Goal: Information Seeking & Learning: Learn about a topic

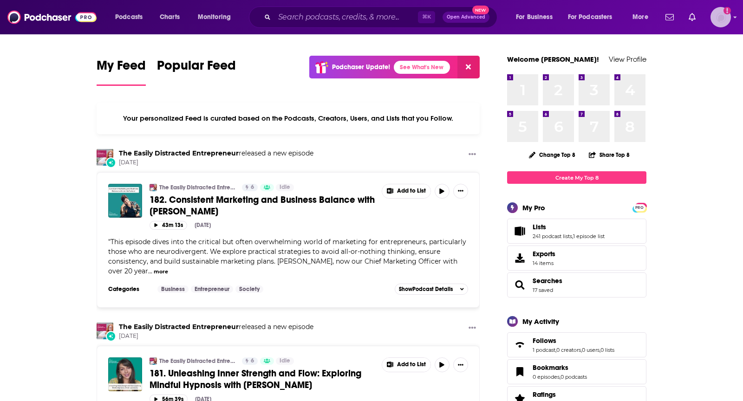
click at [716, 22] on img "Logged in as TeemsPR" at bounding box center [720, 17] width 20 height 20
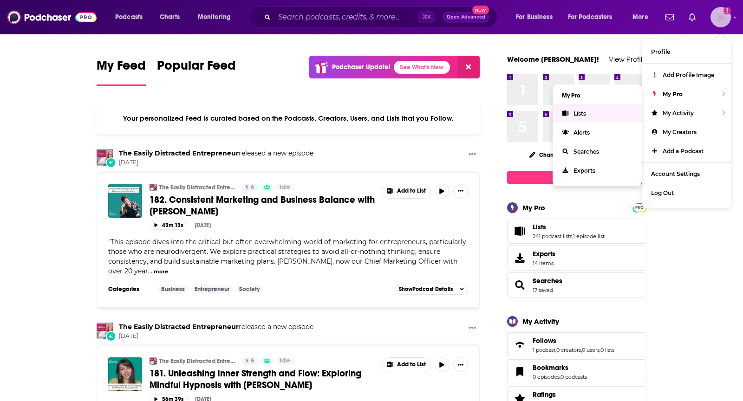
click at [578, 108] on link "Lists" at bounding box center [597, 113] width 89 height 19
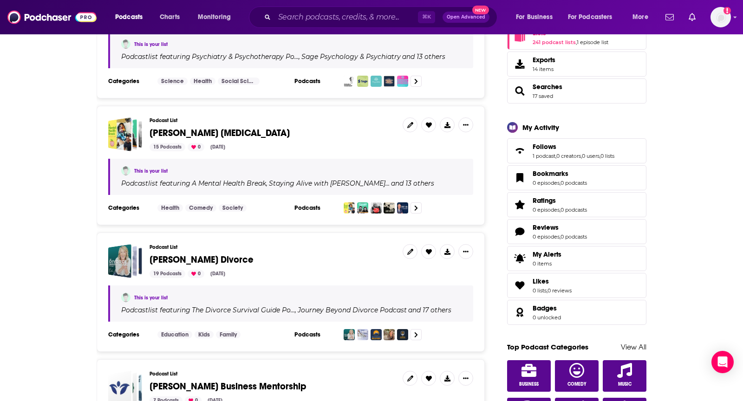
scroll to position [197, 0]
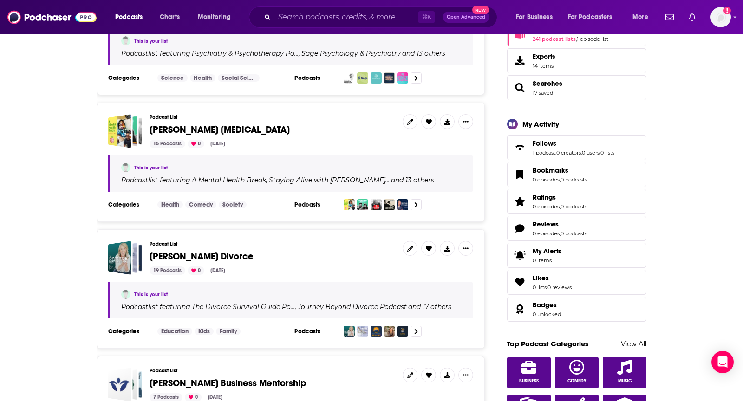
click at [176, 252] on span "Matthew Tower Divorce" at bounding box center [202, 257] width 104 height 12
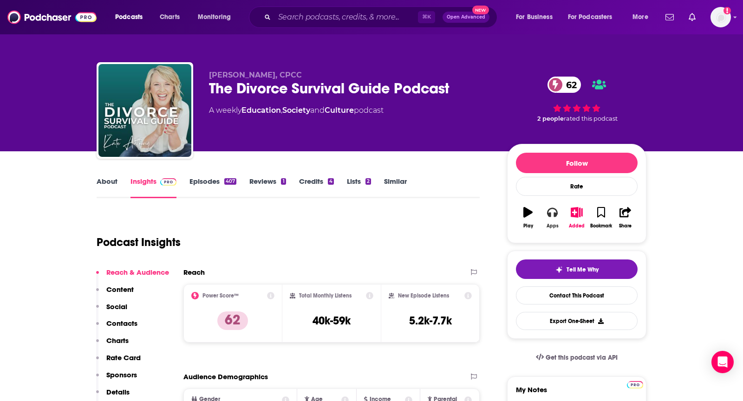
click at [547, 220] on button "Apps" at bounding box center [552, 217] width 24 height 33
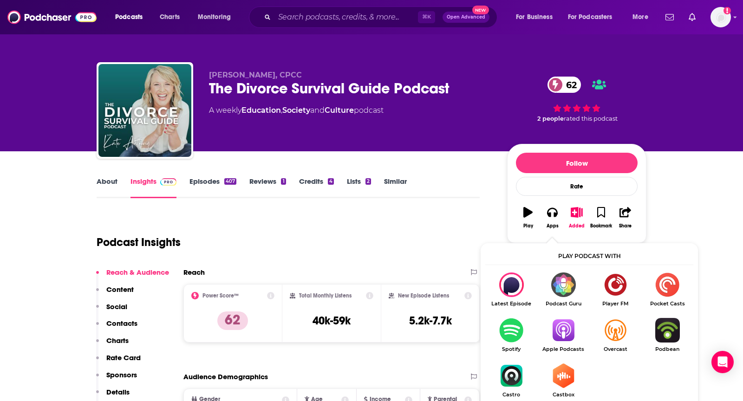
click at [571, 325] on img "Show Listen On dropdown" at bounding box center [563, 330] width 52 height 25
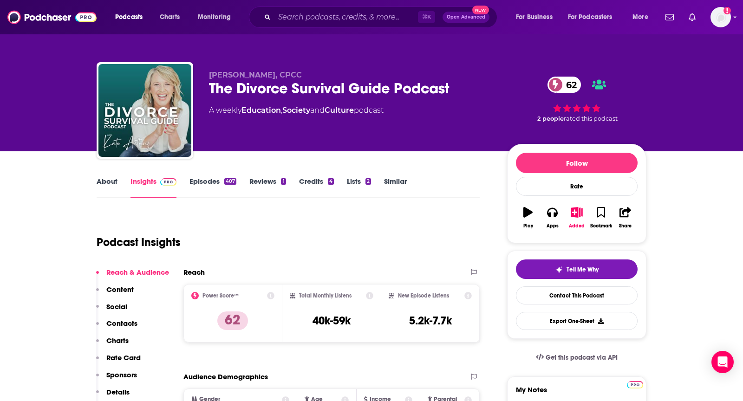
click at [104, 185] on link "About" at bounding box center [107, 187] width 21 height 21
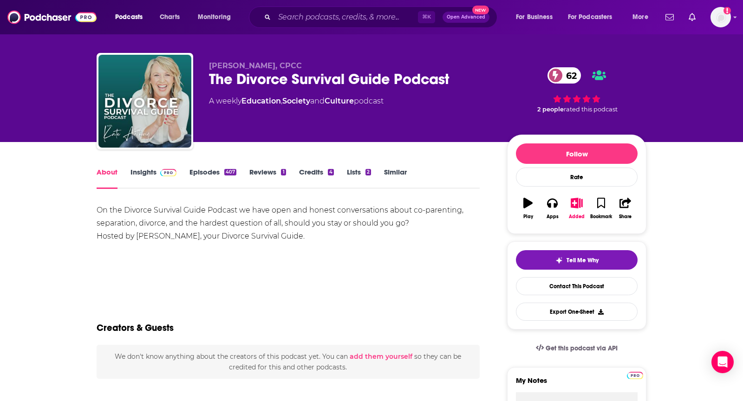
scroll to position [10, 0]
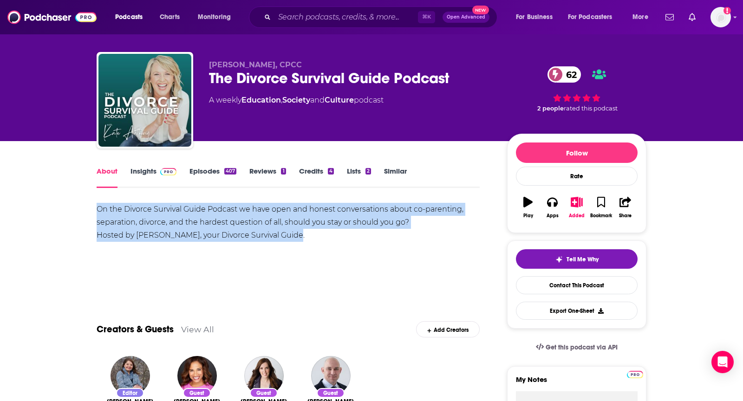
drag, startPoint x: 90, startPoint y: 211, endPoint x: 323, endPoint y: 239, distance: 234.7
copy div "On the Divorce Survival Guide Podcast we have open and honest conversations abo…"
click at [151, 174] on link "Insights" at bounding box center [153, 177] width 46 height 21
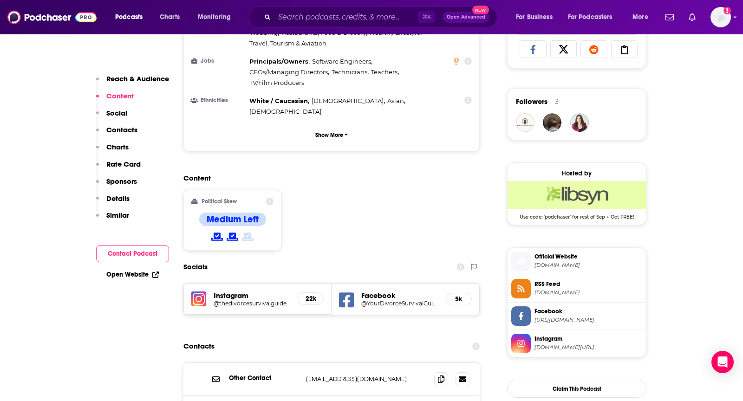
scroll to position [628, 0]
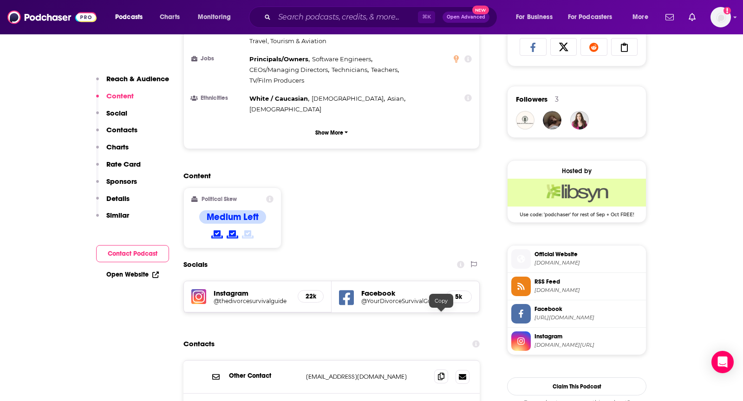
click at [435, 370] on span at bounding box center [441, 377] width 14 height 14
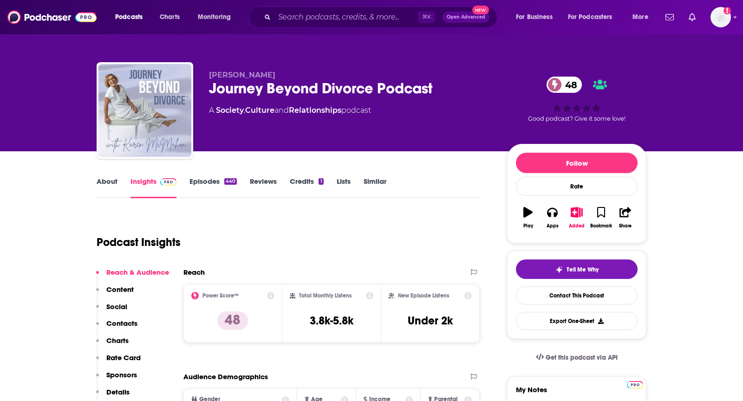
click at [101, 185] on link "About" at bounding box center [107, 187] width 21 height 21
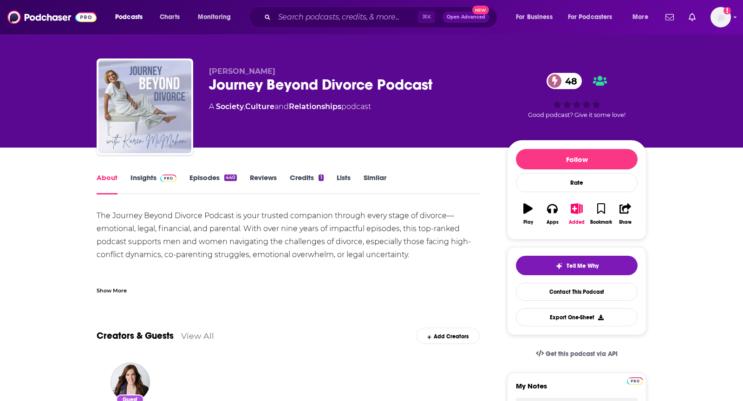
scroll to position [6, 0]
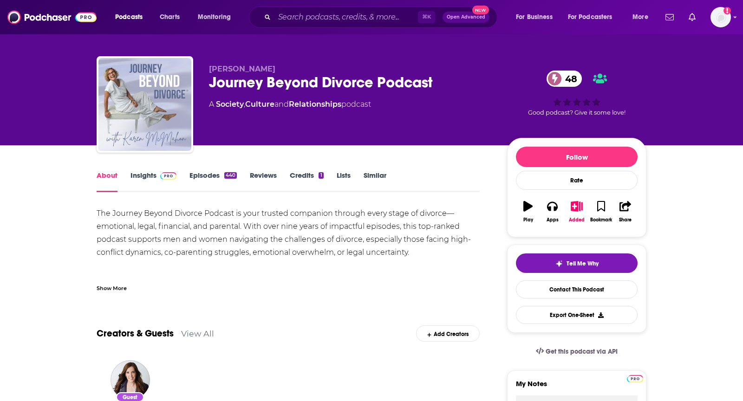
click at [103, 289] on div "Show More" at bounding box center [112, 287] width 30 height 9
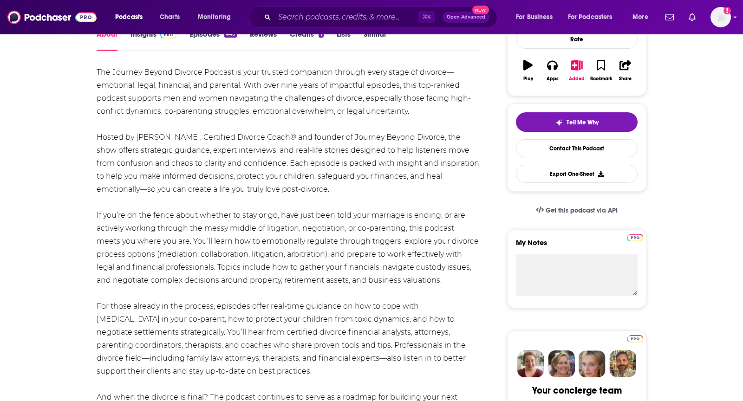
scroll to position [137, 0]
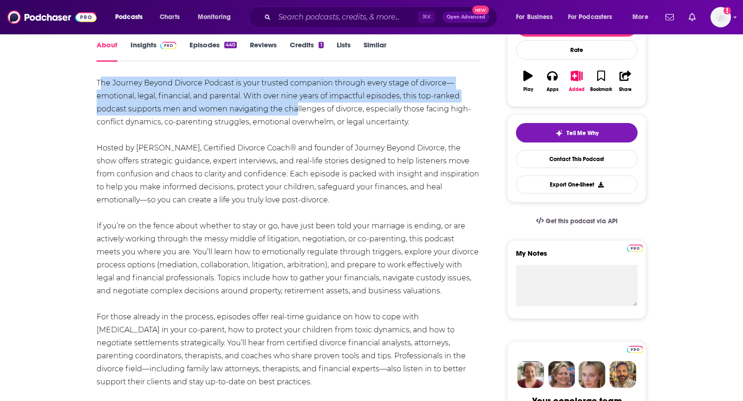
drag, startPoint x: 101, startPoint y: 87, endPoint x: 297, endPoint y: 103, distance: 196.6
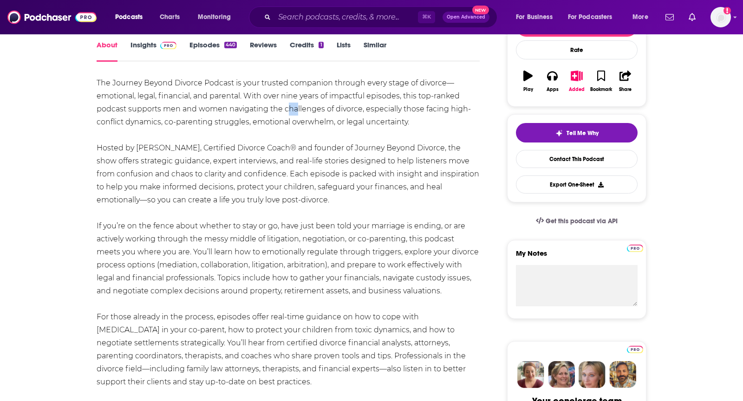
drag, startPoint x: 297, startPoint y: 103, endPoint x: 289, endPoint y: 105, distance: 8.2
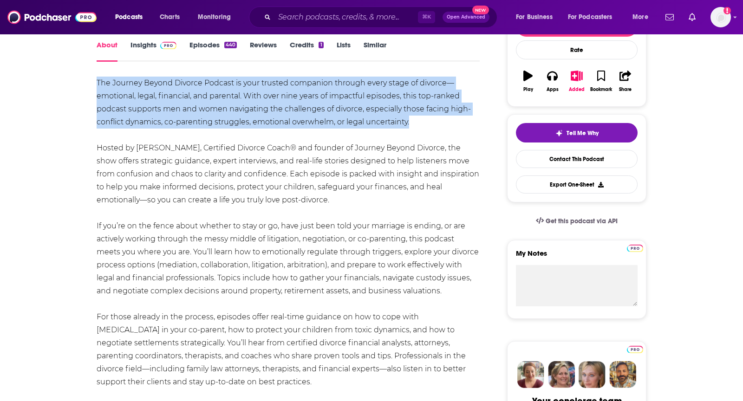
drag, startPoint x: 95, startPoint y: 82, endPoint x: 430, endPoint y: 124, distance: 337.8
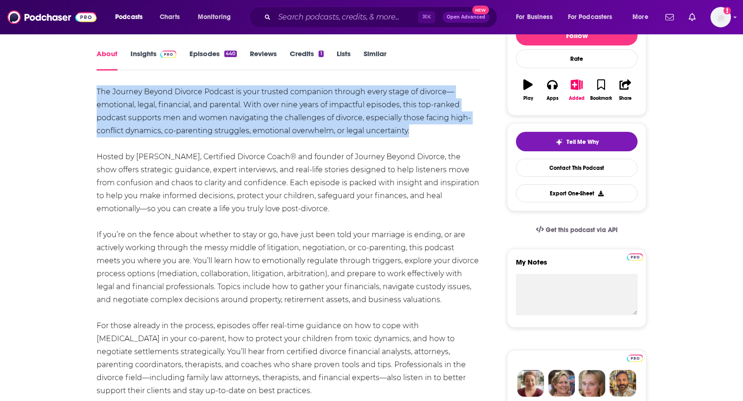
scroll to position [0, 0]
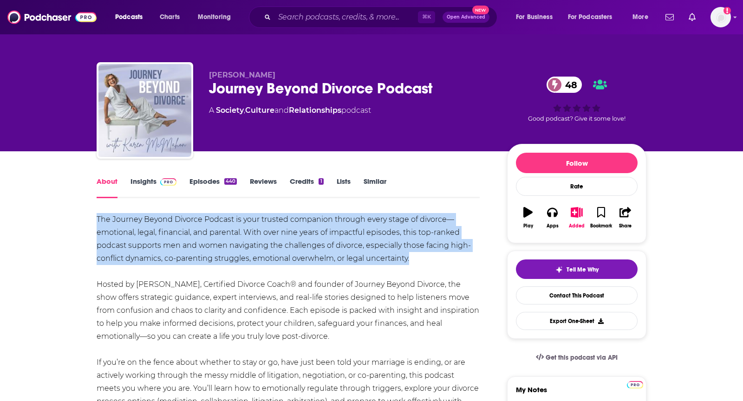
copy div "The Journey Beyond Divorce Podcast is your trusted companion through every stag…"
click at [548, 215] on icon "button" at bounding box center [552, 212] width 10 height 9
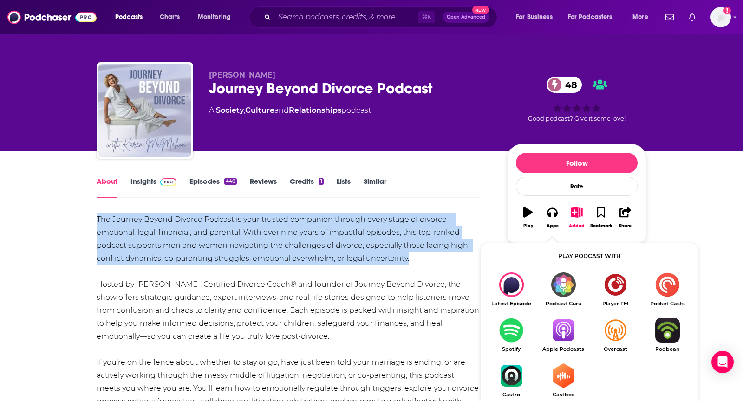
click at [562, 335] on img "Show Listen On dropdown" at bounding box center [563, 330] width 52 height 25
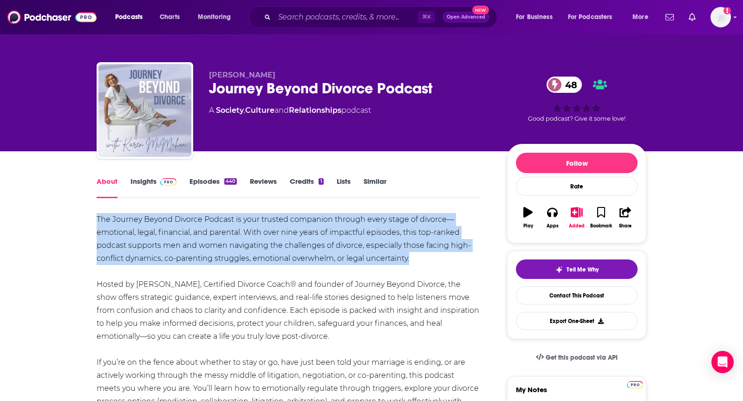
click at [158, 179] on span at bounding box center [166, 181] width 20 height 9
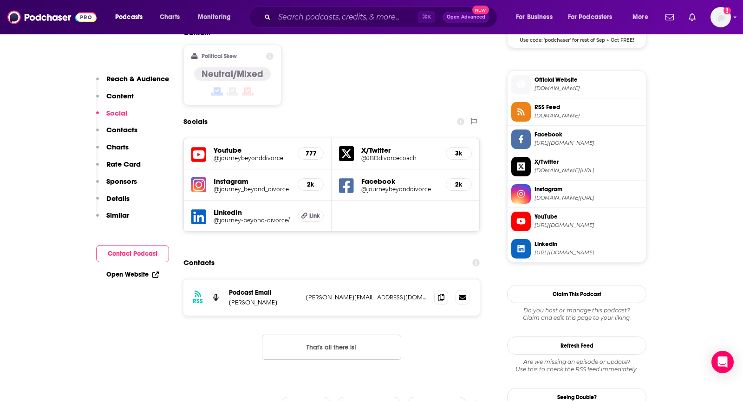
scroll to position [729, 0]
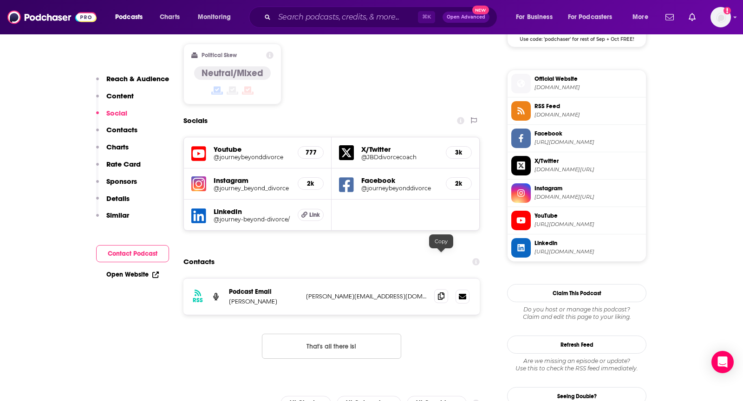
click at [436, 289] on span at bounding box center [441, 296] width 14 height 14
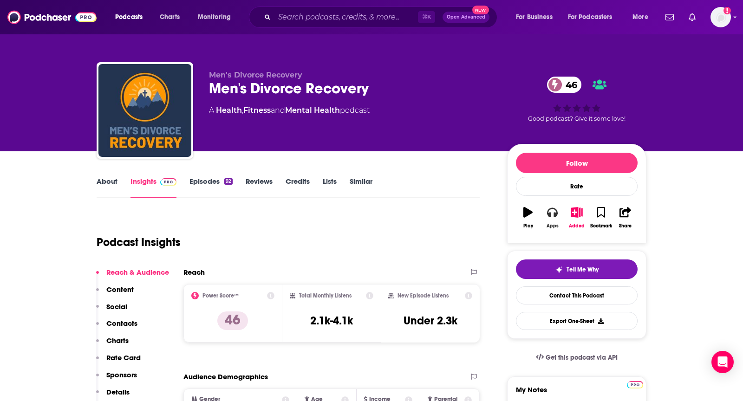
click at [553, 228] on div "Apps" at bounding box center [552, 226] width 12 height 6
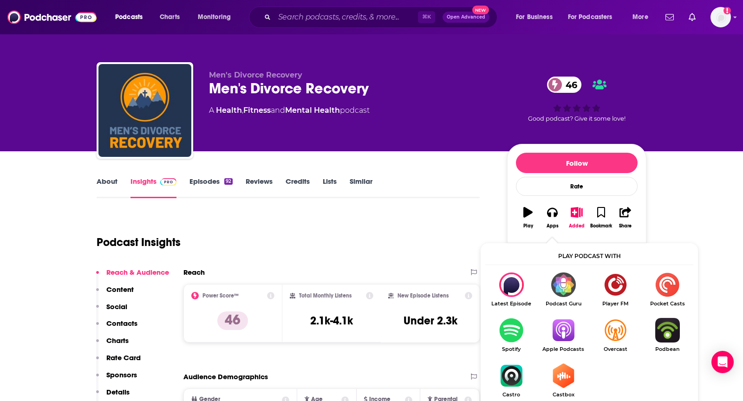
click at [562, 328] on img "Show Listen On dropdown" at bounding box center [563, 330] width 52 height 25
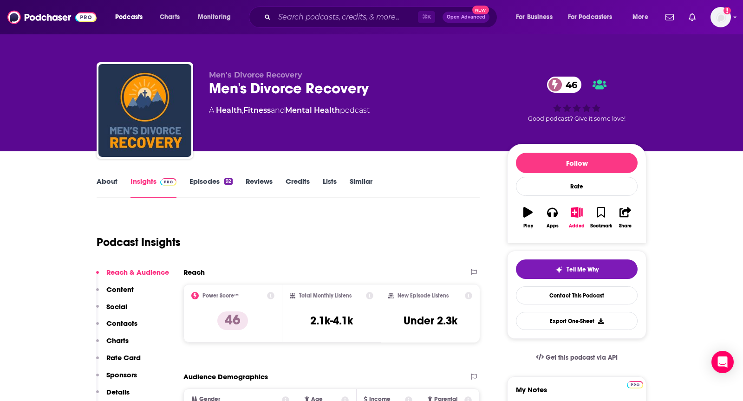
click at [99, 179] on link "About" at bounding box center [107, 187] width 21 height 21
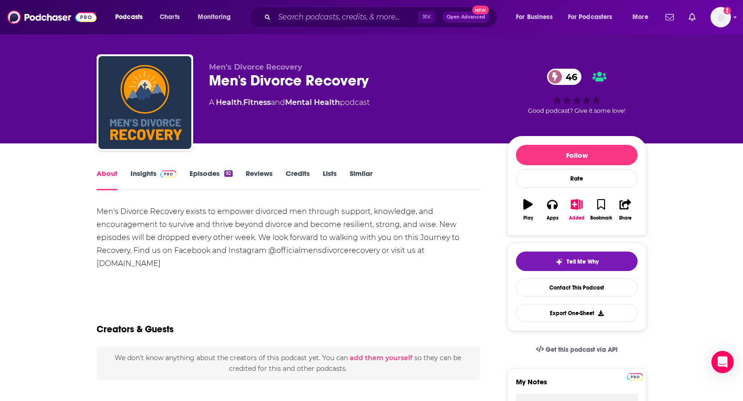
scroll to position [10, 0]
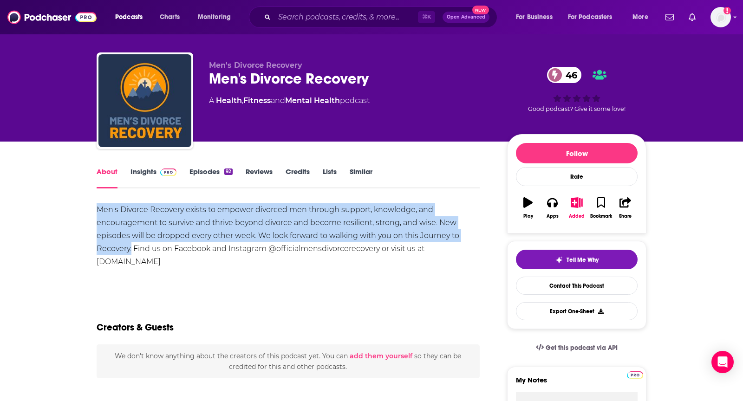
drag, startPoint x: 98, startPoint y: 212, endPoint x: 132, endPoint y: 252, distance: 52.0
click at [132, 252] on div "Men's Divorce Recovery exists to empower divorced men through support, knowledg…" at bounding box center [288, 235] width 383 height 65
copy div "Men's Divorce Recovery exists to empower divorced men through support, knowledg…"
click at [148, 176] on link "Insights" at bounding box center [153, 177] width 46 height 21
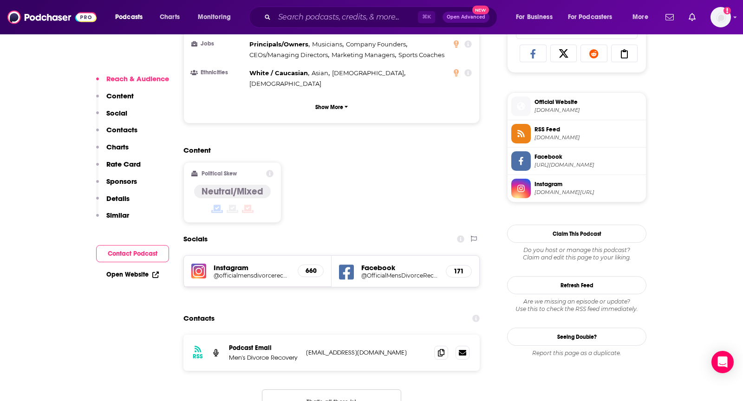
scroll to position [631, 0]
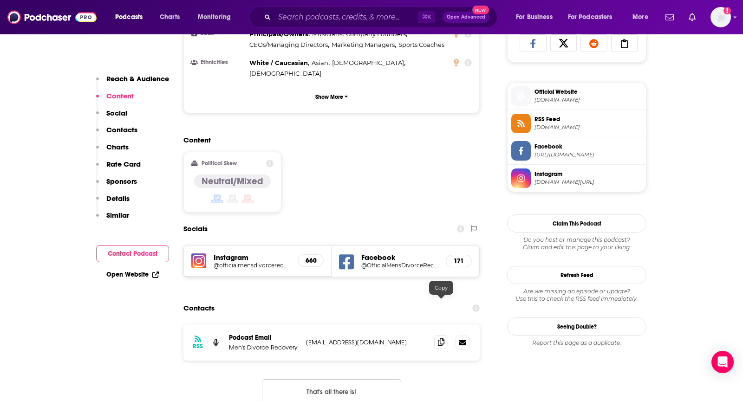
click at [437, 335] on span at bounding box center [441, 342] width 14 height 14
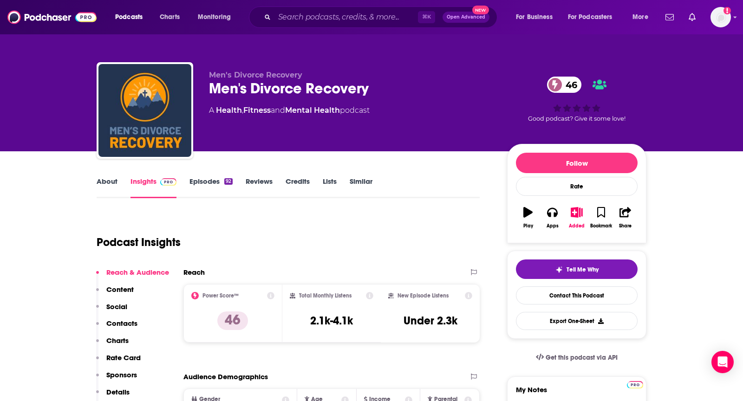
click at [108, 183] on link "About" at bounding box center [107, 187] width 21 height 21
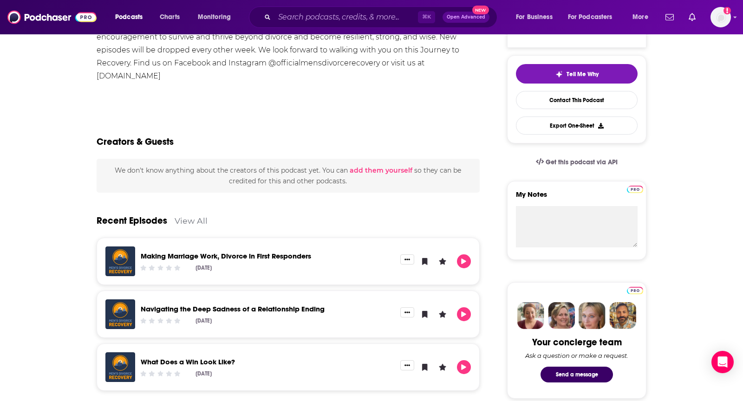
scroll to position [201, 0]
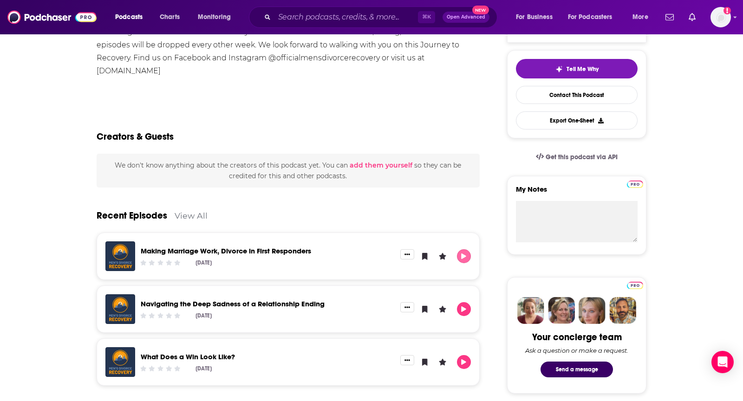
click at [468, 256] on button "Play" at bounding box center [464, 256] width 14 height 14
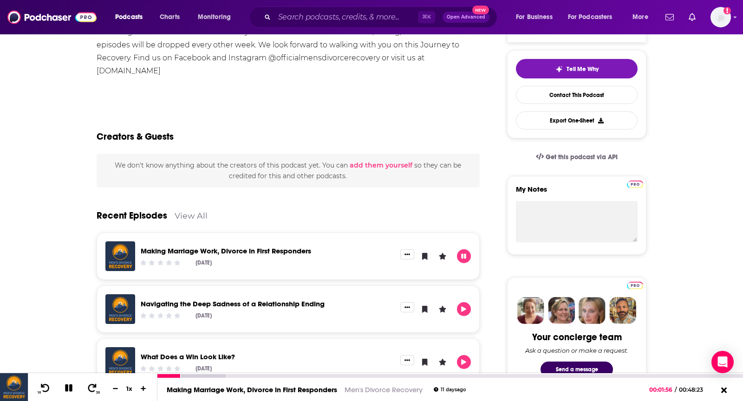
click at [65, 389] on icon at bounding box center [68, 387] width 7 height 7
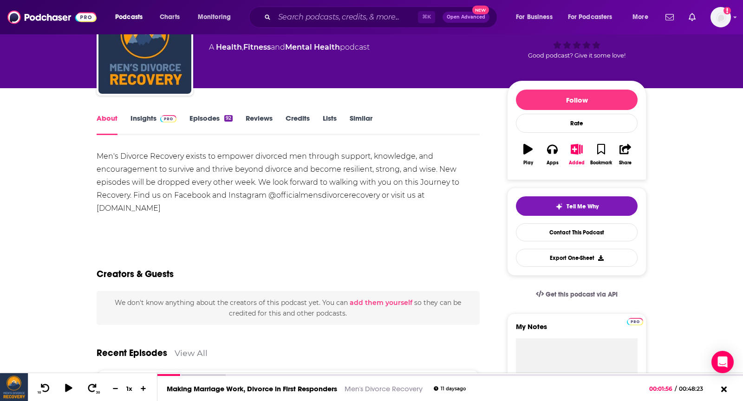
scroll to position [0, 0]
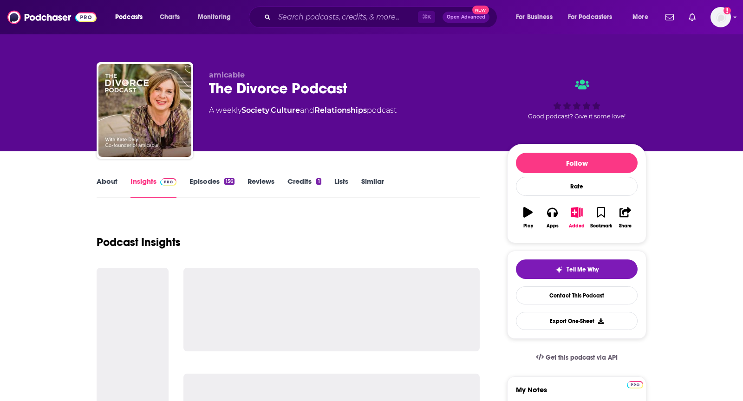
click at [102, 179] on link "About" at bounding box center [107, 187] width 21 height 21
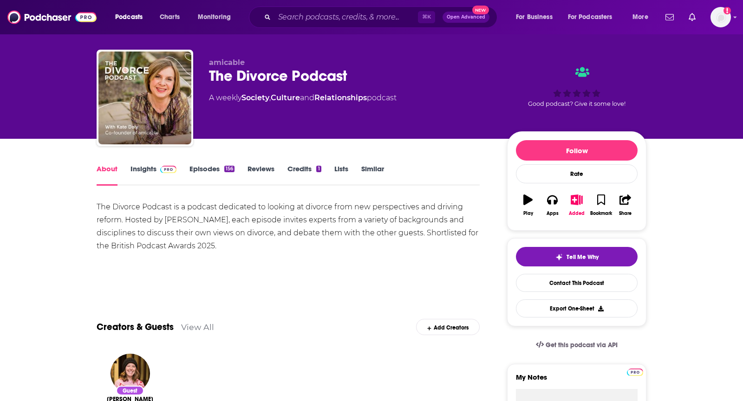
scroll to position [18, 0]
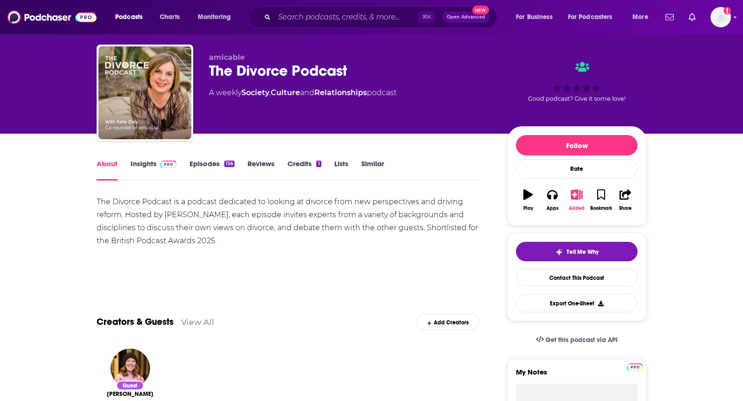
click at [568, 193] on button "Added" at bounding box center [577, 199] width 24 height 33
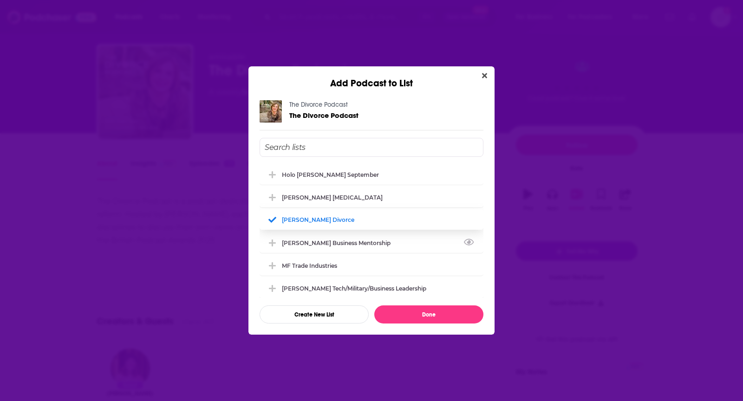
click at [270, 219] on icon "Add Podcast To List" at bounding box center [272, 220] width 8 height 6
click at [389, 311] on button "Done" at bounding box center [428, 315] width 109 height 18
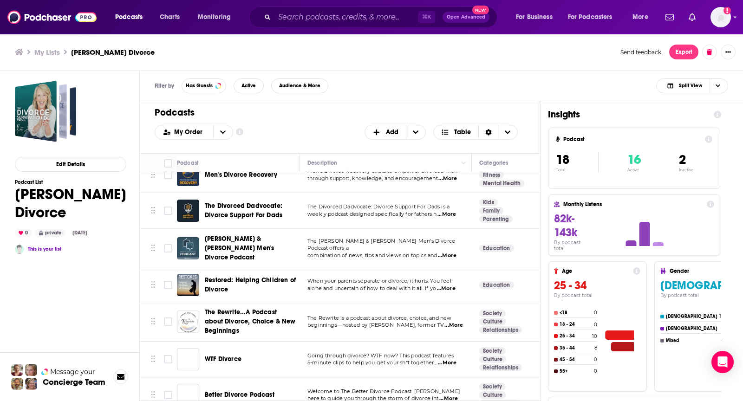
scroll to position [86, 0]
click at [341, 86] on div "Filter by Has Guests Active Audience & More Split View" at bounding box center [441, 86] width 603 height 30
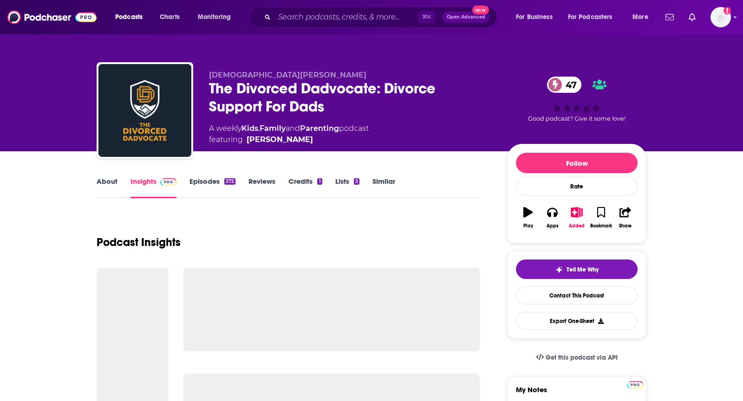
click at [114, 183] on link "About" at bounding box center [107, 187] width 21 height 21
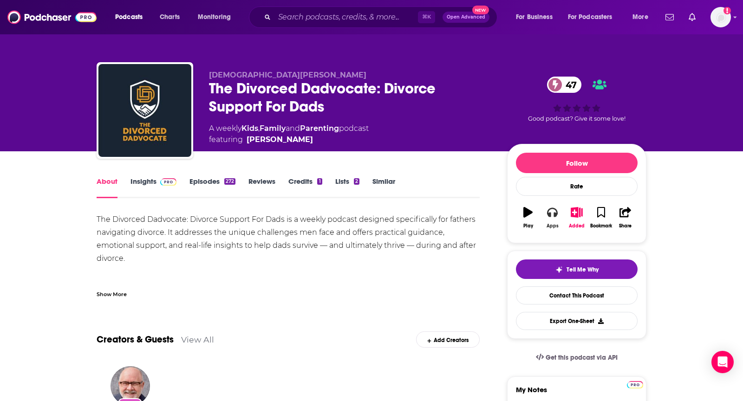
click at [547, 210] on icon "button" at bounding box center [552, 212] width 10 height 9
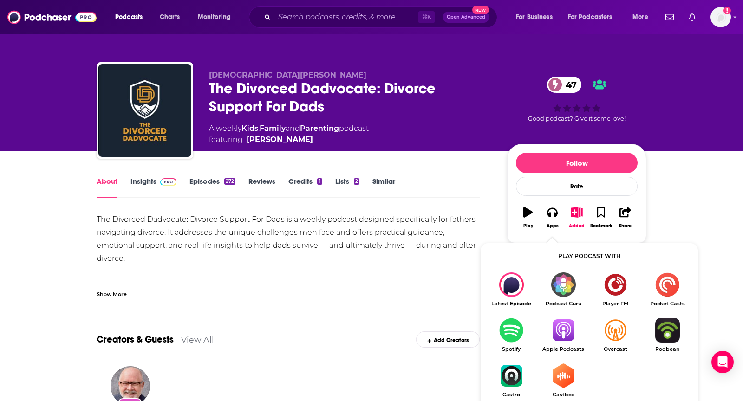
click at [568, 337] on img "Show Listen On dropdown" at bounding box center [563, 330] width 52 height 25
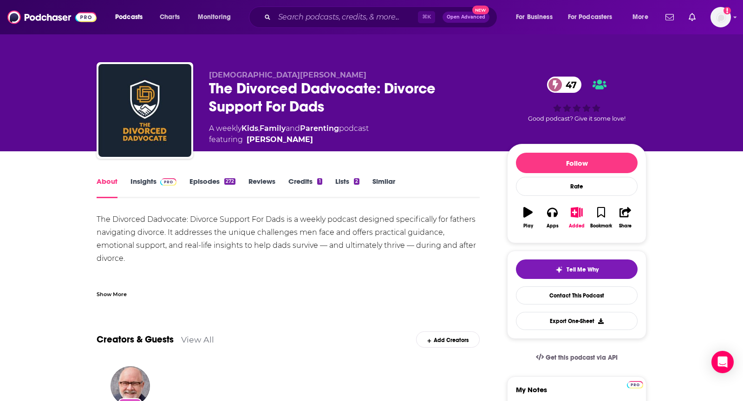
click at [112, 294] on div "Show More" at bounding box center [112, 293] width 30 height 9
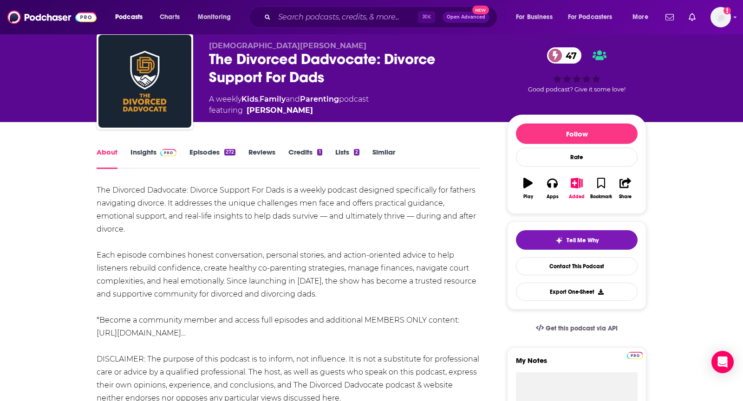
scroll to position [31, 0]
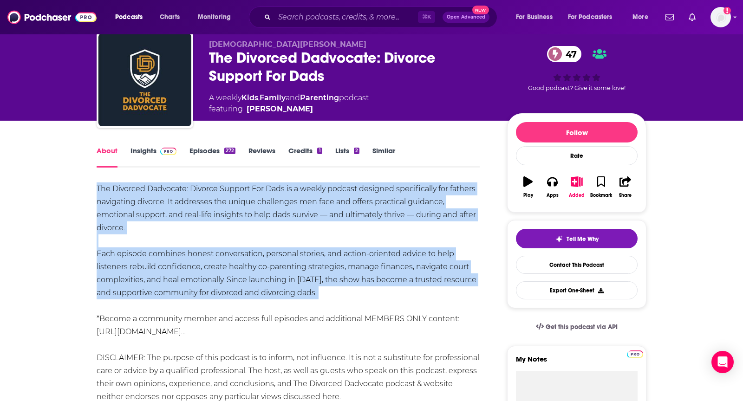
drag, startPoint x: 96, startPoint y: 185, endPoint x: 338, endPoint y: 299, distance: 267.7
copy div "The Divorced Dadvocate: Divorce Support For Dads is a weekly podcast designed s…"
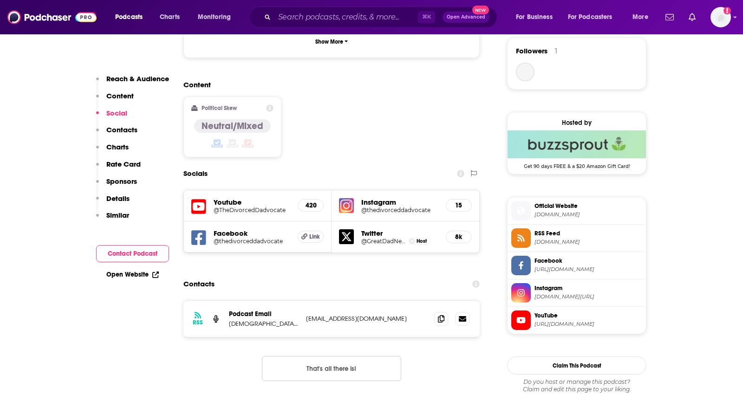
scroll to position [678, 0]
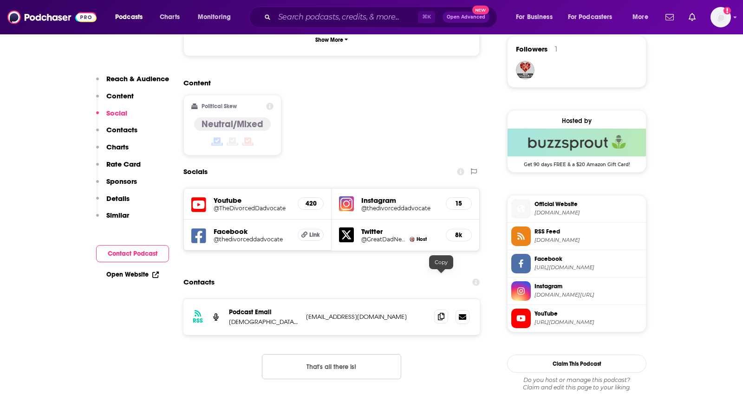
click at [442, 313] on icon at bounding box center [441, 316] width 7 height 7
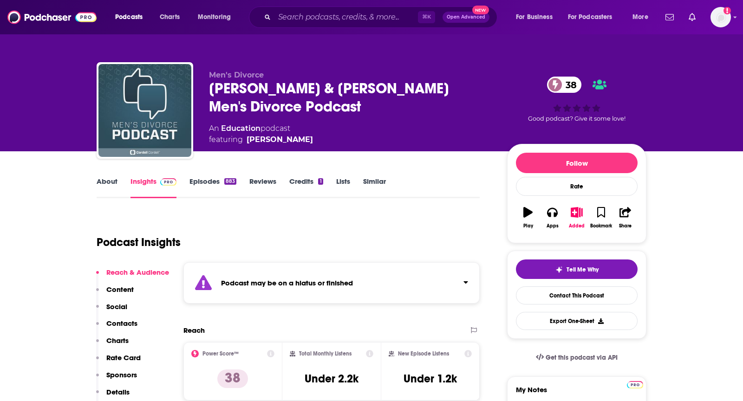
click at [105, 184] on link "About" at bounding box center [107, 187] width 21 height 21
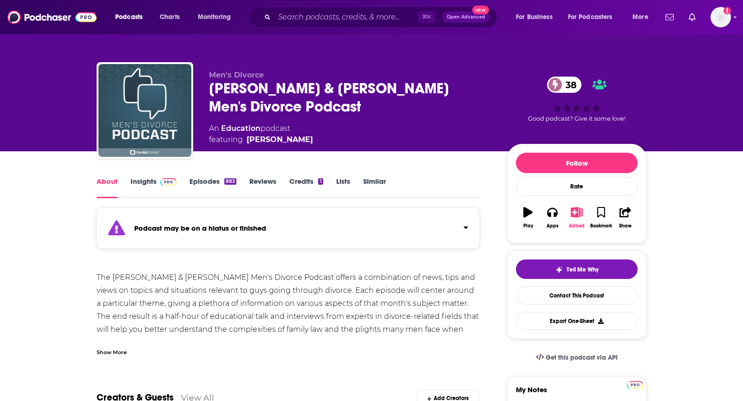
click at [574, 217] on button "Added" at bounding box center [577, 217] width 24 height 33
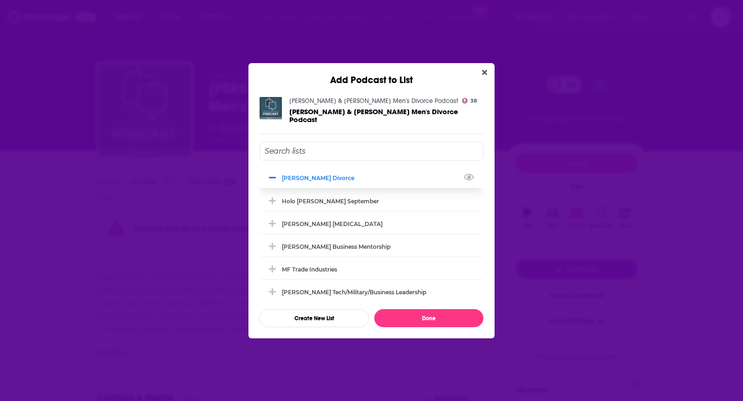
click at [294, 175] on div "Matthew Tower Divorce" at bounding box center [321, 178] width 78 height 7
click at [397, 315] on button "Done" at bounding box center [428, 318] width 109 height 18
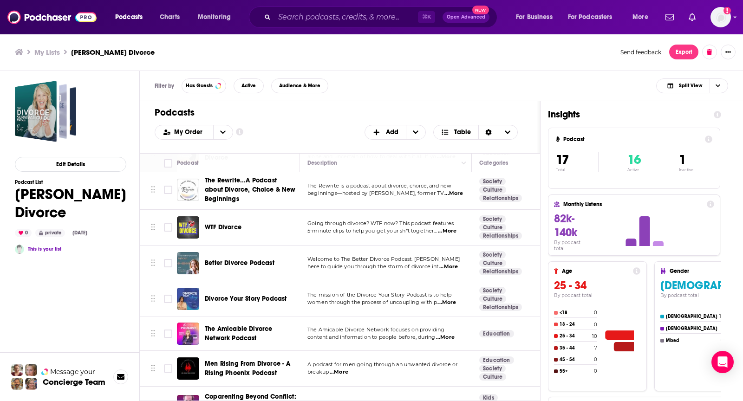
scroll to position [180, 0]
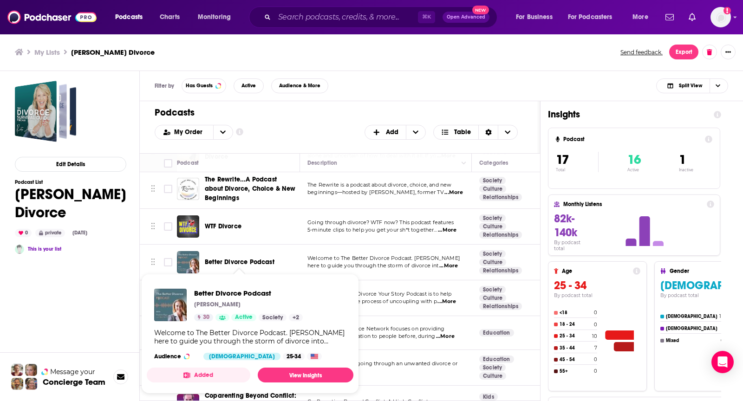
click at [371, 48] on ul "My Lists Matthew Tower Divorce" at bounding box center [312, 52] width 595 height 9
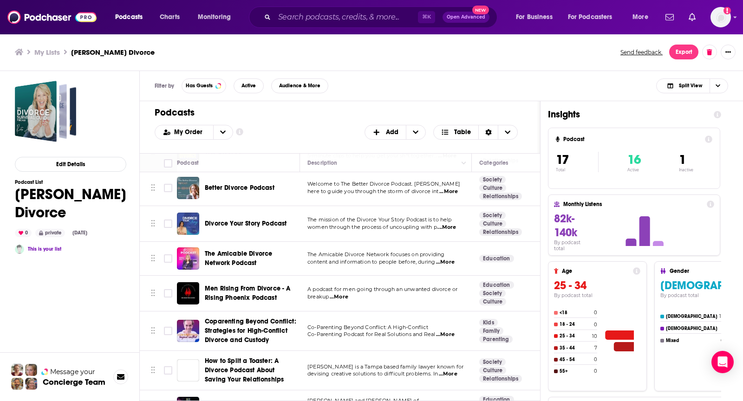
scroll to position [254, 0]
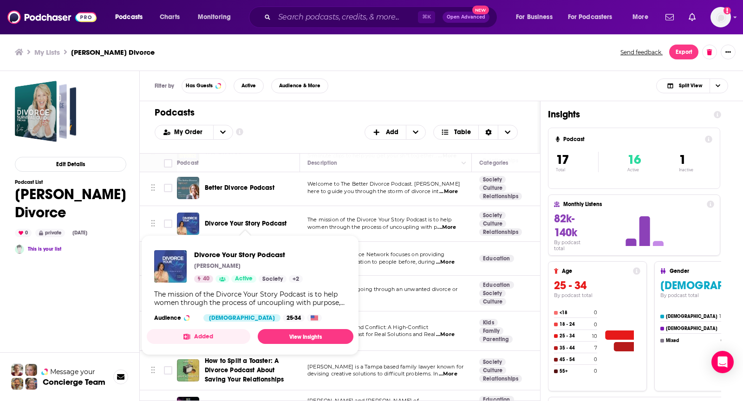
click at [314, 130] on div "My Order Customize Your List Order Select the “My Order” sort and remove all fi…" at bounding box center [340, 132] width 371 height 15
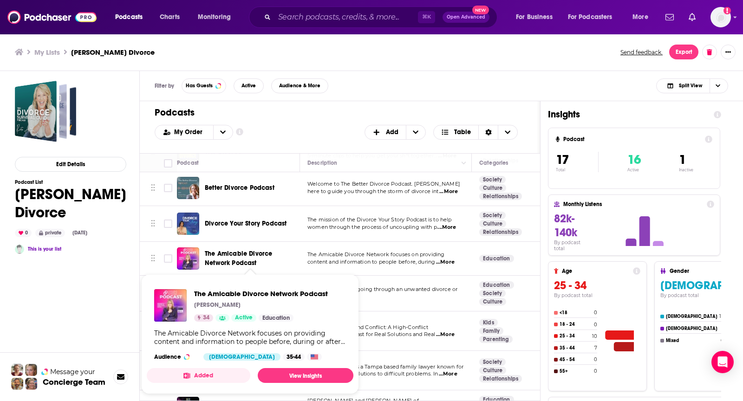
click at [328, 108] on h1 "Podcasts" at bounding box center [336, 113] width 363 height 12
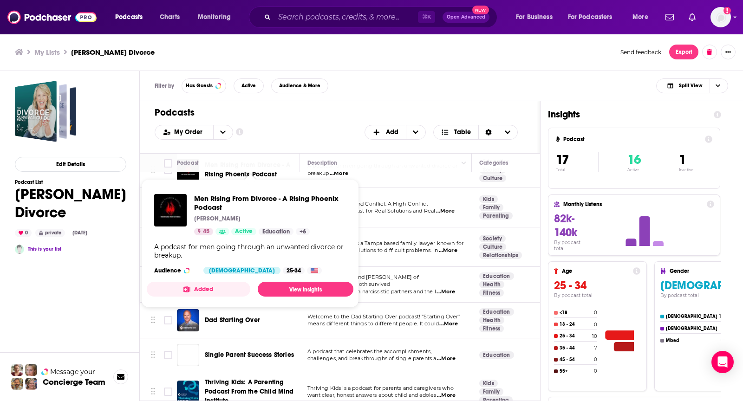
scroll to position [384, 0]
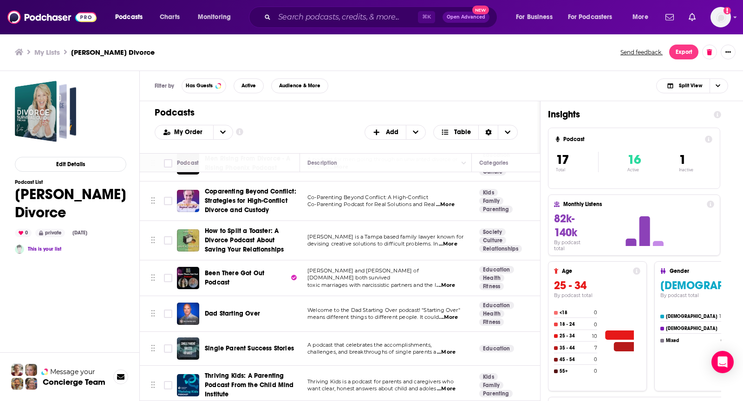
click at [340, 97] on div "Filter by Has Guests Active Audience & More Split View" at bounding box center [441, 86] width 603 height 30
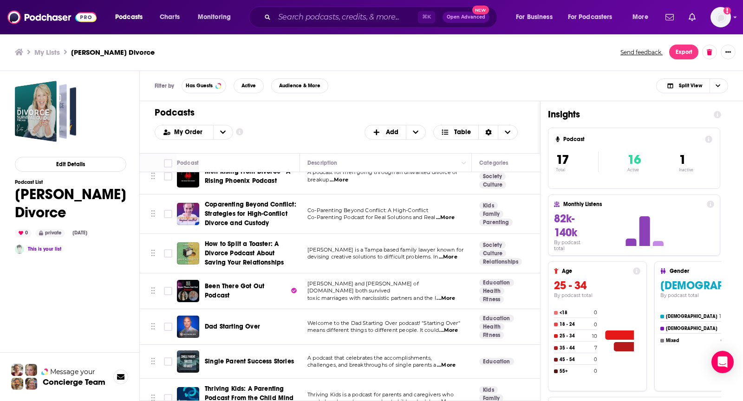
scroll to position [372, 0]
click at [342, 102] on div "Podcasts Add My Order Customize Your List Order Select the “My Order” sort and …" at bounding box center [340, 127] width 400 height 52
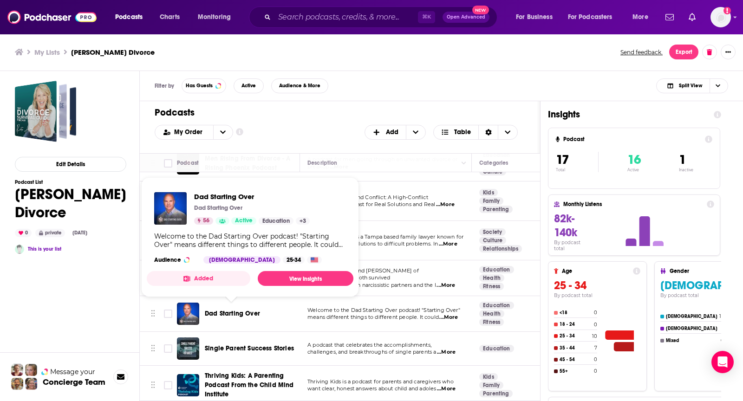
click at [360, 113] on h1 "Podcasts" at bounding box center [336, 113] width 363 height 12
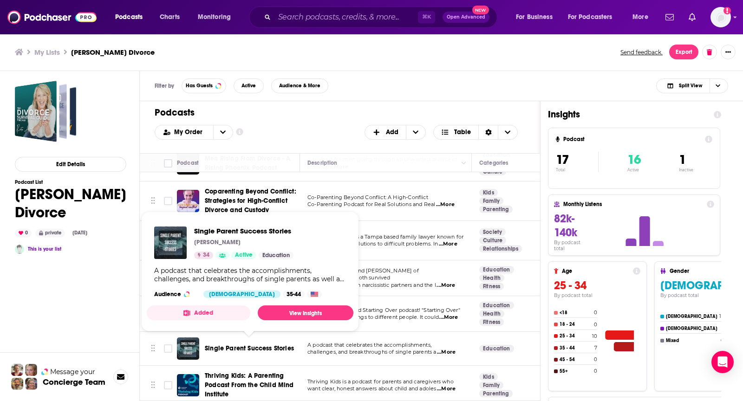
click at [350, 7] on div "⌘ K Open Advanced New" at bounding box center [373, 17] width 248 height 21
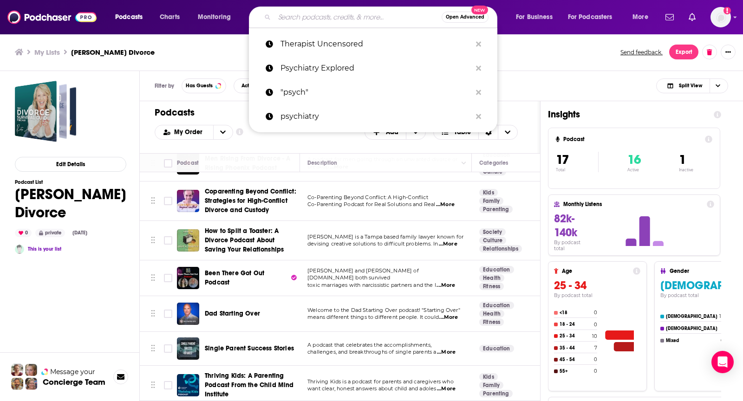
click at [350, 11] on input "Search podcasts, credits, & more..." at bounding box center [357, 17] width 167 height 15
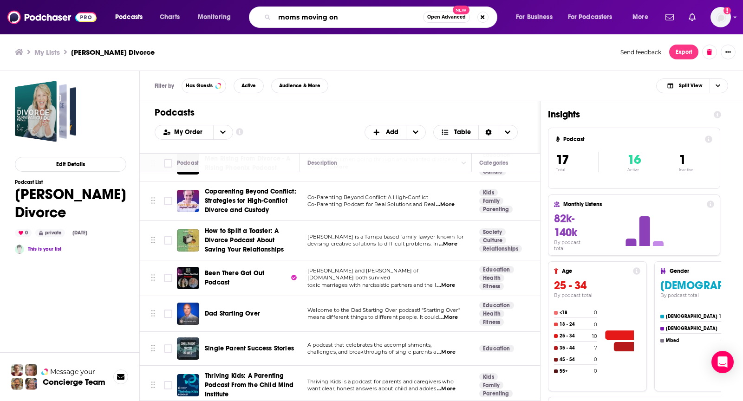
type input "moms moving on"
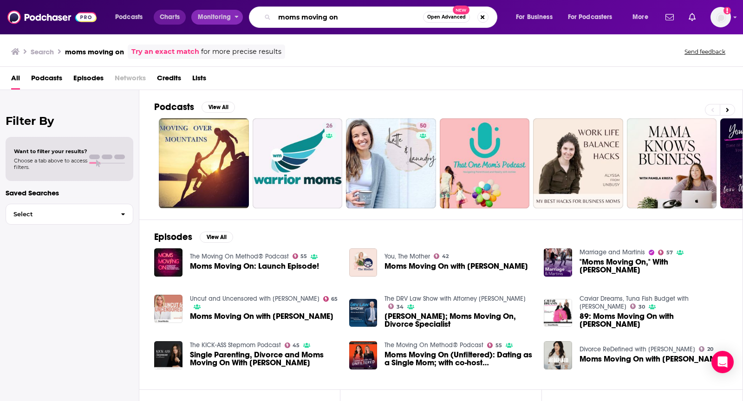
drag, startPoint x: 375, startPoint y: 17, endPoint x: 182, endPoint y: 13, distance: 193.6
click at [182, 13] on div "Podcasts Charts Monitoring moms moving on Open Advanced New For Business For Po…" at bounding box center [383, 17] width 548 height 21
type input ""the moving on method podcast""
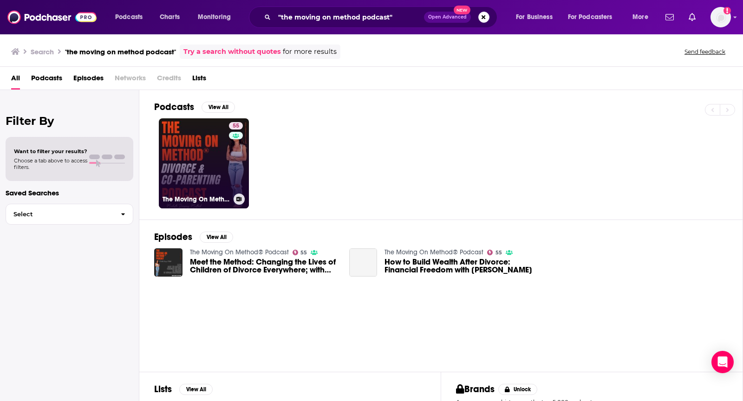
click at [215, 144] on link "55 The Moving On Method® Podcast" at bounding box center [204, 163] width 90 height 90
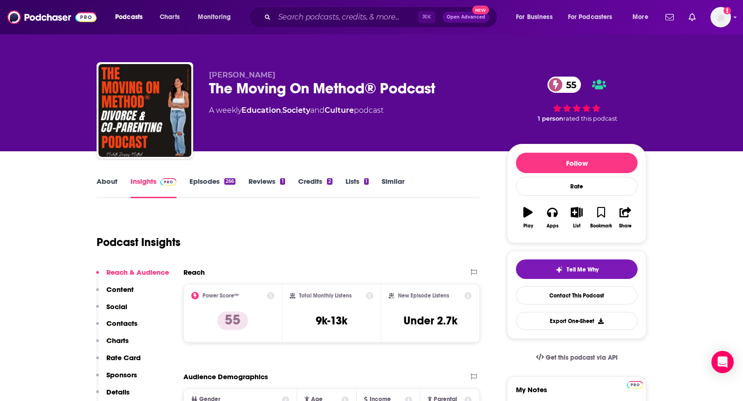
click at [106, 184] on link "About" at bounding box center [107, 187] width 21 height 21
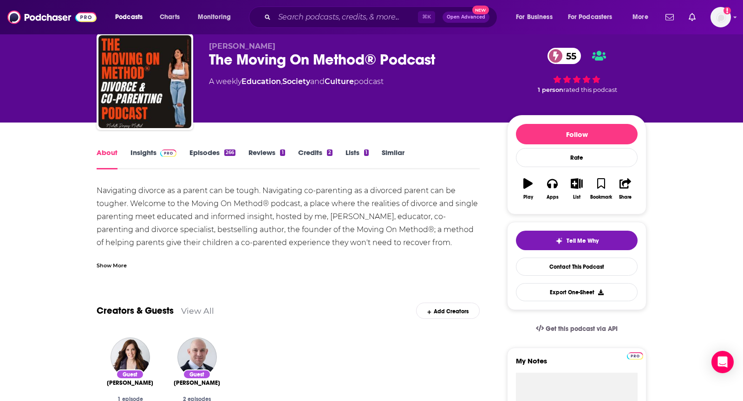
scroll to position [32, 0]
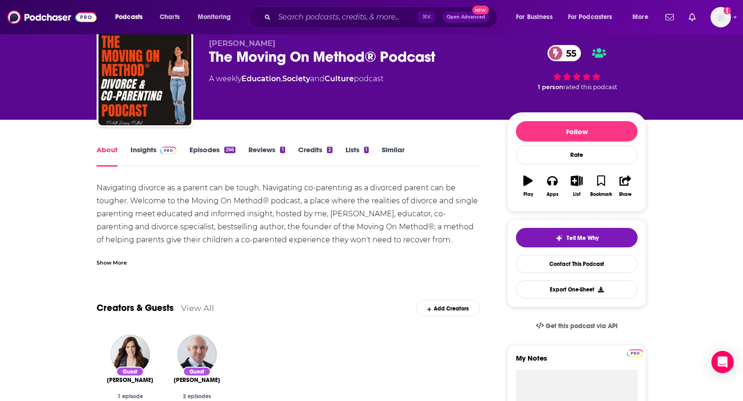
click at [105, 261] on div "Show More" at bounding box center [112, 262] width 30 height 9
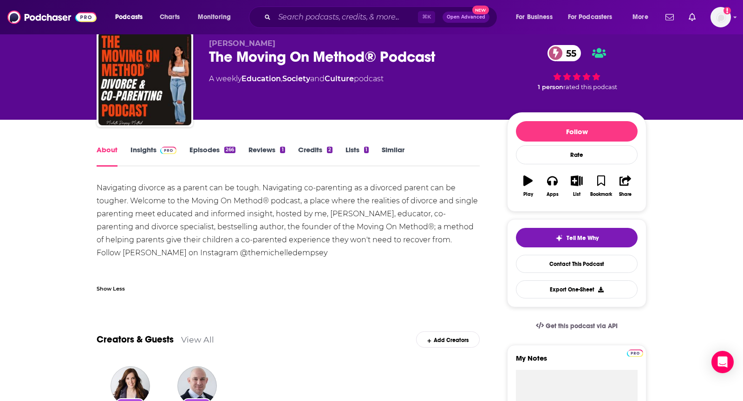
drag, startPoint x: 92, startPoint y: 189, endPoint x: 193, endPoint y: 250, distance: 117.7
copy div "Navigating divorce as a parent can be tough. Navigating co-parenting as a divor…"
click at [137, 156] on link "Insights" at bounding box center [153, 155] width 46 height 21
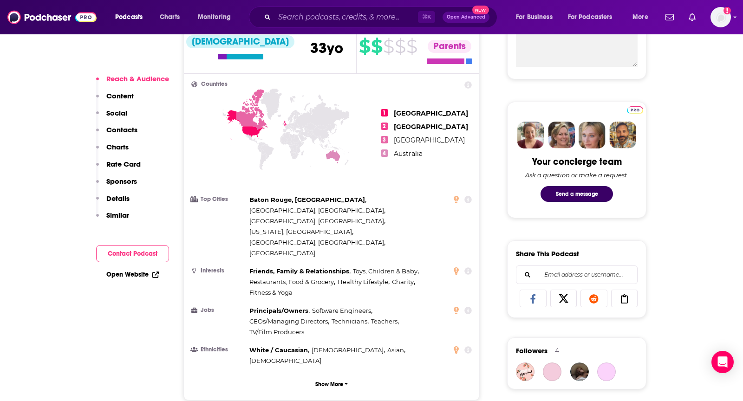
scroll to position [804, 0]
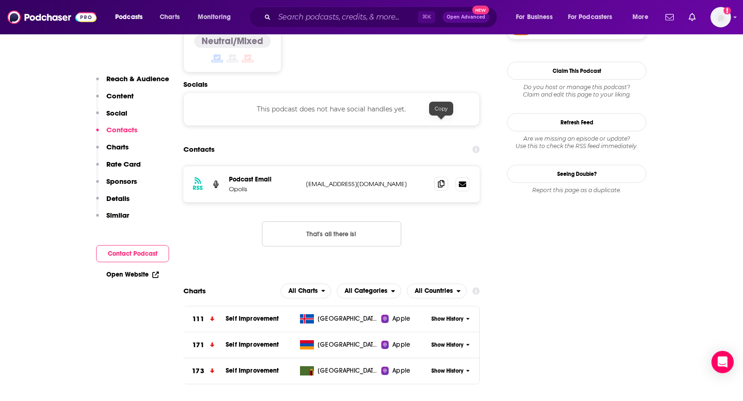
click at [438, 180] on icon at bounding box center [441, 183] width 7 height 7
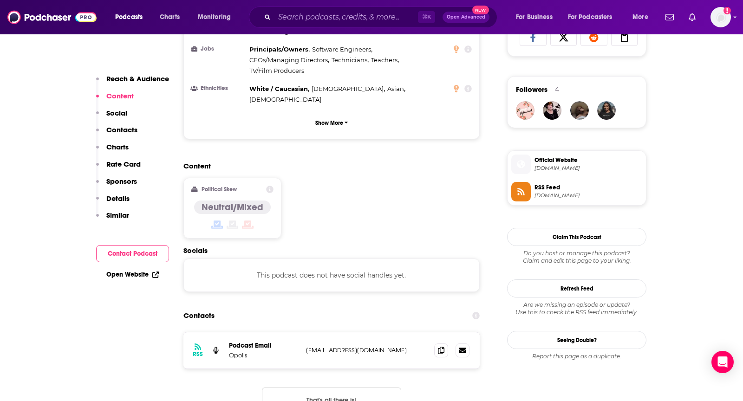
scroll to position [214, 0]
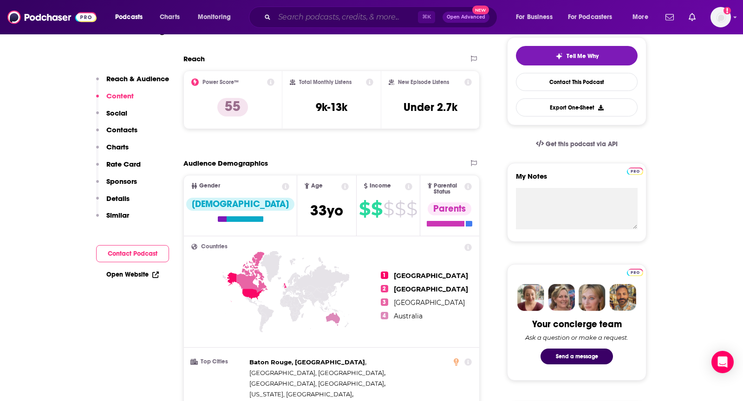
click at [357, 18] on input "Search podcasts, credits, & more..." at bounding box center [345, 17] width 143 height 15
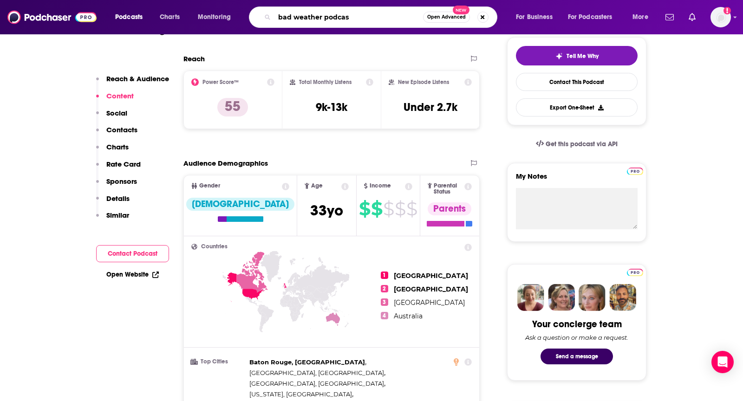
type input "bad weather podcast"
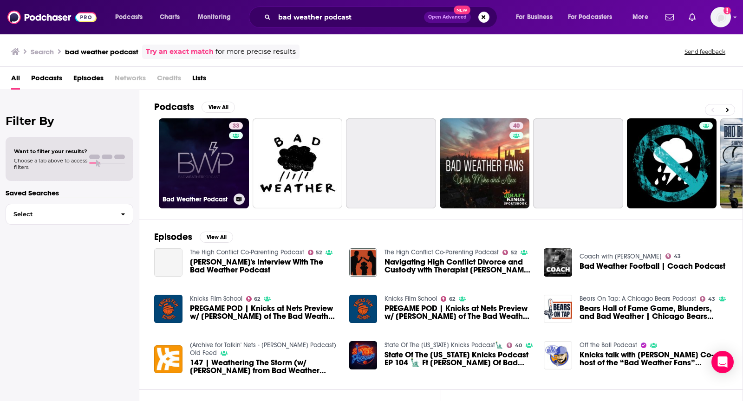
click at [208, 145] on link "33 Bad Weather Podcast" at bounding box center [204, 163] width 90 height 90
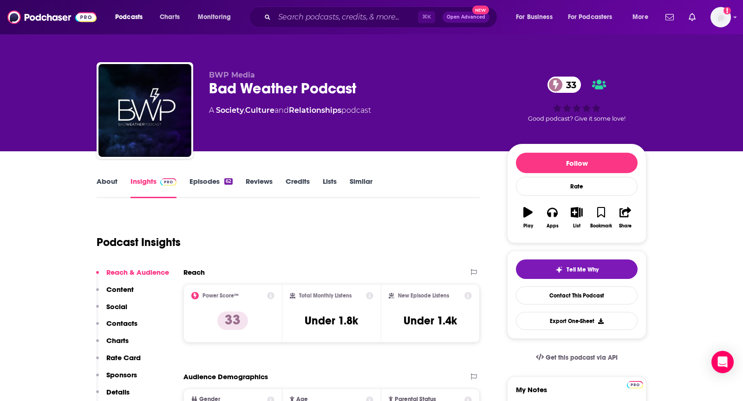
click at [100, 185] on link "About" at bounding box center [107, 187] width 21 height 21
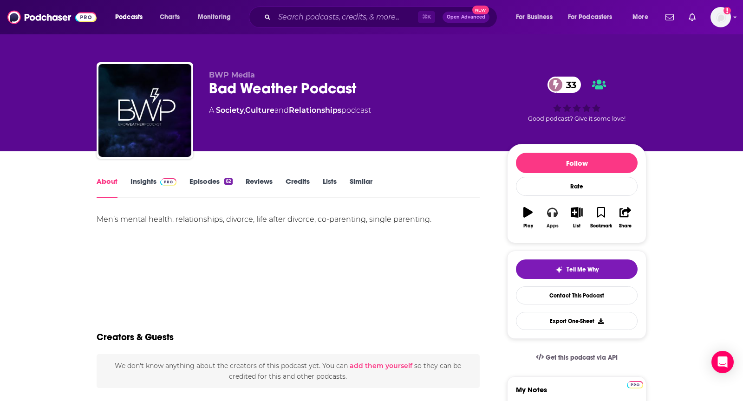
click at [546, 216] on button "Apps" at bounding box center [552, 217] width 24 height 33
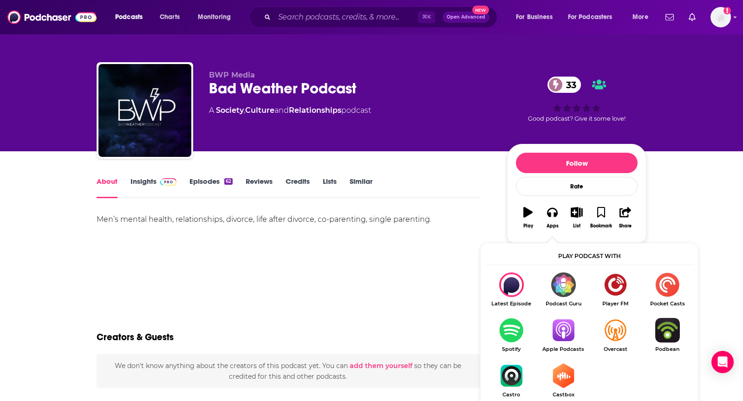
click at [559, 321] on img "Show Listen On dropdown" at bounding box center [563, 330] width 52 height 25
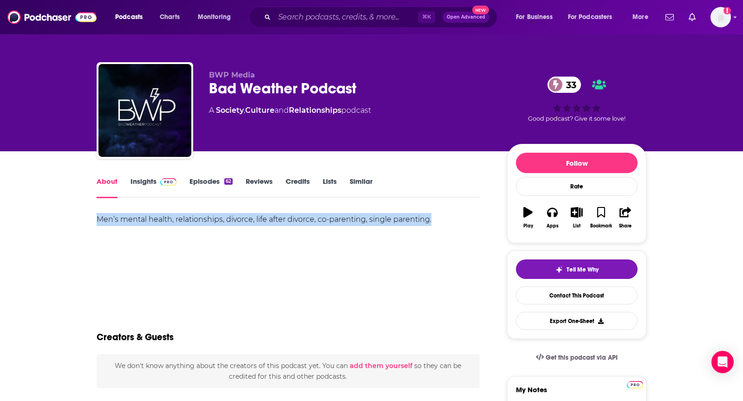
drag, startPoint x: 444, startPoint y: 227, endPoint x: 38, endPoint y: 211, distance: 406.6
copy div "Men’s mental health, relationships, divorce, life after divorce, co-parenting, …"
click at [140, 189] on link "Insights" at bounding box center [153, 187] width 46 height 21
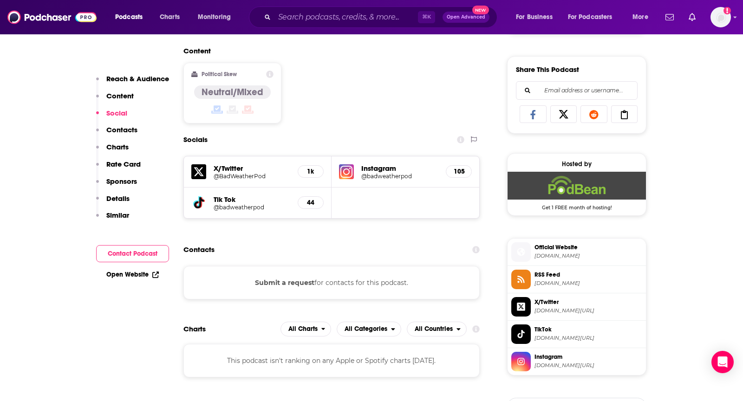
scroll to position [570, 0]
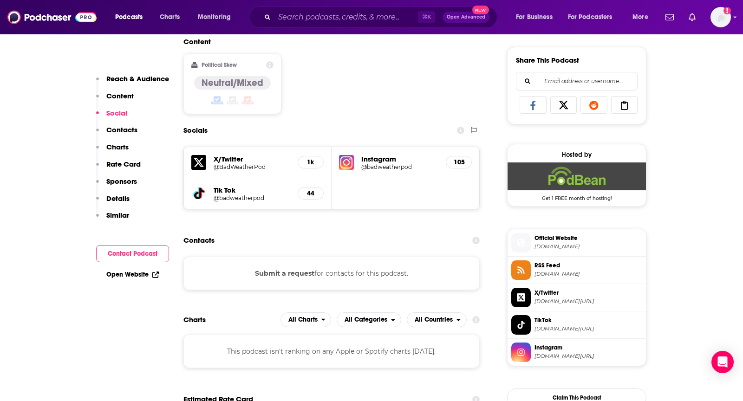
click at [284, 271] on button "Submit a request" at bounding box center [284, 273] width 59 height 10
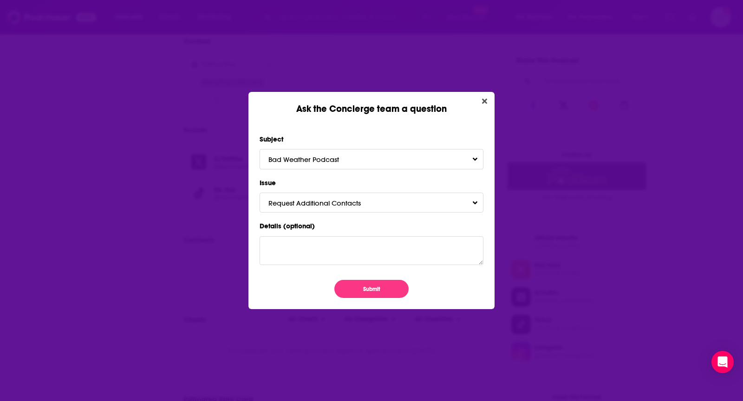
click at [373, 290] on button "Submit" at bounding box center [371, 289] width 74 height 18
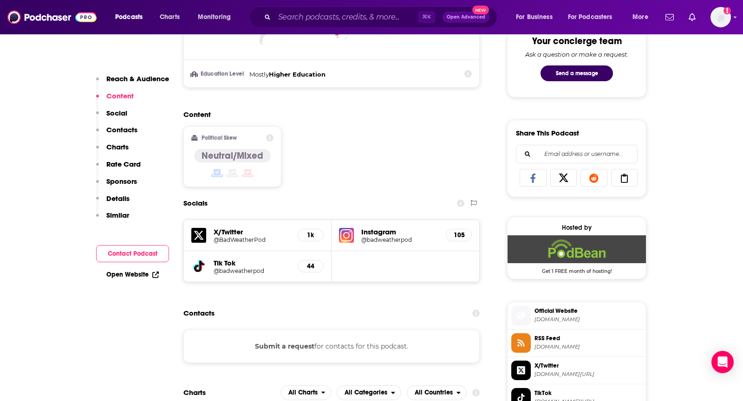
scroll to position [399, 0]
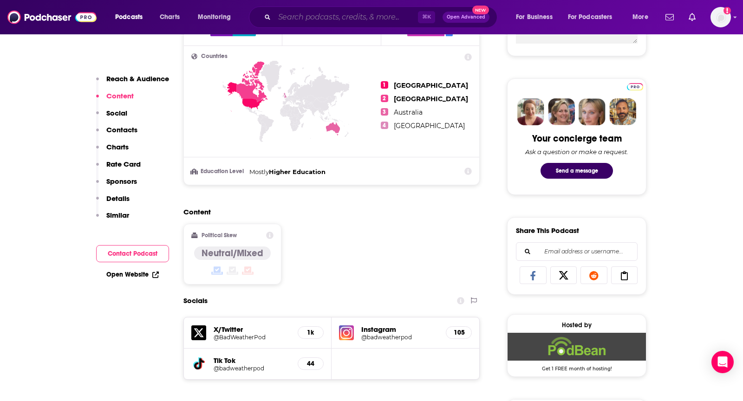
click at [335, 22] on input "Search podcasts, credits, & more..." at bounding box center [345, 17] width 143 height 15
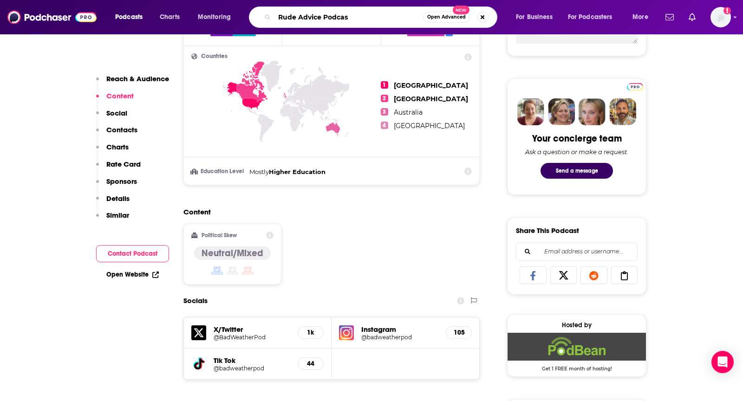
type input "Rude Advice Podcast"
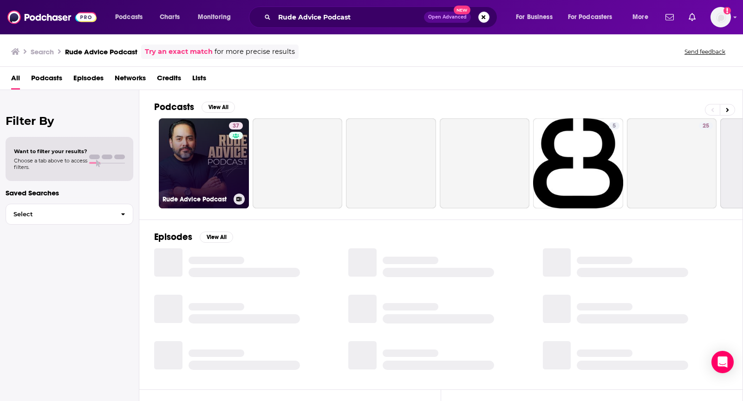
click at [204, 140] on link "37 Rude Advice Podcast" at bounding box center [204, 163] width 90 height 90
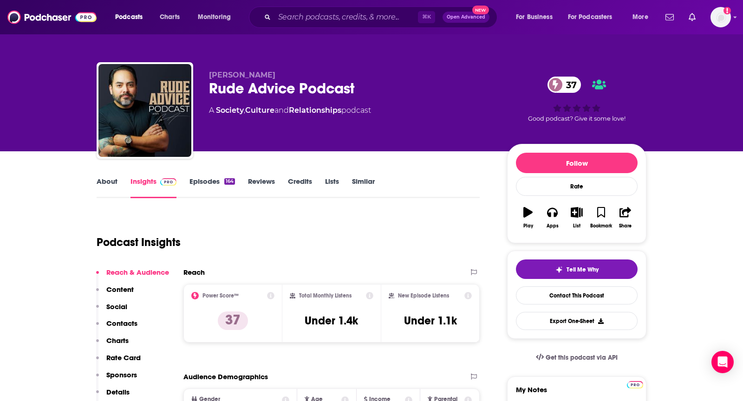
click at [98, 184] on link "About" at bounding box center [107, 187] width 21 height 21
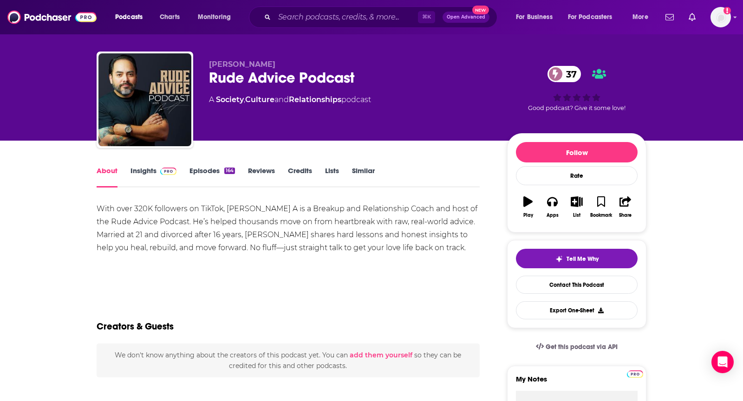
scroll to position [12, 0]
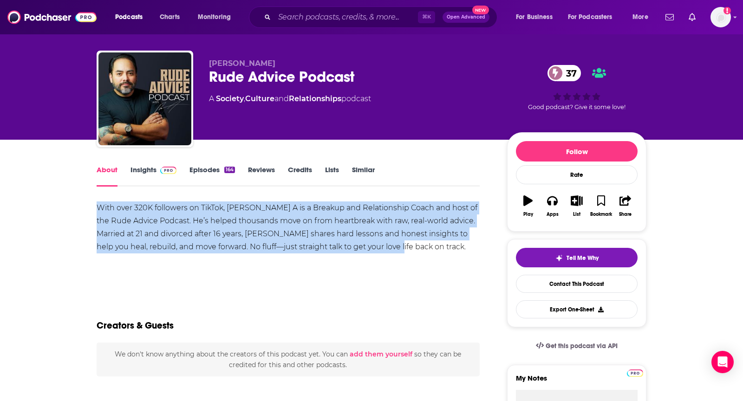
drag, startPoint x: 92, startPoint y: 209, endPoint x: 411, endPoint y: 251, distance: 322.2
copy div "With over 320K followers on TikTok, Rudy A is a Breakup and Relationship Coach …"
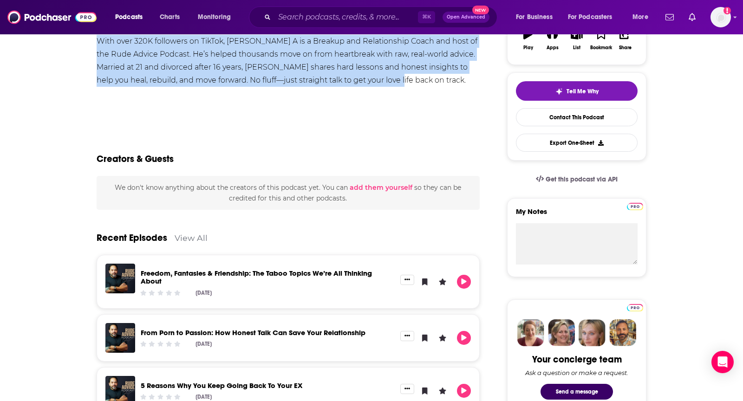
scroll to position [0, 0]
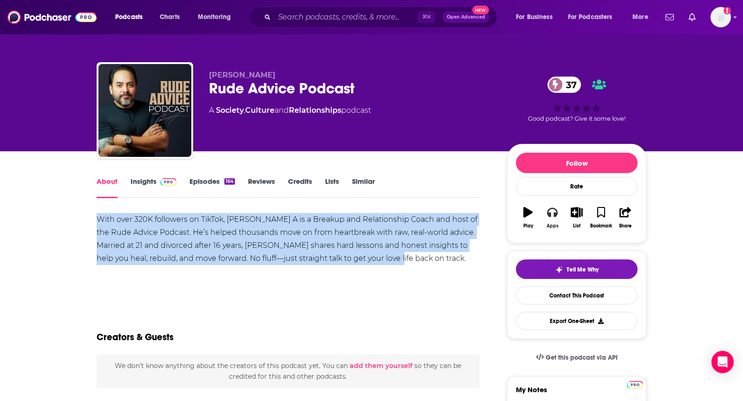
click at [547, 223] on div "Apps" at bounding box center [552, 226] width 12 height 6
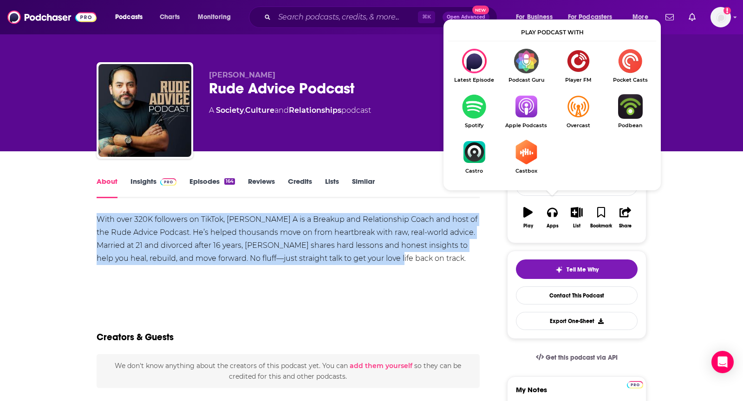
click at [518, 102] on img "Show Listen On dropdown" at bounding box center [526, 106] width 52 height 25
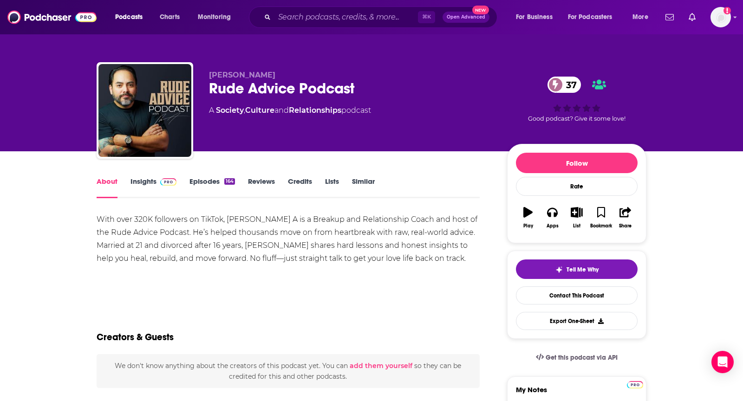
click at [150, 176] on div "About Insights Episodes 164 Reviews Credits Lists Similar" at bounding box center [288, 187] width 383 height 23
click at [162, 189] on link "Insights" at bounding box center [153, 187] width 46 height 21
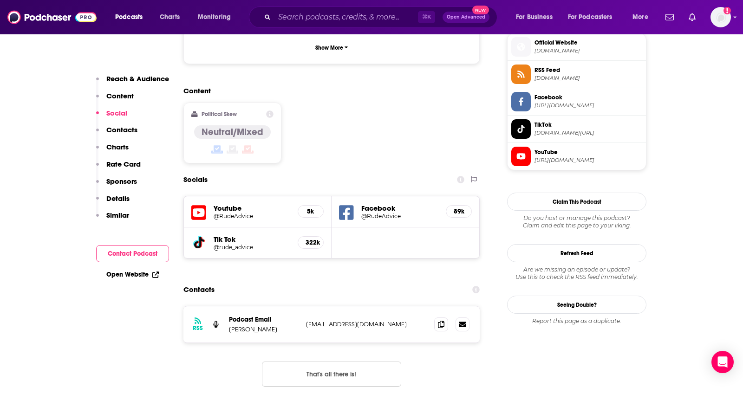
scroll to position [681, 0]
click at [437, 317] on span at bounding box center [441, 324] width 14 height 14
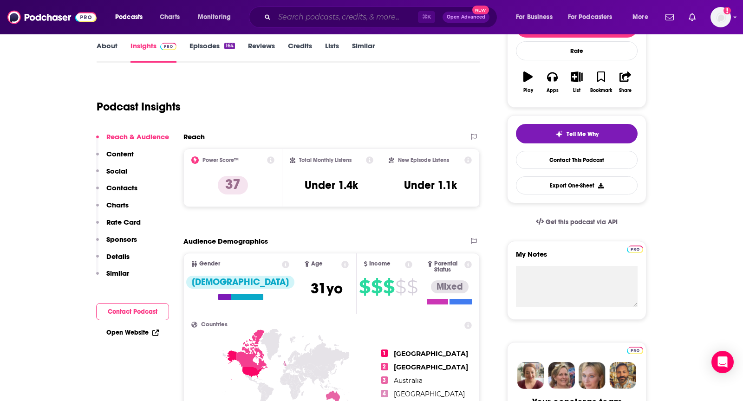
click at [355, 12] on input "Search podcasts, credits, & more..." at bounding box center [345, 17] width 143 height 15
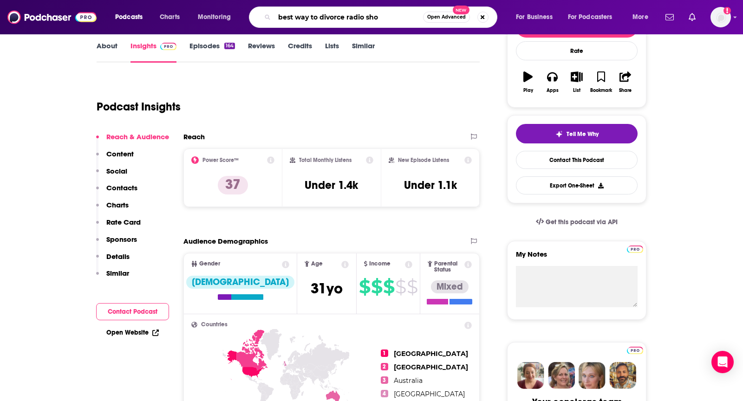
type input "best way to divorce radio show"
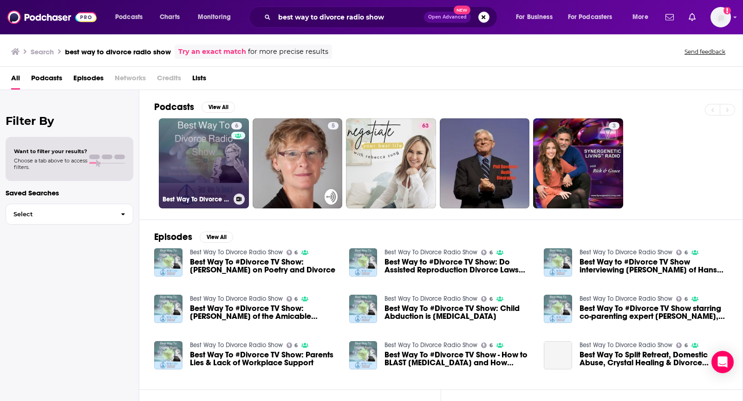
click at [219, 142] on link "6 Best Way To Divorce Radio Show" at bounding box center [204, 163] width 90 height 90
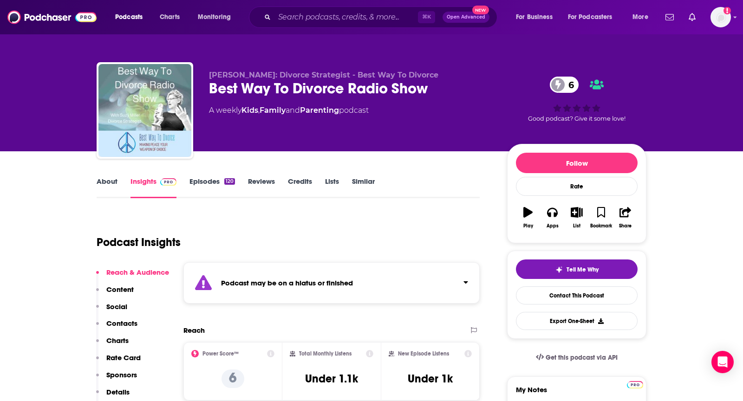
click at [104, 181] on link "About" at bounding box center [107, 187] width 21 height 21
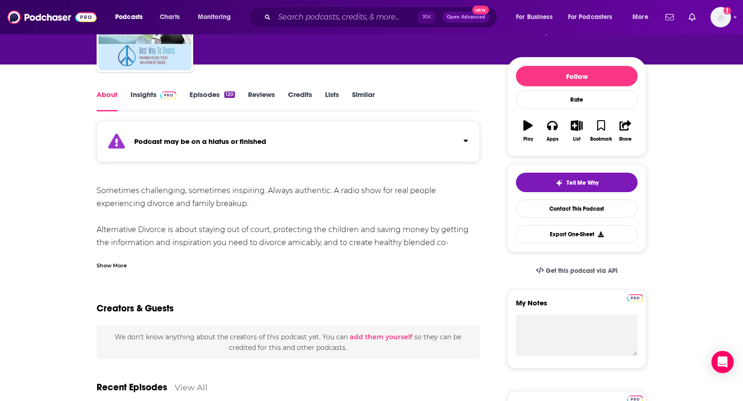
scroll to position [89, 0]
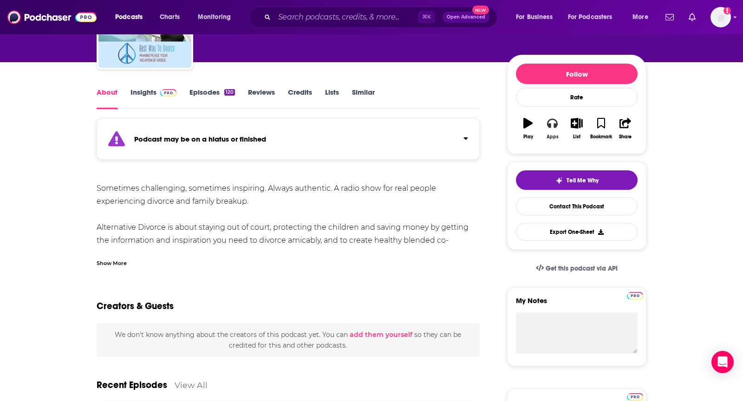
click at [552, 132] on button "Apps" at bounding box center [552, 128] width 24 height 33
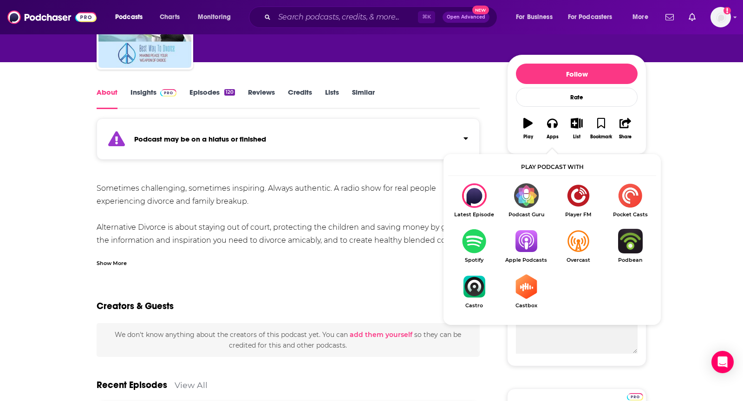
click at [512, 251] on img "Show Listen On dropdown" at bounding box center [526, 241] width 52 height 25
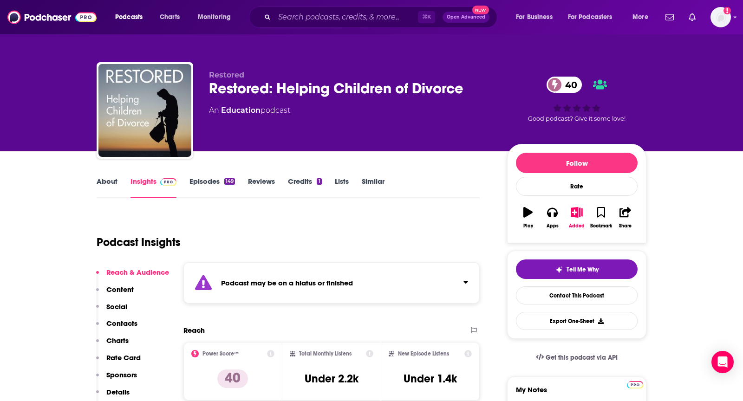
click at [105, 178] on link "About" at bounding box center [107, 187] width 21 height 21
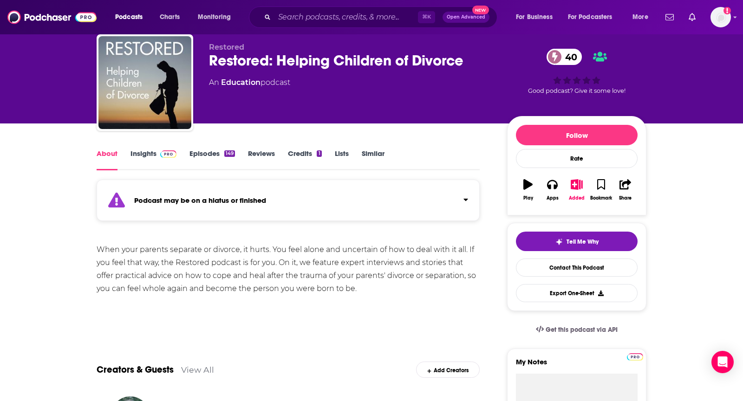
scroll to position [15, 0]
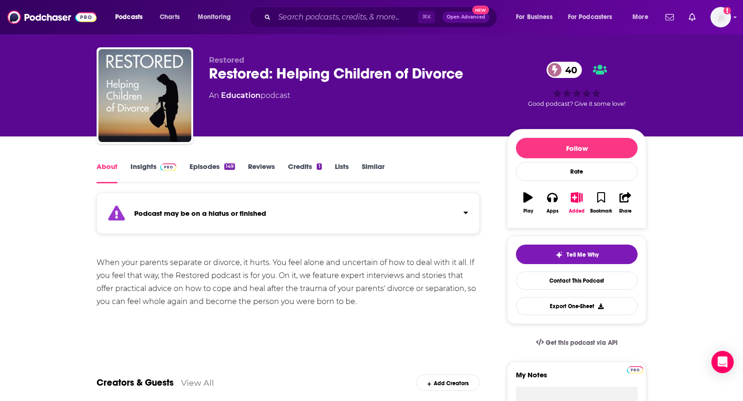
click at [148, 162] on link "Insights" at bounding box center [153, 172] width 46 height 21
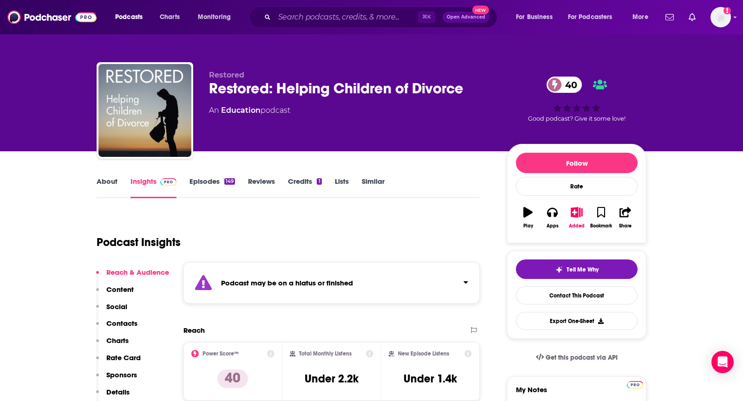
click at [103, 179] on link "About" at bounding box center [107, 187] width 21 height 21
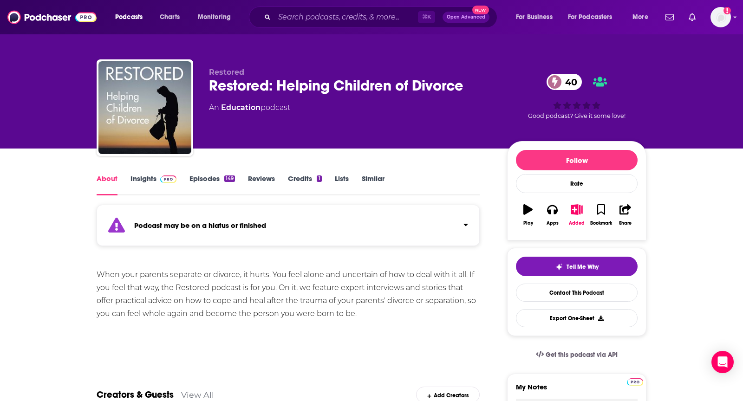
scroll to position [8, 0]
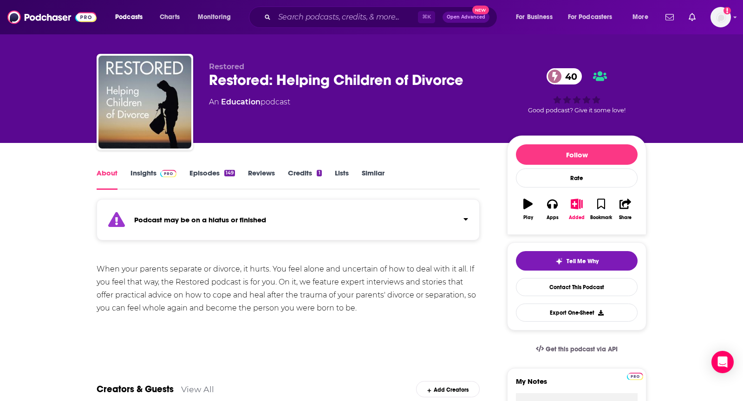
click at [138, 177] on link "Insights" at bounding box center [153, 179] width 46 height 21
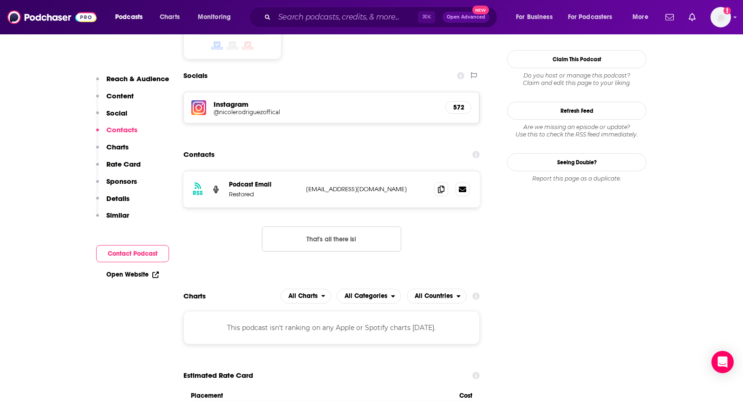
scroll to position [852, 0]
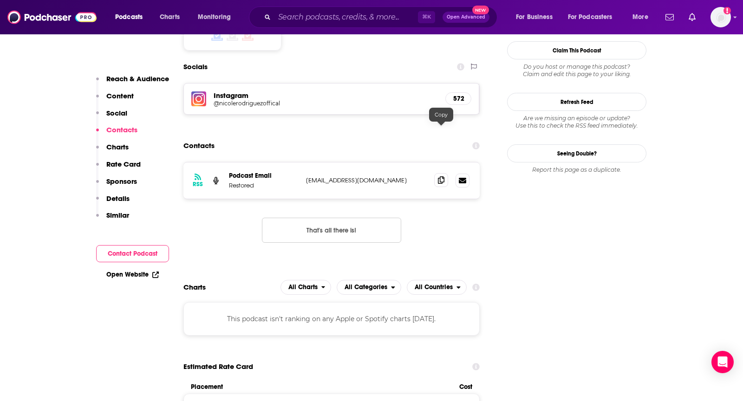
click at [434, 173] on span at bounding box center [441, 180] width 14 height 14
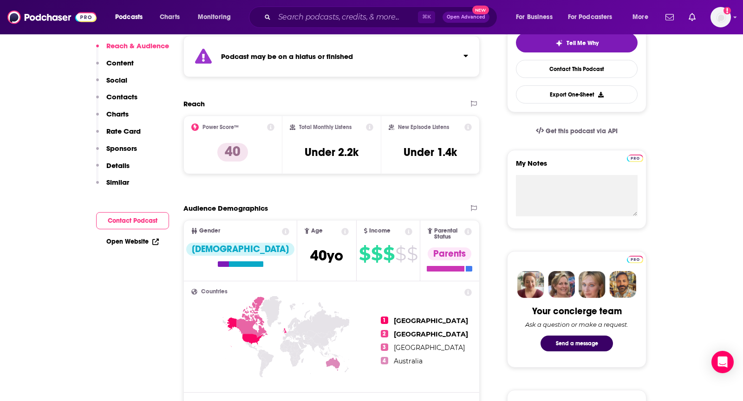
scroll to position [0, 0]
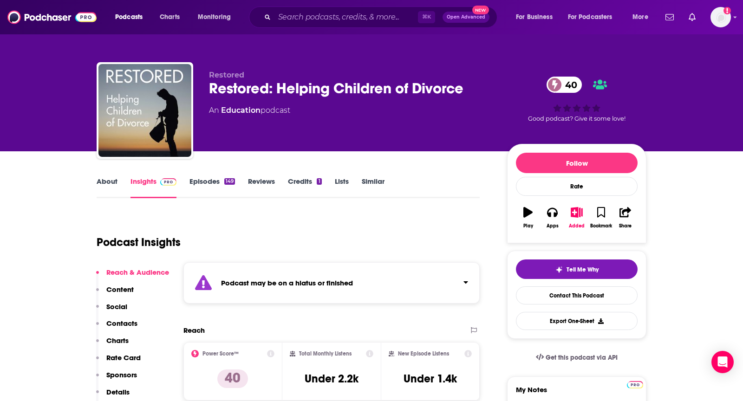
click at [115, 189] on link "About" at bounding box center [107, 187] width 21 height 21
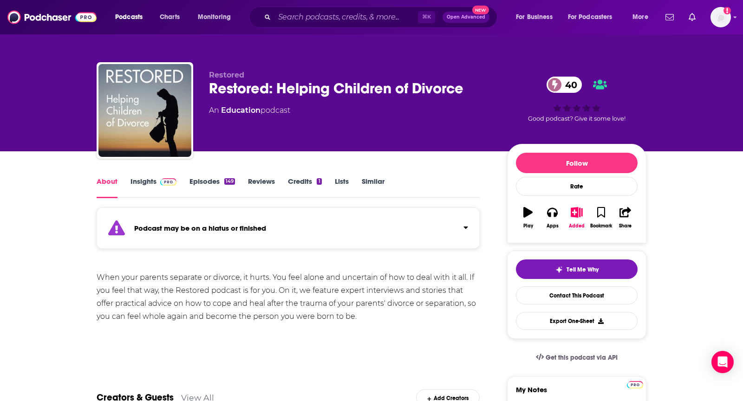
click at [155, 182] on link "Insights" at bounding box center [153, 187] width 46 height 21
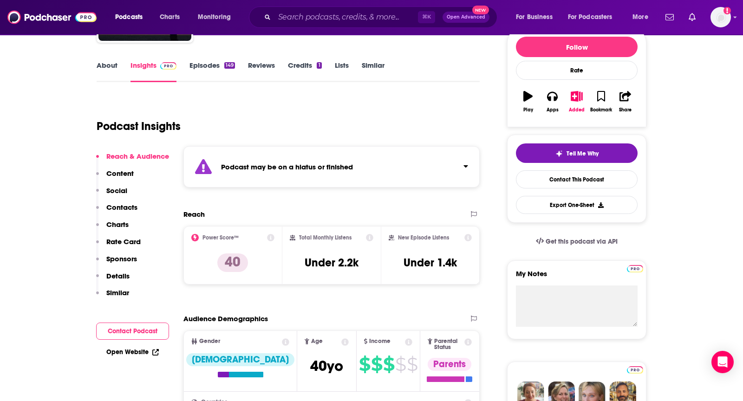
scroll to position [135, 0]
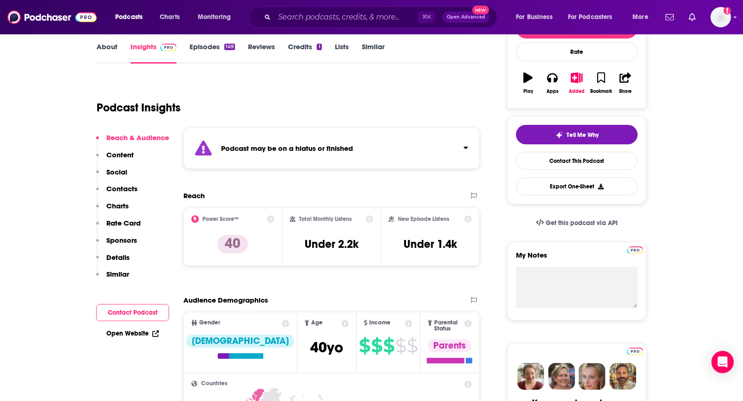
click at [108, 46] on link "About" at bounding box center [107, 52] width 21 height 21
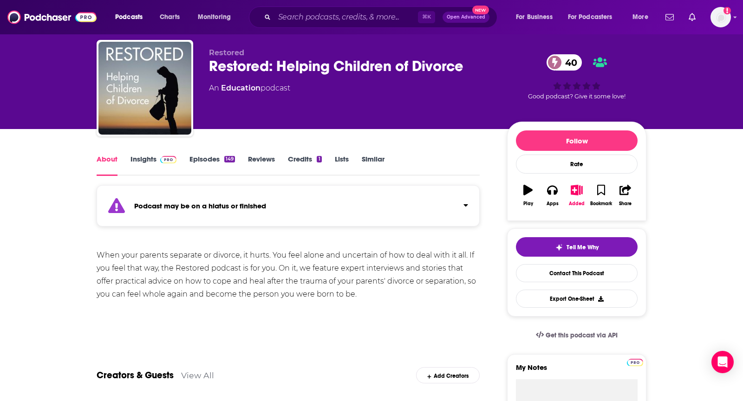
scroll to position [26, 0]
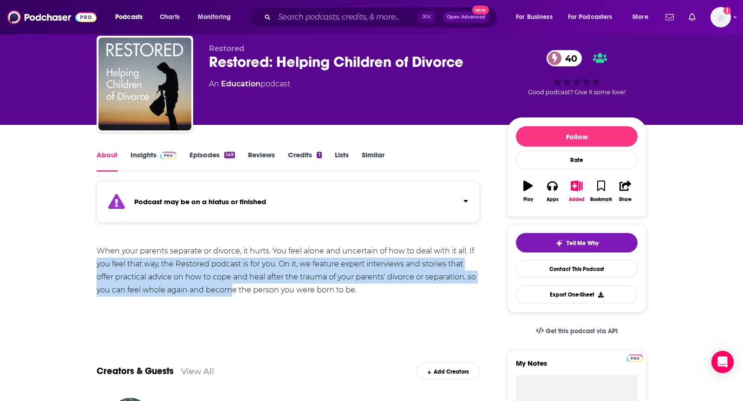
drag, startPoint x: 77, startPoint y: 260, endPoint x: 230, endPoint y: 286, distance: 155.7
click at [230, 286] on div "When your parents separate or divorce, it hurts. You feel alone and uncertain o…" at bounding box center [288, 271] width 383 height 52
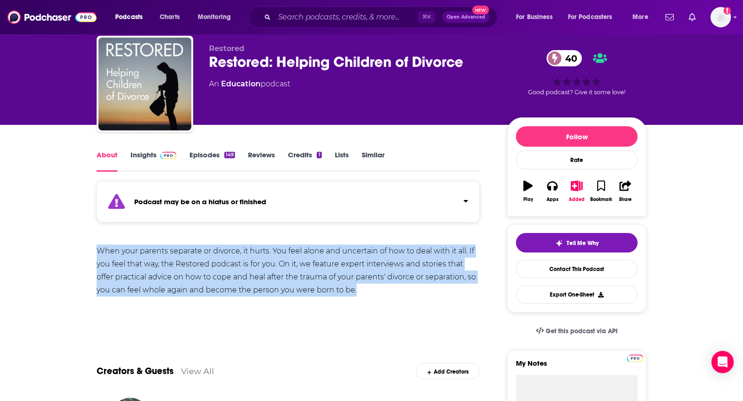
drag, startPoint x: 85, startPoint y: 254, endPoint x: 397, endPoint y: 290, distance: 314.0
copy div "When your parents separate or divorce, it hurts. You feel alone and uncertain o…"
click at [150, 153] on link "Insights" at bounding box center [153, 160] width 46 height 21
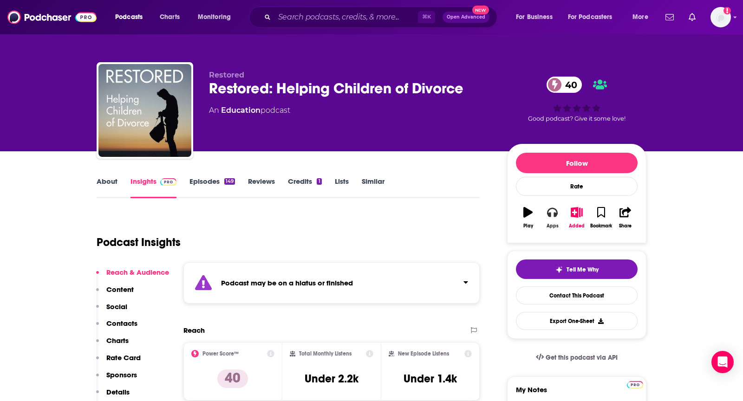
click at [548, 208] on icon "button" at bounding box center [552, 212] width 10 height 10
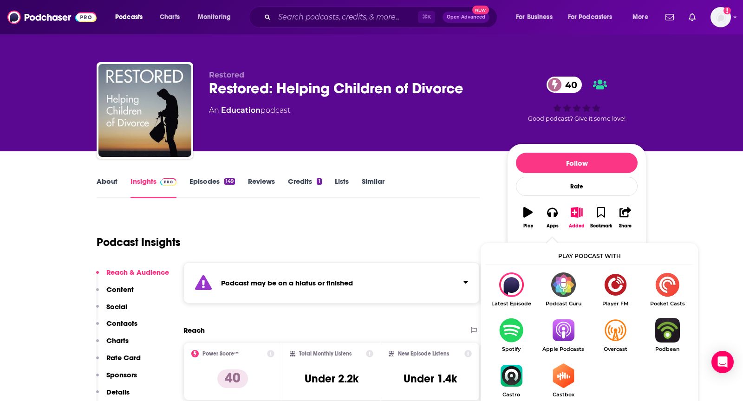
click at [563, 324] on img "Show Listen On dropdown" at bounding box center [563, 330] width 52 height 25
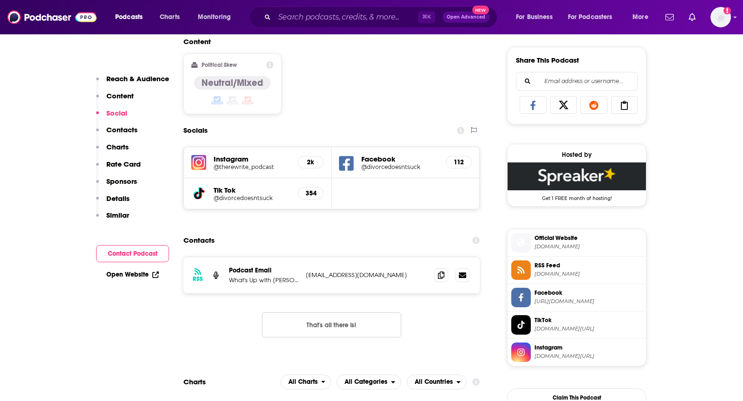
scroll to position [579, 0]
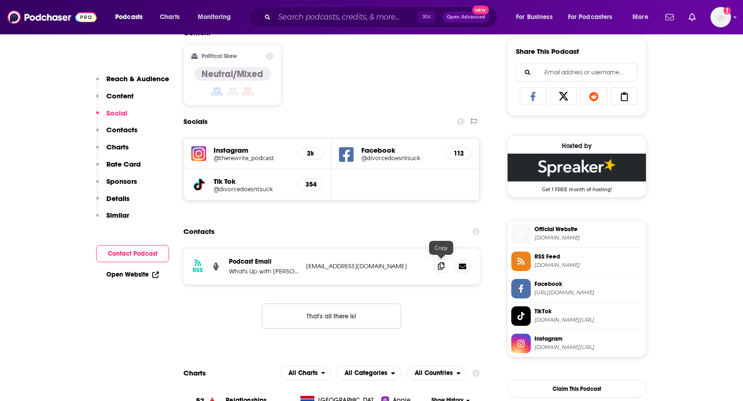
click at [442, 264] on icon at bounding box center [441, 265] width 7 height 7
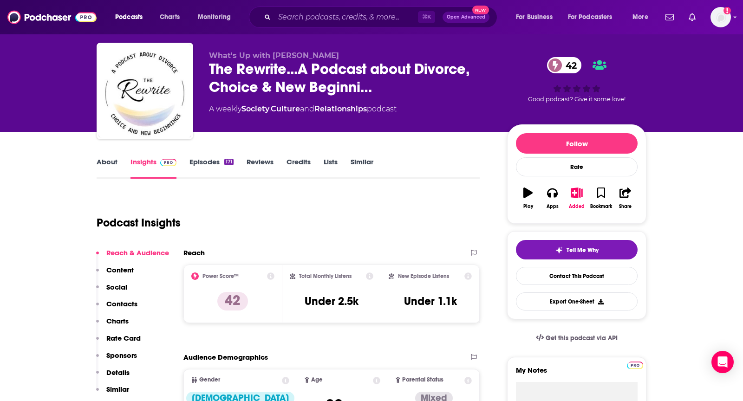
scroll to position [0, 0]
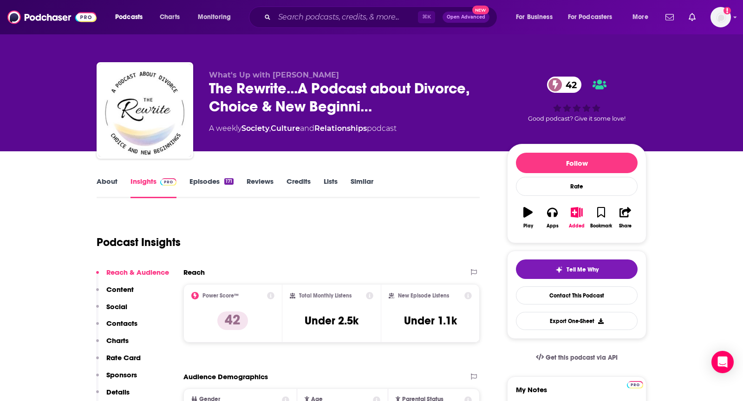
click at [98, 189] on link "About" at bounding box center [107, 187] width 21 height 21
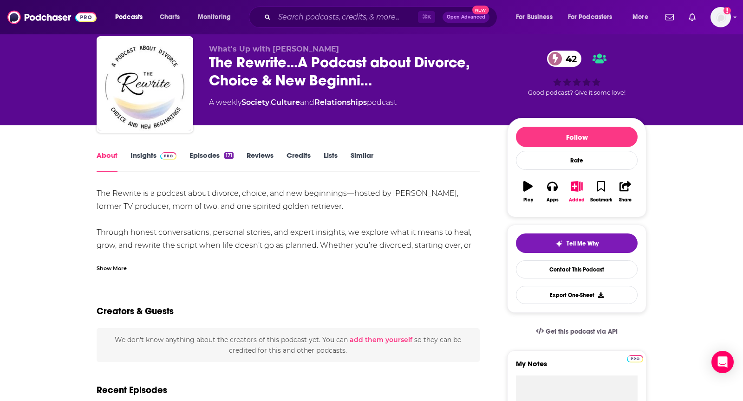
scroll to position [26, 0]
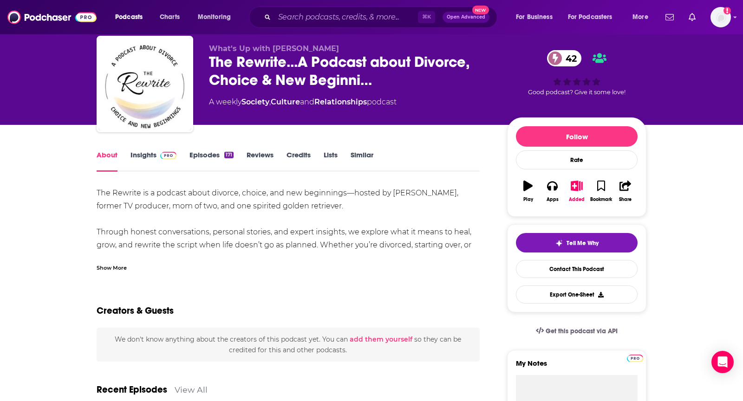
click at [106, 267] on div "Show More" at bounding box center [112, 267] width 30 height 9
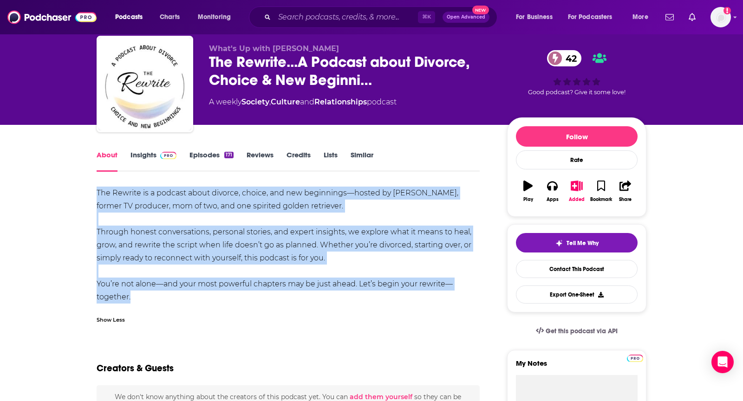
drag, startPoint x: 94, startPoint y: 198, endPoint x: 281, endPoint y: 304, distance: 215.0
copy div "The Rewrite is a podcast about divorce, choice, and new beginnings—hosted by [P…"
click at [547, 186] on icon "button" at bounding box center [552, 186] width 10 height 9
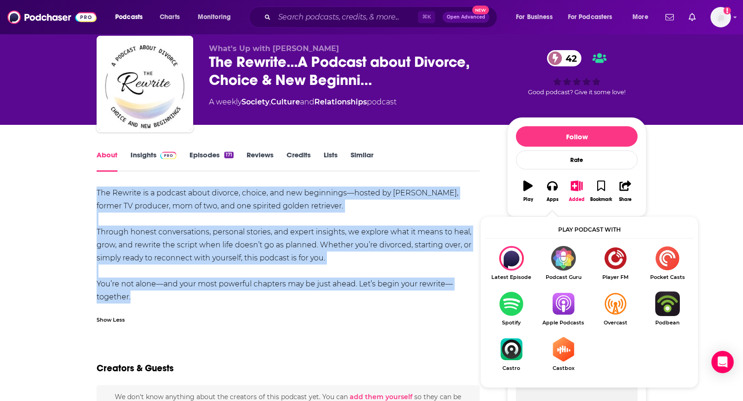
click at [560, 303] on img "Show Listen On dropdown" at bounding box center [563, 304] width 52 height 25
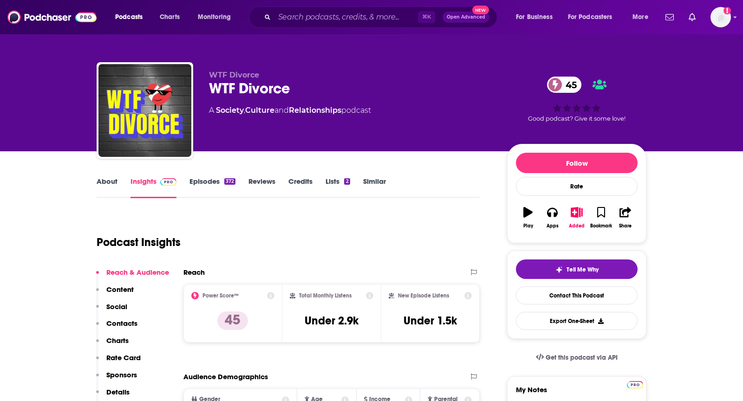
click at [108, 188] on link "About" at bounding box center [107, 187] width 21 height 21
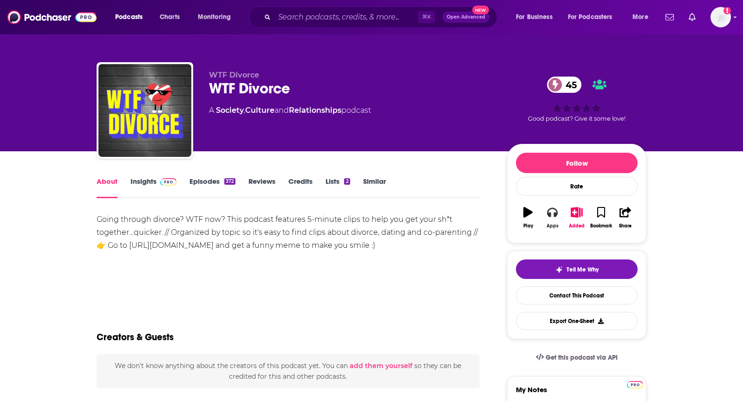
click at [552, 215] on icon "button" at bounding box center [552, 212] width 10 height 10
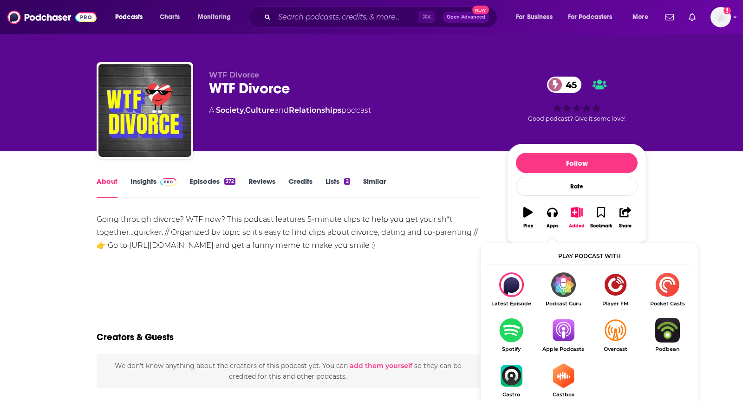
click at [559, 339] on img "Show Listen On dropdown" at bounding box center [563, 330] width 52 height 25
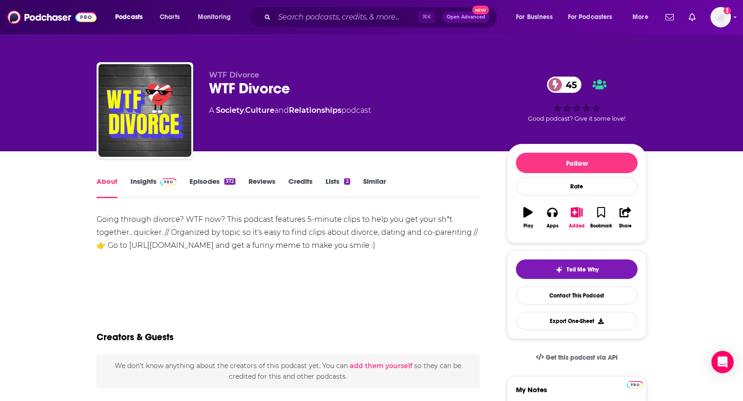
drag, startPoint x: 91, startPoint y: 220, endPoint x: 429, endPoint y: 250, distance: 339.4
copy div "Going through divorce? WTF now? This podcast features 5-minute clips to help yo…"
click at [155, 189] on link "Insights" at bounding box center [153, 187] width 46 height 21
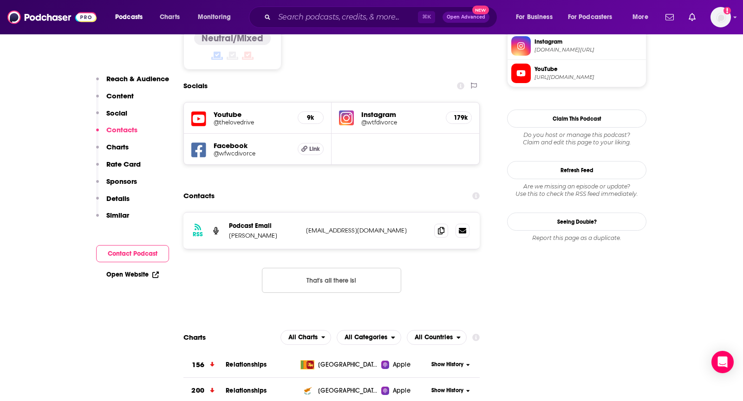
scroll to position [767, 0]
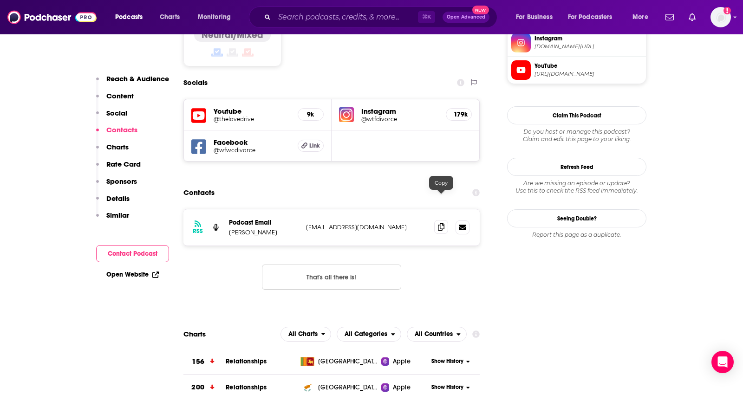
click at [444, 220] on span at bounding box center [441, 227] width 14 height 14
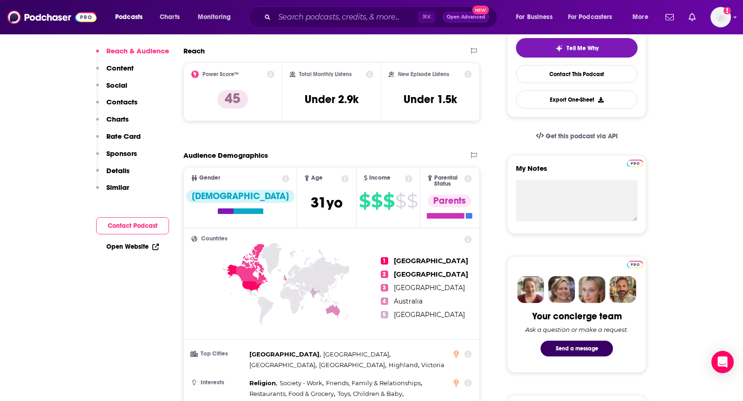
scroll to position [0, 0]
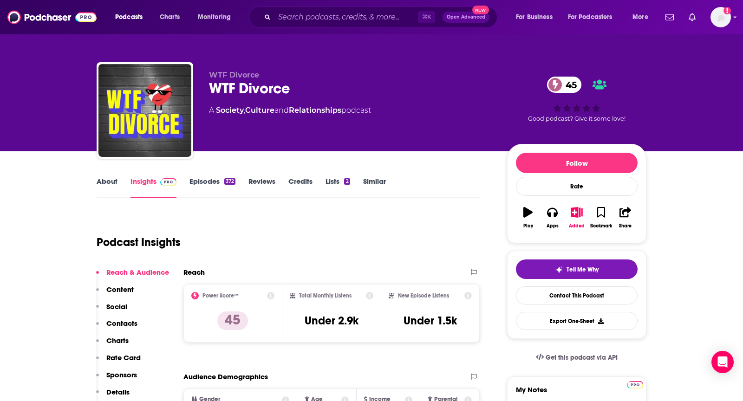
click at [110, 181] on link "About" at bounding box center [107, 187] width 21 height 21
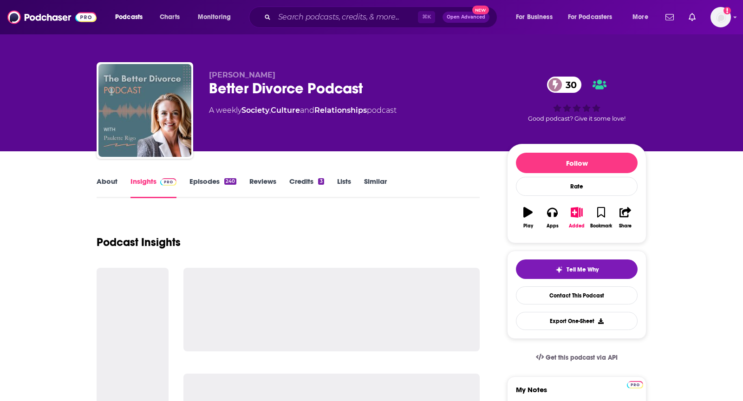
click at [104, 183] on link "About" at bounding box center [107, 187] width 21 height 21
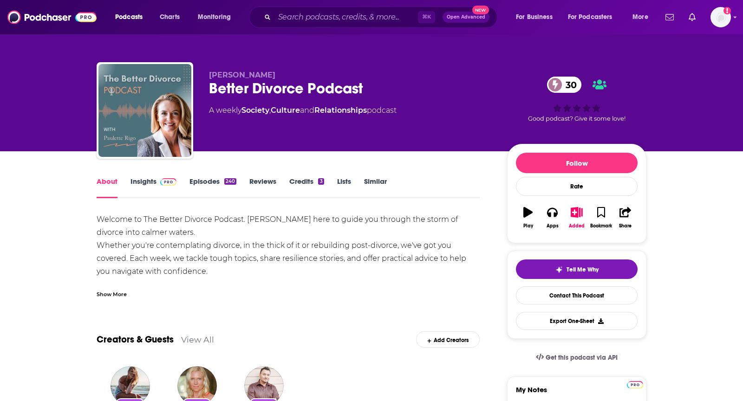
scroll to position [6, 0]
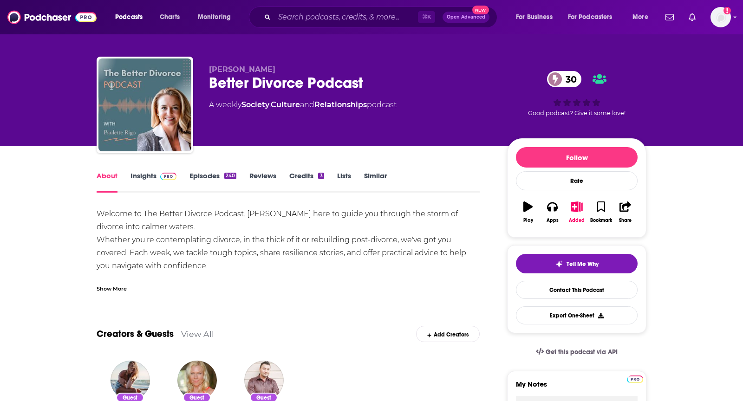
click at [106, 286] on div "Show More" at bounding box center [112, 288] width 30 height 9
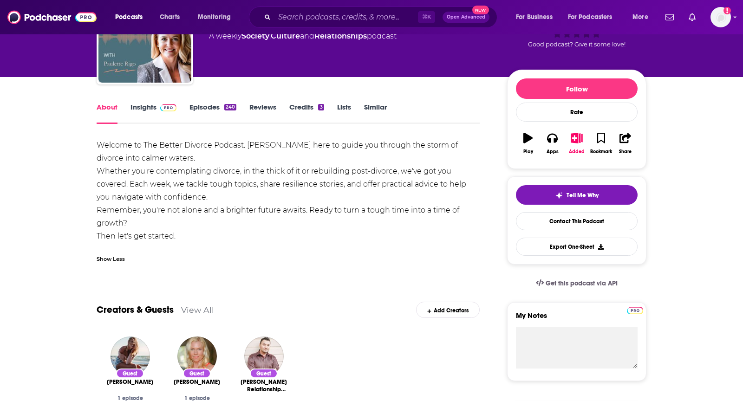
scroll to position [0, 0]
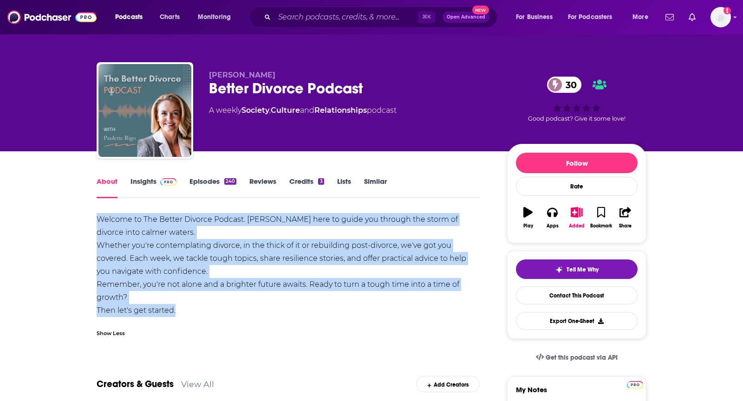
drag, startPoint x: 94, startPoint y: 217, endPoint x: 213, endPoint y: 310, distance: 150.5
copy div "Welcome to The Better Divorce Podcast. [PERSON_NAME] here to guide you through …"
click at [156, 177] on link "Insights" at bounding box center [153, 187] width 46 height 21
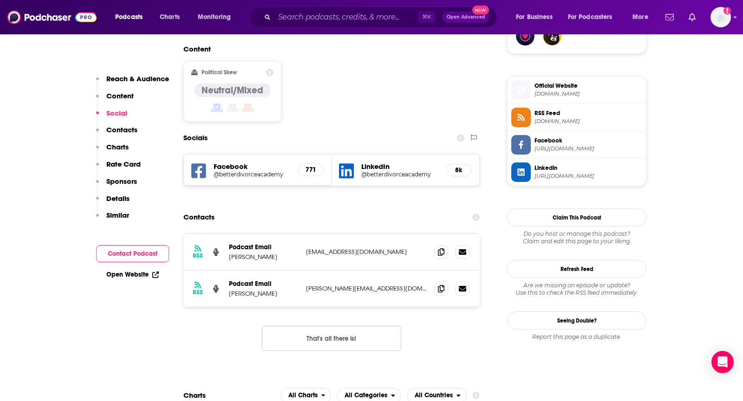
scroll to position [727, 0]
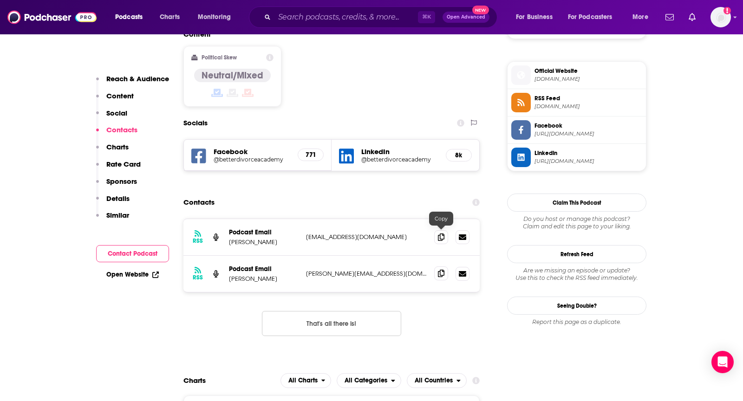
click at [445, 267] on span at bounding box center [441, 274] width 14 height 14
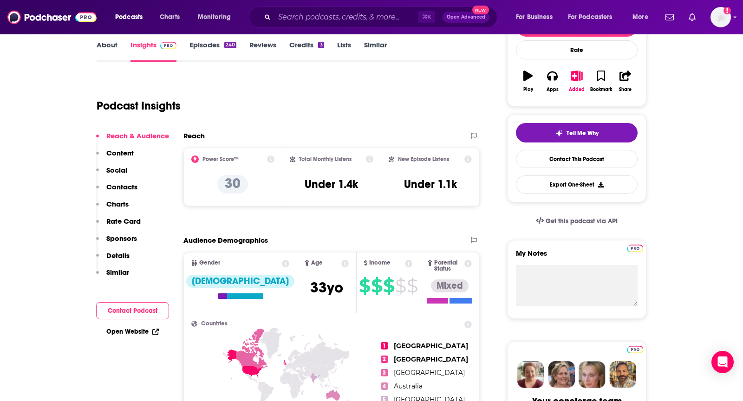
scroll to position [0, 0]
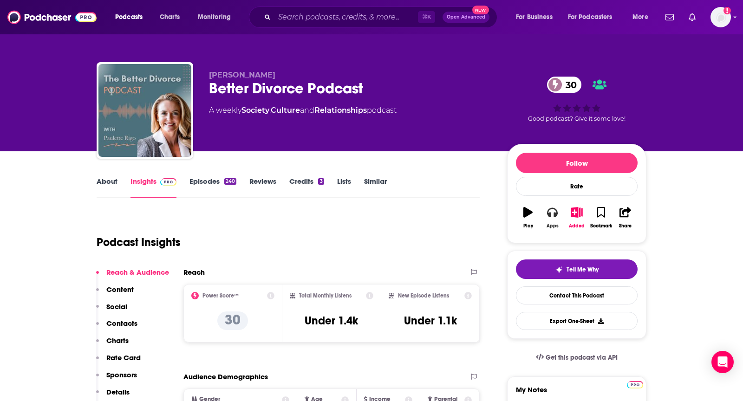
click at [554, 213] on icon "button" at bounding box center [552, 212] width 10 height 9
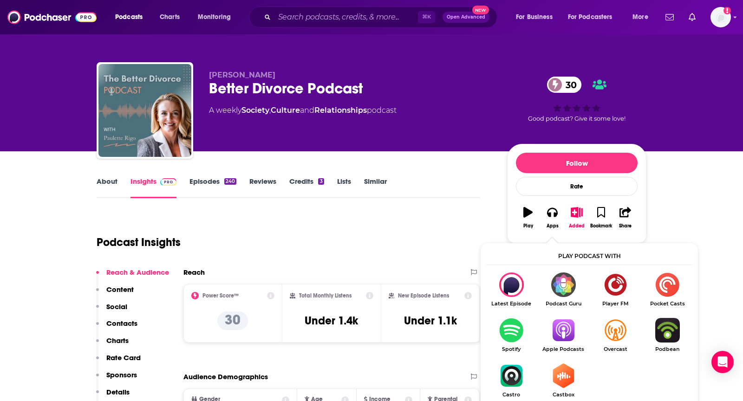
click at [568, 319] on img "Show Listen On dropdown" at bounding box center [563, 330] width 52 height 25
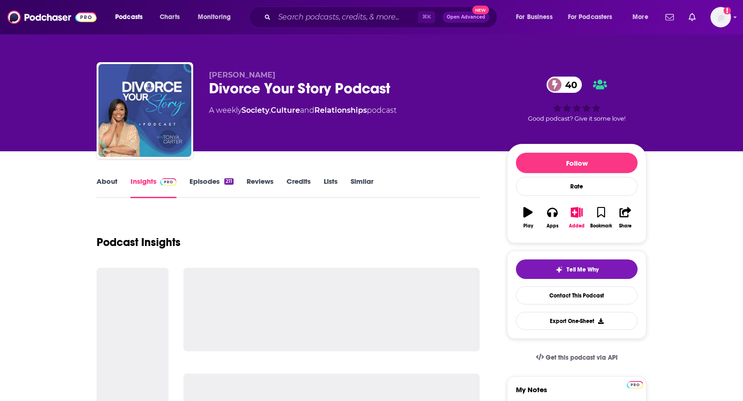
click at [103, 186] on link "About" at bounding box center [107, 187] width 21 height 21
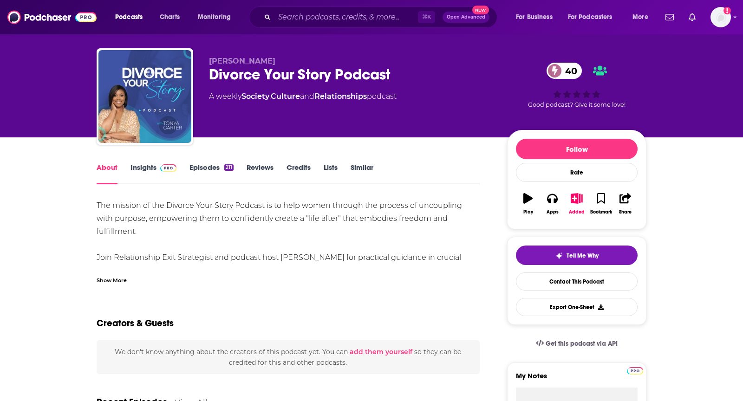
scroll to position [16, 0]
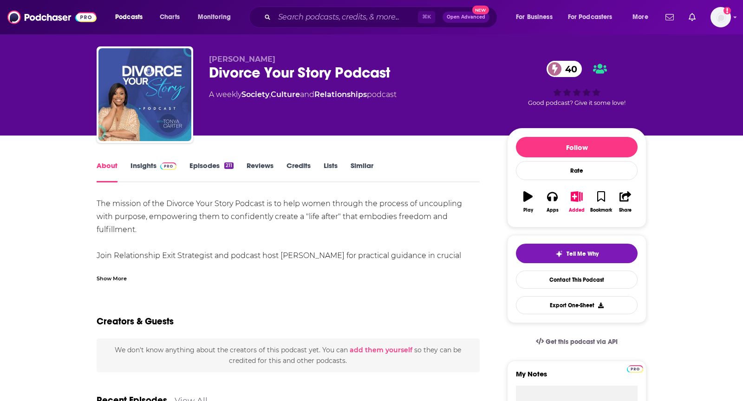
click at [106, 276] on div "Show More" at bounding box center [112, 277] width 30 height 9
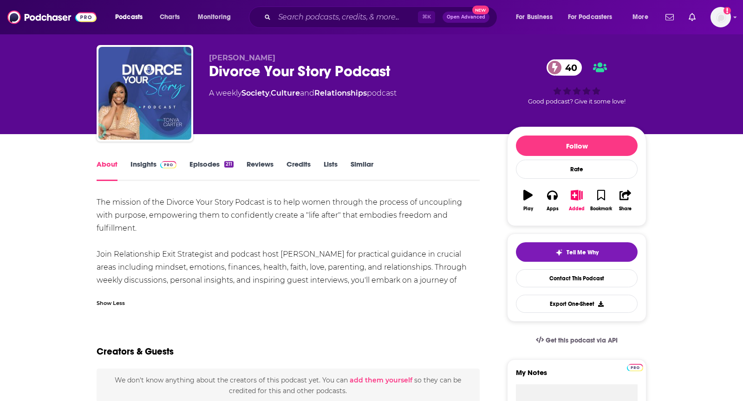
scroll to position [20, 0]
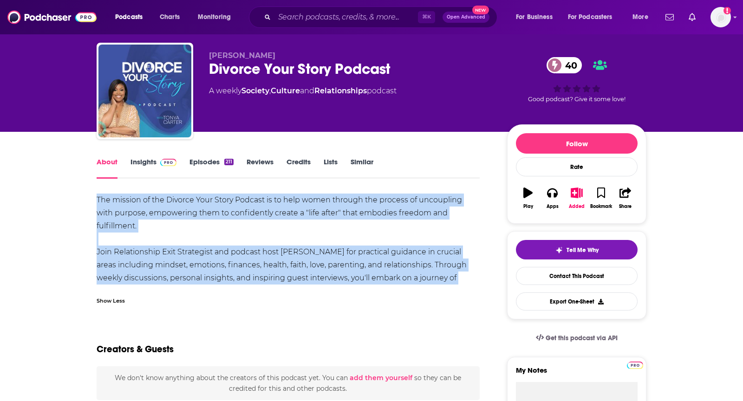
drag, startPoint x: 98, startPoint y: 198, endPoint x: 419, endPoint y: 283, distance: 332.9
click at [419, 283] on div "The mission of the Divorce Your Story Podcast is to help women through the proc…" at bounding box center [288, 246] width 383 height 104
copy div "The mission of the Divorce Your Story Podcast is to help women through the proc…"
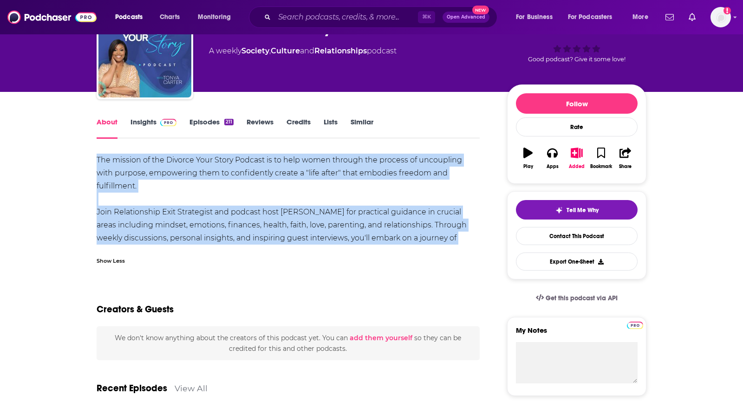
scroll to position [0, 0]
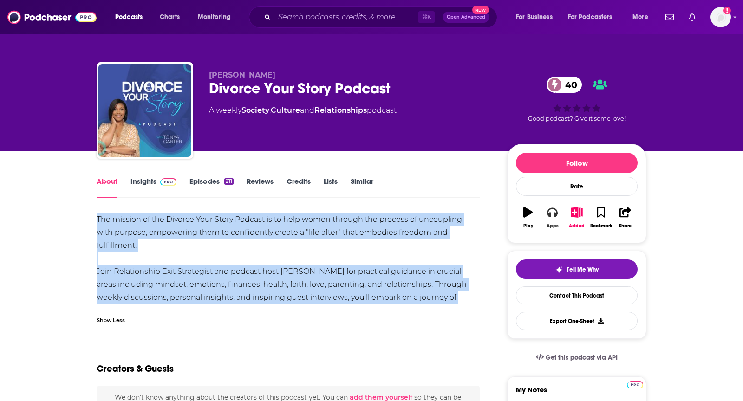
click at [555, 223] on div "Apps" at bounding box center [552, 226] width 12 height 6
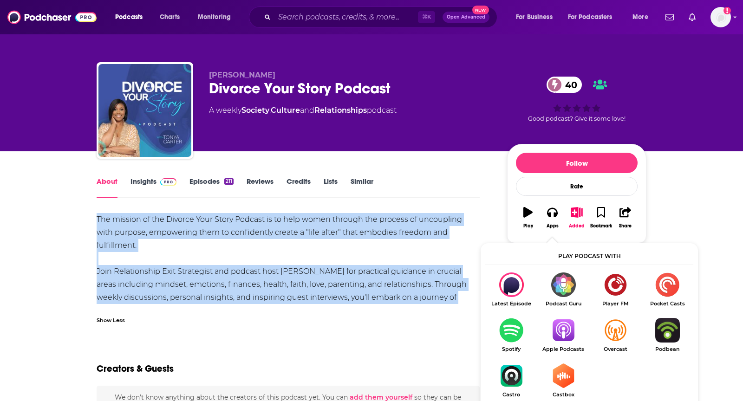
click at [568, 325] on img "Show Listen On dropdown" at bounding box center [563, 330] width 52 height 25
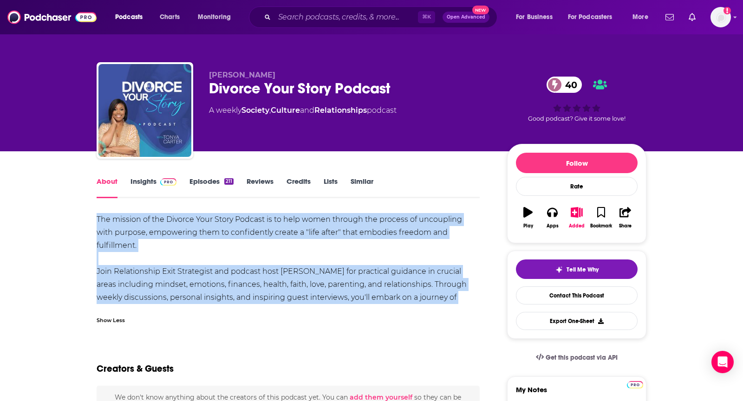
click at [135, 178] on link "Insights" at bounding box center [153, 187] width 46 height 21
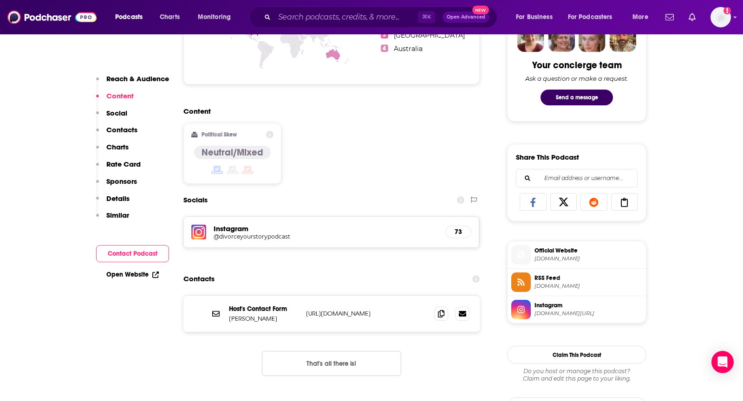
scroll to position [477, 0]
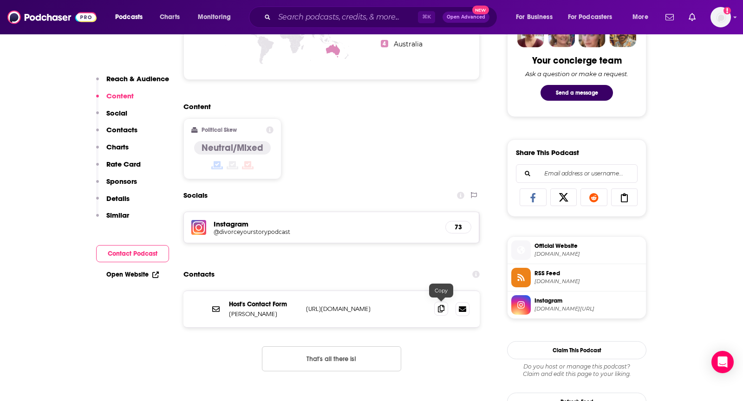
click at [440, 308] on icon at bounding box center [441, 308] width 7 height 7
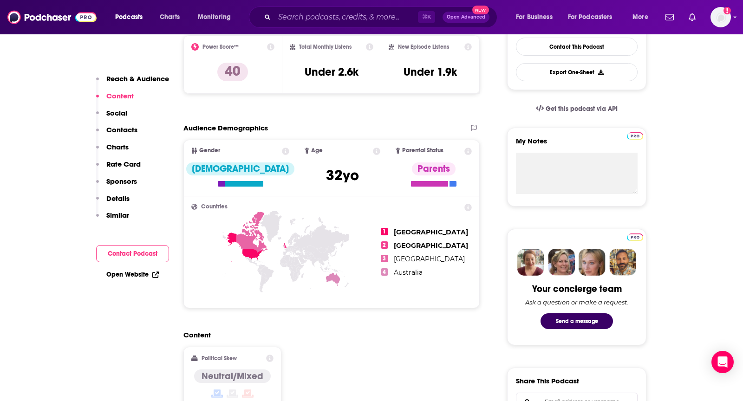
scroll to position [0, 0]
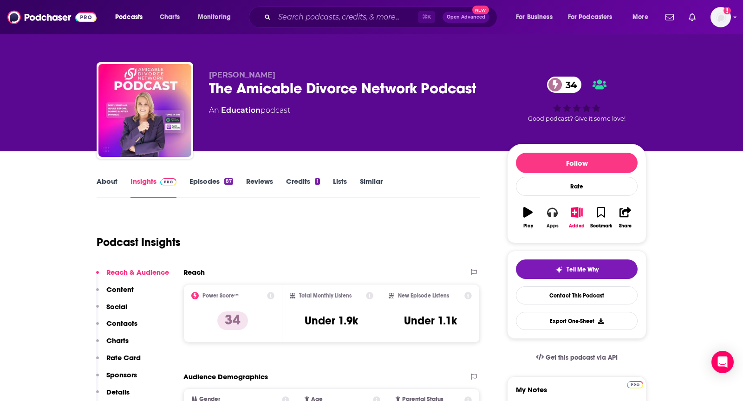
click at [555, 204] on button "Apps" at bounding box center [552, 217] width 24 height 33
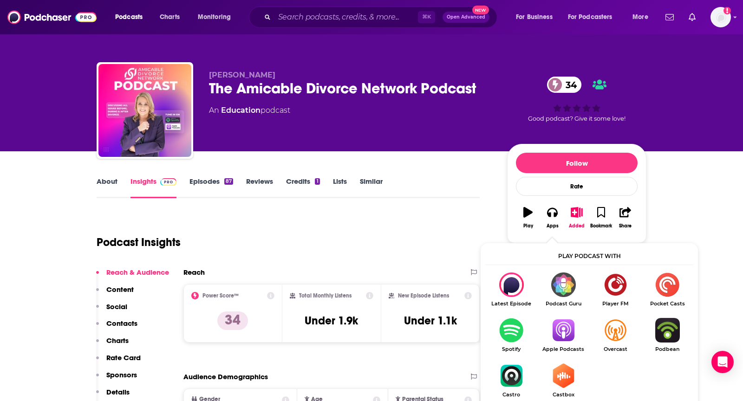
click at [565, 335] on img "Show Listen On dropdown" at bounding box center [563, 330] width 52 height 25
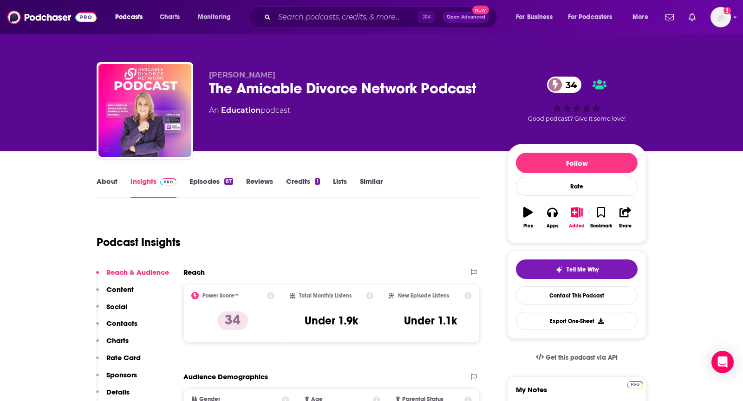
click at [102, 177] on link "About" at bounding box center [107, 187] width 21 height 21
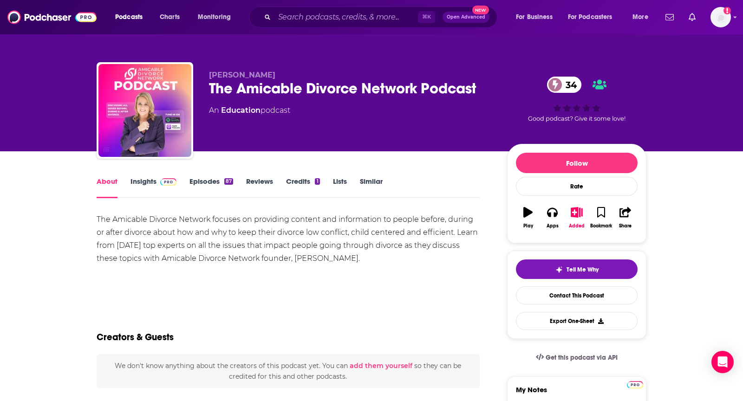
scroll to position [32, 0]
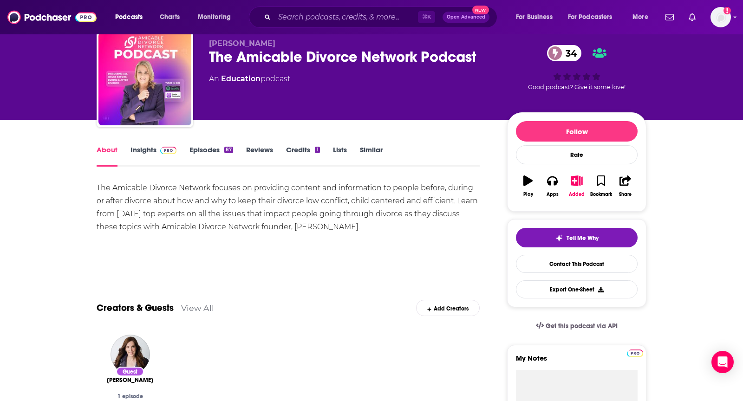
drag, startPoint x: 96, startPoint y: 184, endPoint x: 391, endPoint y: 237, distance: 300.5
copy div "The Amicable Divorce Network focuses on providing content and information to pe…"
click at [153, 149] on link "Insights" at bounding box center [153, 155] width 46 height 21
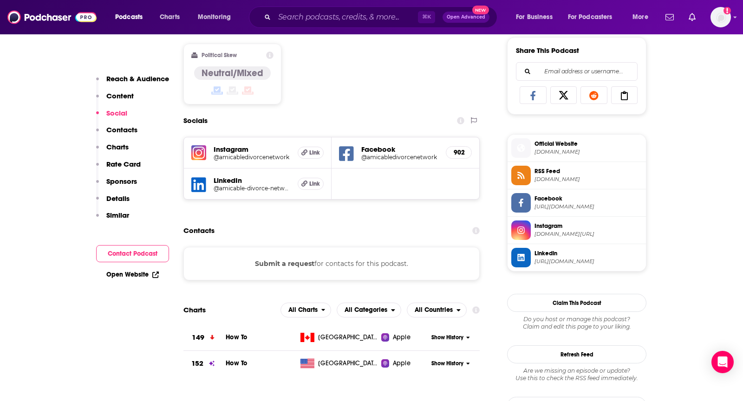
scroll to position [593, 0]
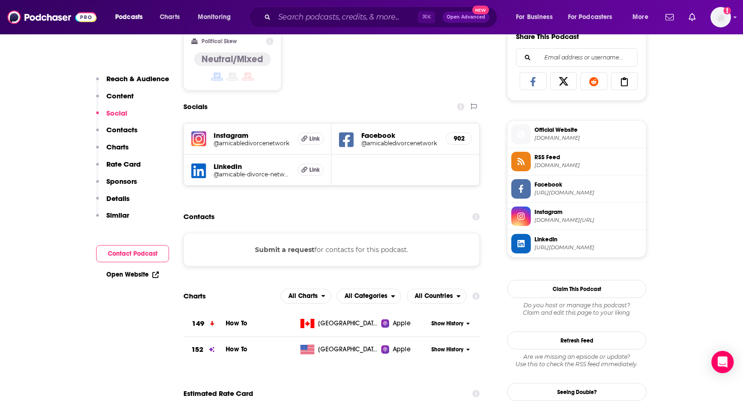
click at [281, 251] on button "Submit a request" at bounding box center [284, 250] width 59 height 10
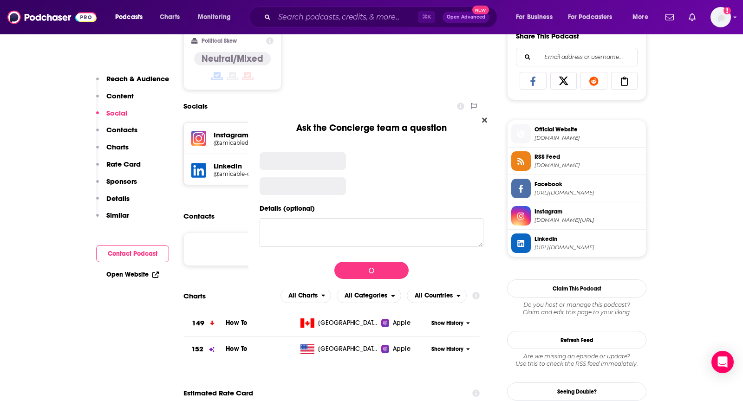
scroll to position [0, 0]
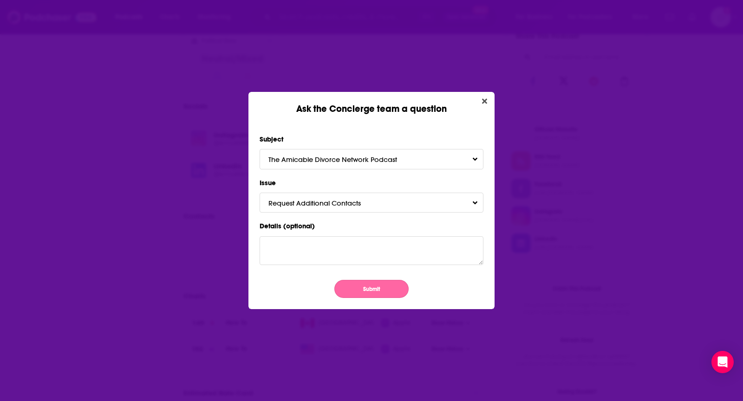
click at [378, 291] on button "Submit" at bounding box center [371, 289] width 74 height 18
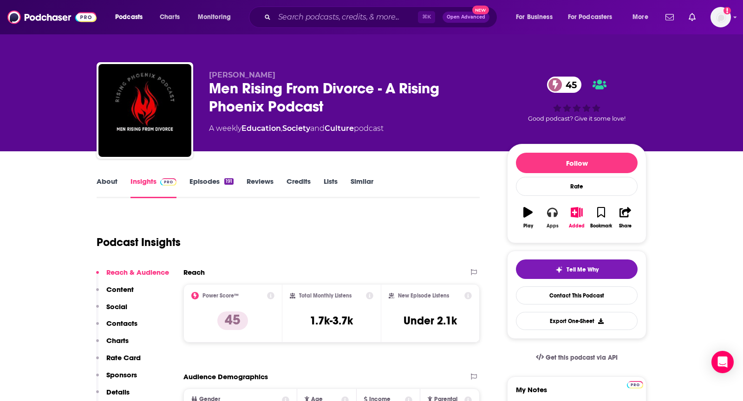
click at [554, 219] on button "Apps" at bounding box center [552, 217] width 24 height 33
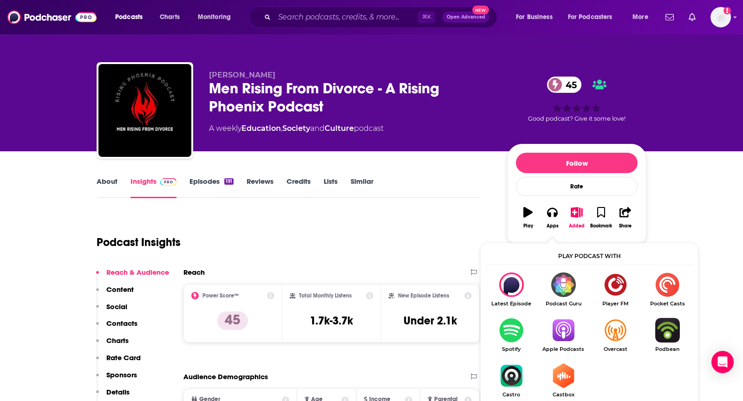
click at [564, 338] on img "Show Listen On dropdown" at bounding box center [563, 330] width 52 height 25
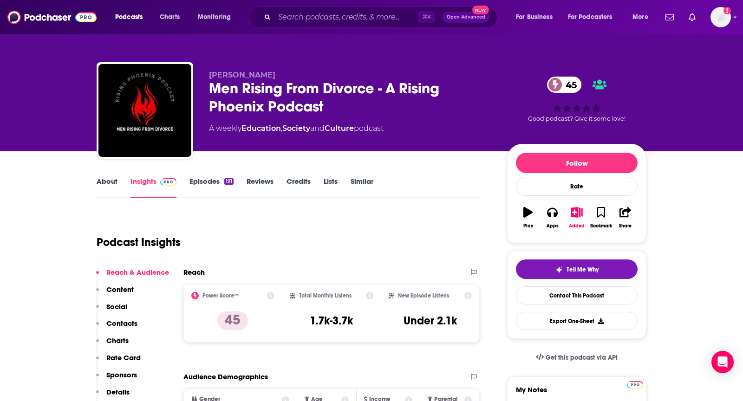
click at [100, 185] on link "About" at bounding box center [107, 187] width 21 height 21
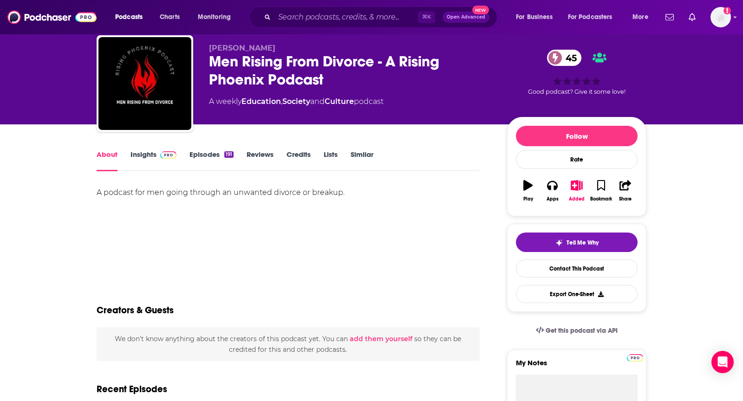
scroll to position [30, 0]
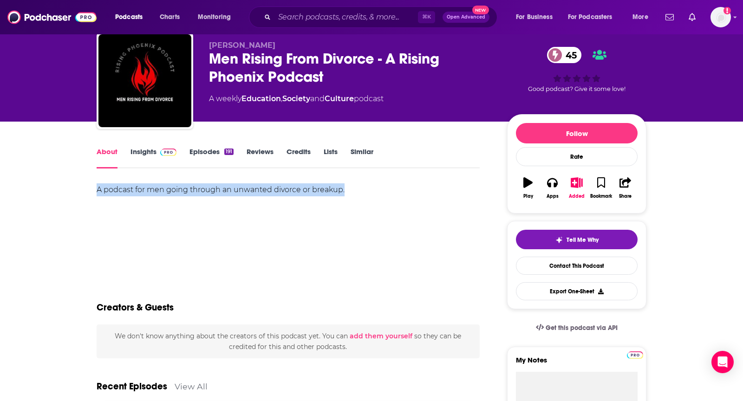
drag, startPoint x: 360, startPoint y: 189, endPoint x: 84, endPoint y: 186, distance: 276.7
copy div "A podcast for men going through an unwanted divorce or breakup."
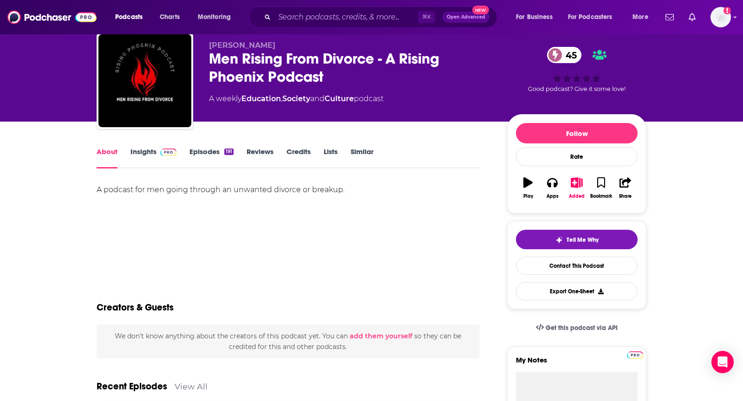
click at [156, 150] on span at bounding box center [166, 151] width 20 height 9
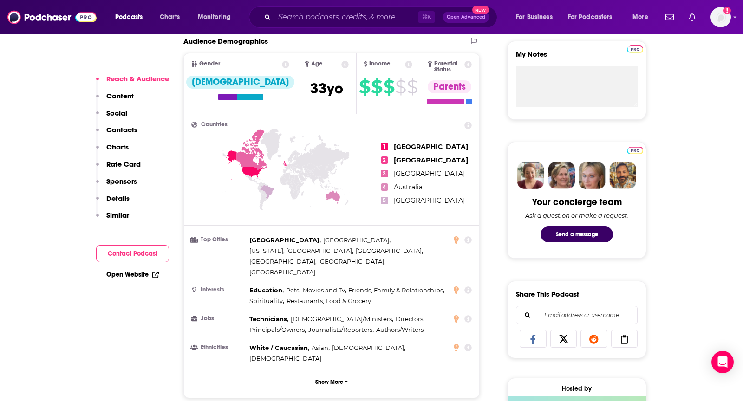
scroll to position [617, 0]
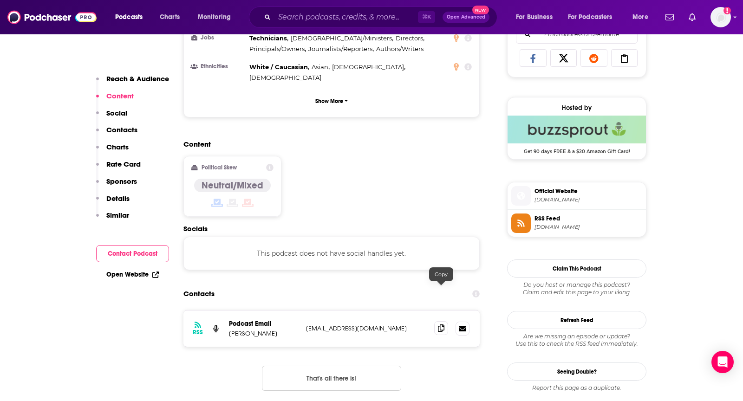
click at [441, 325] on icon at bounding box center [441, 328] width 7 height 7
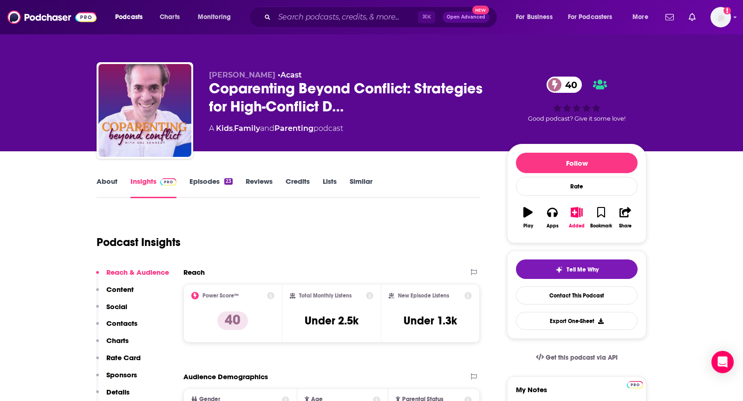
click at [98, 180] on link "About" at bounding box center [107, 187] width 21 height 21
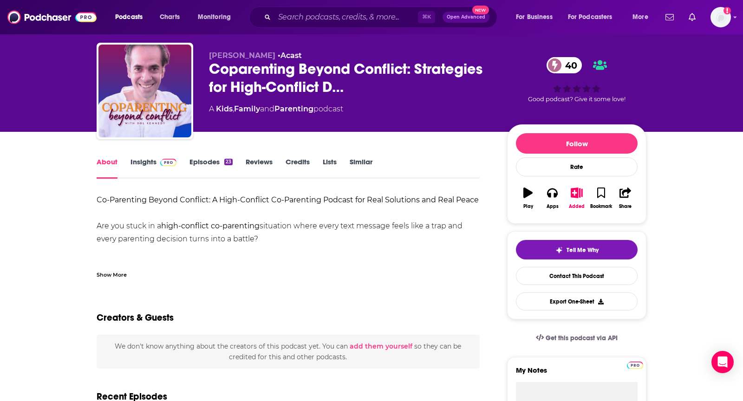
scroll to position [23, 0]
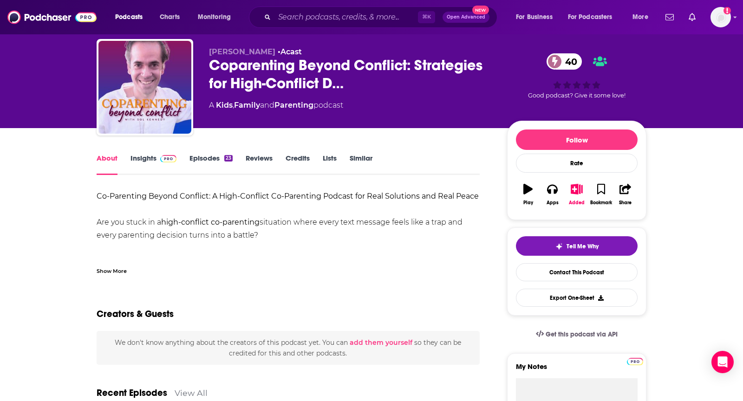
click at [118, 273] on div "Show More" at bounding box center [112, 270] width 30 height 9
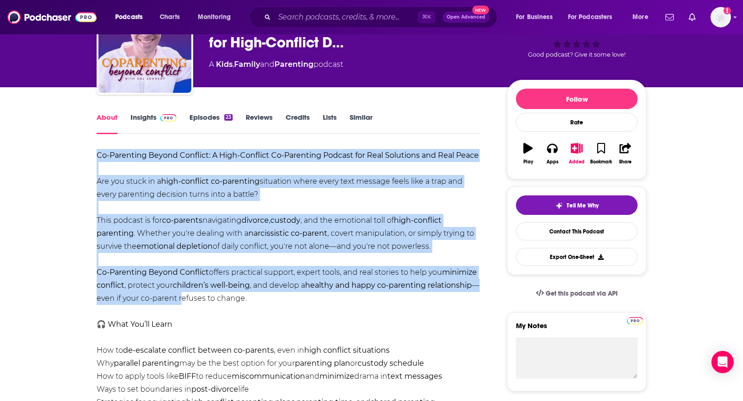
scroll to position [68, 0]
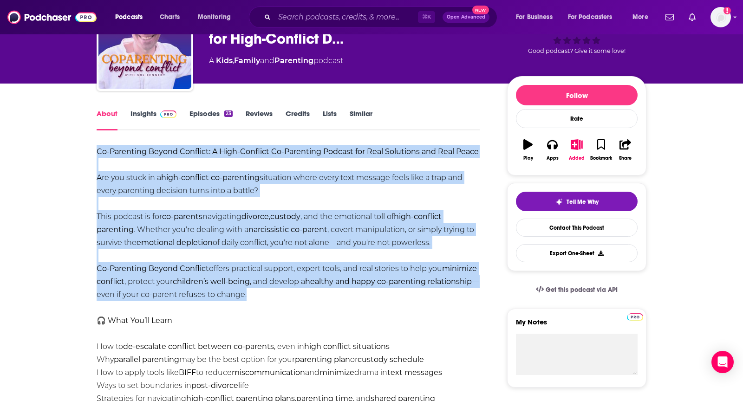
drag, startPoint x: 96, startPoint y: 197, endPoint x: 333, endPoint y: 298, distance: 258.0
copy div "Co-Parenting Beyond Conflict: A High-Conflict Co-Parenting Podcast for Real Sol…"
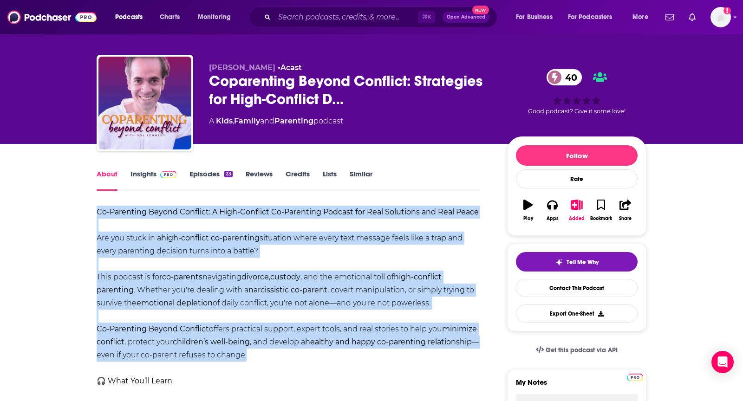
scroll to position [0, 0]
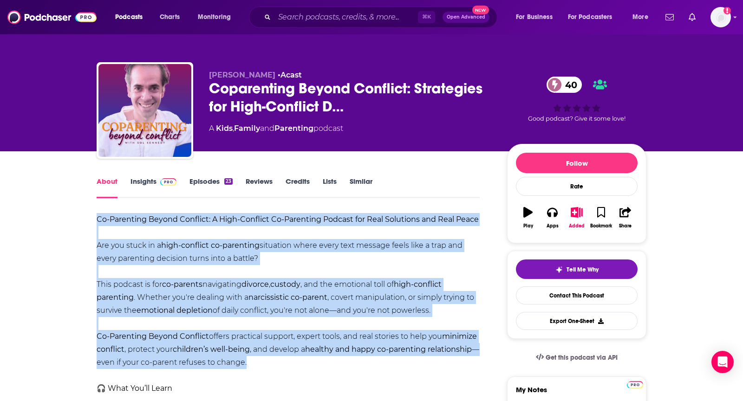
click at [170, 179] on img at bounding box center [168, 181] width 16 height 7
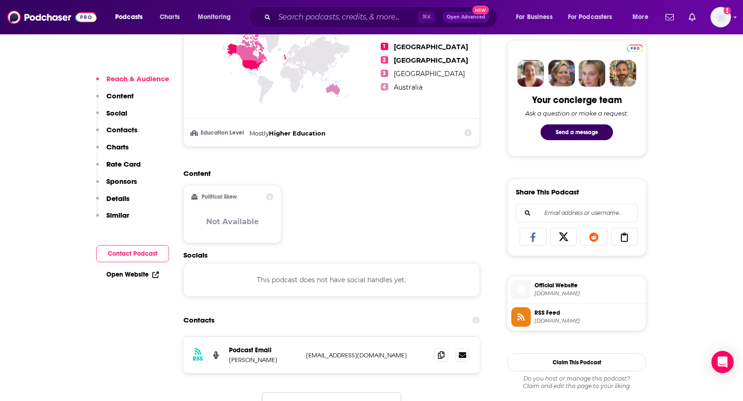
scroll to position [462, 0]
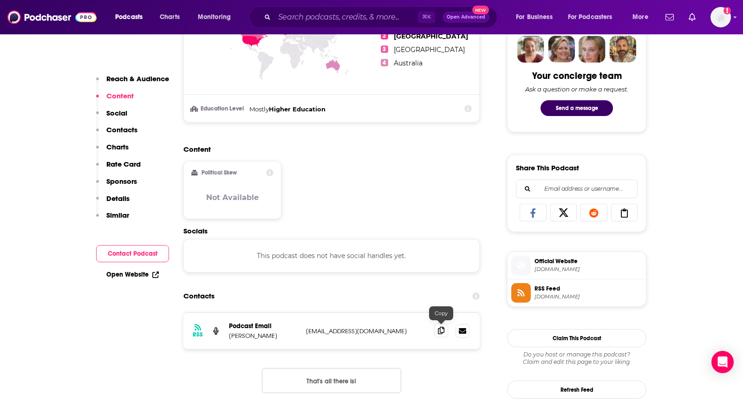
click at [440, 331] on icon at bounding box center [441, 330] width 7 height 7
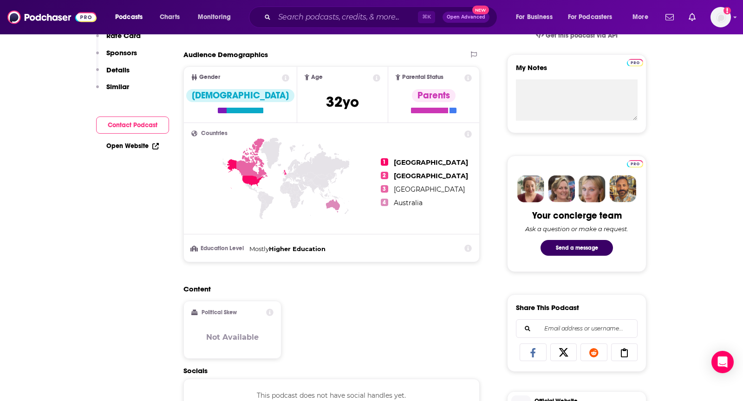
scroll to position [0, 0]
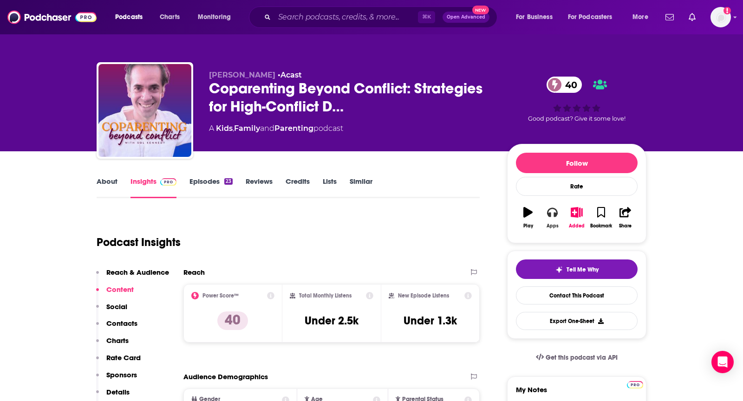
click at [549, 223] on div "Apps" at bounding box center [552, 226] width 12 height 6
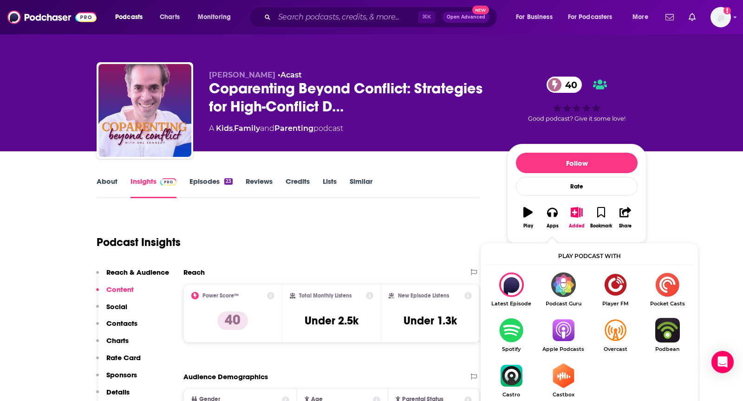
click at [565, 318] on img "Show Listen On dropdown" at bounding box center [563, 330] width 52 height 25
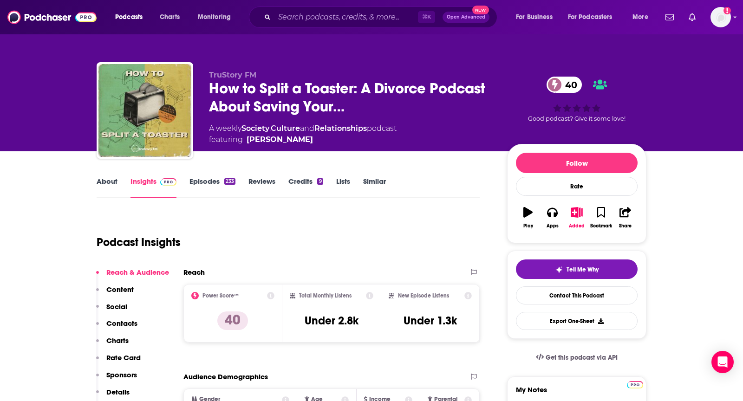
click at [101, 189] on link "About" at bounding box center [107, 187] width 21 height 21
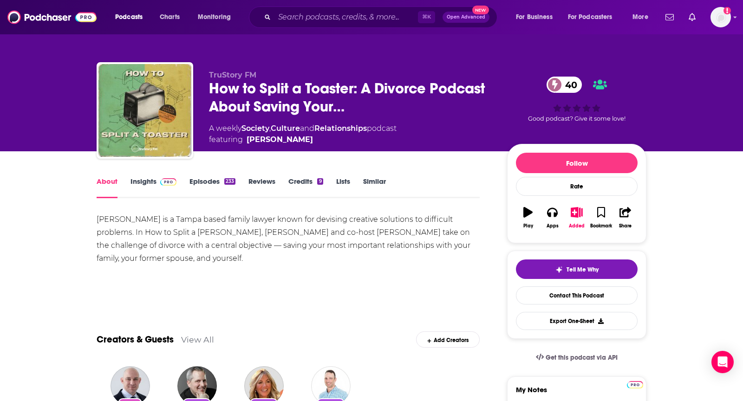
click at [104, 217] on div "[PERSON_NAME] is a Tampa based family lawyer known for devising creative soluti…" at bounding box center [288, 239] width 383 height 52
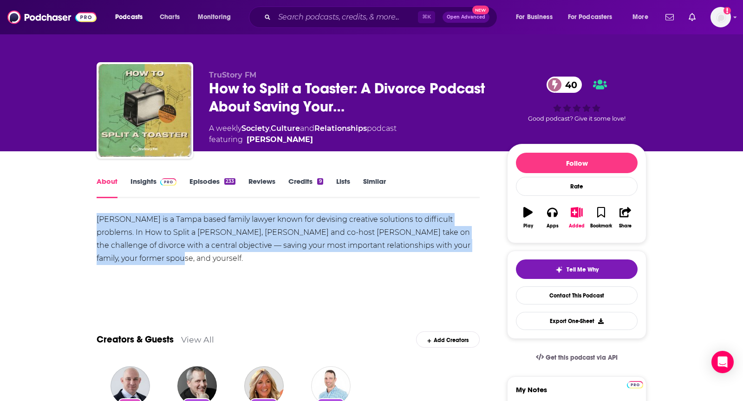
drag, startPoint x: 482, startPoint y: 247, endPoint x: 86, endPoint y: 216, distance: 397.7
copy div "[PERSON_NAME] is a Tampa based family lawyer known for devising creative soluti…"
click at [144, 179] on link "Insights" at bounding box center [153, 187] width 46 height 21
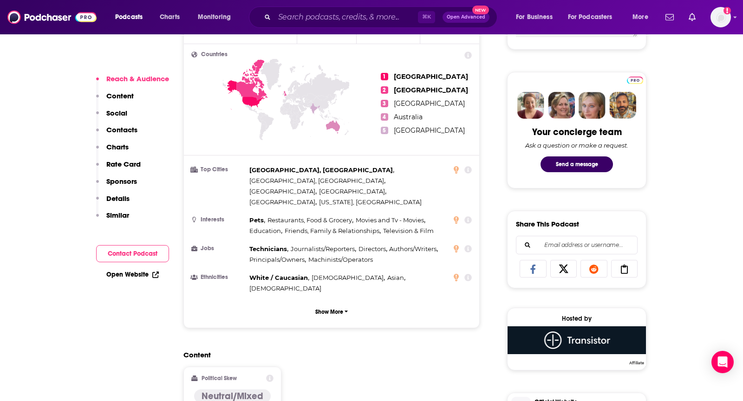
scroll to position [583, 0]
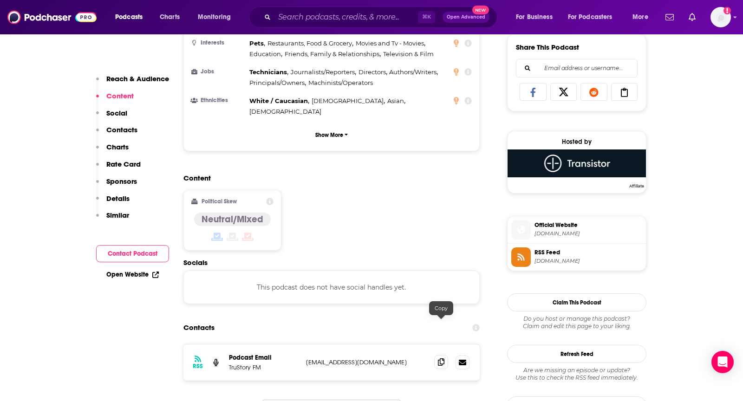
click at [438, 358] on icon at bounding box center [441, 361] width 7 height 7
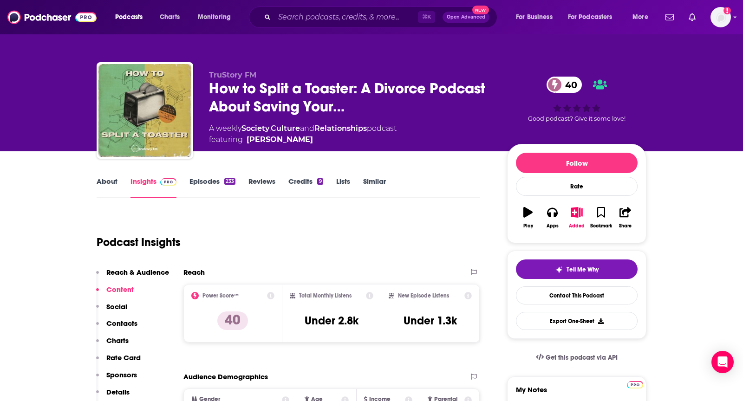
click at [108, 182] on link "About" at bounding box center [107, 187] width 21 height 21
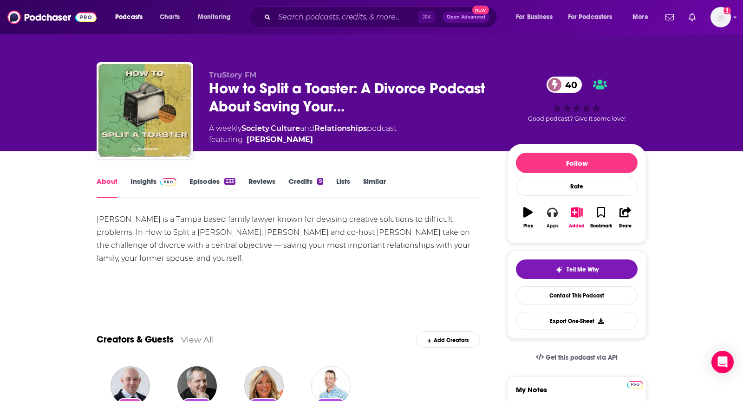
click at [549, 215] on icon "button" at bounding box center [552, 212] width 10 height 9
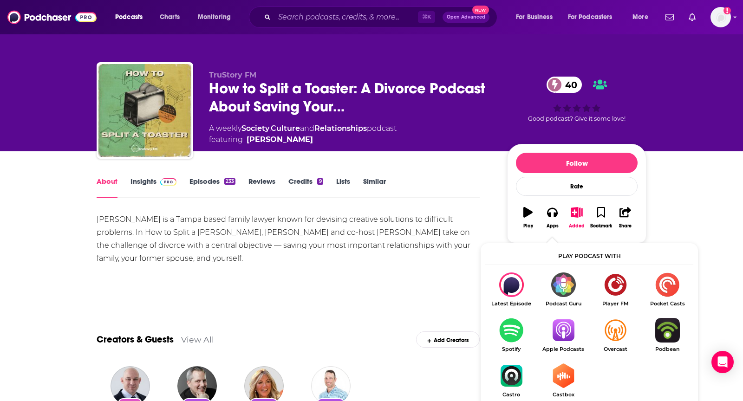
click at [568, 317] on ul "Latest Episode Podcast Guru Player FM Pocket Casts Spotify Apple Podcasts Overc…" at bounding box center [589, 341] width 208 height 137
click at [567, 324] on img "Show Listen On dropdown" at bounding box center [563, 330] width 52 height 25
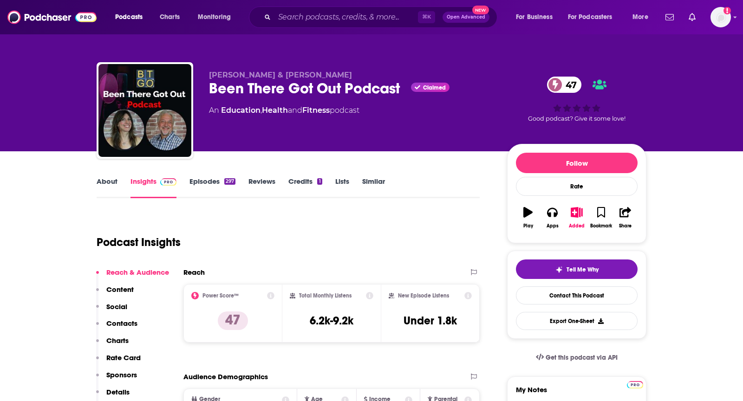
click at [102, 178] on link "About" at bounding box center [107, 187] width 21 height 21
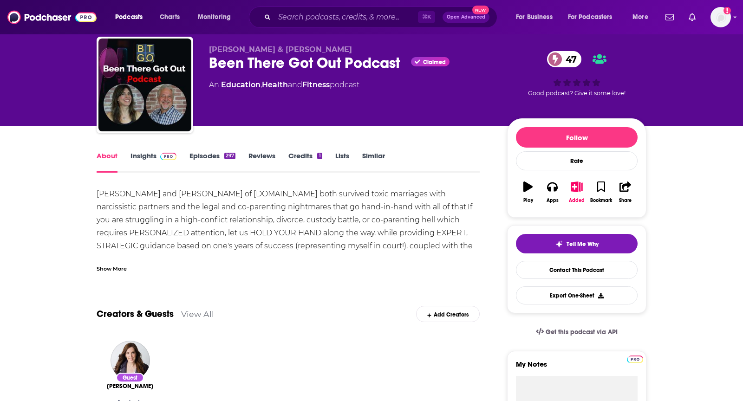
scroll to position [27, 0]
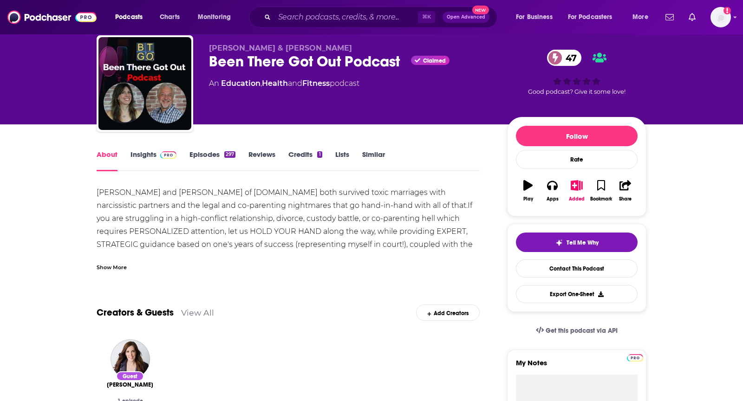
click at [109, 265] on div "Show More" at bounding box center [112, 266] width 30 height 9
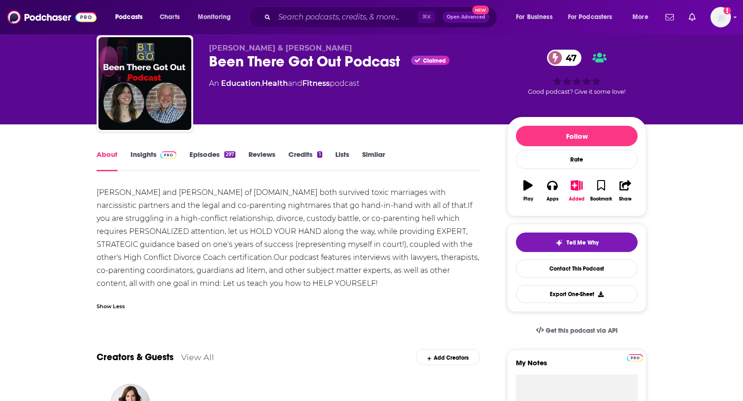
scroll to position [36, 0]
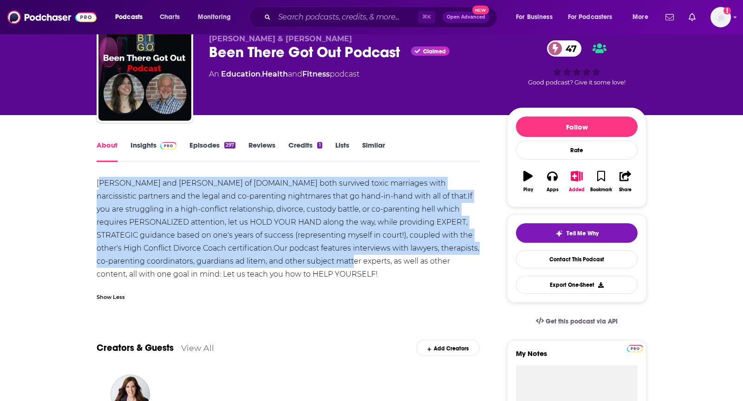
drag, startPoint x: 100, startPoint y: 185, endPoint x: 293, endPoint y: 258, distance: 206.0
click at [293, 258] on div "[PERSON_NAME] and [PERSON_NAME] of [DOMAIN_NAME] both survived toxic marriages …" at bounding box center [288, 229] width 383 height 104
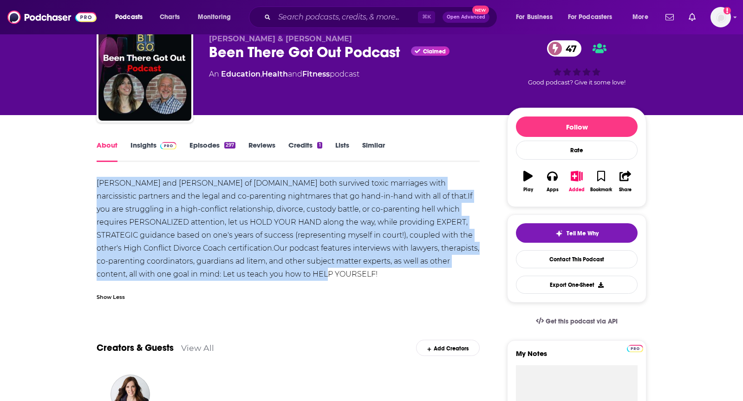
drag, startPoint x: 280, startPoint y: 277, endPoint x: 66, endPoint y: 183, distance: 233.1
copy div "Chris and Lisa of BeenThereGotOut.com both survived toxic marriages with narcis…"
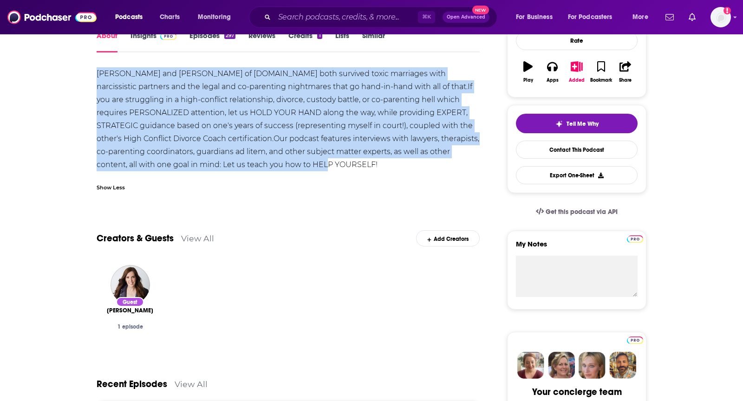
scroll to position [0, 0]
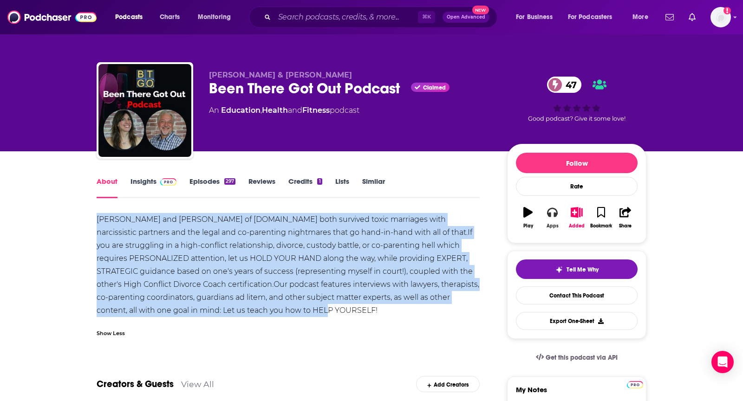
click at [548, 215] on icon "button" at bounding box center [552, 212] width 10 height 10
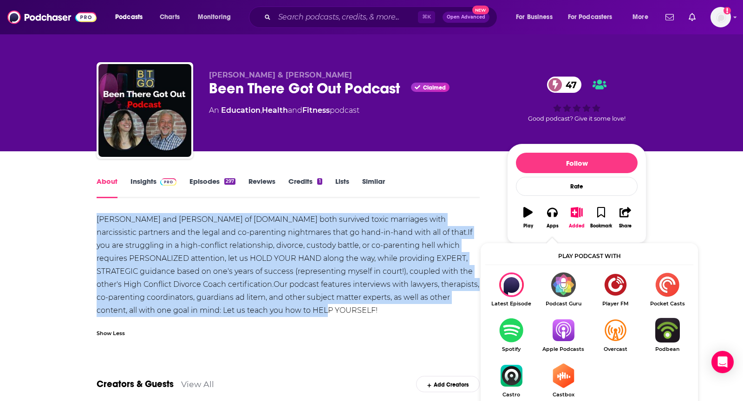
click at [558, 323] on img "Show Listen On dropdown" at bounding box center [563, 330] width 52 height 25
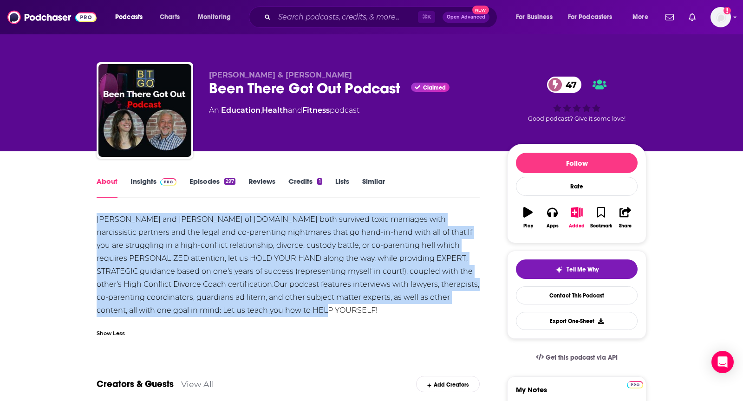
click at [156, 183] on span at bounding box center [166, 181] width 20 height 9
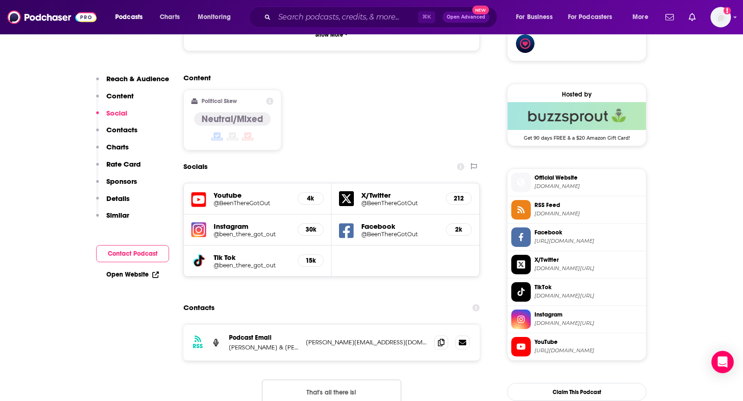
scroll to position [706, 0]
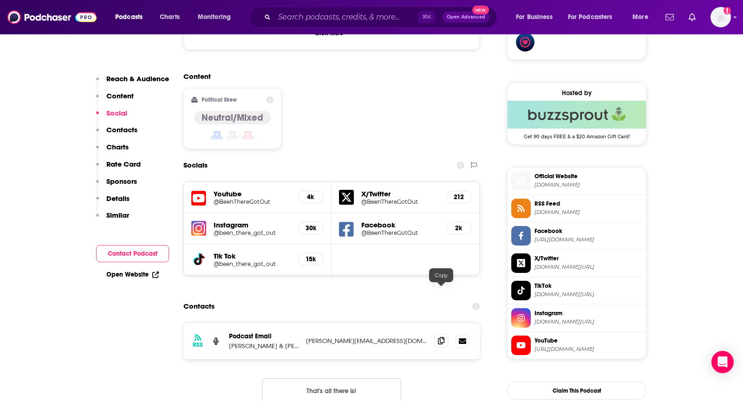
click at [440, 337] on icon at bounding box center [441, 340] width 7 height 7
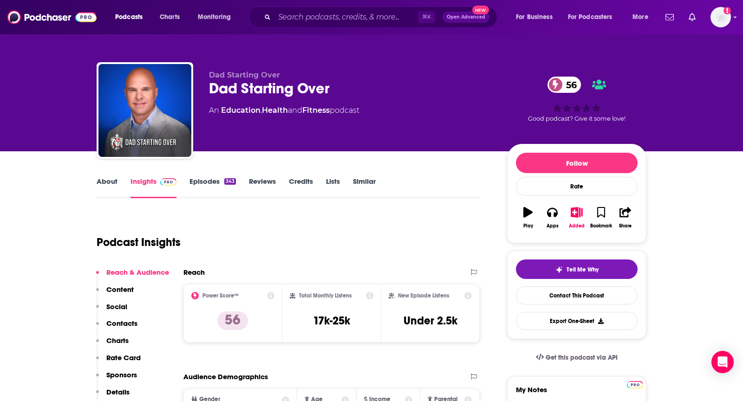
click at [102, 185] on link "About" at bounding box center [107, 187] width 21 height 21
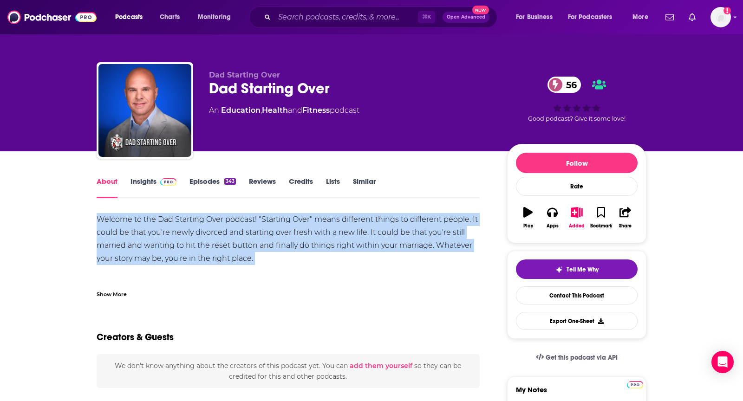
drag, startPoint x: 93, startPoint y: 219, endPoint x: 292, endPoint y: 269, distance: 204.8
copy div "Welcome to the Dad Starting Over podcast! "Starting Over" means different thing…"
click at [164, 181] on img at bounding box center [168, 181] width 16 height 7
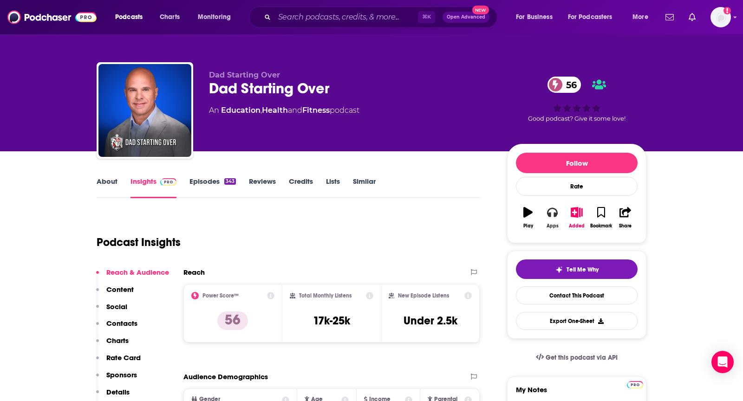
click at [553, 214] on icon "button" at bounding box center [552, 212] width 10 height 10
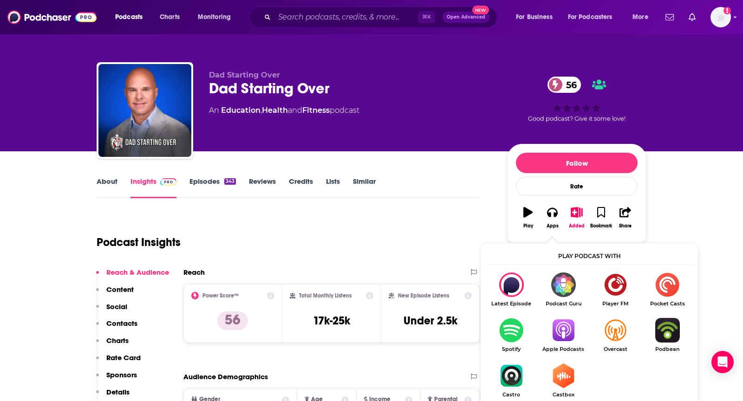
click at [569, 338] on img "Show Listen On dropdown" at bounding box center [563, 330] width 52 height 25
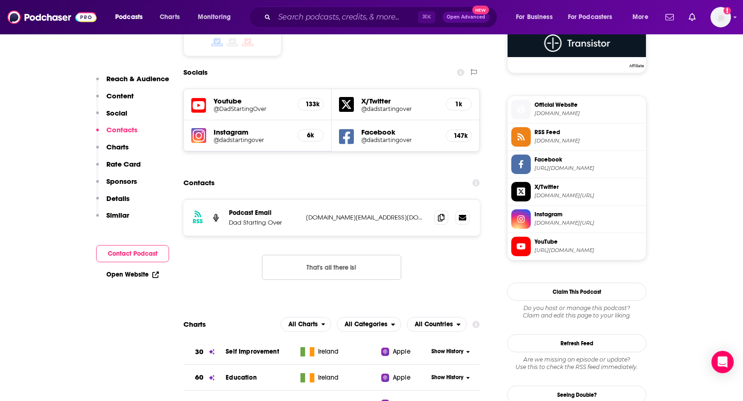
scroll to position [776, 0]
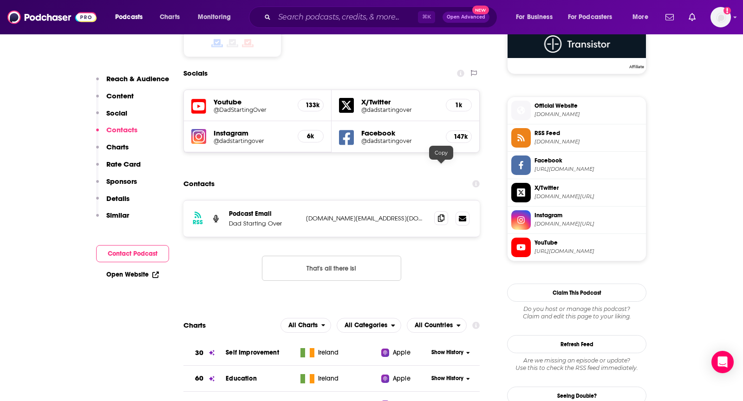
click at [440, 215] on icon at bounding box center [441, 218] width 7 height 7
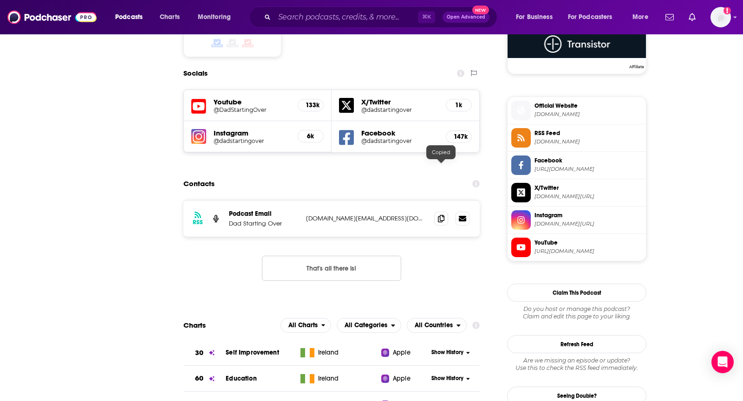
scroll to position [0, 0]
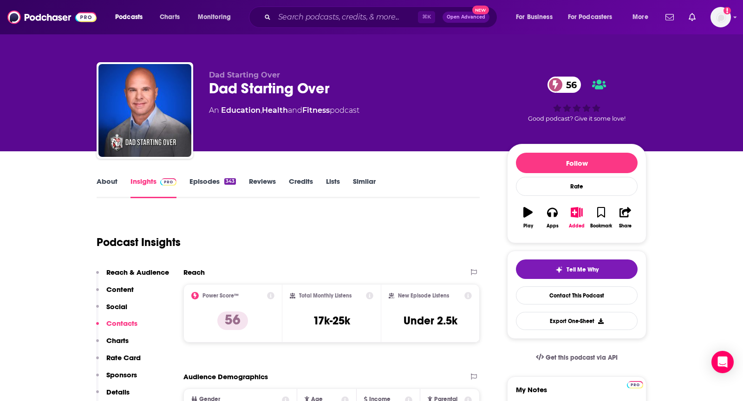
click at [110, 182] on link "About" at bounding box center [107, 187] width 21 height 21
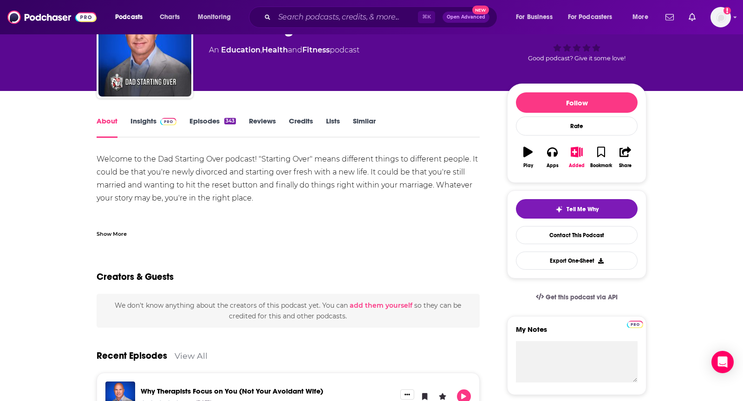
scroll to position [58, 0]
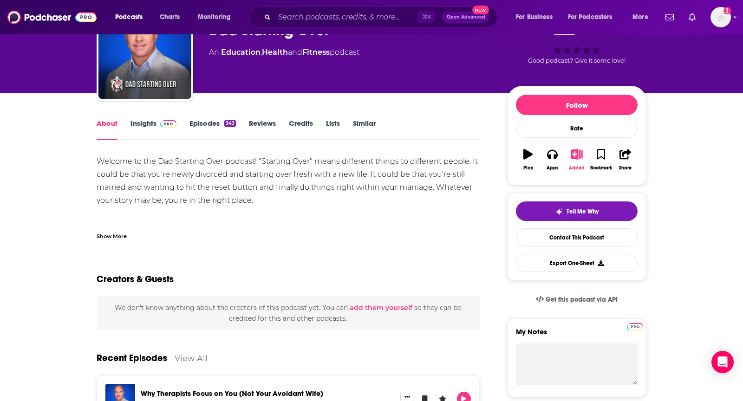
click at [580, 152] on icon "button" at bounding box center [577, 154] width 12 height 10
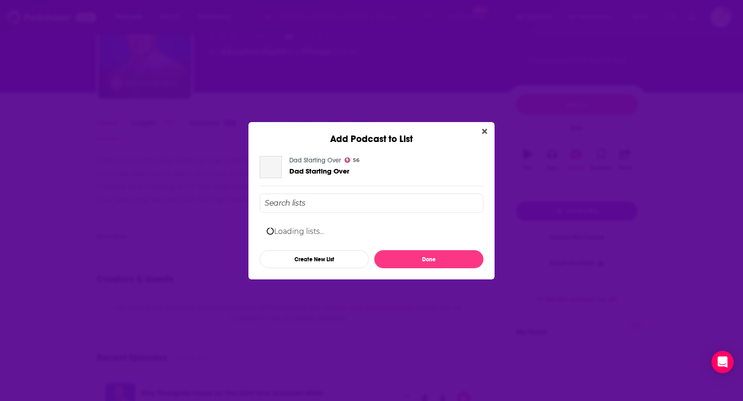
scroll to position [0, 0]
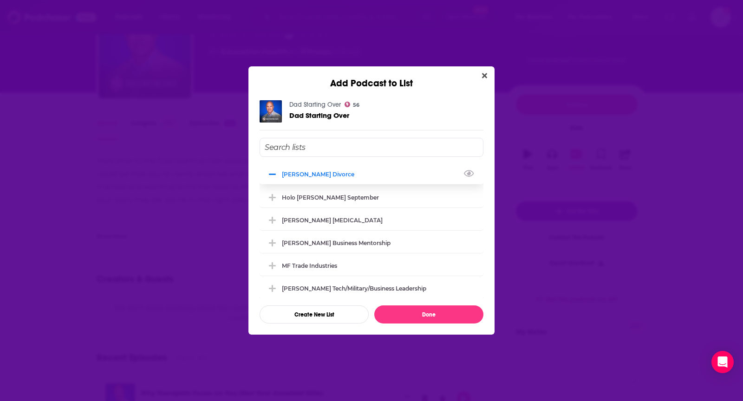
click at [271, 176] on icon "Add Podcast To List" at bounding box center [272, 174] width 7 height 8
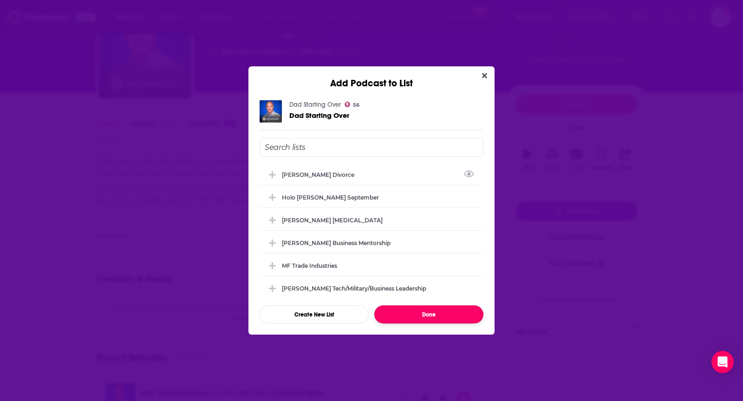
click at [411, 320] on button "Done" at bounding box center [428, 315] width 109 height 18
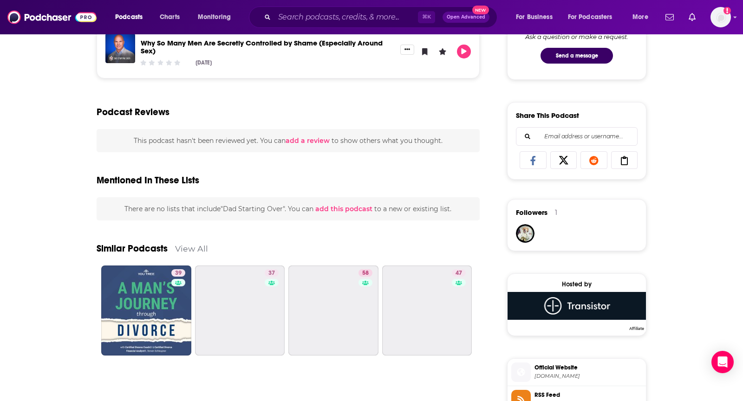
scroll to position [561, 0]
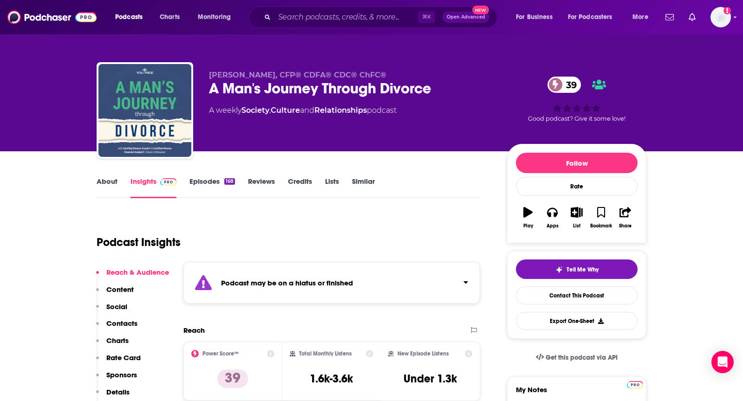
click at [104, 182] on link "About" at bounding box center [107, 187] width 21 height 21
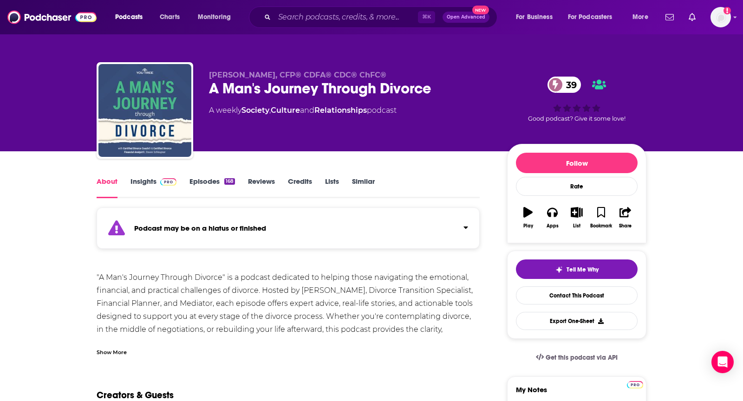
click at [113, 345] on div "Show More" at bounding box center [288, 349] width 383 height 16
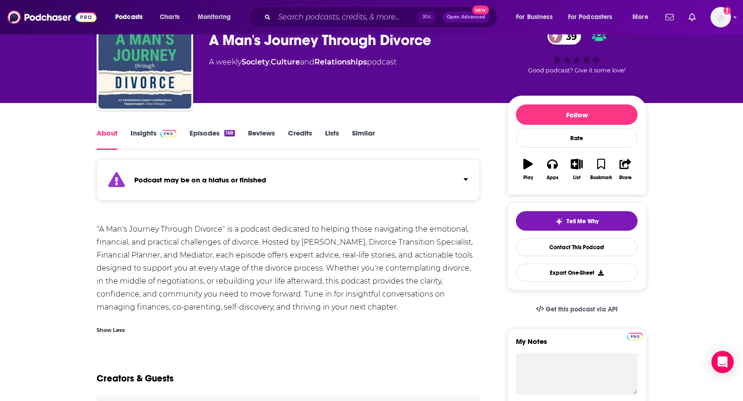
scroll to position [49, 0]
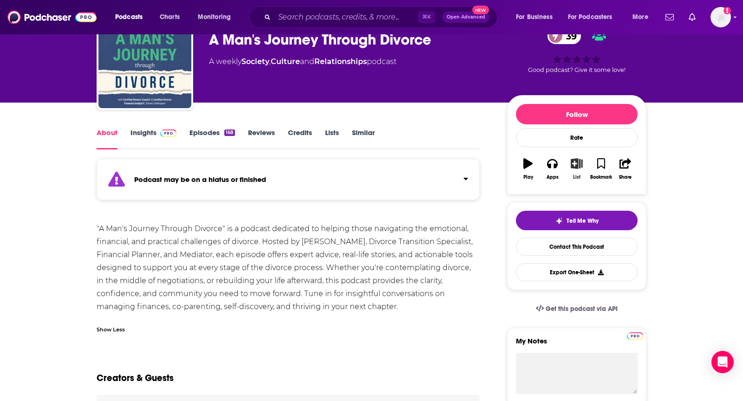
click at [574, 160] on icon "button" at bounding box center [577, 163] width 12 height 10
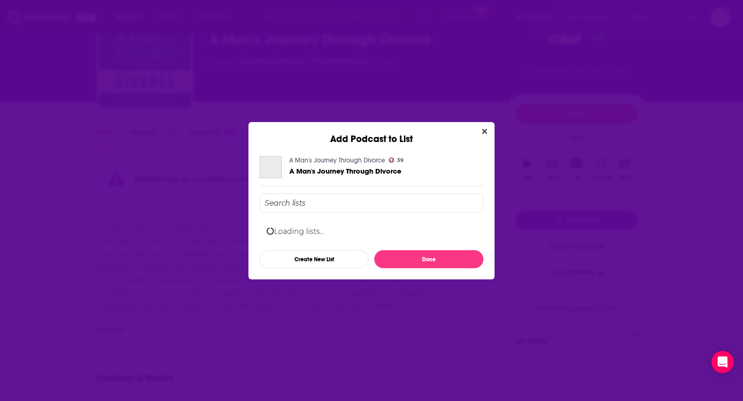
scroll to position [0, 0]
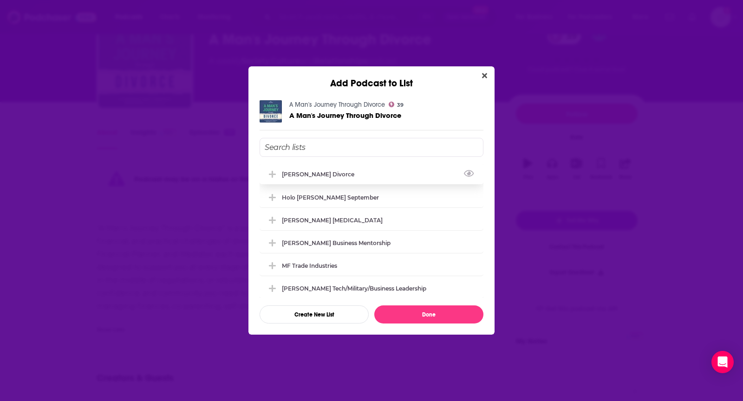
click at [336, 171] on div "[PERSON_NAME] Divorce" at bounding box center [321, 174] width 78 height 7
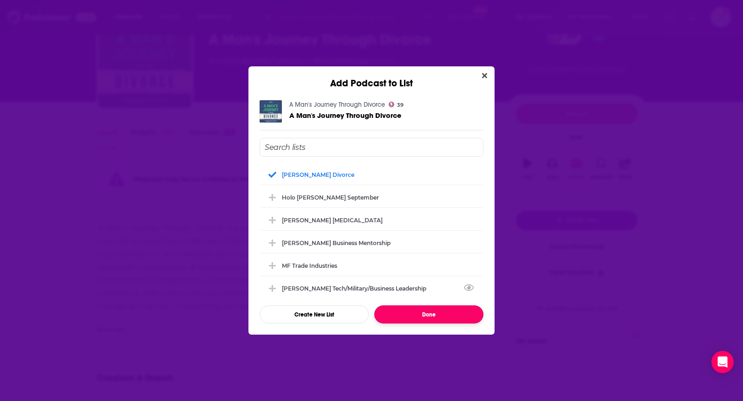
click at [408, 319] on button "Done" at bounding box center [428, 315] width 109 height 18
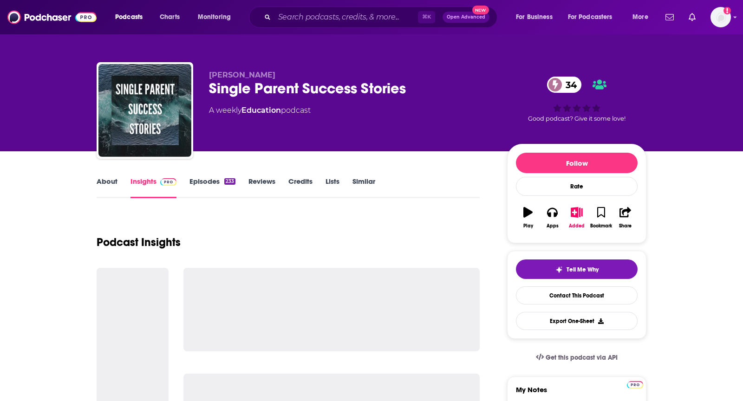
click at [115, 189] on link "About" at bounding box center [107, 187] width 21 height 21
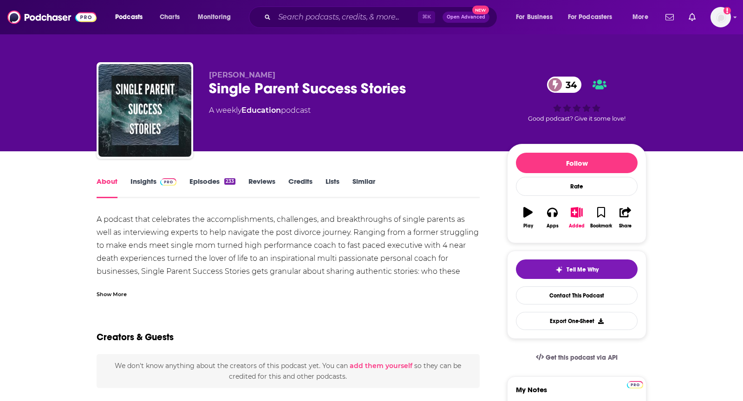
click at [111, 295] on div "Show More" at bounding box center [112, 293] width 30 height 9
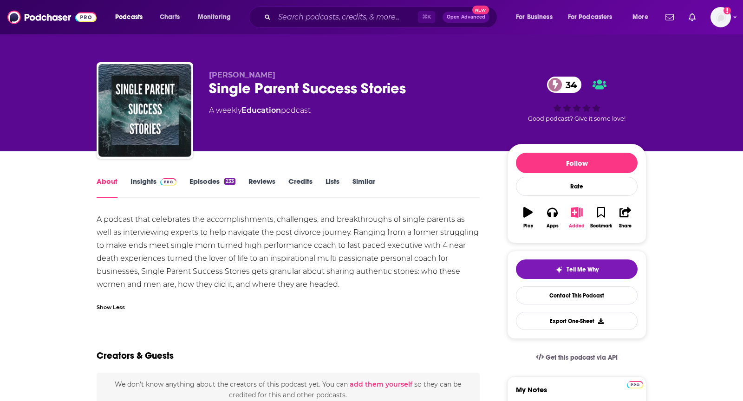
click at [575, 210] on icon "button" at bounding box center [577, 212] width 12 height 10
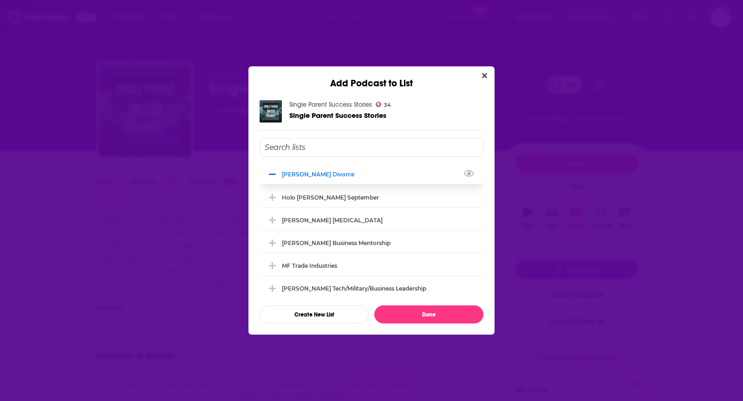
click at [319, 173] on div "[PERSON_NAME] Divorce" at bounding box center [321, 174] width 78 height 7
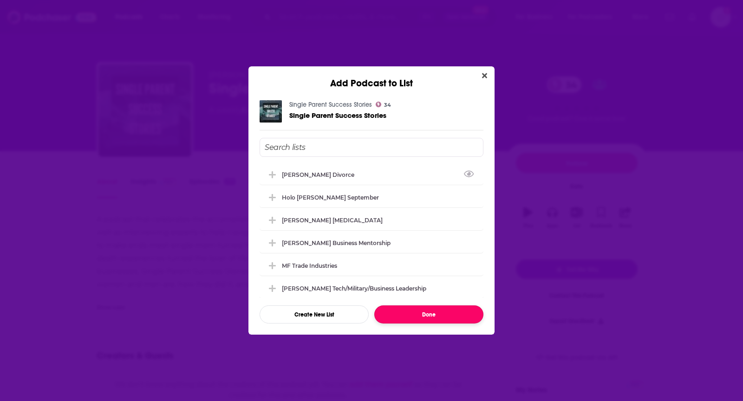
click at [416, 314] on button "Done" at bounding box center [428, 315] width 109 height 18
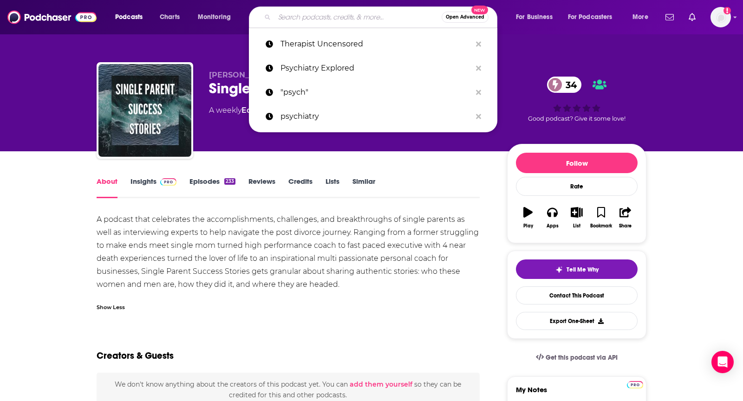
click at [286, 18] on input "Search podcasts, credits, & more..." at bounding box center [357, 17] width 167 height 15
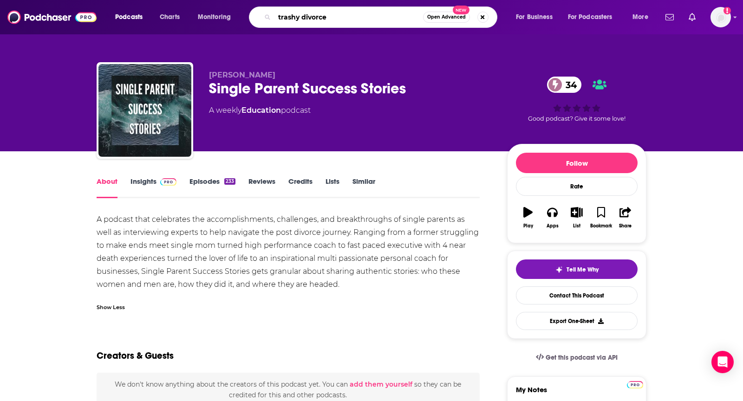
type input "trashy divorces"
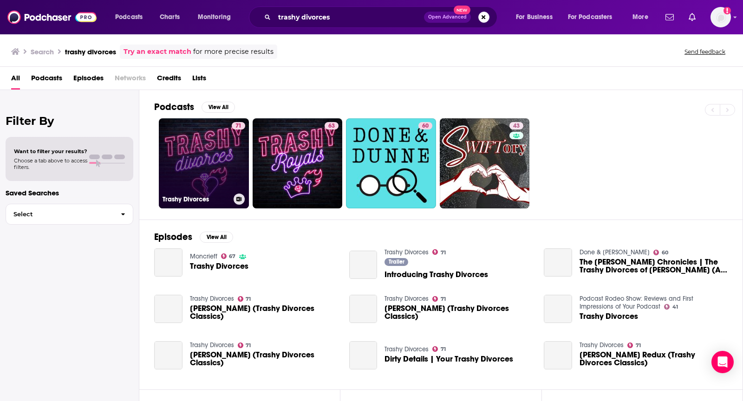
click at [225, 130] on link "71 Trashy Divorces" at bounding box center [204, 163] width 90 height 90
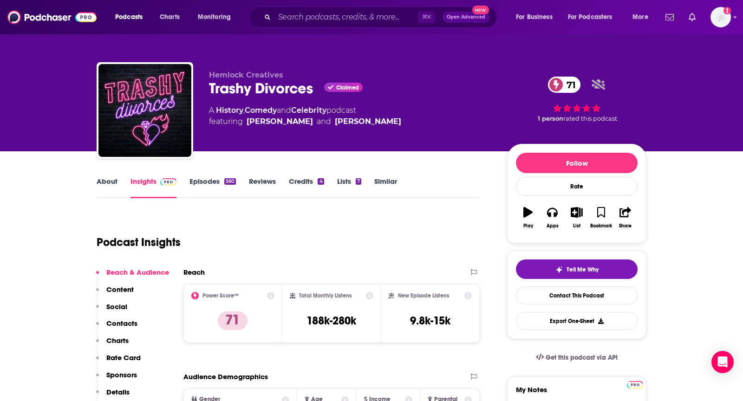
click at [109, 183] on link "About" at bounding box center [107, 187] width 21 height 21
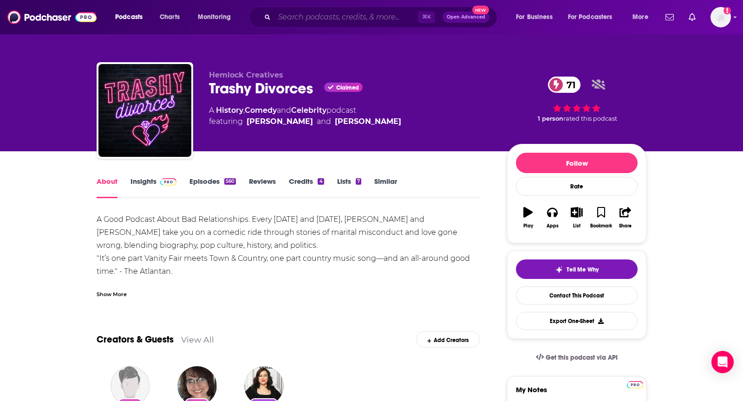
click at [331, 21] on input "Search podcasts, credits, & more..." at bounding box center [345, 17] width 143 height 15
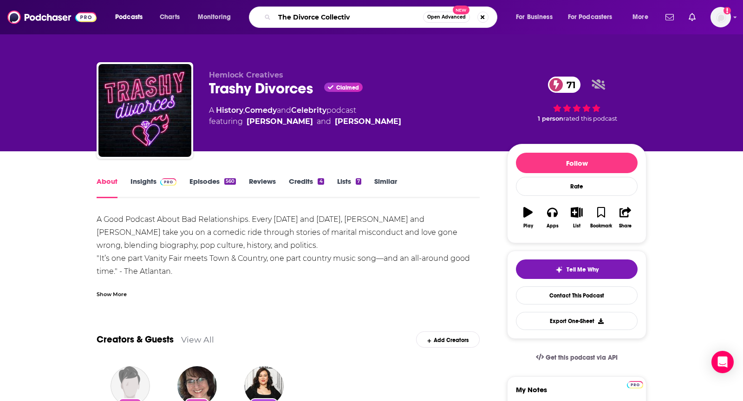
type input "The Divorce Collective"
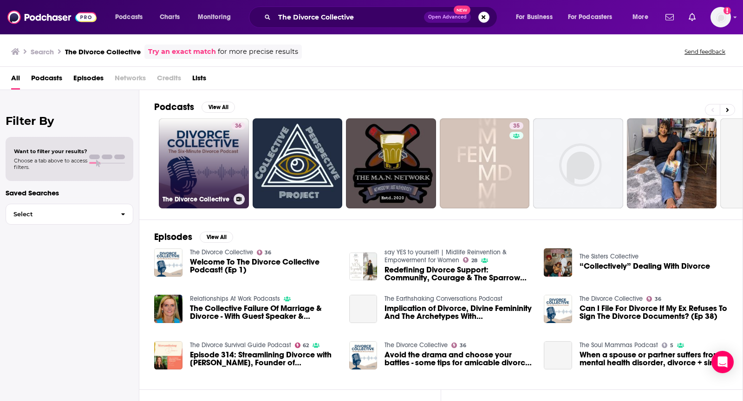
click at [219, 138] on link "36 The Divorce Collective" at bounding box center [204, 163] width 90 height 90
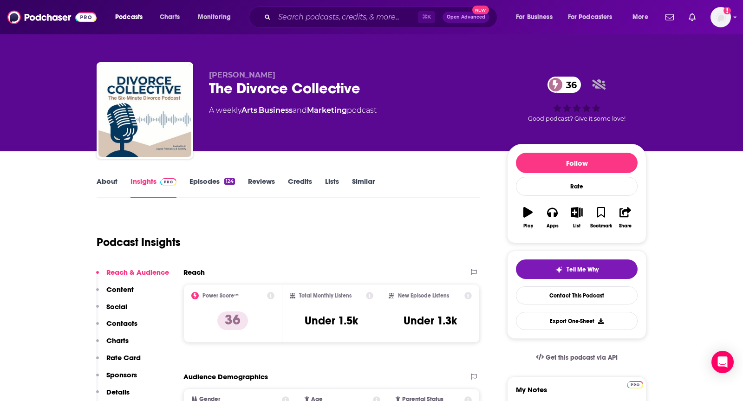
click at [100, 191] on link "About" at bounding box center [107, 187] width 21 height 21
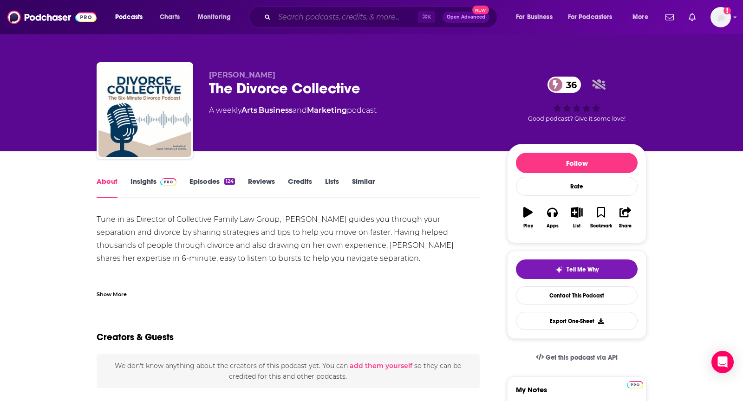
click at [338, 20] on input "Search podcasts, credits, & more..." at bounding box center [345, 17] width 143 height 15
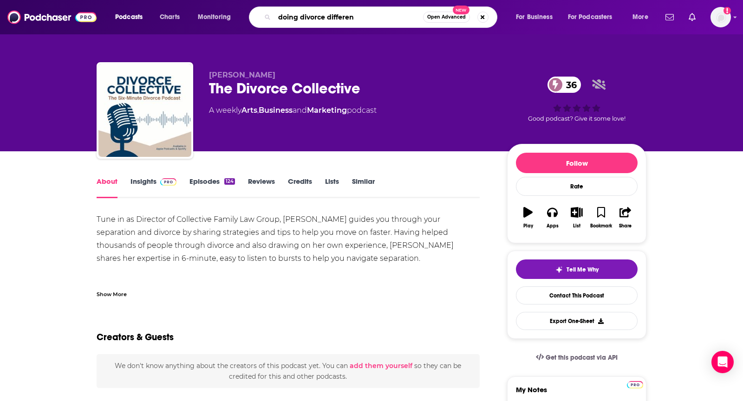
type input "doing divorce different"
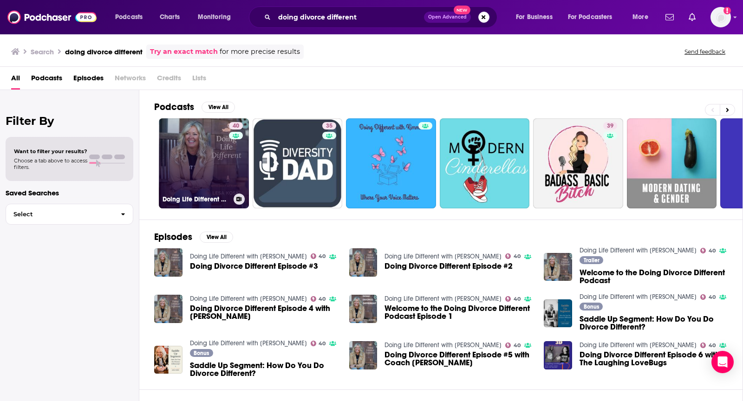
click at [178, 165] on link "40 Doing Life Different with Lesa Koski" at bounding box center [204, 163] width 90 height 90
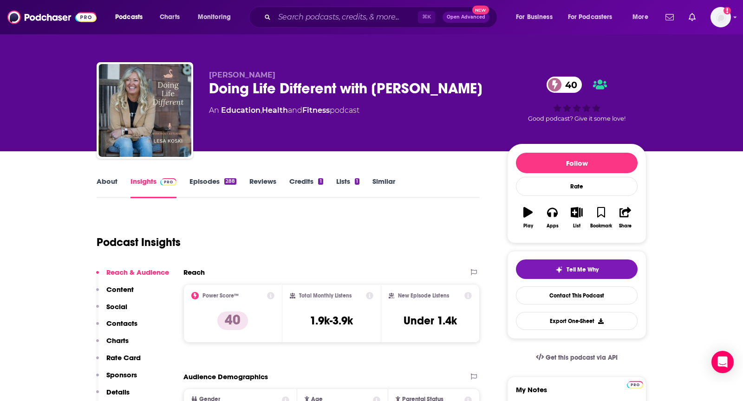
click at [111, 188] on link "About" at bounding box center [107, 187] width 21 height 21
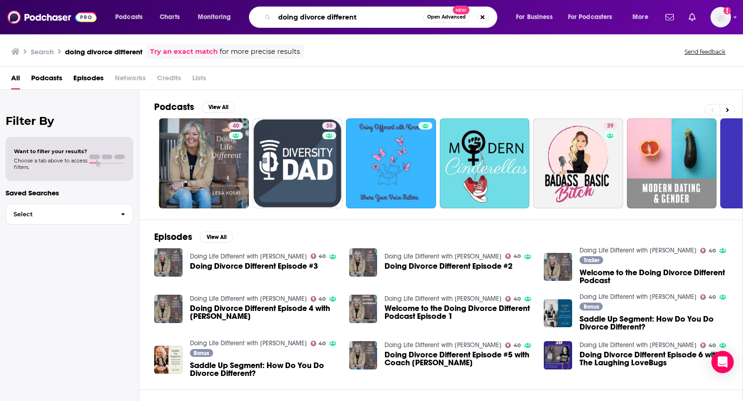
drag, startPoint x: 380, startPoint y: 23, endPoint x: 298, endPoint y: 11, distance: 83.0
click at [298, 11] on input "doing divorce different" at bounding box center [348, 17] width 149 height 15
type input ""see the upside""
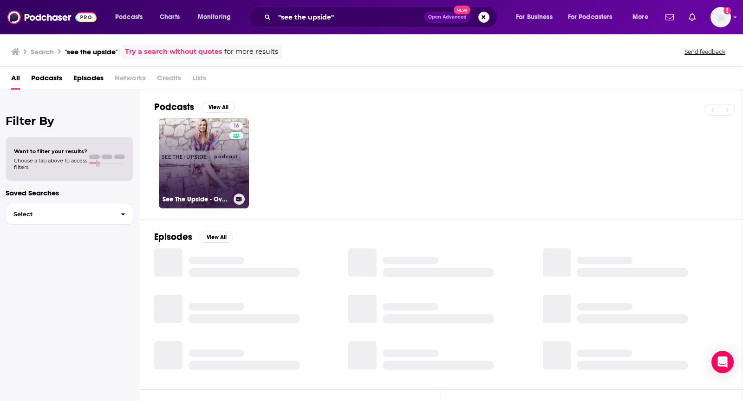
click at [206, 184] on link "16 See The Upside - Overcoming Obstacles and Doing Life a Little Better Everyday" at bounding box center [204, 163] width 90 height 90
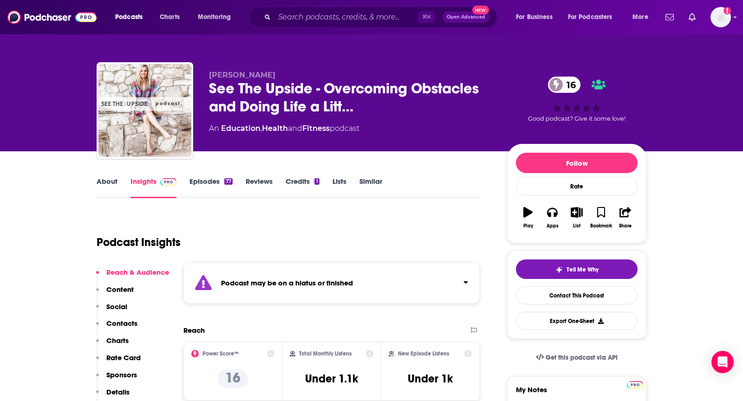
click at [103, 186] on link "About" at bounding box center [107, 187] width 21 height 21
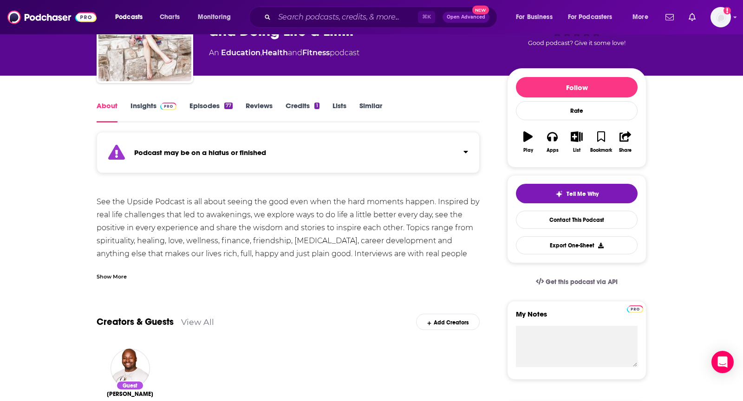
scroll to position [31, 0]
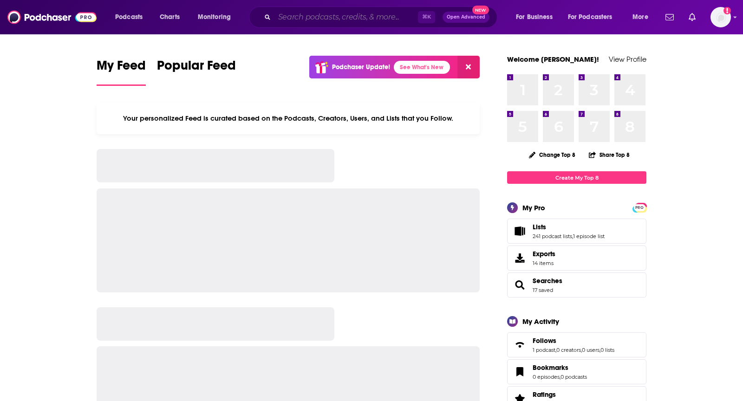
click at [321, 20] on input "Search podcasts, credits, & more..." at bounding box center [345, 17] width 143 height 15
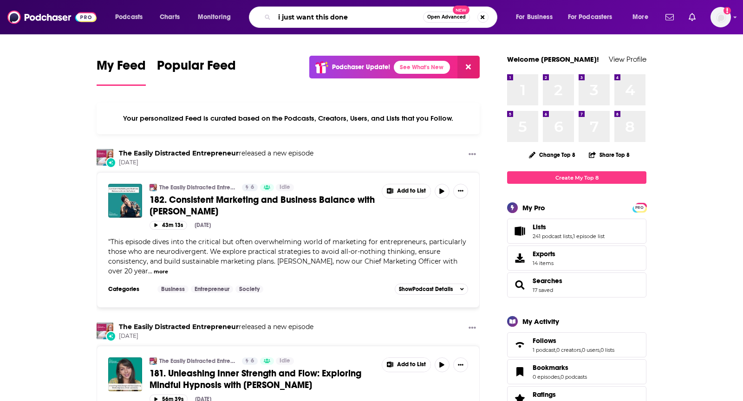
type input "i just want this done"
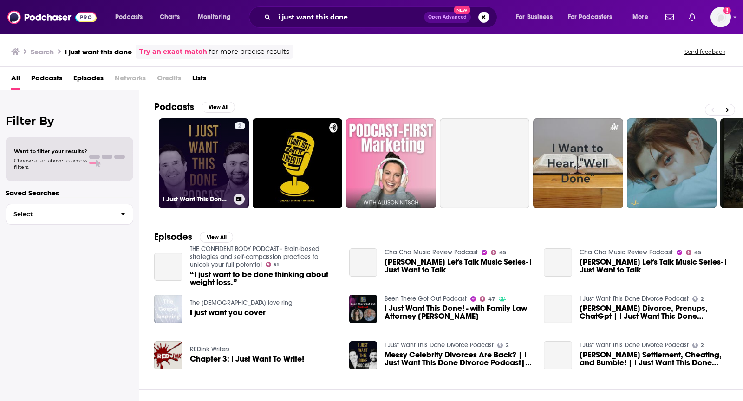
click at [215, 159] on link "2 I Just Want This Done Divorce Podcast" at bounding box center [204, 163] width 90 height 90
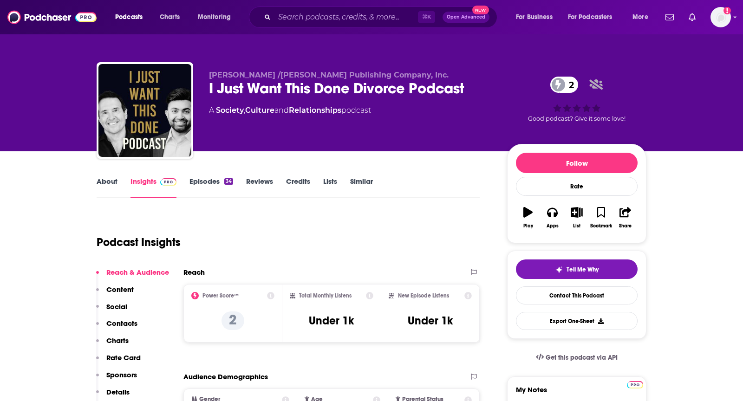
click at [106, 178] on link "About" at bounding box center [107, 187] width 21 height 21
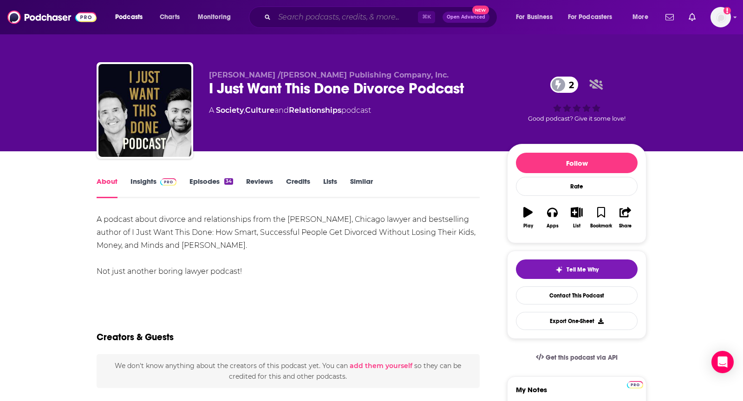
click at [349, 17] on input "Search podcasts, credits, & more..." at bounding box center [345, 17] width 143 height 15
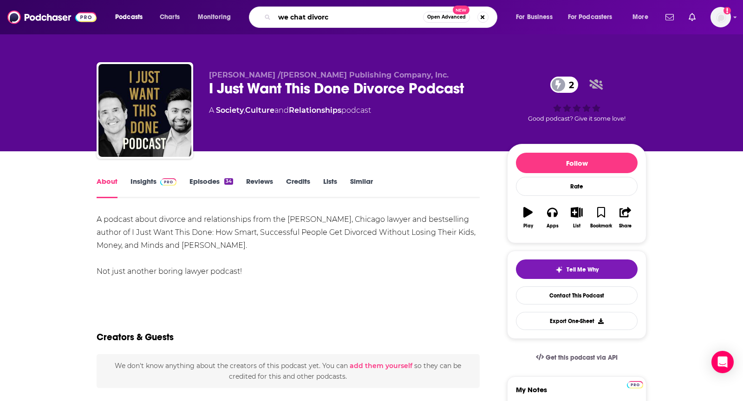
type input "we chat divorce"
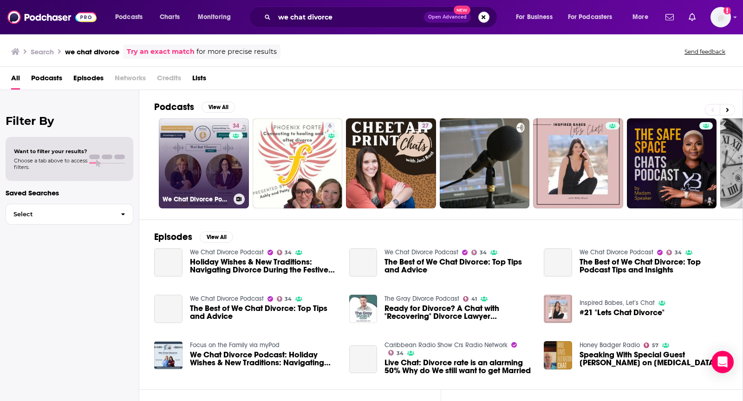
click at [189, 155] on link "34 We Chat Divorce Podcast" at bounding box center [204, 163] width 90 height 90
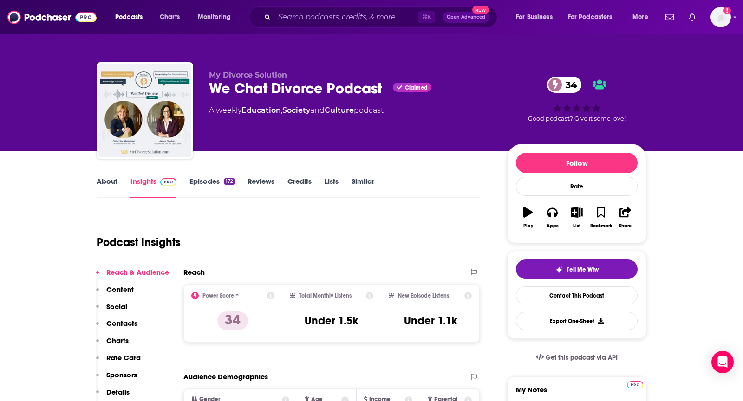
click at [111, 183] on link "About" at bounding box center [107, 187] width 21 height 21
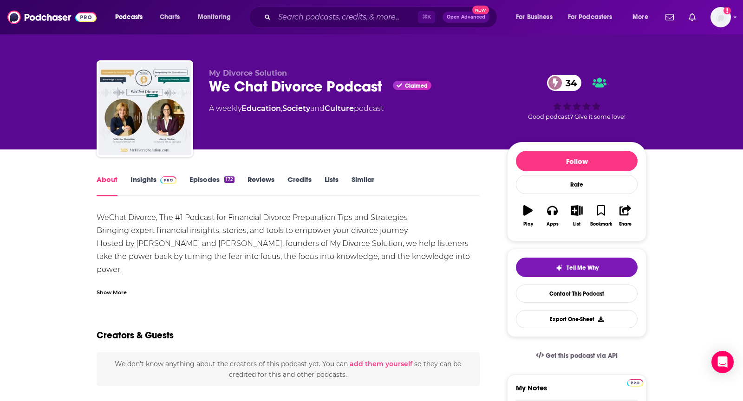
scroll to position [6, 0]
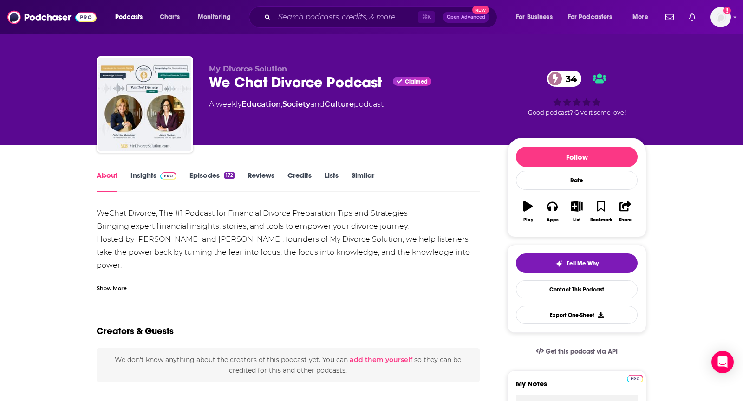
click at [111, 287] on div "Show More" at bounding box center [112, 287] width 30 height 9
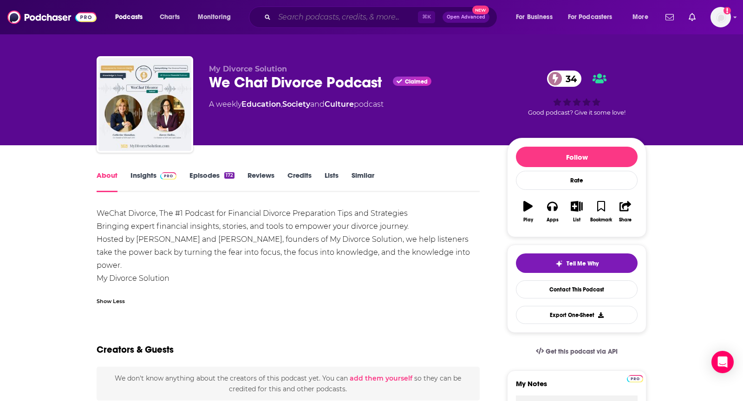
click at [357, 12] on input "Search podcasts, credits, & more..." at bounding box center [345, 17] width 143 height 15
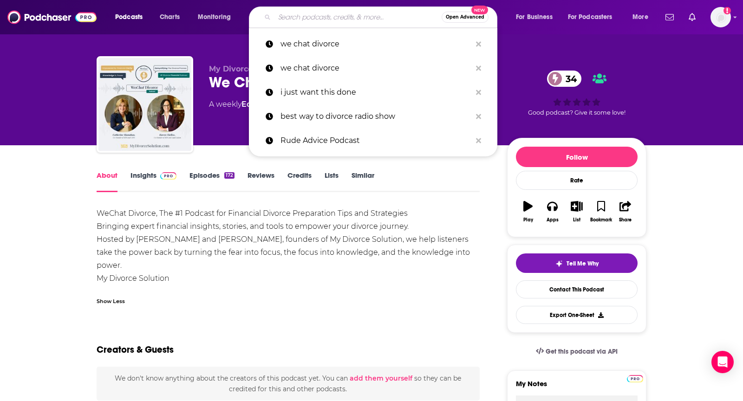
paste input "14. A Year and a Day: Divorce Without Destruction"
type input "14. A Year and a Day: Divorce Without Destruction"
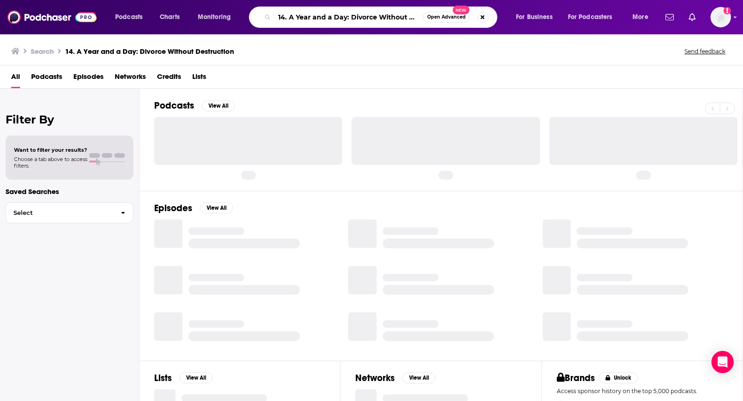
drag, startPoint x: 288, startPoint y: 18, endPoint x: 208, endPoint y: 13, distance: 80.5
click at [208, 13] on div "Podcasts Charts Monitoring 14. A Year and a Day: Divorce Without Destruction Op…" at bounding box center [383, 17] width 548 height 21
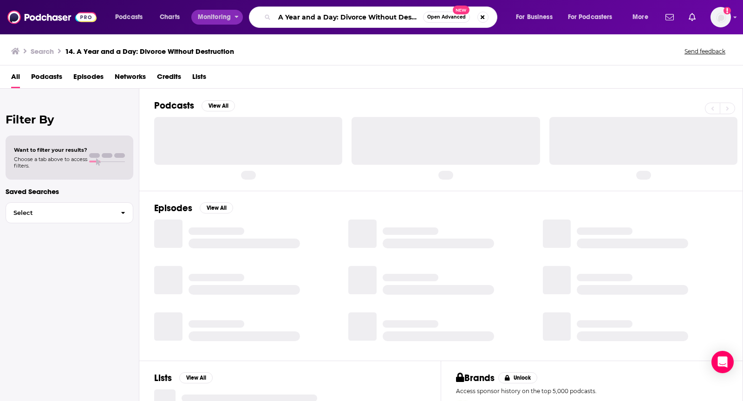
type input "A Year and a Day: Divorce Without Destruction"
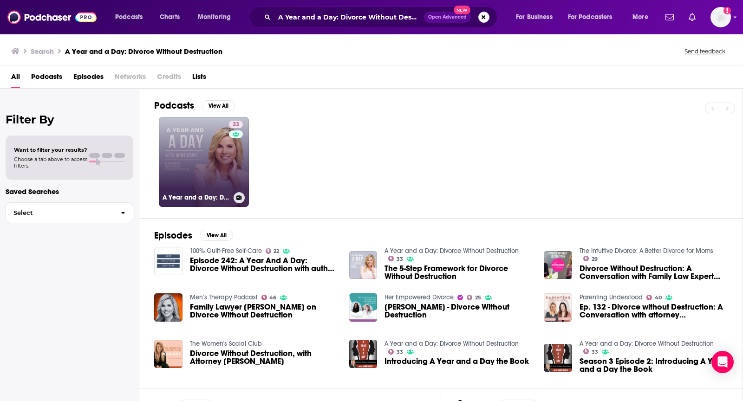
click at [176, 149] on link "33 A Year and a Day: Divorce Without Destruction" at bounding box center [204, 162] width 90 height 90
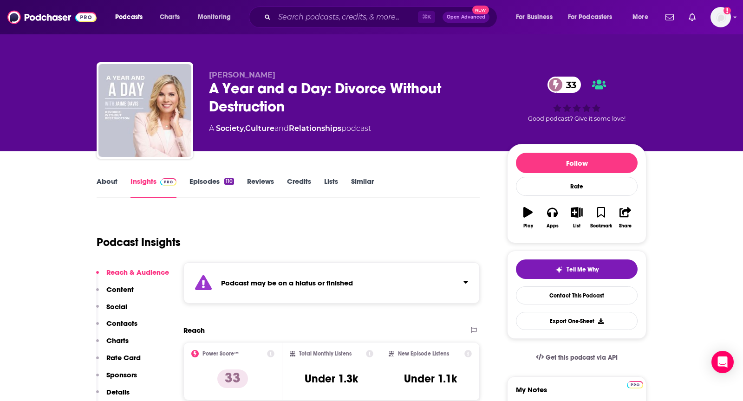
click at [110, 183] on link "About" at bounding box center [107, 187] width 21 height 21
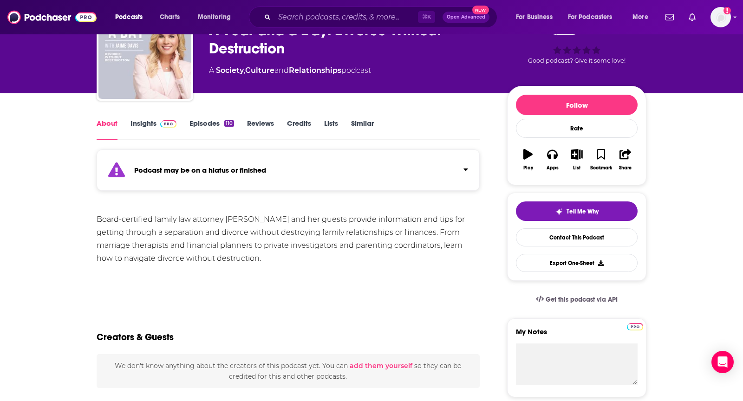
scroll to position [77, 0]
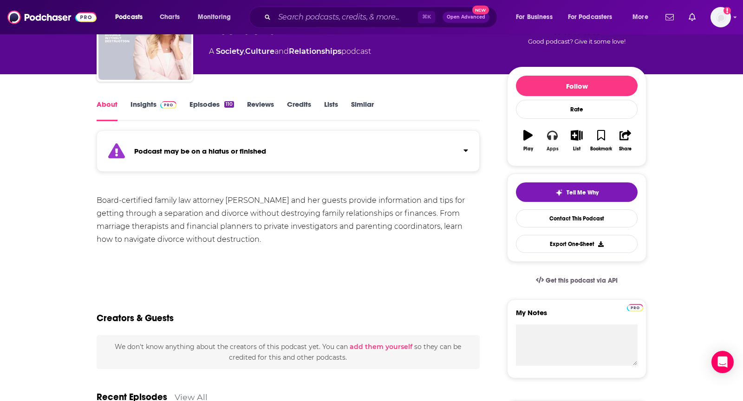
click at [549, 137] on icon "button" at bounding box center [552, 135] width 10 height 9
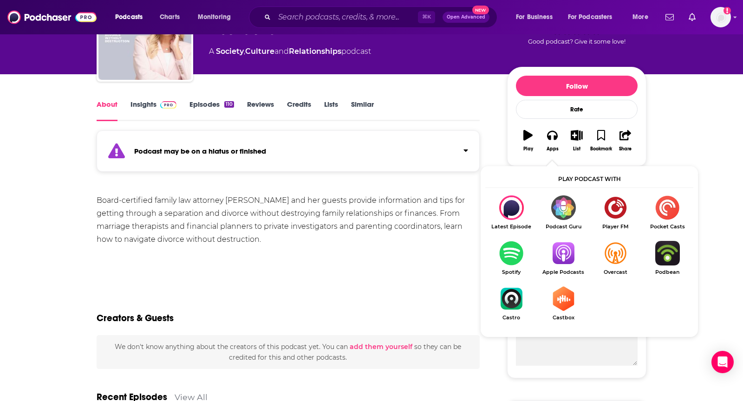
click at [573, 262] on img "Show Listen On dropdown" at bounding box center [563, 253] width 52 height 25
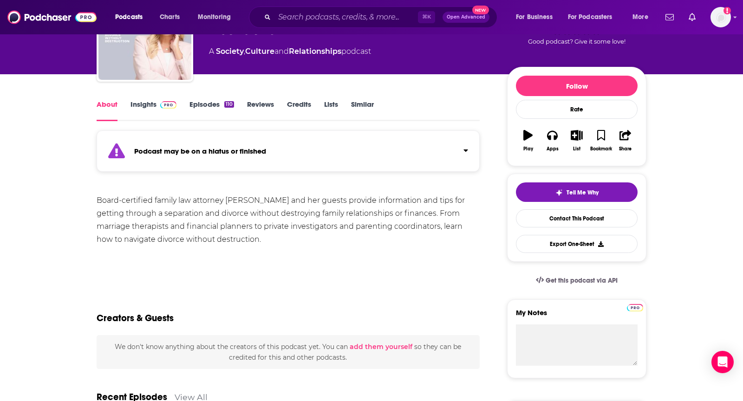
click at [145, 108] on link "Insights" at bounding box center [153, 110] width 46 height 21
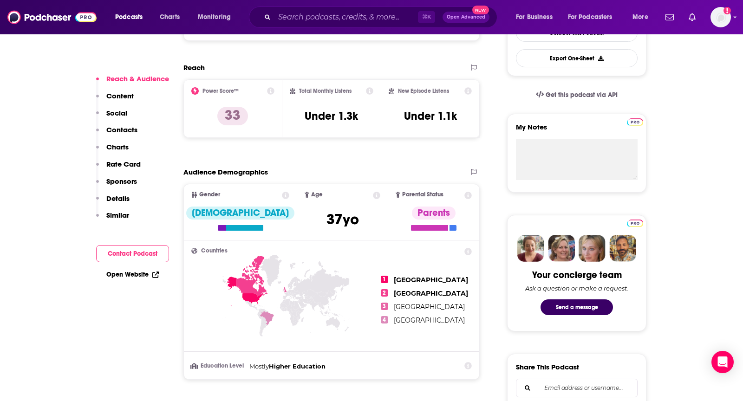
scroll to position [656, 0]
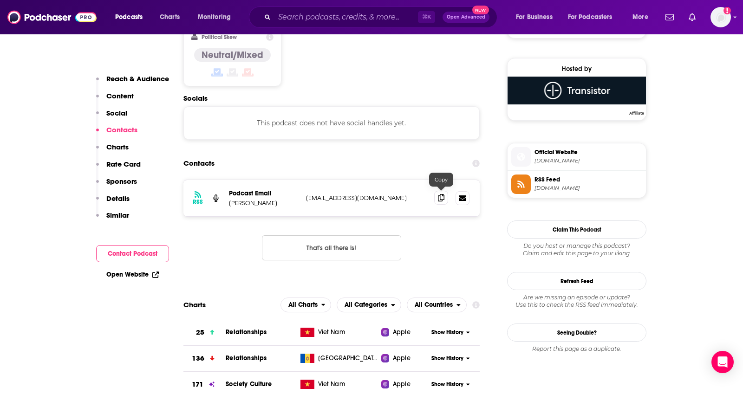
click at [436, 195] on span at bounding box center [441, 198] width 14 height 14
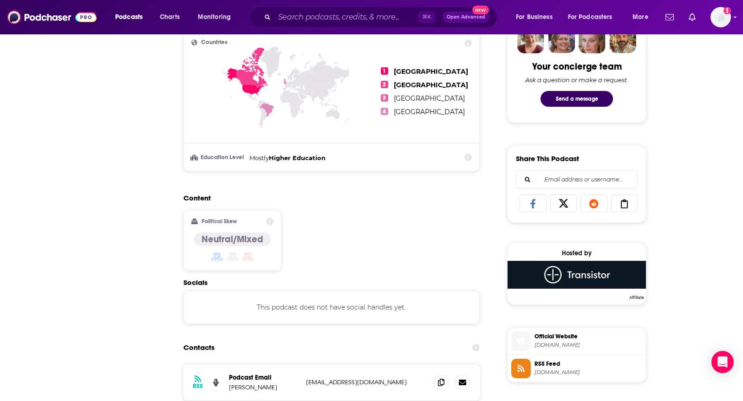
scroll to position [0, 0]
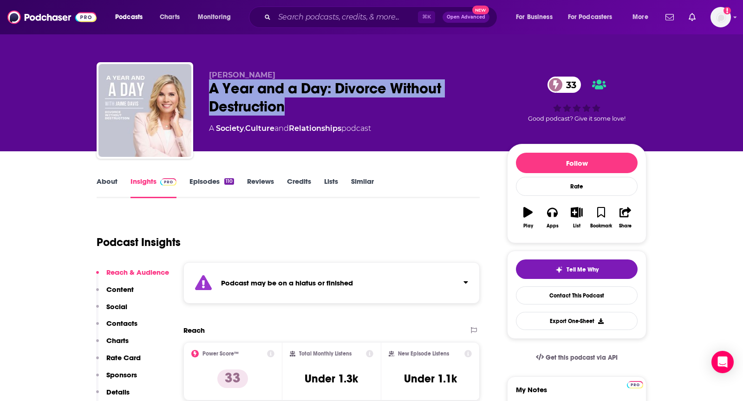
drag, startPoint x: 321, startPoint y: 118, endPoint x: 195, endPoint y: 91, distance: 128.2
click at [195, 91] on div "Jaime Davis A Year and a Day: Divorce Without Destruction 33 A Society , Cultur…" at bounding box center [372, 112] width 550 height 100
copy h2 "A Year and a Day: Divorce Without Destruction"
click at [111, 189] on link "About" at bounding box center [107, 187] width 21 height 21
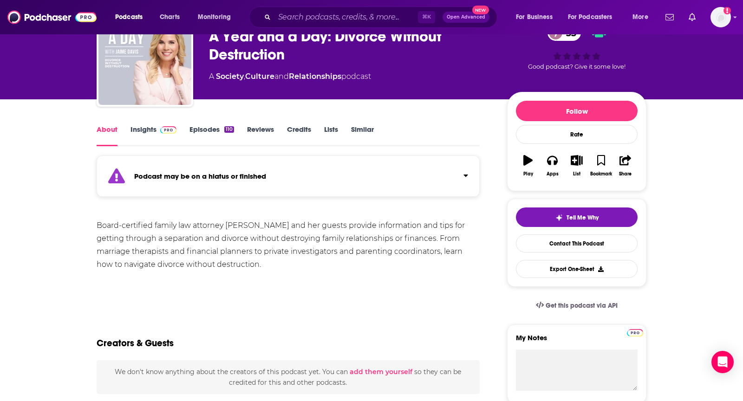
scroll to position [54, 0]
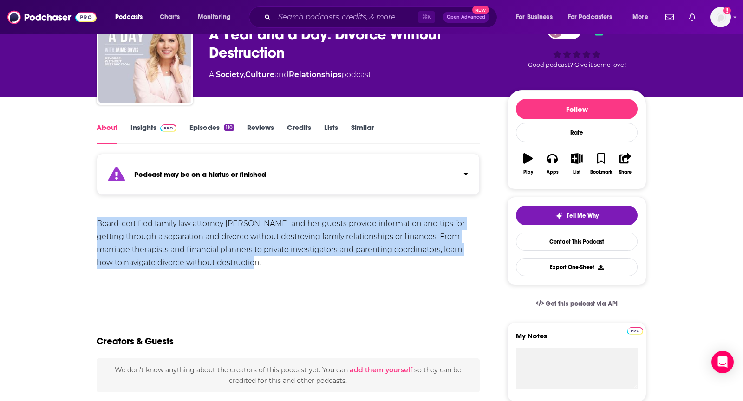
drag, startPoint x: 86, startPoint y: 222, endPoint x: 306, endPoint y: 271, distance: 225.4
copy div "Board-certified family law attorney Jaime Davis and her guests provide informat…"
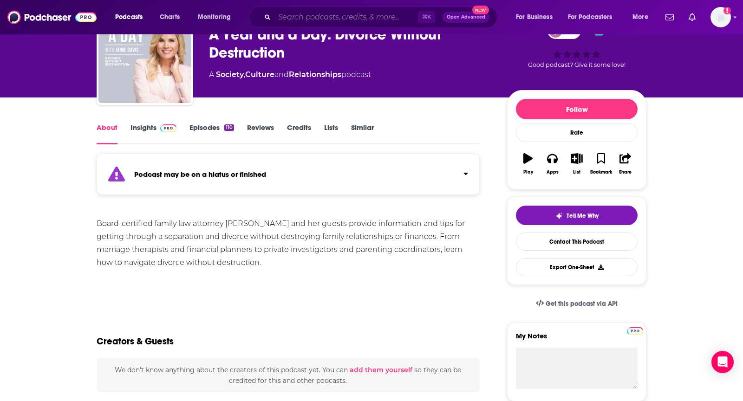
click at [329, 13] on input "Search podcasts, credits, & more..." at bounding box center [345, 17] width 143 height 15
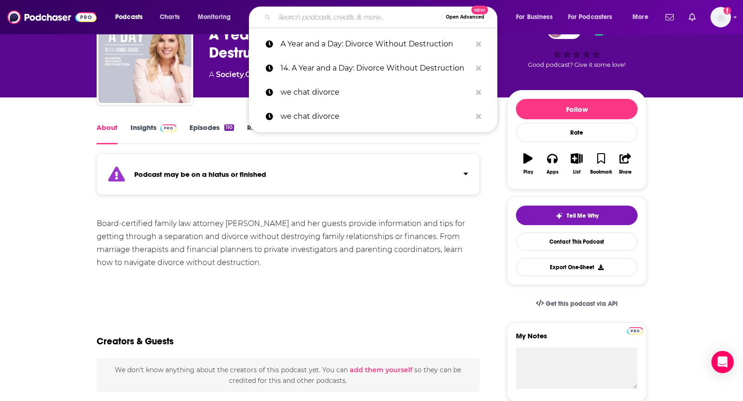
paste input "Dynamite Divorce and other matters (DDOM)"
type input "Dynamite Divorce and other matters (DDOM)"
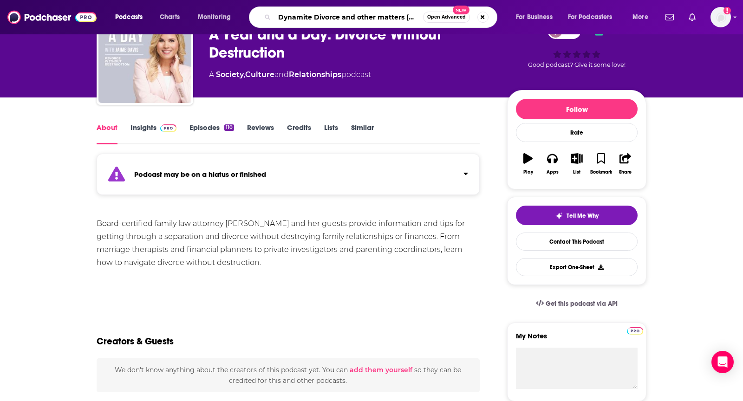
scroll to position [0, 14]
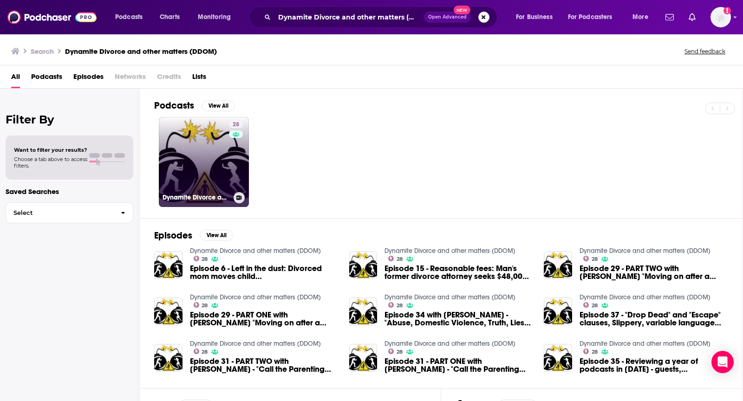
click at [188, 172] on link "28 Dynamite Divorce and other matters (DDOM)" at bounding box center [204, 162] width 90 height 90
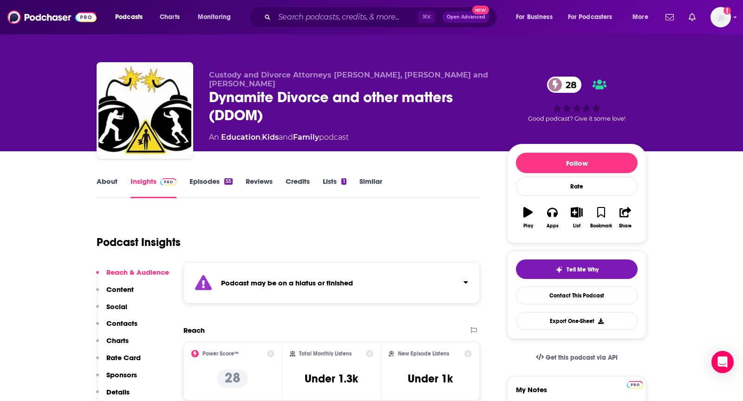
click at [100, 187] on link "About" at bounding box center [107, 187] width 21 height 21
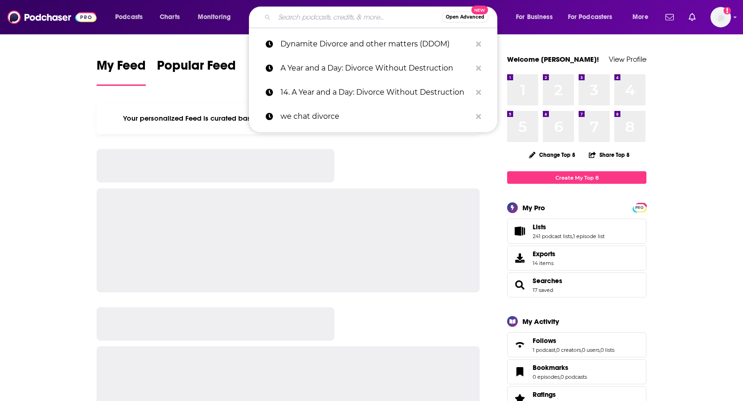
click at [328, 11] on input "Search podcasts, credits, & more..." at bounding box center [357, 17] width 167 height 15
paste input ". Inside Divorce"
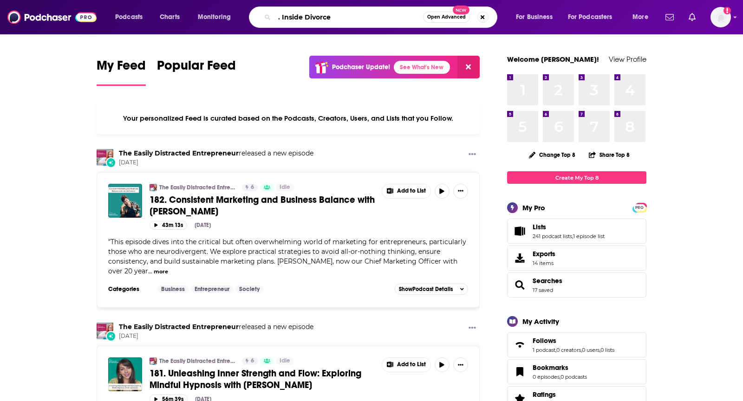
click at [282, 14] on input ". Inside Divorce" at bounding box center [348, 17] width 149 height 15
type input "Inside Divorce"
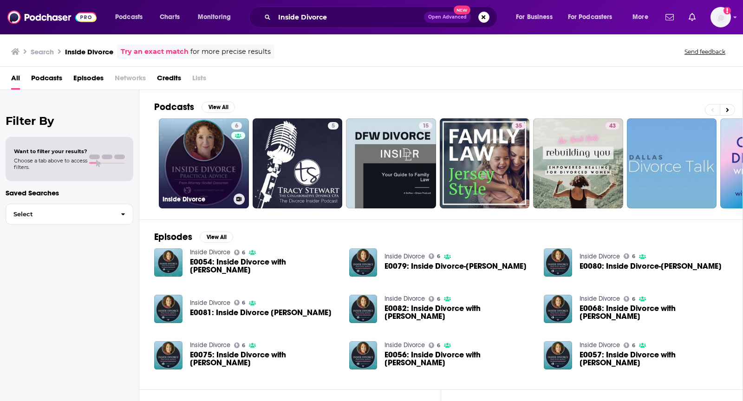
click at [222, 142] on link "6 Inside Divorce" at bounding box center [204, 163] width 90 height 90
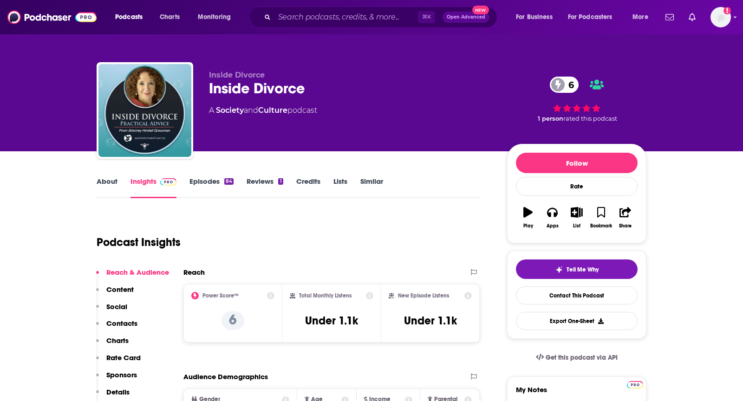
click at [103, 181] on link "About" at bounding box center [107, 187] width 21 height 21
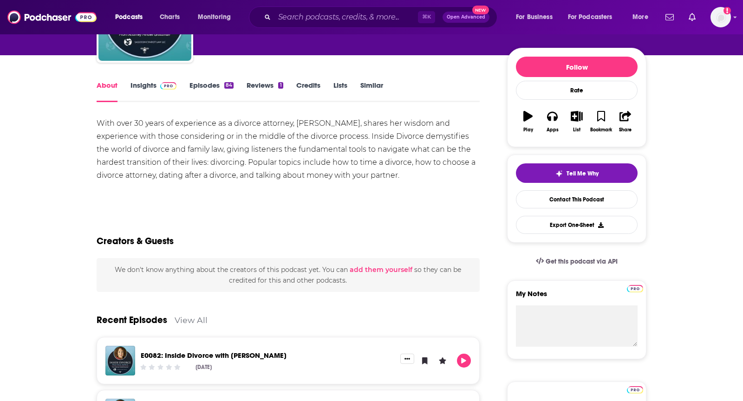
scroll to position [99, 0]
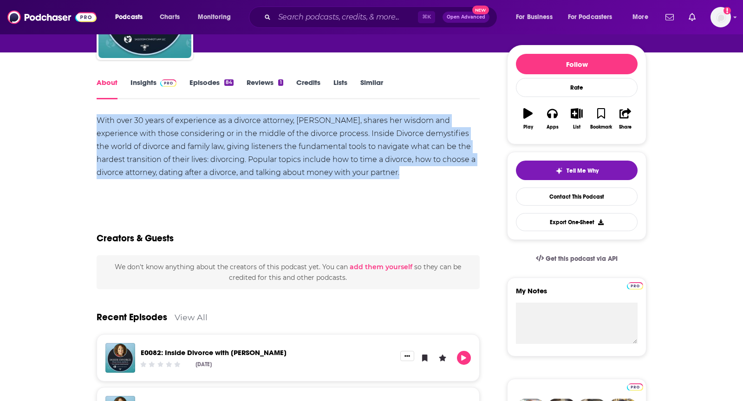
drag, startPoint x: 95, startPoint y: 122, endPoint x: 431, endPoint y: 180, distance: 340.6
copy div "With over 30 years of experience as a divorce attorney, [PERSON_NAME], shares h…"
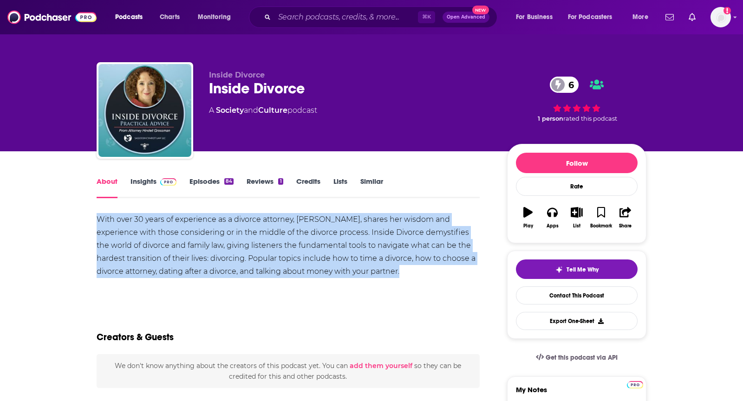
scroll to position [0, 0]
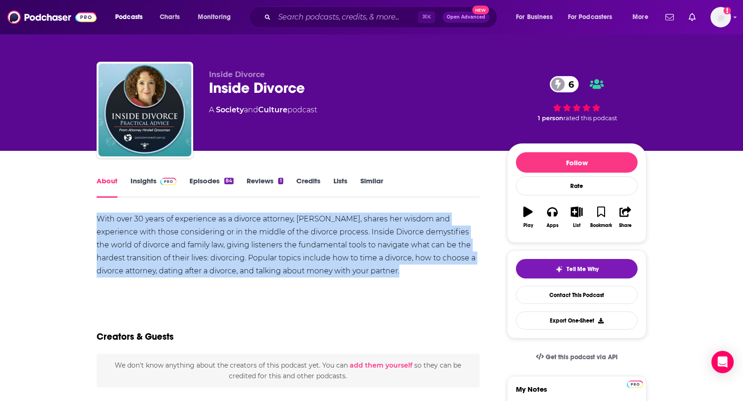
click at [148, 183] on link "Insights" at bounding box center [153, 186] width 46 height 21
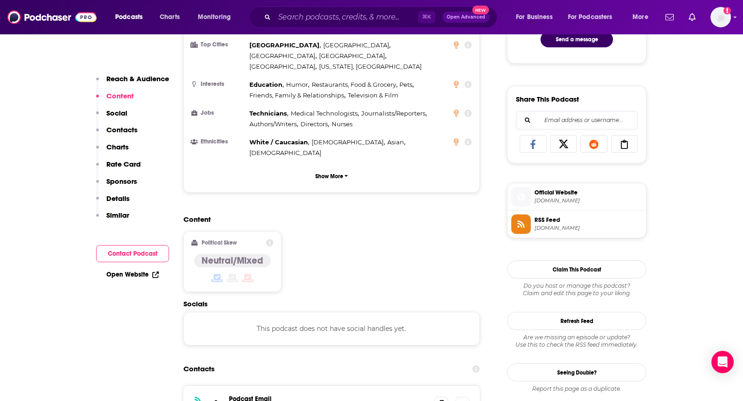
scroll to position [670, 0]
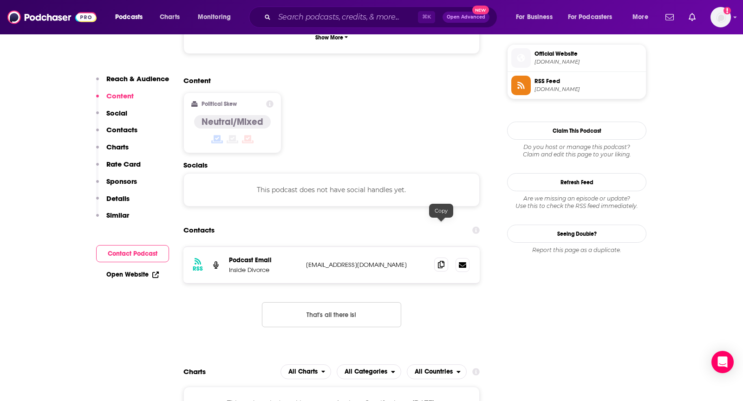
click at [437, 258] on span at bounding box center [441, 265] width 14 height 14
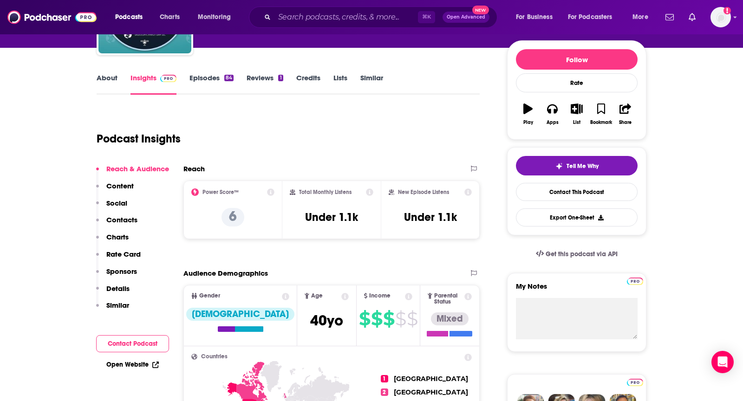
scroll to position [0, 0]
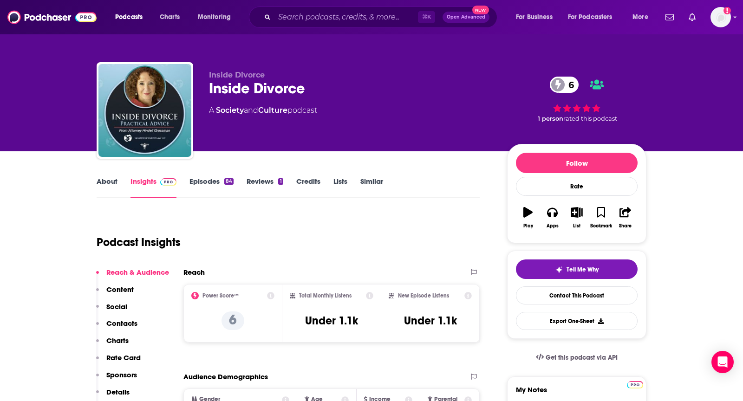
click at [106, 184] on link "About" at bounding box center [107, 187] width 21 height 21
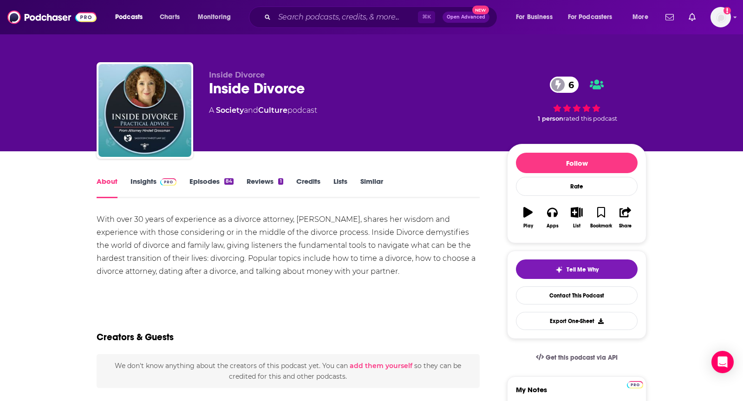
click at [143, 190] on link "Insights" at bounding box center [153, 187] width 46 height 21
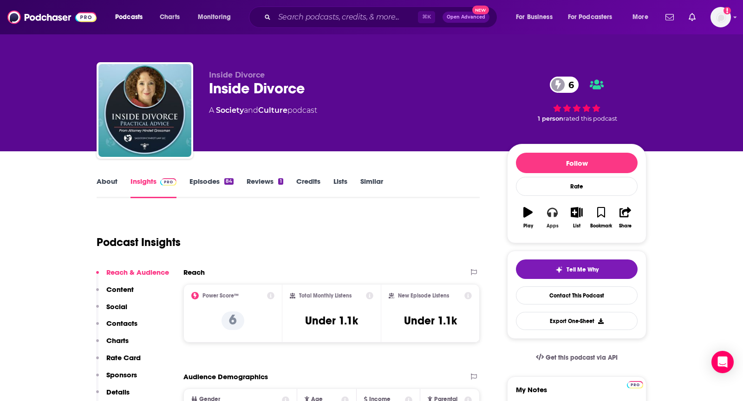
click at [556, 216] on button "Apps" at bounding box center [552, 217] width 24 height 33
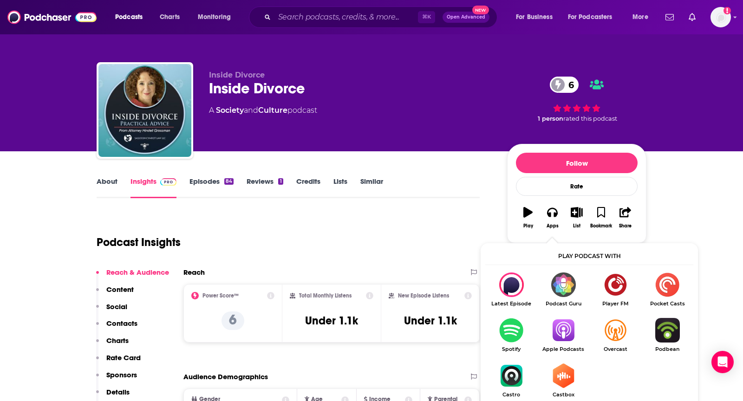
click at [556, 319] on img "Show Listen On dropdown" at bounding box center [563, 330] width 52 height 25
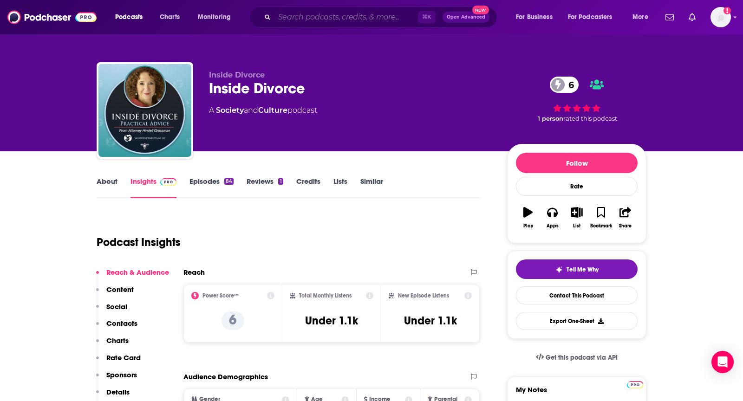
click at [323, 14] on input "Search podcasts, credits, & more..." at bounding box center [345, 17] width 143 height 15
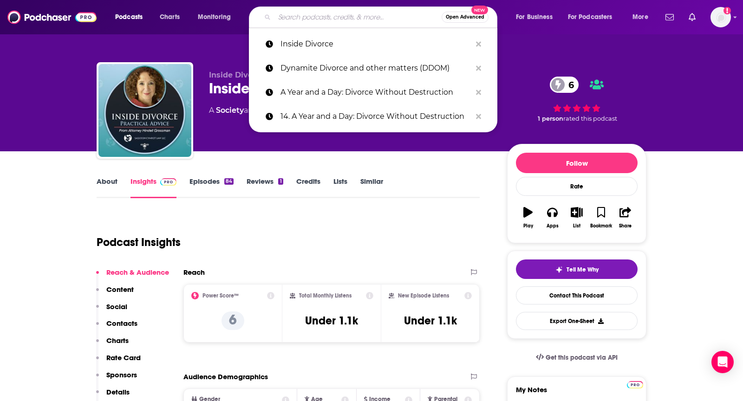
paste input "How Not To Suck At Divorce: Divorce Advice You Need To Hear"
type input "How Not To Suck At Divorce: Divorce Advice You Need To Hear"
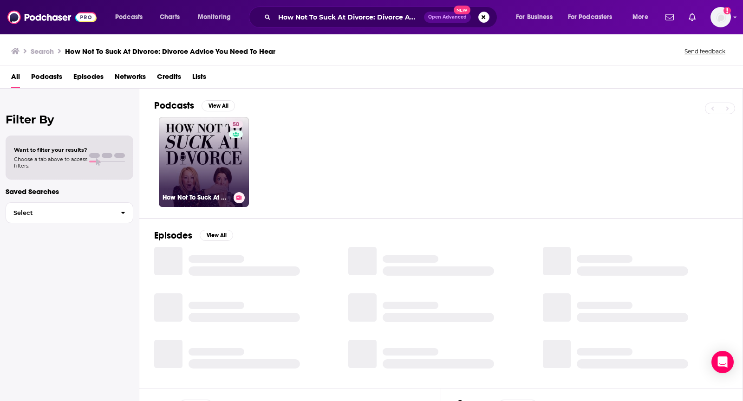
click at [193, 148] on link "50 How Not To Suck At Divorce: Divorce Advice You Need To Hear" at bounding box center [204, 162] width 90 height 90
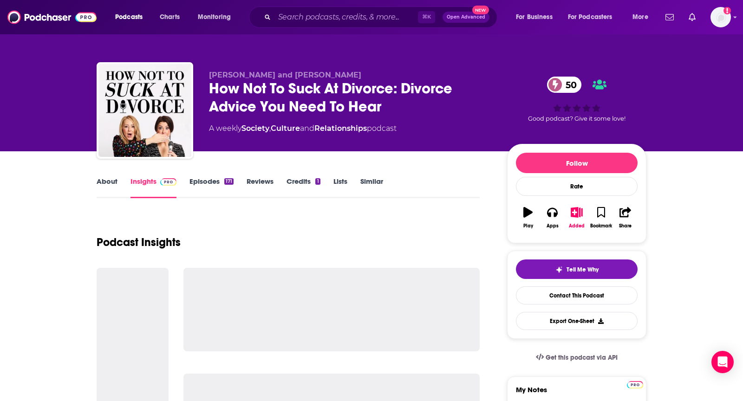
click at [109, 177] on link "About" at bounding box center [107, 187] width 21 height 21
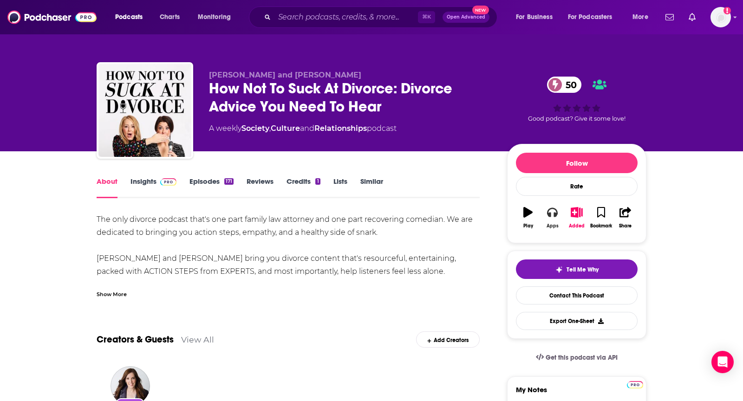
click at [554, 219] on button "Apps" at bounding box center [552, 217] width 24 height 33
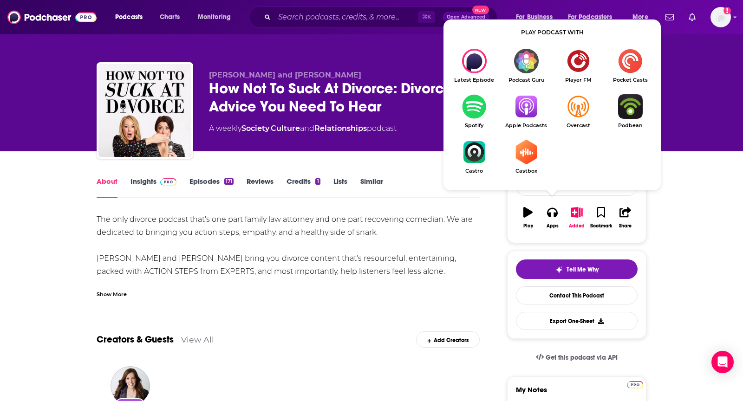
click at [531, 116] on img "Show Listen On dropdown" at bounding box center [526, 106] width 52 height 25
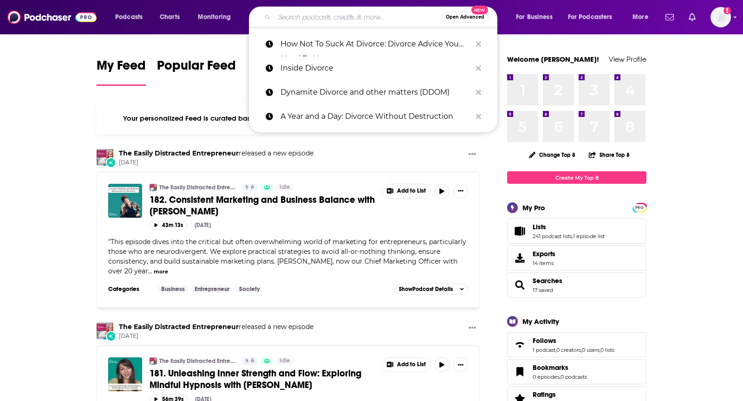
click at [308, 13] on input "Search podcasts, credits, & more..." at bounding box center [357, 17] width 167 height 15
paste input "[PERSON_NAME]'s Divorced and Happy"
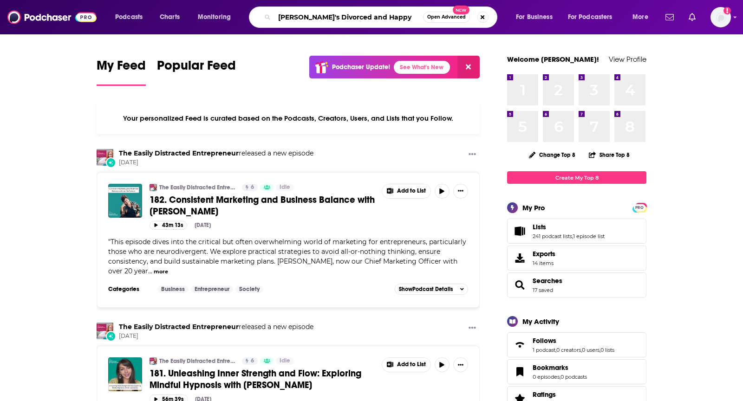
type input "[PERSON_NAME]'s Divorced and Happy"
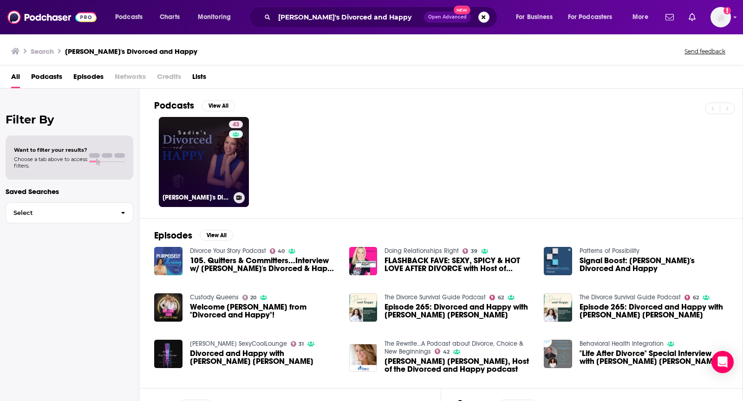
click at [212, 139] on link "43 [PERSON_NAME]'s Divorced and Happy" at bounding box center [204, 162] width 90 height 90
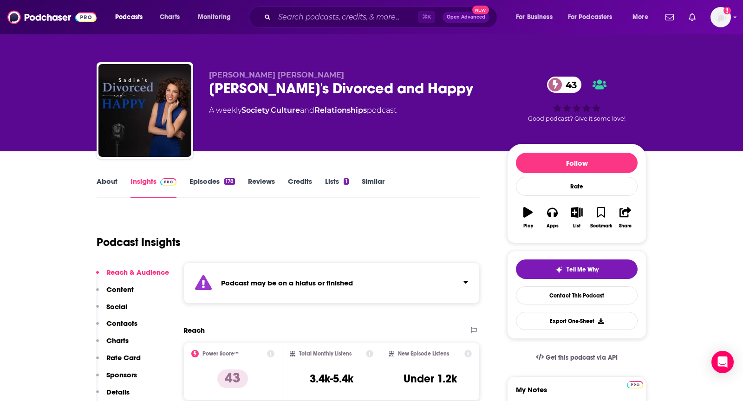
click at [99, 177] on link "About" at bounding box center [107, 187] width 21 height 21
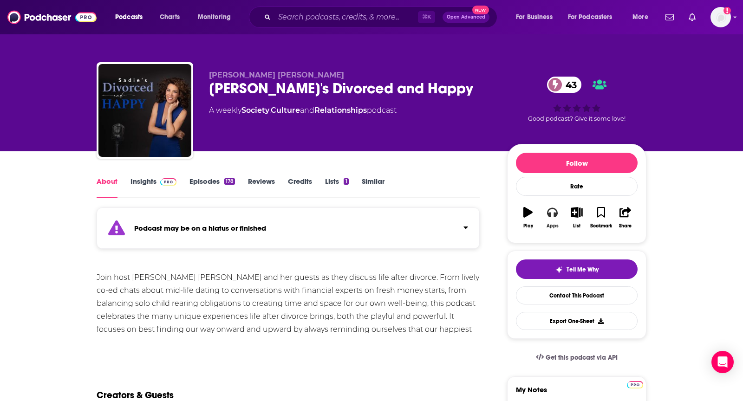
click at [562, 212] on button "Apps" at bounding box center [552, 217] width 24 height 33
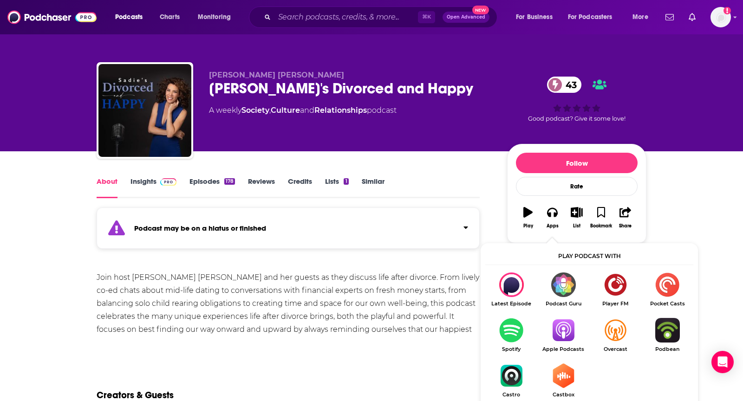
click at [281, 345] on div "Show More" at bounding box center [288, 349] width 383 height 16
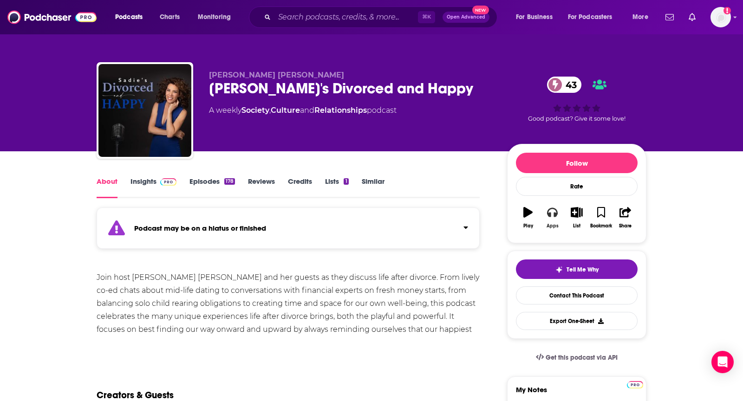
click at [551, 212] on icon "button" at bounding box center [552, 212] width 10 height 9
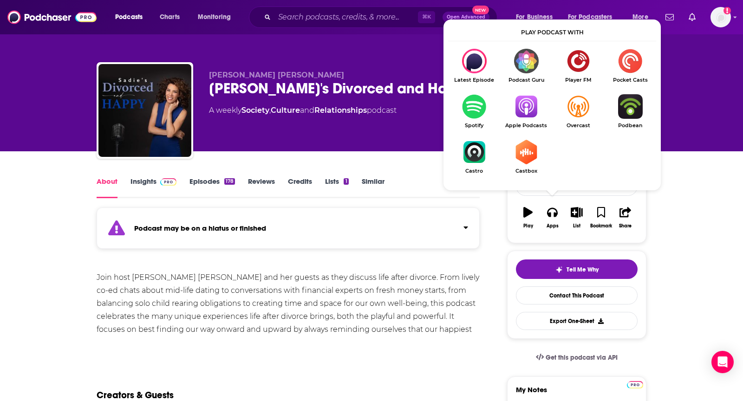
click at [529, 110] on img "Show Listen On dropdown" at bounding box center [526, 106] width 52 height 25
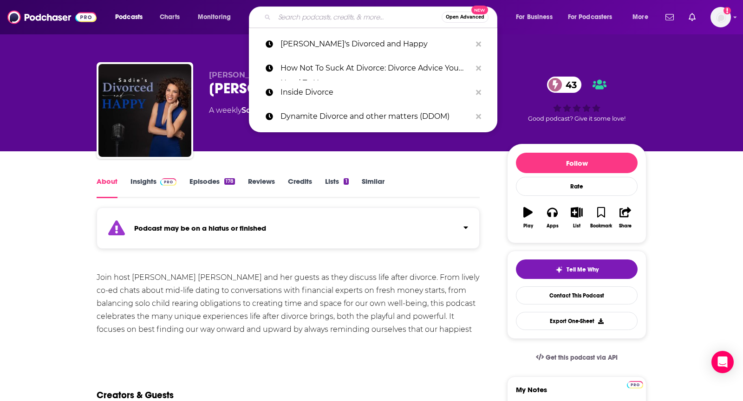
click at [310, 17] on input "Search podcasts, credits, & more..." at bounding box center [357, 17] width 167 height 15
paste input "Divorce, Healthy!"
type input "Divorce, Healthy!"
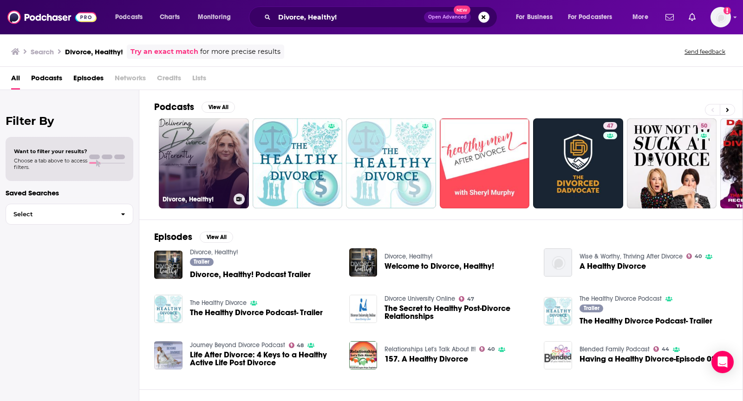
click at [198, 162] on link "Divorce, Healthy!" at bounding box center [204, 163] width 90 height 90
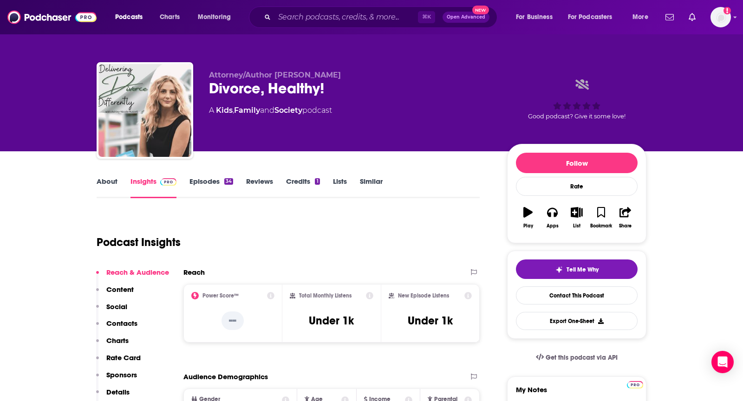
click at [101, 191] on link "About" at bounding box center [107, 187] width 21 height 21
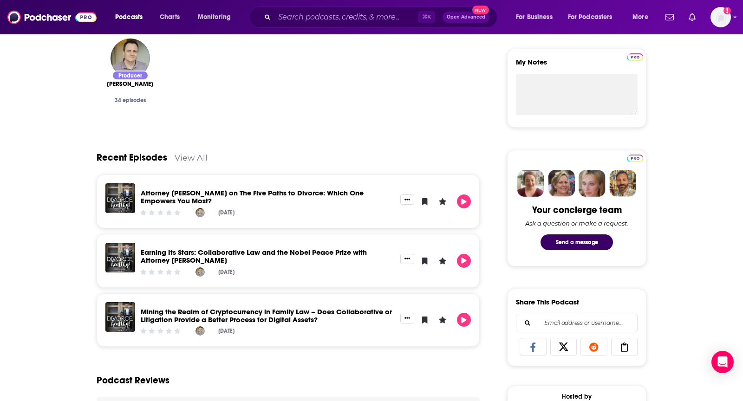
scroll to position [328, 0]
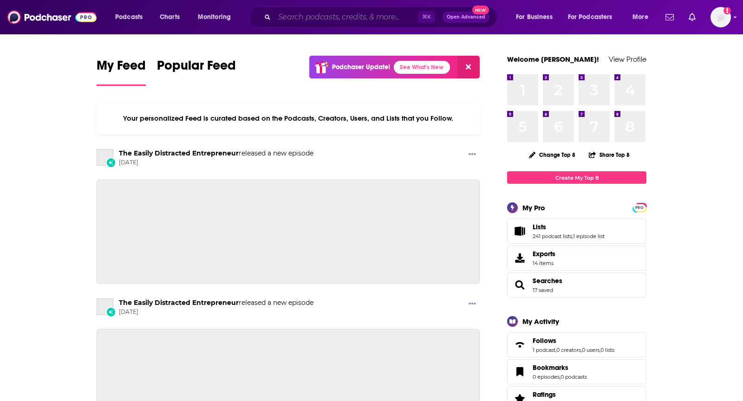
click at [308, 15] on input "Search podcasts, credits, & more..." at bounding box center [345, 17] width 143 height 15
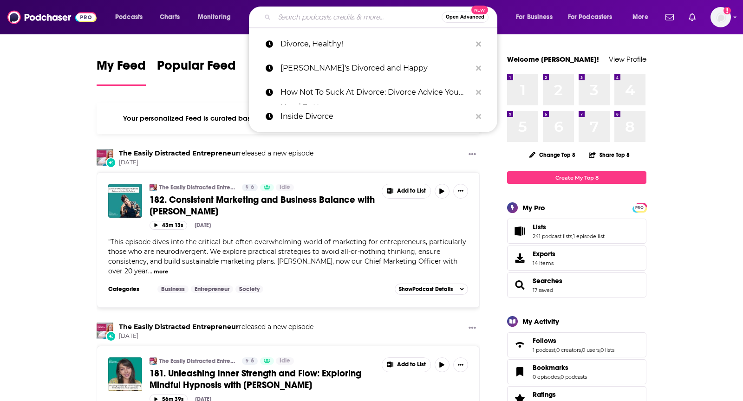
paste input "Get Divorced Without Getting Screwed"
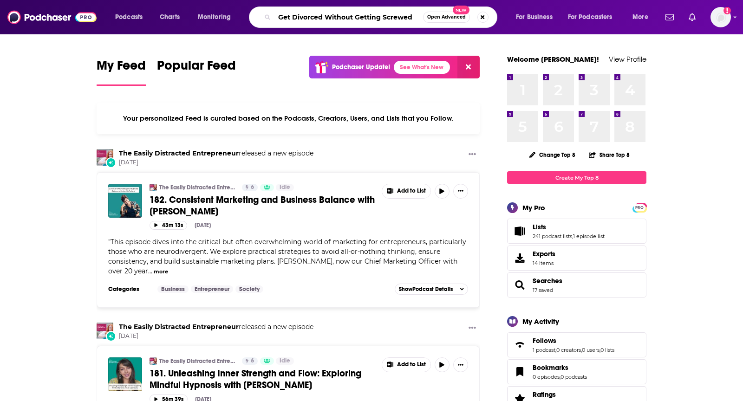
type input "Get Divorced Without Getting Screwed"
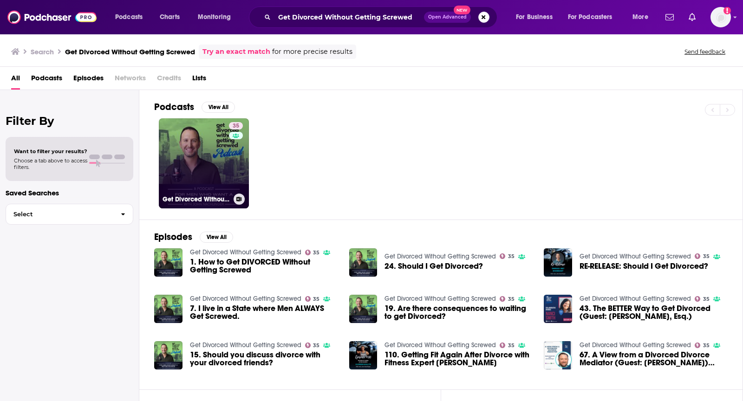
click at [191, 147] on link "35 Get Divorced Without Getting Screwed" at bounding box center [204, 163] width 90 height 90
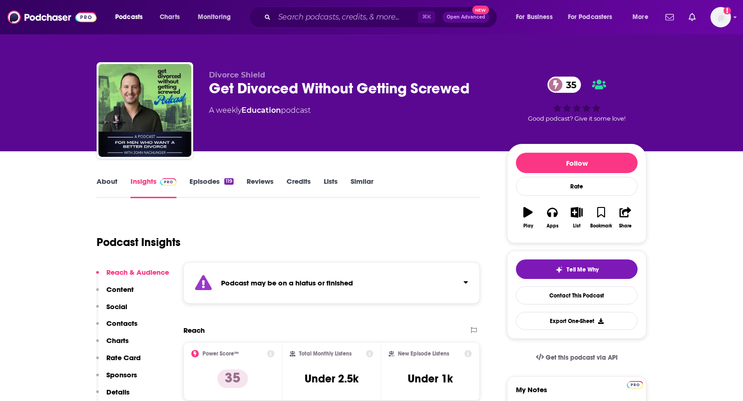
click at [108, 179] on link "About" at bounding box center [107, 187] width 21 height 21
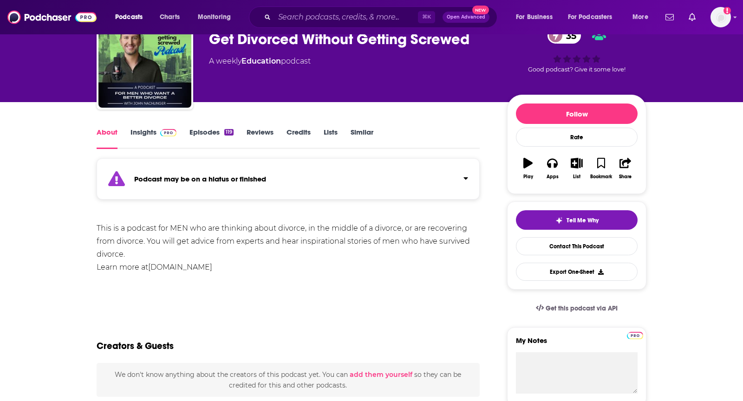
scroll to position [26, 0]
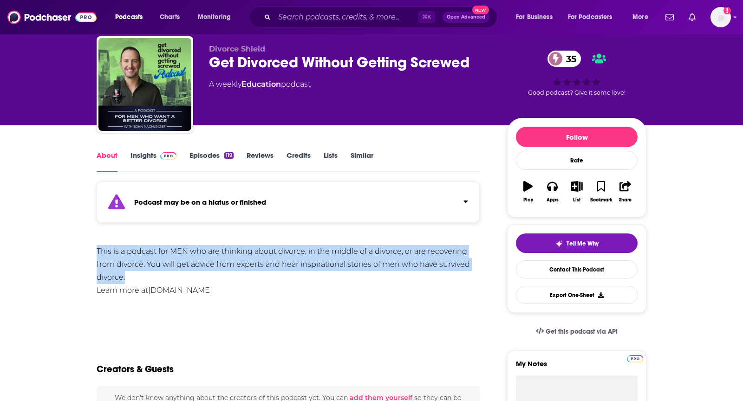
drag, startPoint x: 93, startPoint y: 250, endPoint x: 179, endPoint y: 273, distance: 88.9
copy div "This is a podcast for MEN who are thinking about divorce, in the middle of a di…"
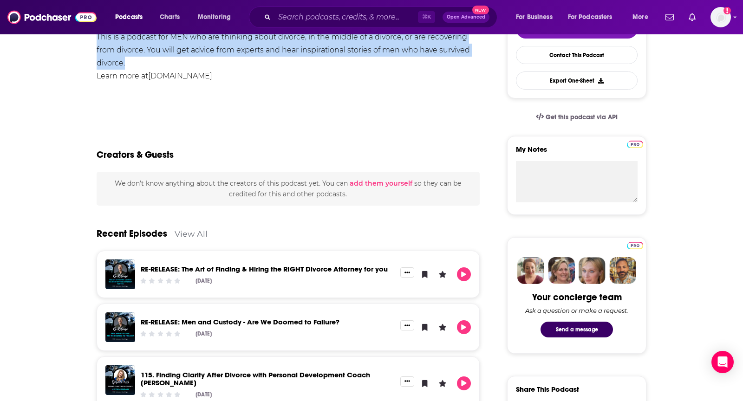
scroll to position [0, 0]
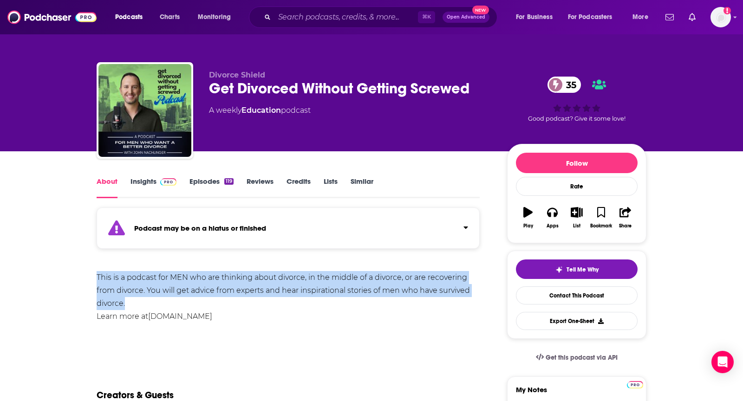
click at [147, 182] on link "Insights" at bounding box center [153, 187] width 46 height 21
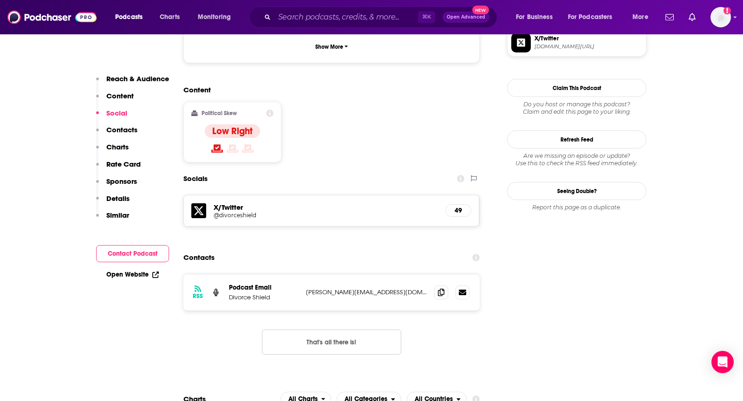
scroll to position [740, 0]
click at [435, 285] on span at bounding box center [441, 292] width 14 height 14
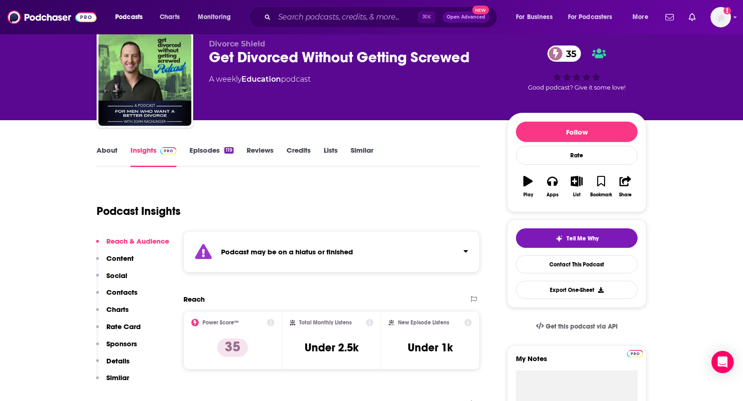
scroll to position [0, 0]
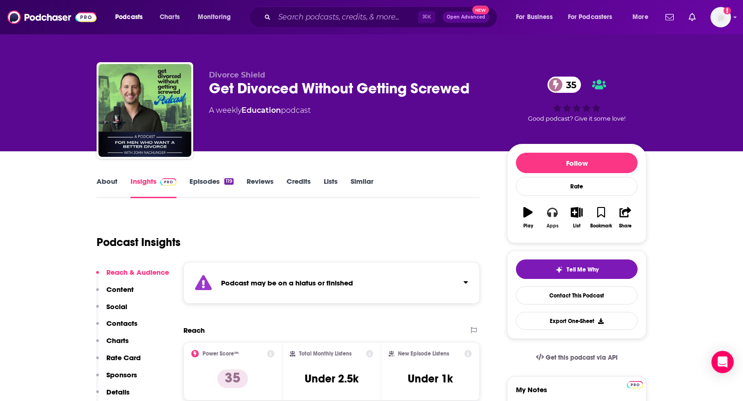
click at [554, 219] on button "Apps" at bounding box center [552, 217] width 24 height 33
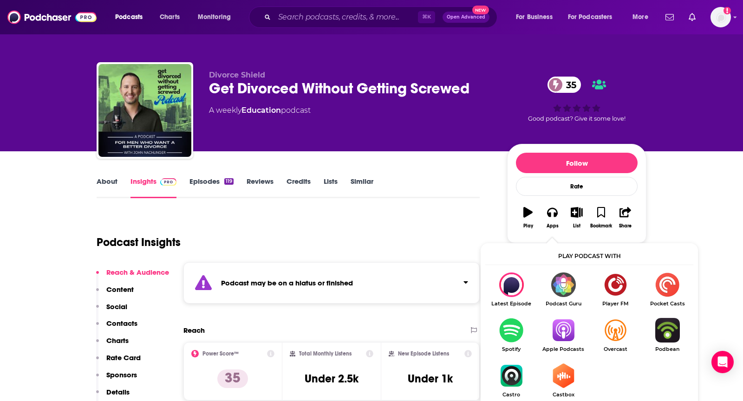
click at [559, 337] on img "Show Listen On dropdown" at bounding box center [563, 330] width 52 height 25
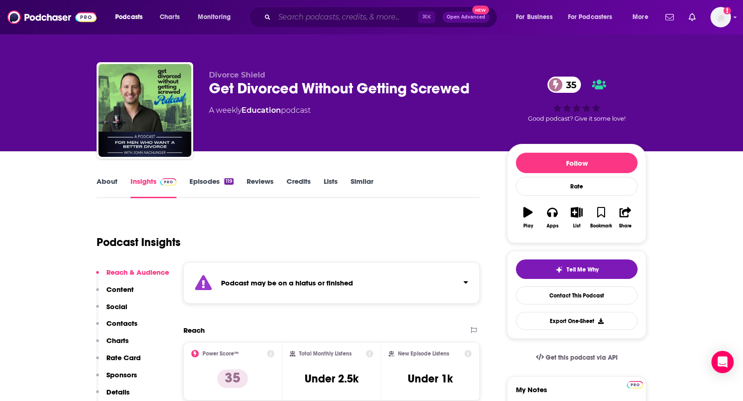
click at [353, 11] on input "Search podcasts, credits, & more..." at bounding box center [345, 17] width 143 height 15
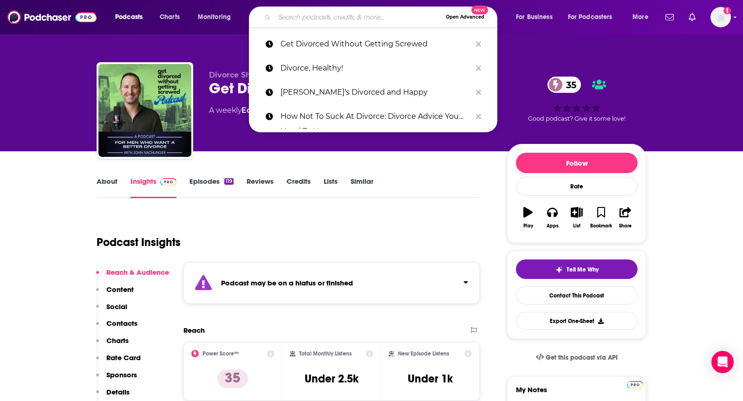
paste input "Dear Divorce Diary: A Fresh Approach To Healing Grief & Building A Life Of Conf…"
type input "Dear Divorce Diary: A Fresh Approach To Healing Grief & Building A Life Of Conf…"
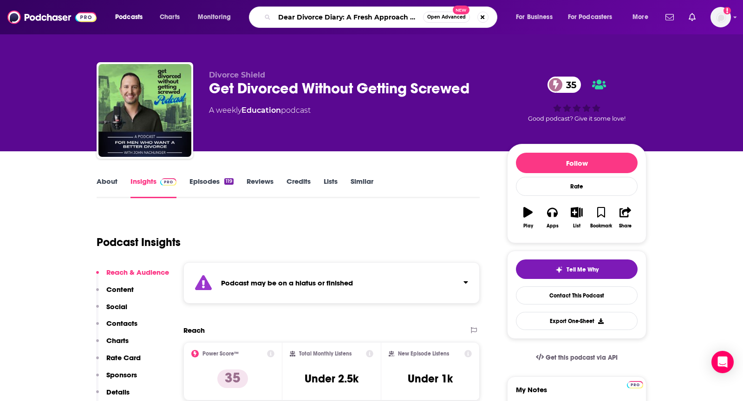
scroll to position [0, 200]
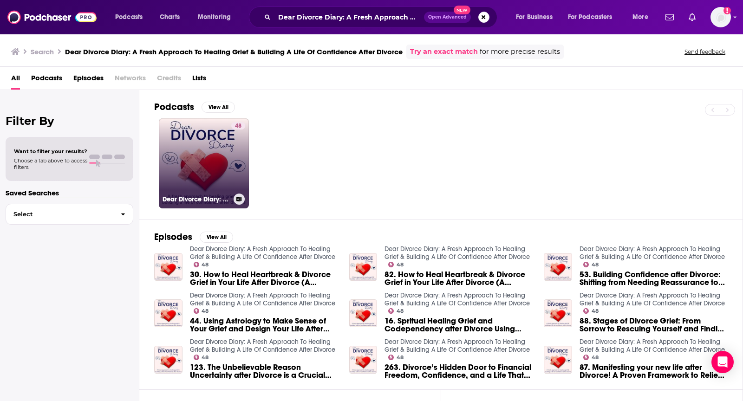
click at [206, 150] on link "48 Dear Divorce Diary: A Fresh Approach To Healing Grief & Building A Life Of C…" at bounding box center [204, 163] width 90 height 90
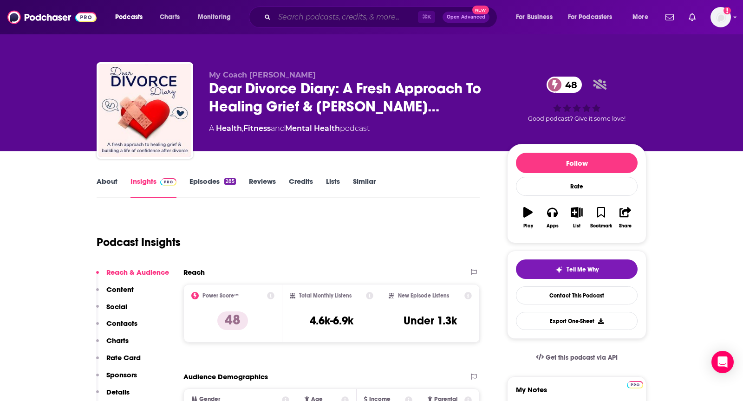
click at [334, 14] on input "Search podcasts, credits, & more..." at bounding box center [345, 17] width 143 height 15
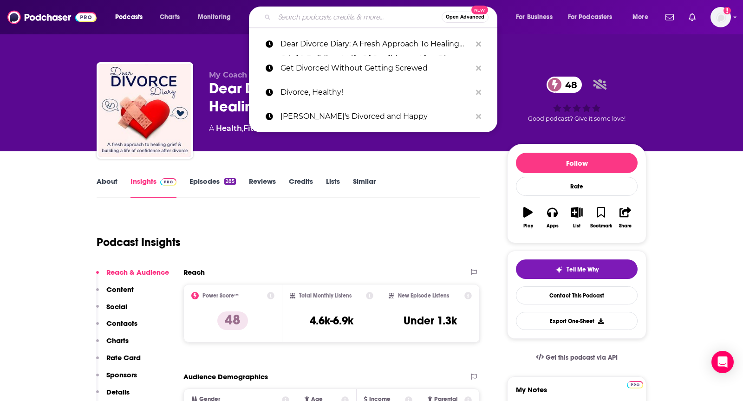
paste input "Divorce Dialogues"
type input "Divorce Dialogues"
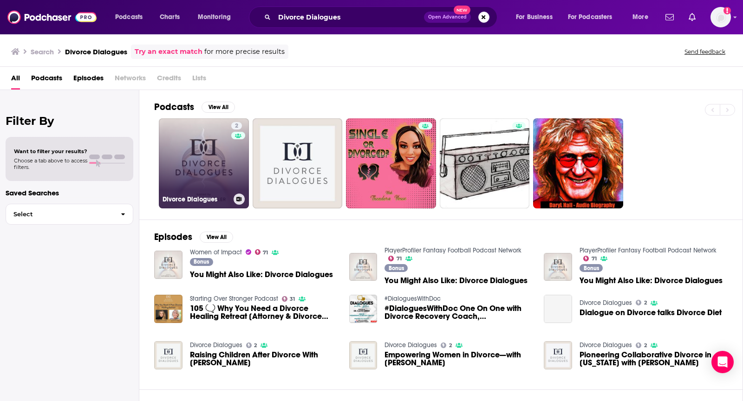
click at [215, 154] on link "2 Divorce Dialogues" at bounding box center [204, 163] width 90 height 90
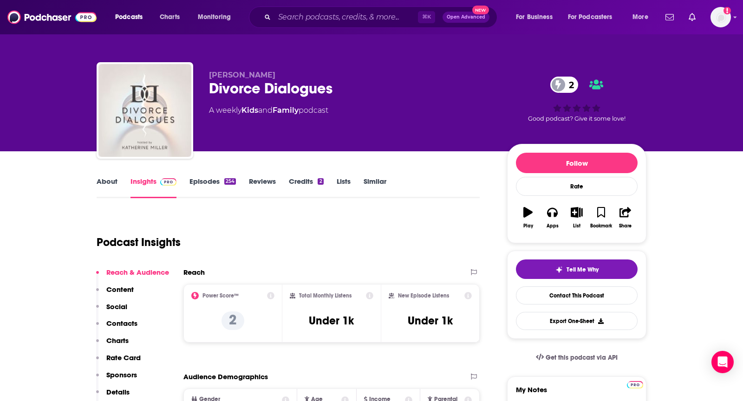
click at [105, 181] on link "About" at bounding box center [107, 187] width 21 height 21
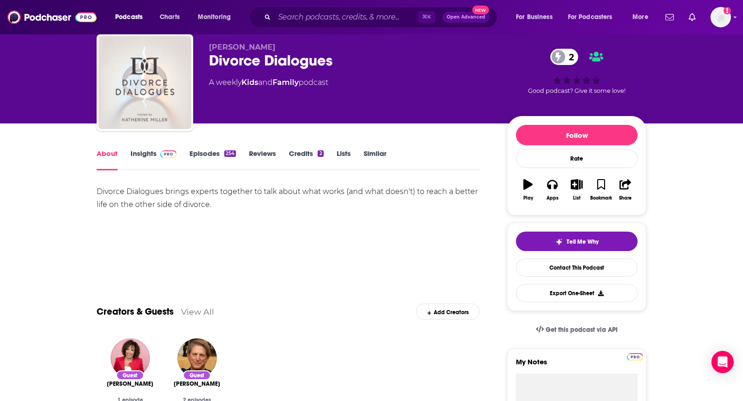
scroll to position [5, 0]
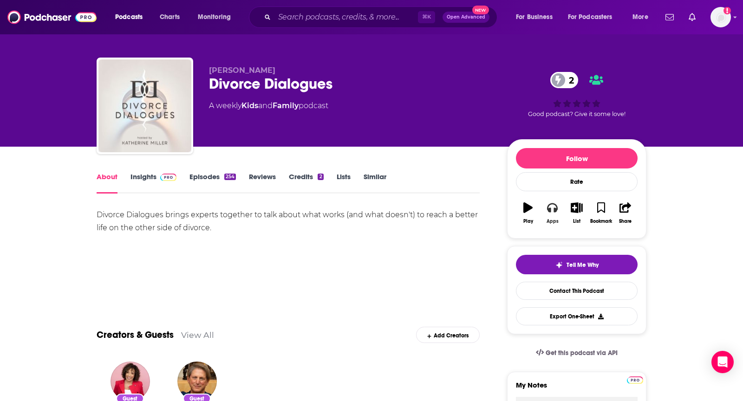
click at [543, 206] on button "Apps" at bounding box center [552, 212] width 24 height 33
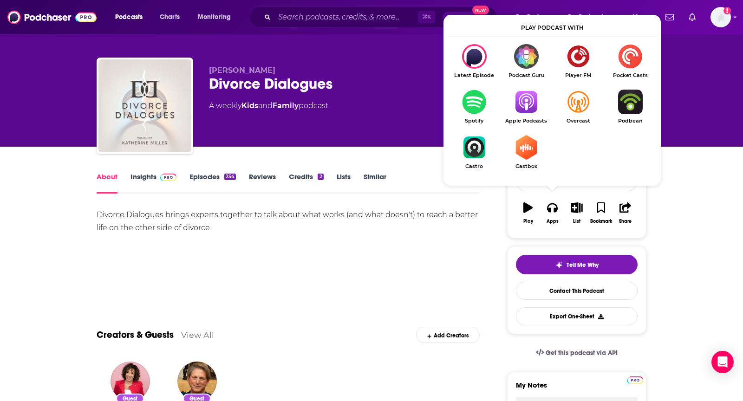
click at [530, 94] on img "Show Listen On dropdown" at bounding box center [526, 102] width 52 height 25
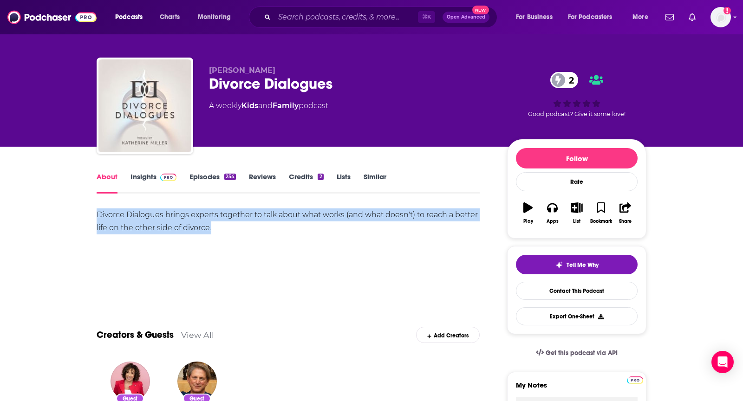
drag, startPoint x: 240, startPoint y: 228, endPoint x: 90, endPoint y: 207, distance: 151.4
copy div "Divorce Dialogues brings experts together to talk about what works (and what do…"
click at [142, 181] on link "Insights" at bounding box center [153, 182] width 46 height 21
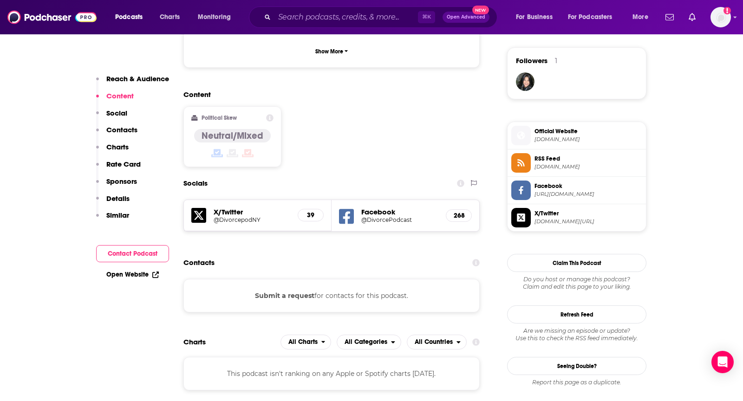
scroll to position [715, 0]
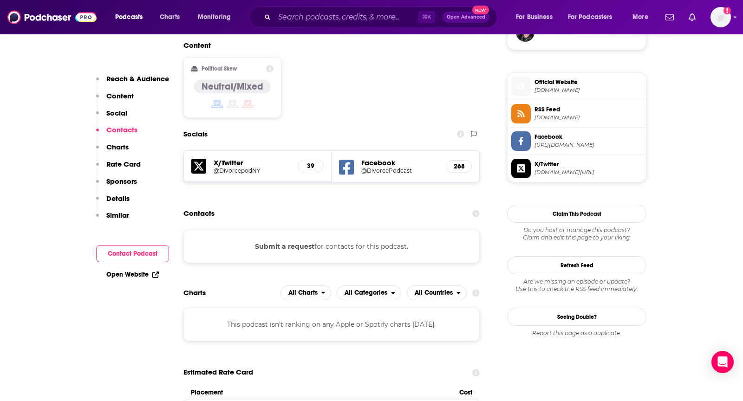
click at [268, 241] on button "Submit a request" at bounding box center [284, 246] width 59 height 10
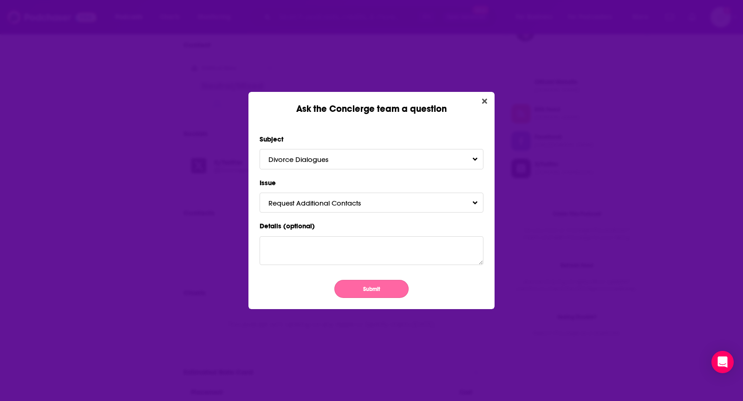
click at [377, 289] on button "Submit" at bounding box center [371, 289] width 74 height 18
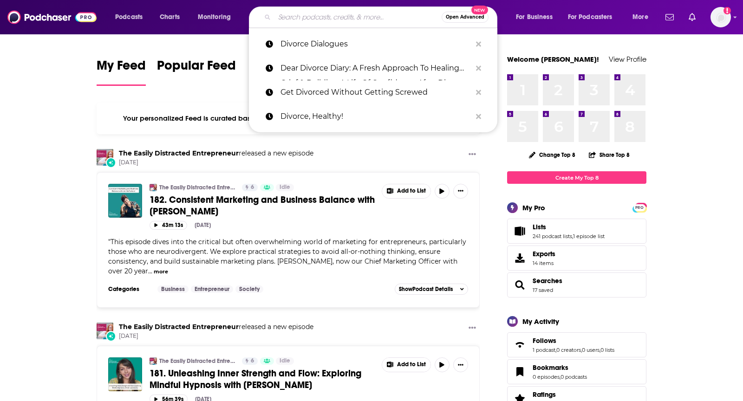
click at [311, 19] on input "Search podcasts, credits, & more..." at bounding box center [357, 17] width 167 height 15
paste input "The Divorce Devil Podcast"
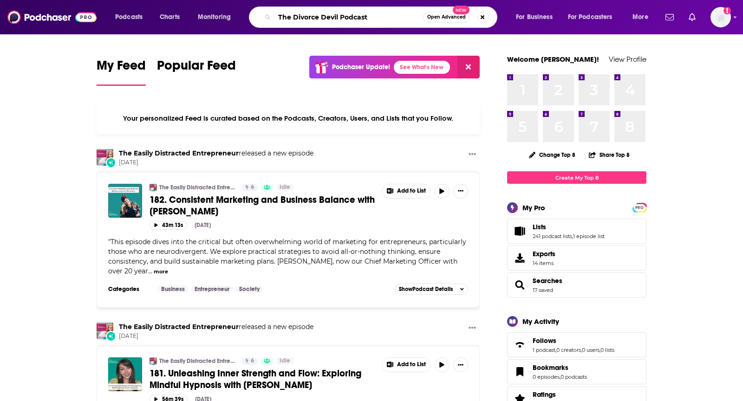
type input "The Divorce Devil Podcast"
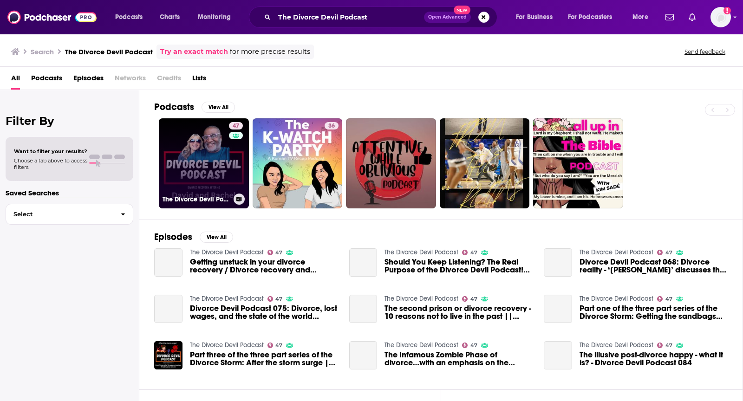
click at [184, 155] on link "47 The Divorce Devil Podcast" at bounding box center [204, 163] width 90 height 90
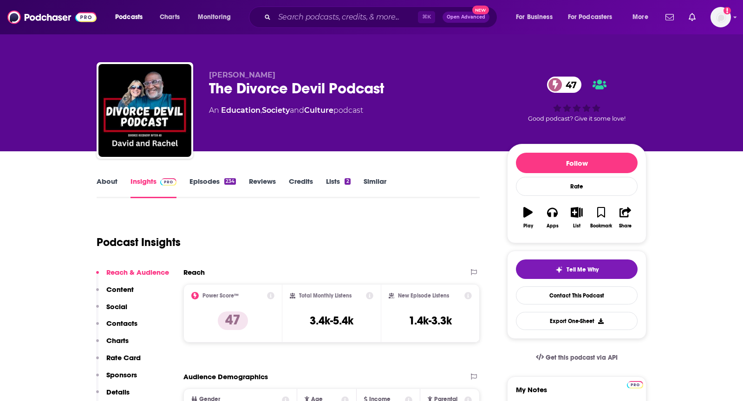
click at [102, 179] on link "About" at bounding box center [107, 187] width 21 height 21
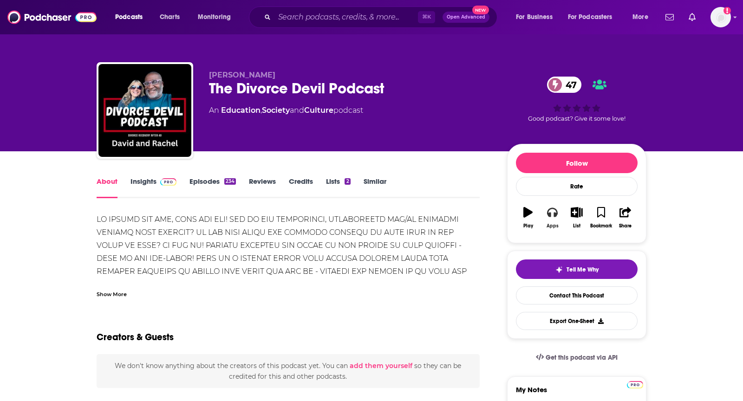
click at [548, 220] on button "Apps" at bounding box center [552, 217] width 24 height 33
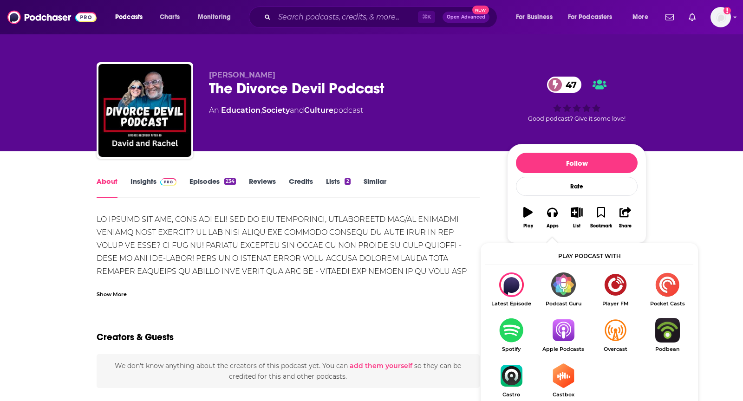
click at [564, 332] on img "Show Listen On dropdown" at bounding box center [563, 330] width 52 height 25
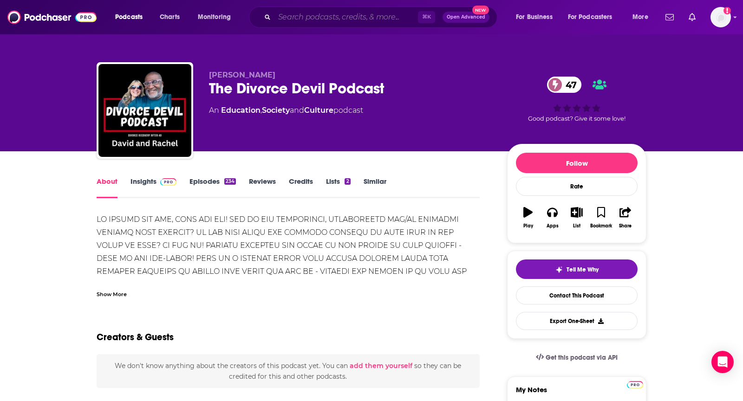
click at [302, 16] on input "Search podcasts, credits, & more..." at bounding box center [345, 17] width 143 height 15
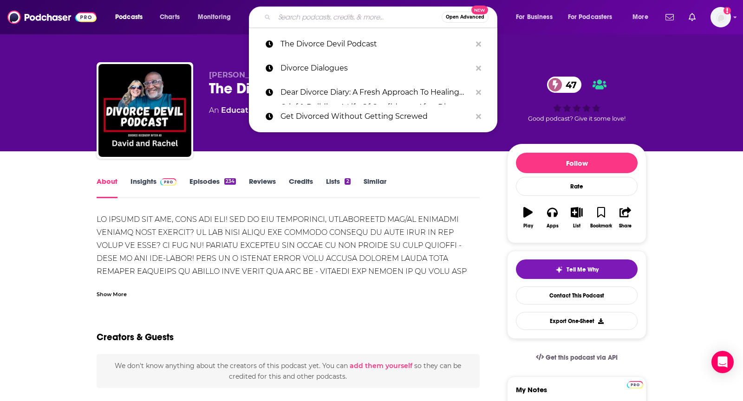
paste input "Divorce University Online"
type input "Divorce University Online"
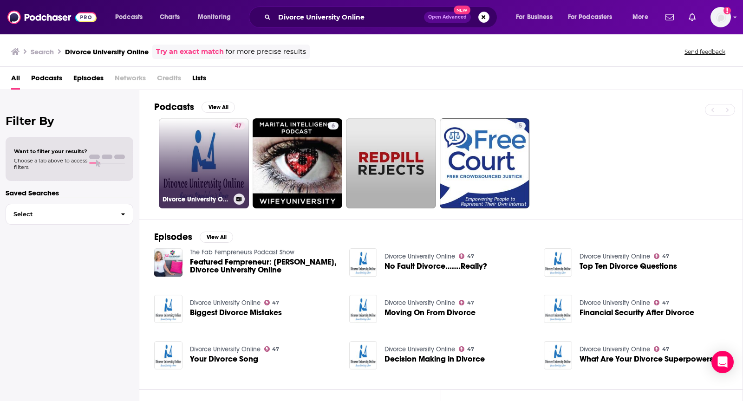
click at [193, 144] on link "47 Divorce University Online" at bounding box center [204, 163] width 90 height 90
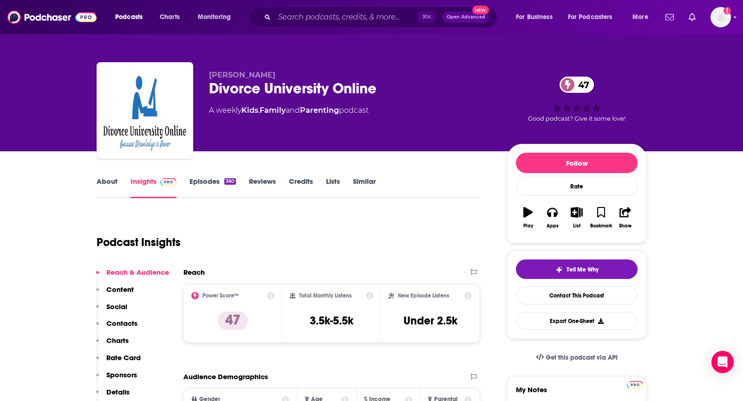
click at [100, 186] on link "About" at bounding box center [107, 187] width 21 height 21
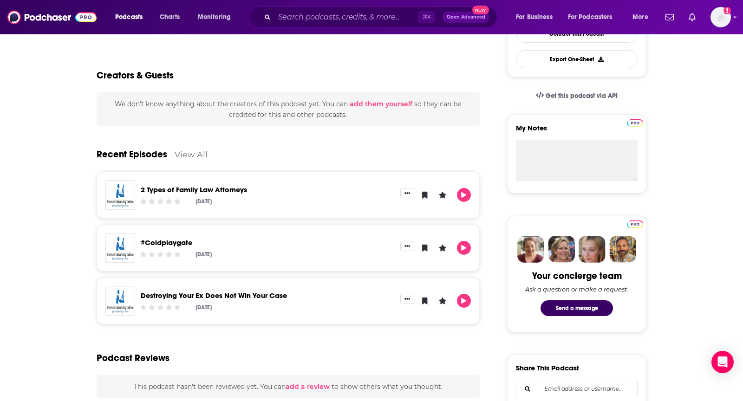
scroll to position [293, 0]
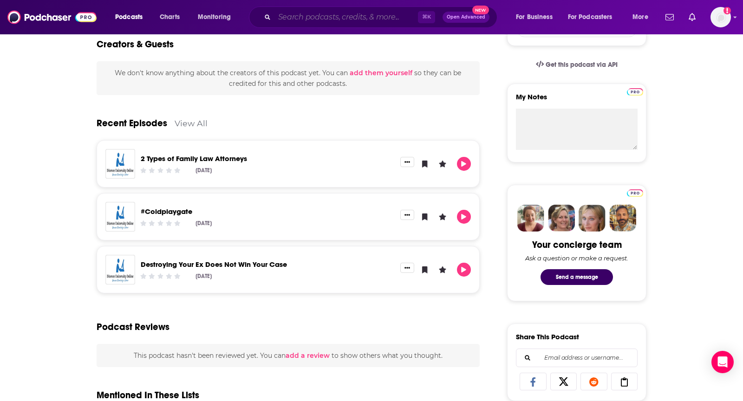
click at [324, 17] on input "Search podcasts, credits, & more..." at bounding box center [345, 17] width 143 height 15
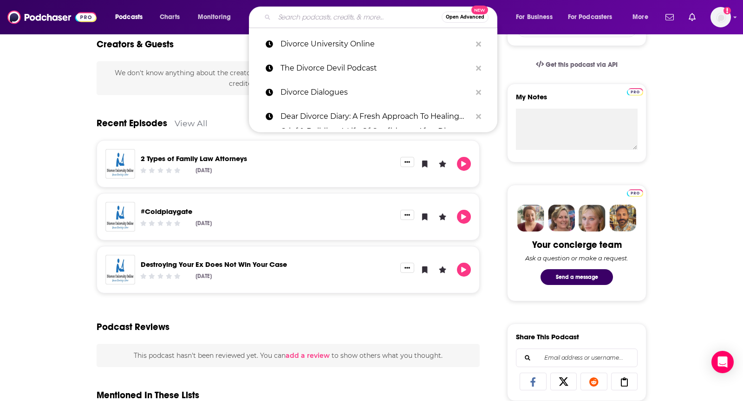
paste input "Divorce and Child Custody Discussion with Attorney [PERSON_NAME]"
type input "Divorce and Child Custody Discussion with Attorney [PERSON_NAME]"
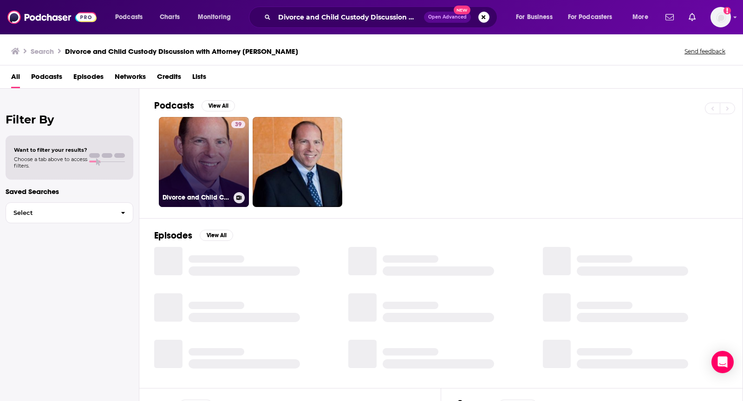
click at [166, 173] on link "39 Divorce and Child Custody Discussion with Attorney [PERSON_NAME]" at bounding box center [204, 162] width 90 height 90
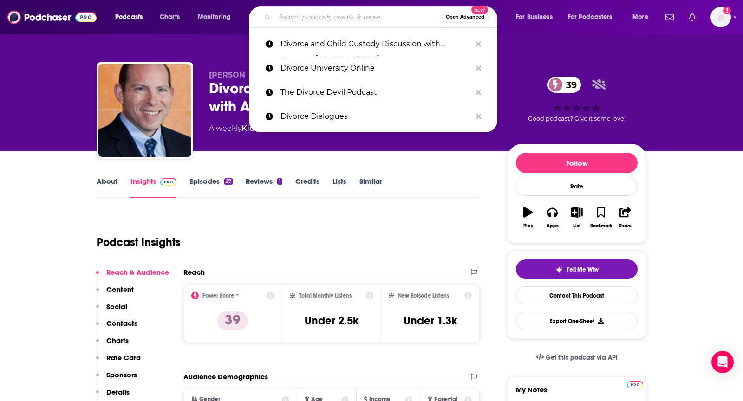
click at [338, 18] on input "Search podcasts, credits, & more..." at bounding box center [357, 17] width 167 height 15
paste input "Life After Divorce Coaching"
type input "Life After Divorce Coaching"
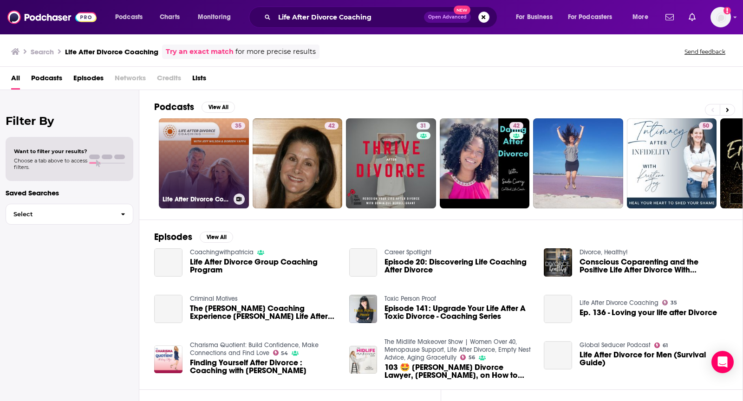
click at [198, 153] on link "35 Life After Divorce Coaching" at bounding box center [204, 163] width 90 height 90
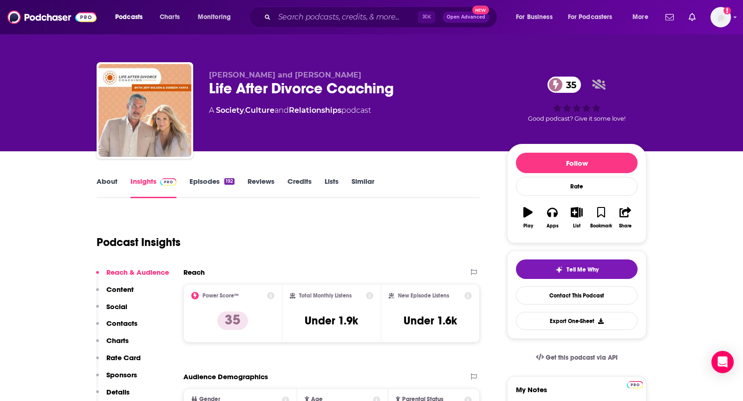
click at [114, 191] on link "About" at bounding box center [107, 187] width 21 height 21
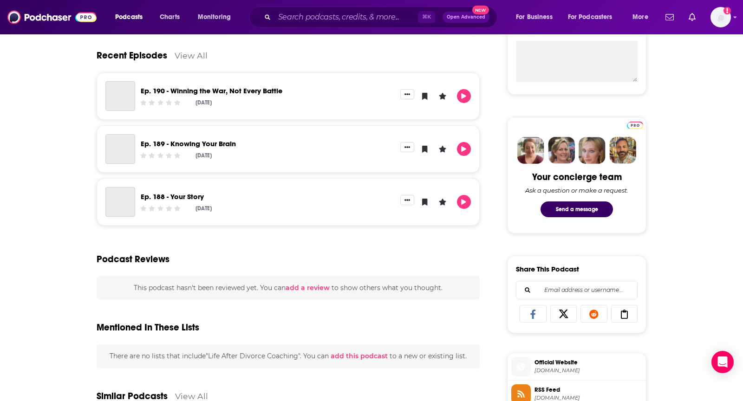
scroll to position [274, 0]
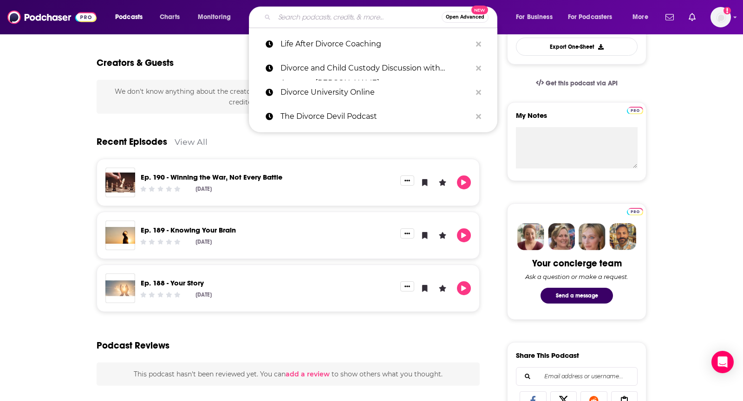
click at [317, 14] on input "Search podcasts, credits, & more..." at bounding box center [357, 17] width 167 height 15
paste input "Divorced People"
type input "Divorced People"
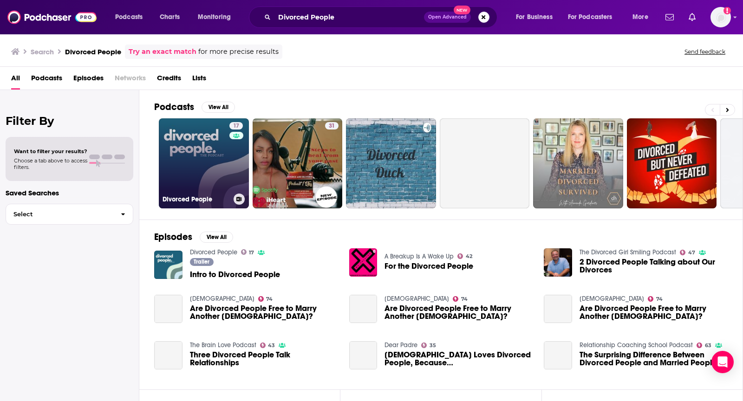
click at [205, 159] on link "17 Divorced People" at bounding box center [204, 163] width 90 height 90
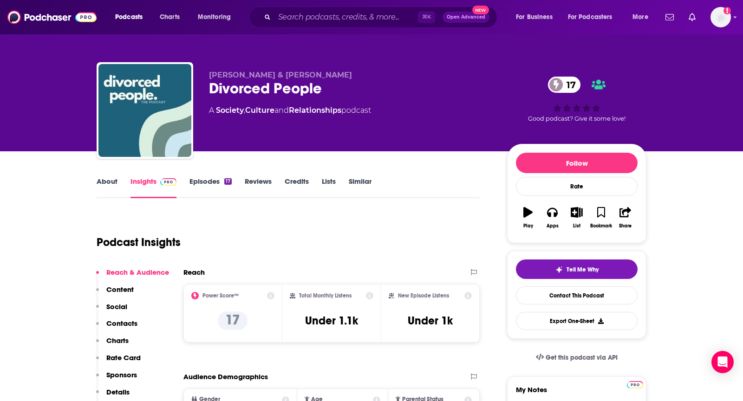
click at [109, 182] on link "About" at bounding box center [107, 187] width 21 height 21
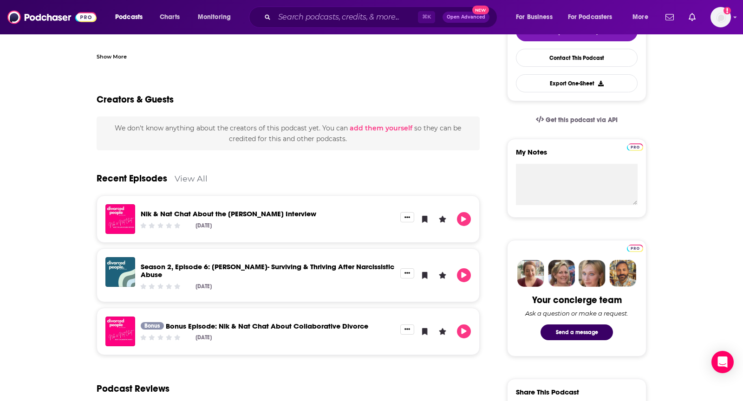
scroll to position [5, 0]
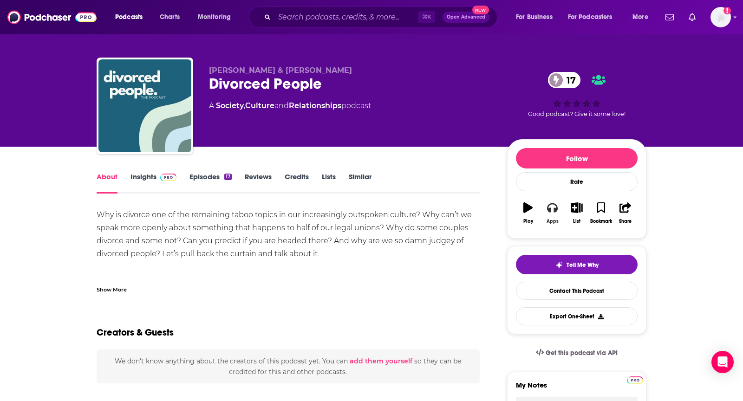
click at [550, 213] on button "Apps" at bounding box center [552, 212] width 24 height 33
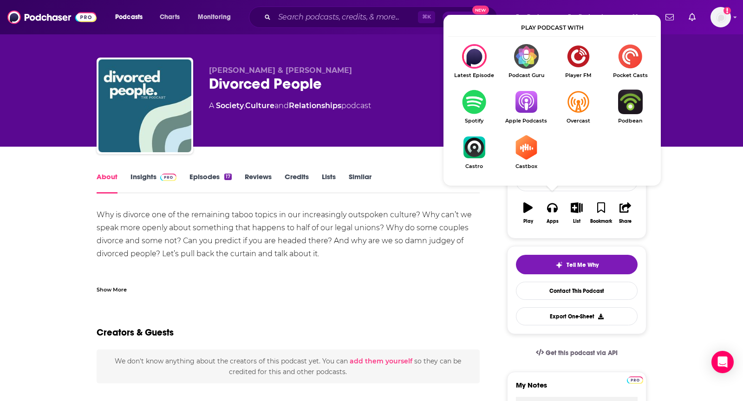
click at [533, 108] on img "Show Listen On dropdown" at bounding box center [526, 102] width 52 height 25
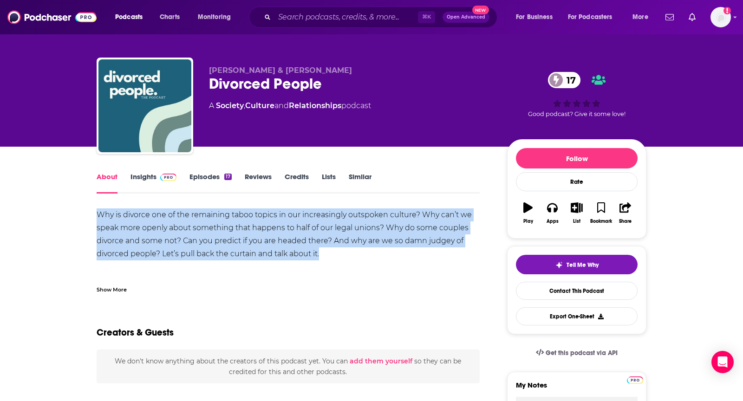
drag, startPoint x: 332, startPoint y: 257, endPoint x: 90, endPoint y: 207, distance: 246.9
copy div "Why is divorce one of the remaining taboo topics in our increasingly outspoken …"
click at [151, 177] on link "Insights" at bounding box center [153, 182] width 46 height 21
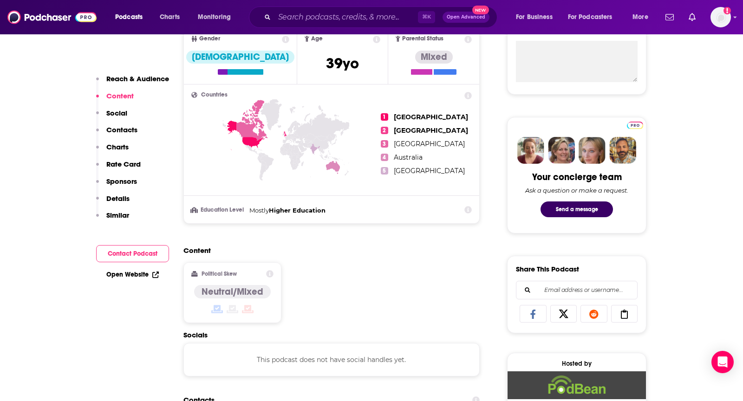
scroll to position [558, 0]
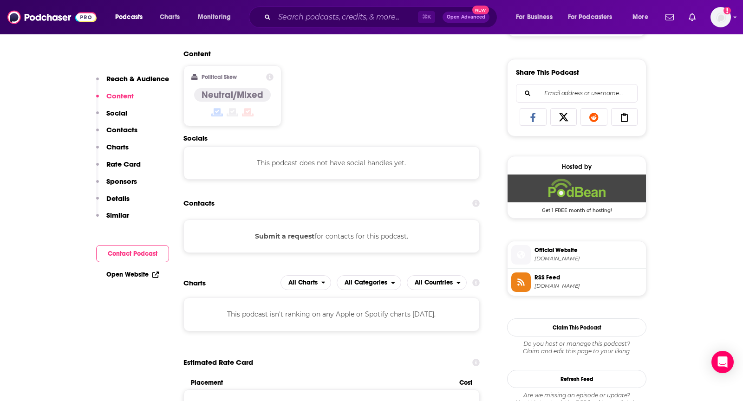
click at [302, 234] on button "Submit a request" at bounding box center [284, 236] width 59 height 10
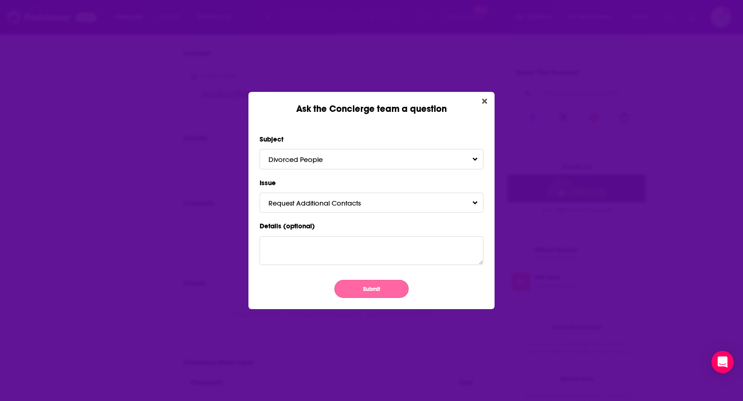
click at [379, 285] on button "Submit" at bounding box center [371, 289] width 74 height 18
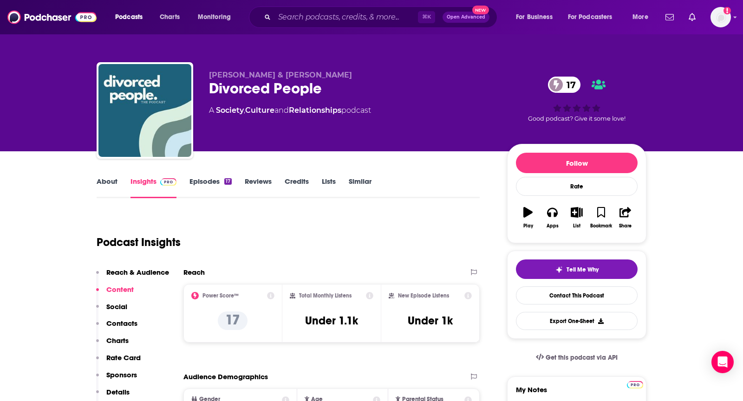
scroll to position [558, 0]
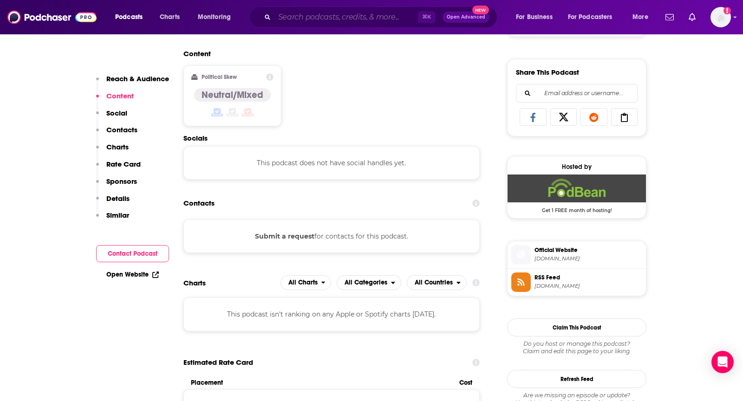
click at [319, 22] on input "Search podcasts, credits, & more..." at bounding box center [345, 17] width 143 height 15
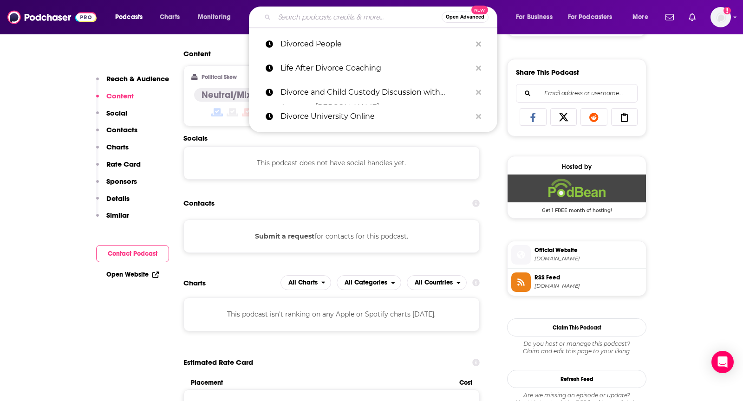
paste input "Divorce with [PERSON_NAME] and [PERSON_NAME]"
type input "Divorce with [PERSON_NAME] and [PERSON_NAME]"
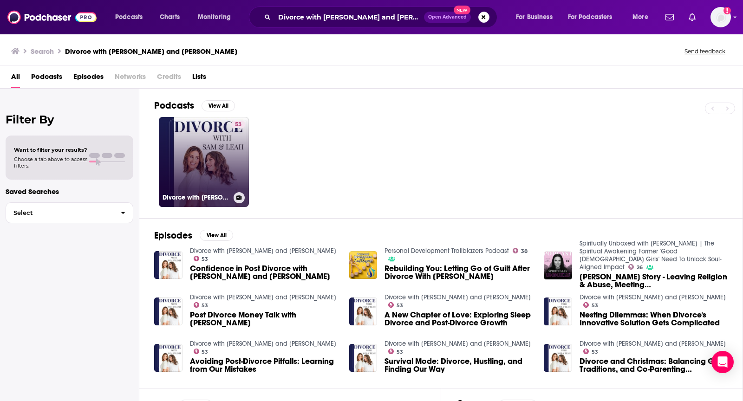
click at [198, 146] on link "53 Divorce with Sam and Leah" at bounding box center [204, 162] width 90 height 90
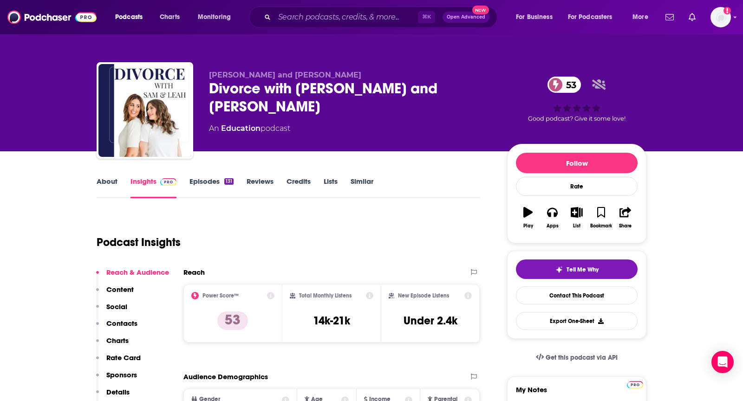
click at [104, 180] on link "About" at bounding box center [107, 187] width 21 height 21
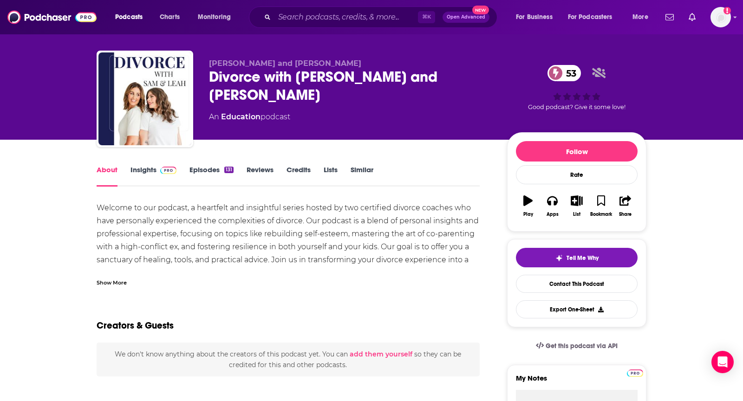
scroll to position [14, 0]
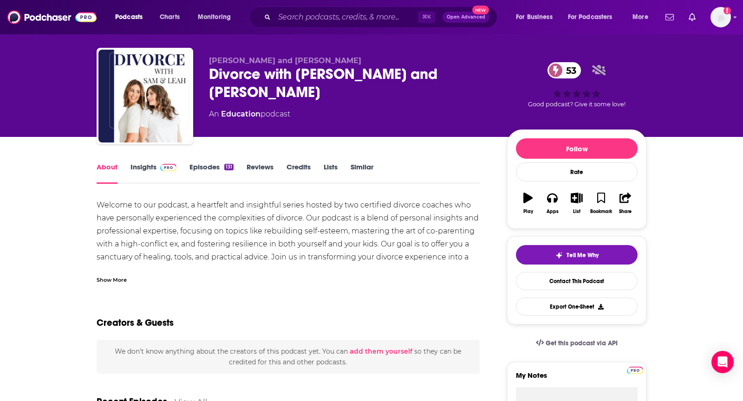
click at [117, 281] on div "Show More" at bounding box center [112, 279] width 30 height 9
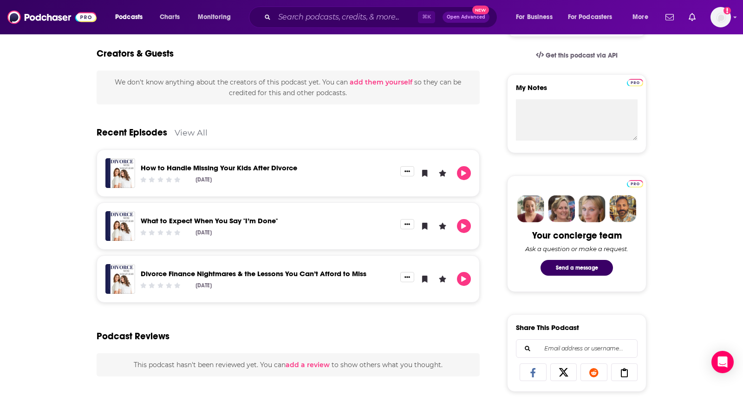
scroll to position [332, 0]
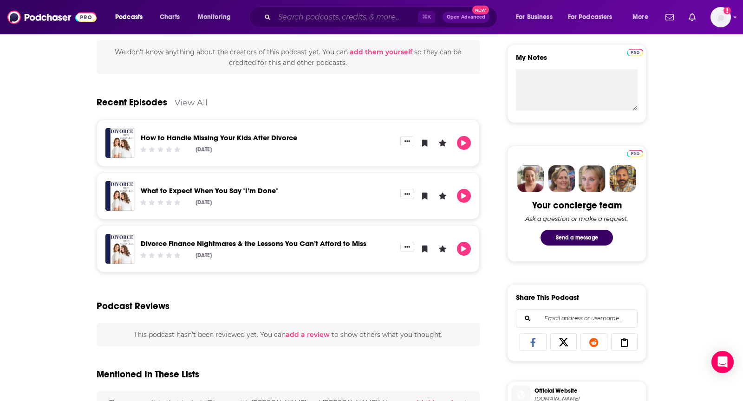
click at [357, 20] on input "Search podcasts, credits, & more..." at bounding box center [345, 17] width 143 height 15
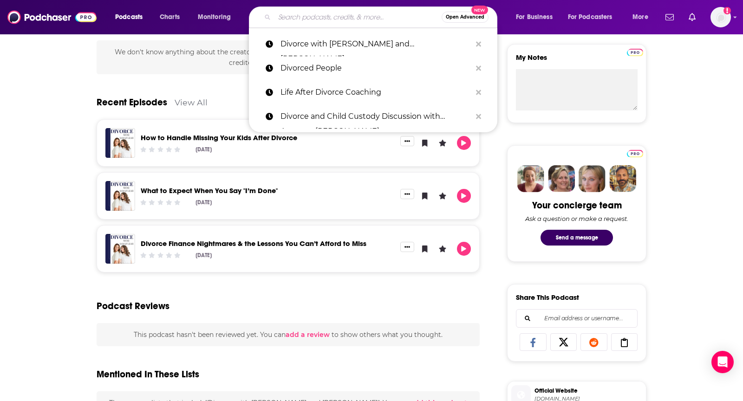
paste input "Dirty Laundry: The Divorce Podcast"
type input "Dirty Laundry: The Divorce Podcast"
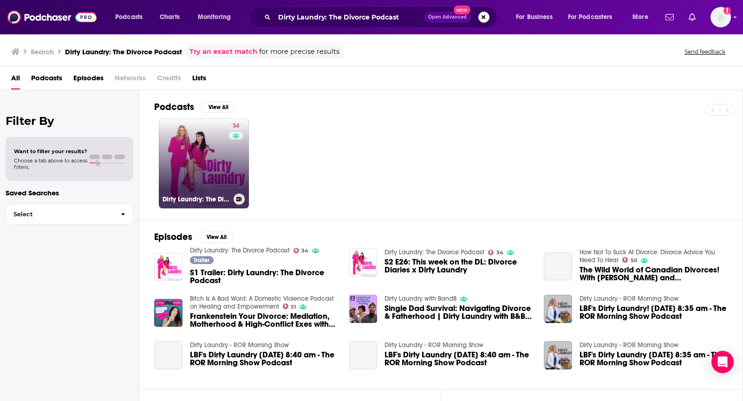
click at [217, 146] on link "34 Dirty Laundry: The Divorce Podcast" at bounding box center [204, 163] width 90 height 90
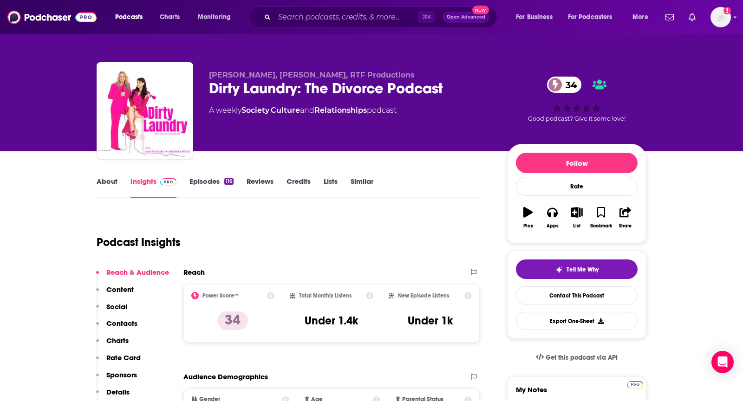
click at [99, 180] on link "About" at bounding box center [107, 187] width 21 height 21
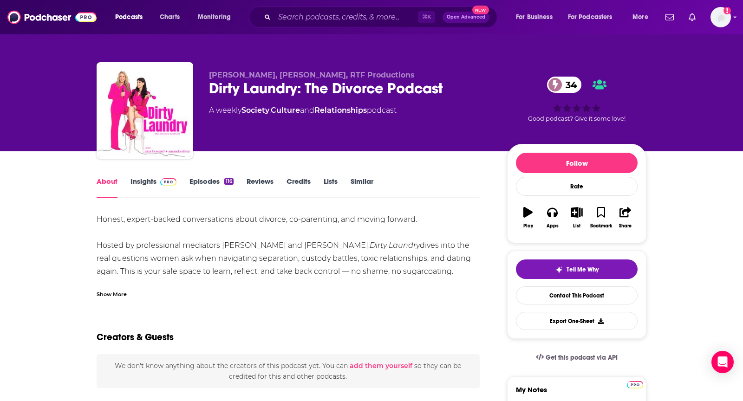
click at [116, 292] on div "Show More" at bounding box center [112, 293] width 30 height 9
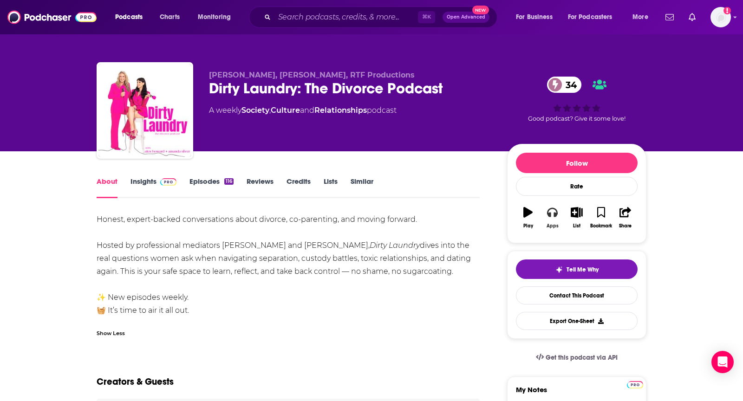
click at [554, 214] on icon "button" at bounding box center [552, 212] width 10 height 9
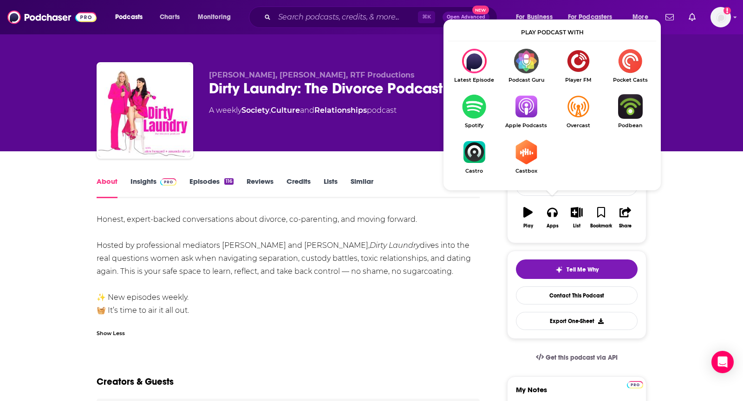
click at [531, 110] on img "Show Listen On dropdown" at bounding box center [526, 106] width 52 height 25
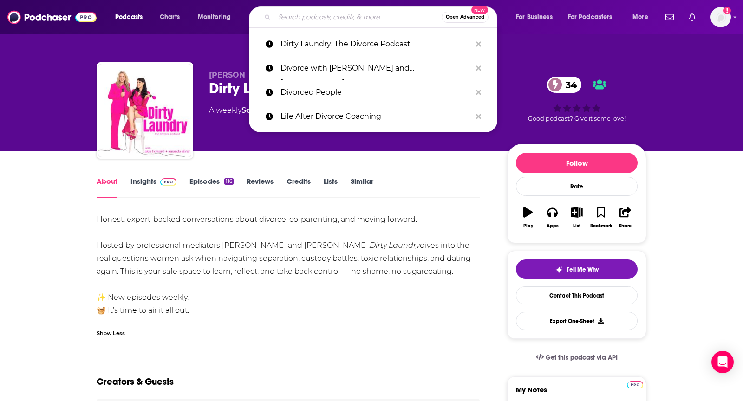
click at [338, 17] on input "Search podcasts, credits, & more..." at bounding box center [357, 17] width 167 height 15
paste input "The Divorce and Beyond® Podcast with [PERSON_NAME], Esq."
type input "The Divorce and Beyond® Podcast with [PERSON_NAME], Esq."
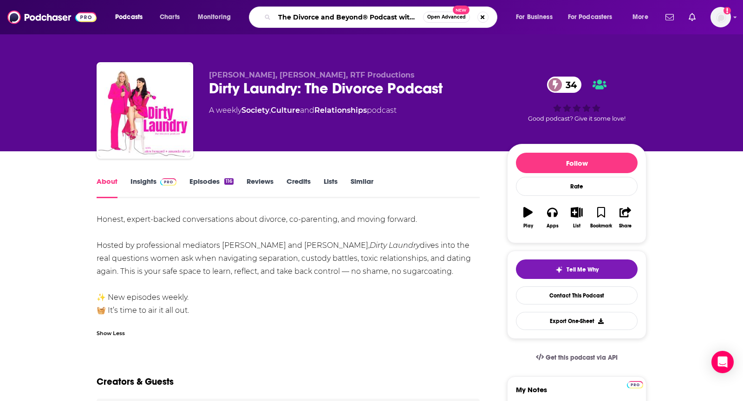
scroll to position [0, 61]
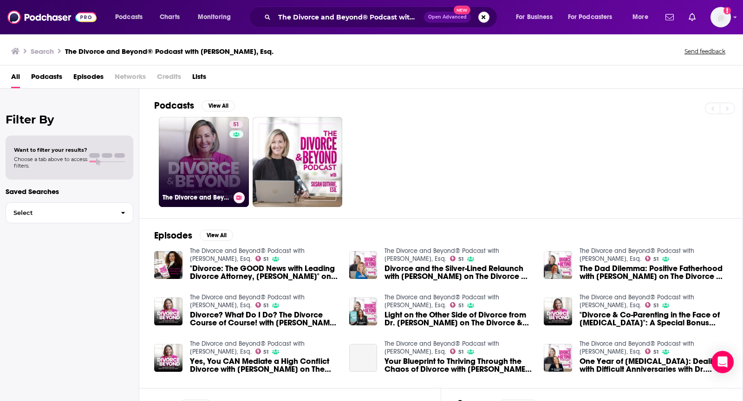
click at [195, 155] on link "51 The Divorce and Beyond® Podcast with Susan Guthrie, Esq." at bounding box center [204, 162] width 90 height 90
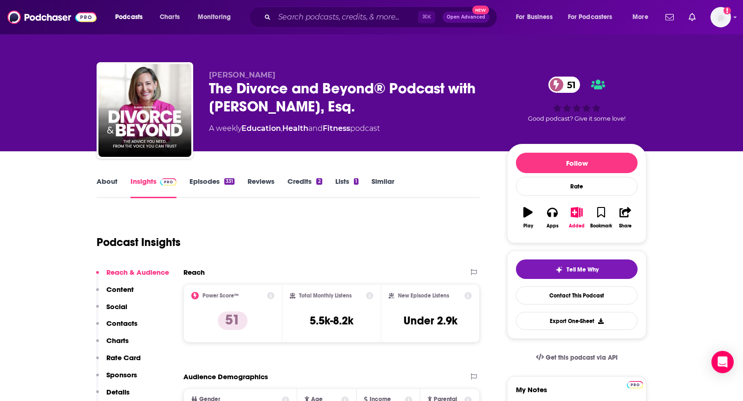
click at [108, 185] on link "About" at bounding box center [107, 187] width 21 height 21
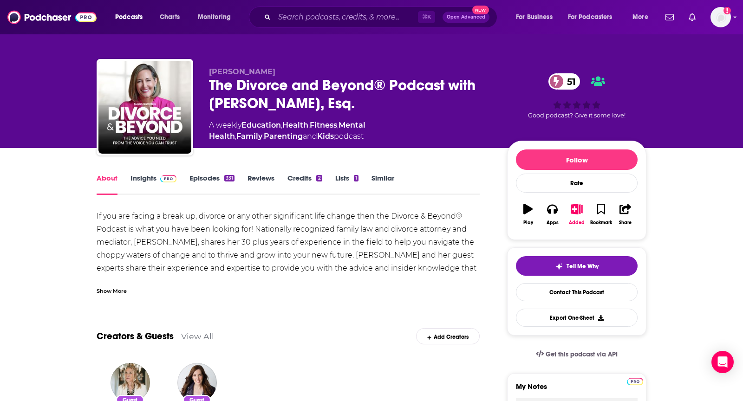
scroll to position [5, 0]
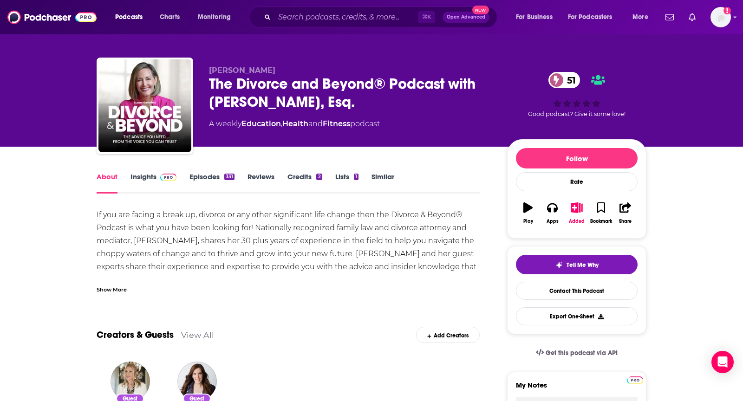
click at [110, 289] on div "Show More" at bounding box center [112, 289] width 30 height 9
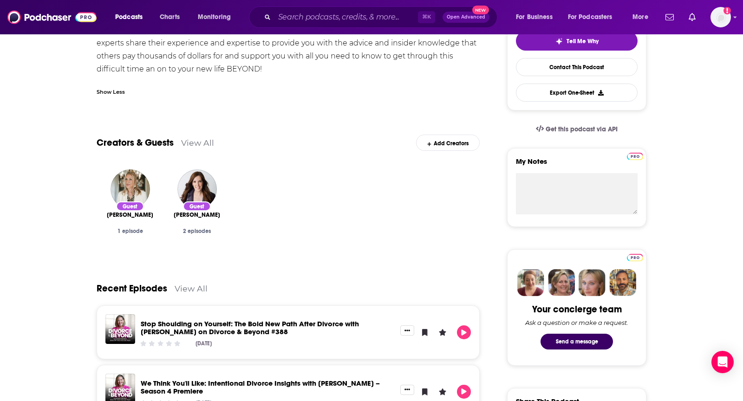
scroll to position [0, 0]
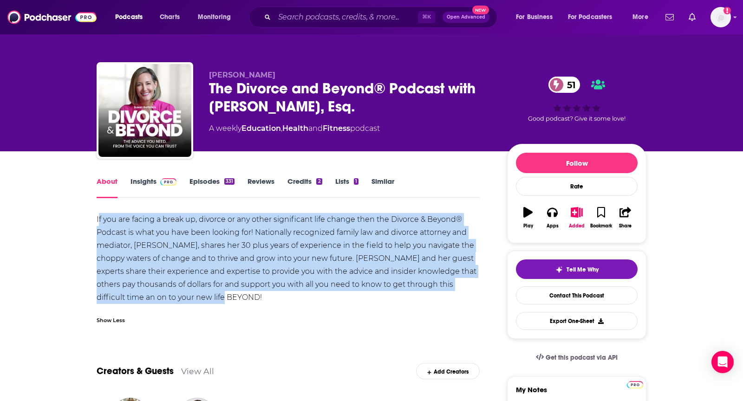
drag, startPoint x: 99, startPoint y: 222, endPoint x: 269, endPoint y: 297, distance: 185.2
click at [269, 297] on div "If you are facing a break up, divorce or any other significant life change then…" at bounding box center [288, 258] width 383 height 91
drag, startPoint x: 254, startPoint y: 299, endPoint x: 94, endPoint y: 220, distance: 178.2
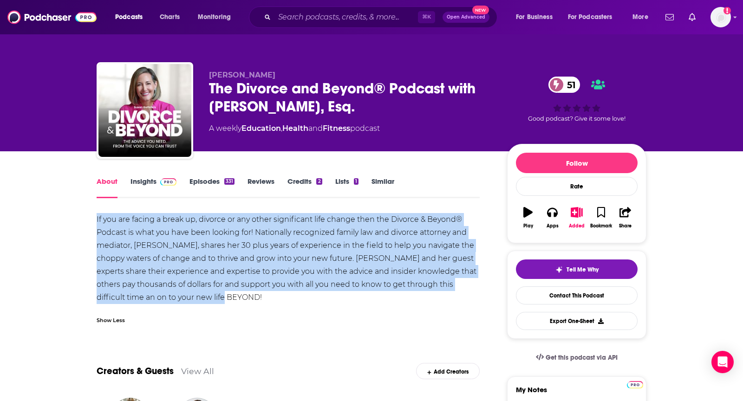
copy div "If you are facing a break up, divorce or any other significant life change then…"
click at [143, 184] on link "Insights" at bounding box center [153, 187] width 46 height 21
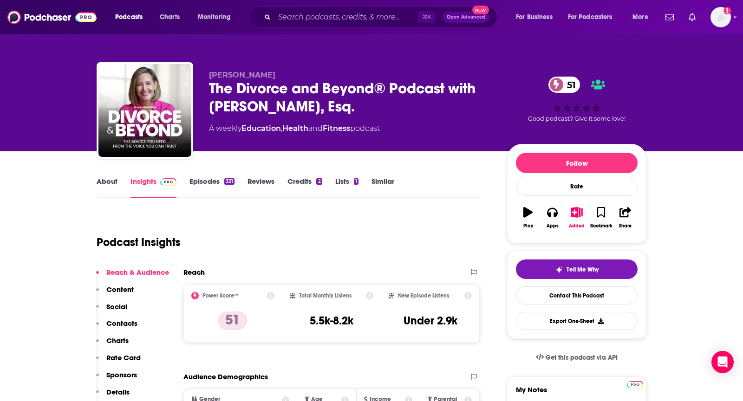
click at [562, 209] on button "Apps" at bounding box center [552, 217] width 24 height 33
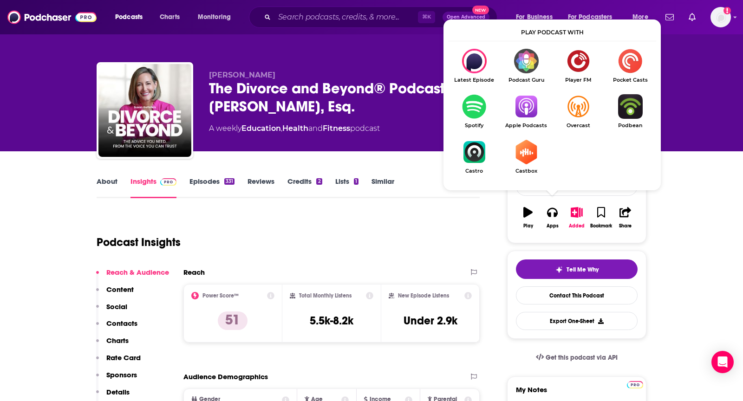
click at [533, 104] on img "Show Listen On dropdown" at bounding box center [526, 106] width 52 height 25
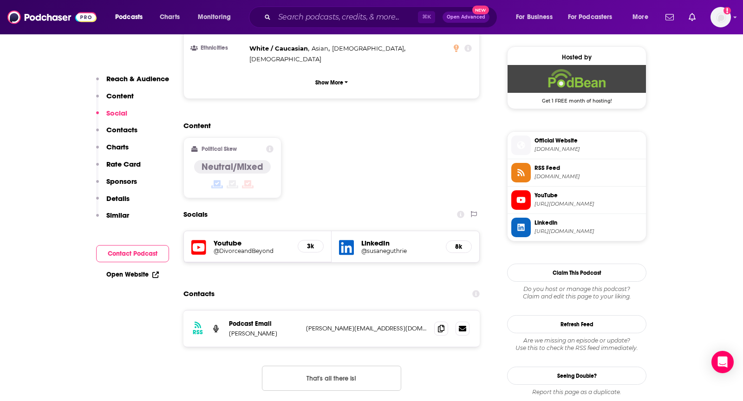
scroll to position [672, 0]
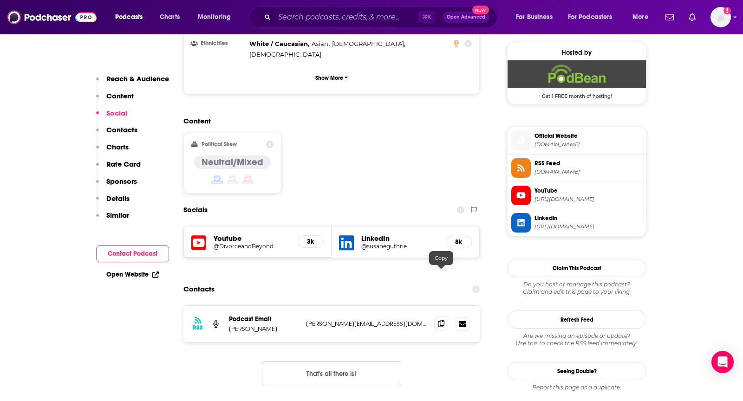
click at [440, 320] on icon at bounding box center [441, 323] width 7 height 7
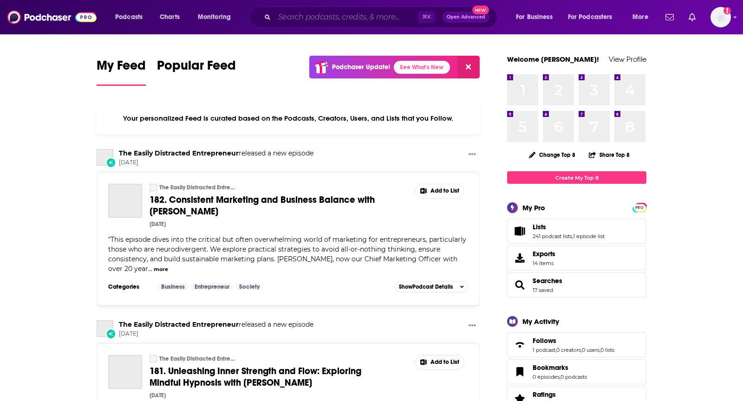
click at [343, 23] on input "Search podcasts, credits, & more..." at bounding box center [345, 17] width 143 height 15
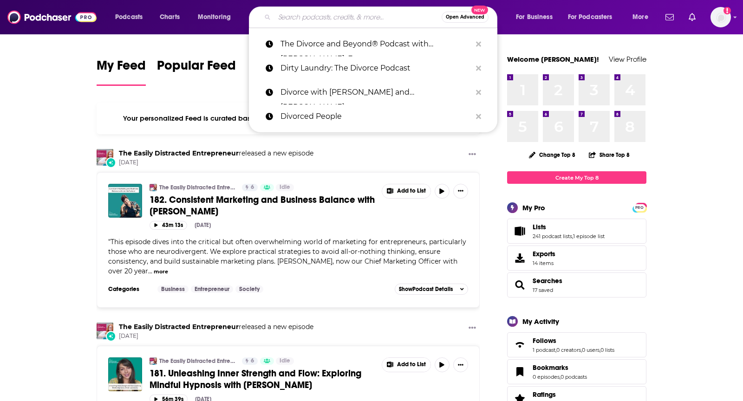
paste input "Ex-Men Roundtable Podcast: A Mastermind of Exceptional, Extraordinary, Excellen…"
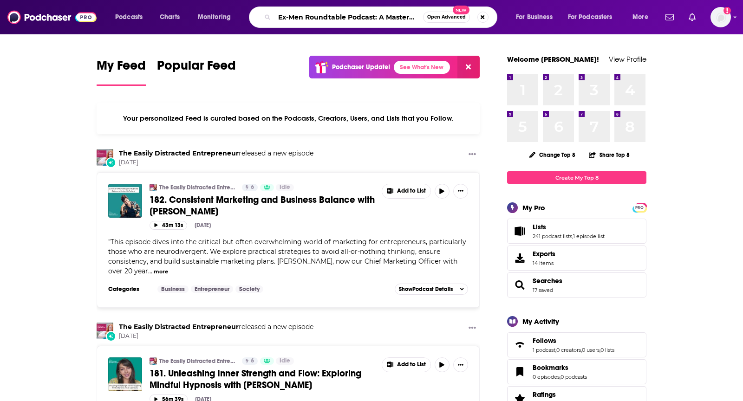
scroll to position [0, 159]
type input "Ex-Men Roundtable Podcast: A Mastermind of Exceptional, Extraordinary, Excellen…"
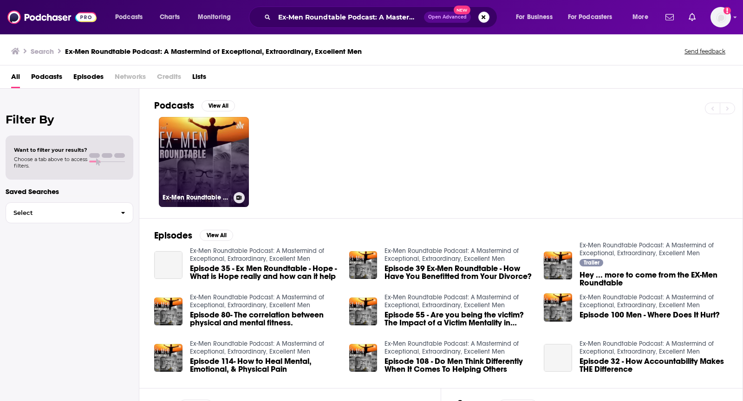
click at [201, 142] on link "Ex-Men Roundtable Podcast: A Mastermind of Exceptional, Extraordinary, Excellen…" at bounding box center [204, 162] width 90 height 90
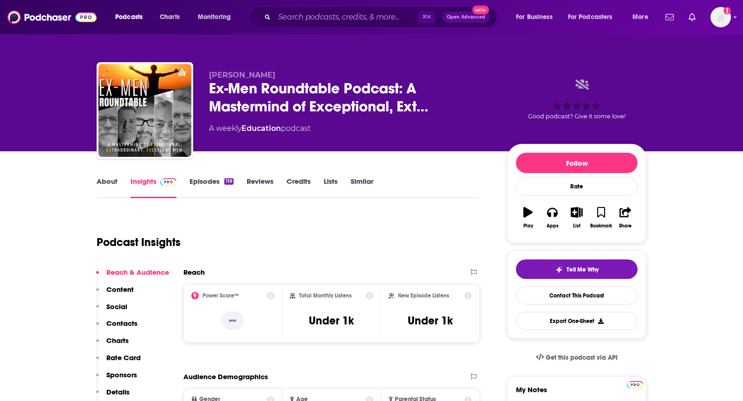
click at [104, 183] on link "About" at bounding box center [107, 187] width 21 height 21
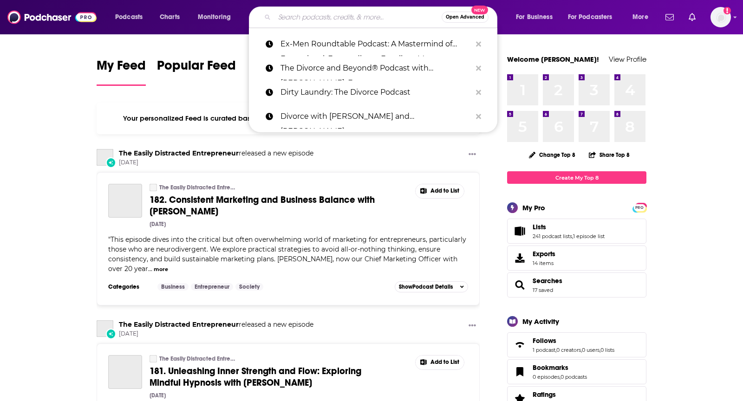
click at [319, 21] on input "Search podcasts, credits, & more..." at bounding box center [357, 17] width 167 height 15
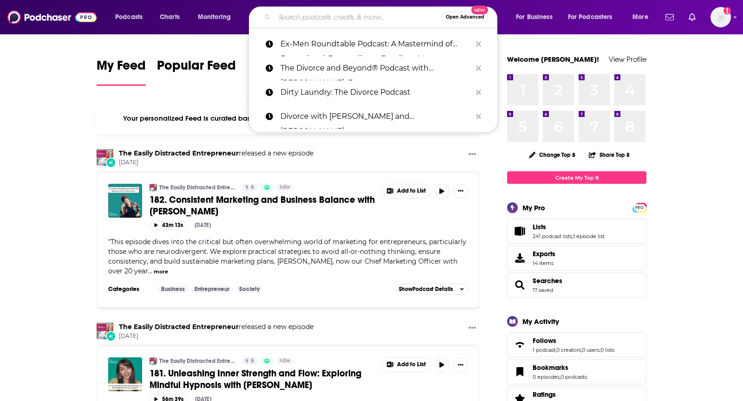
paste input "The Divorce to Bliss Podcast"
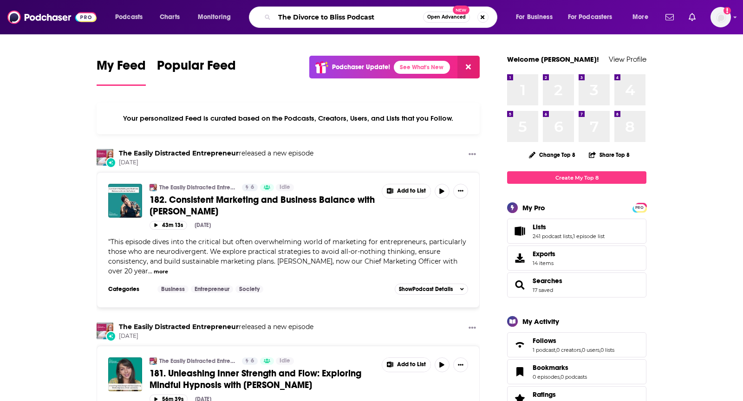
type input "The Divorce to Bliss Podcast"
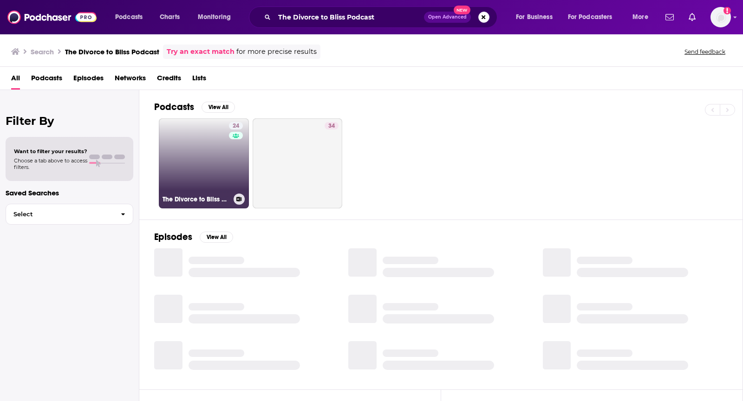
click at [194, 155] on link "24 The Divorce to Bliss Podcast" at bounding box center [204, 163] width 90 height 90
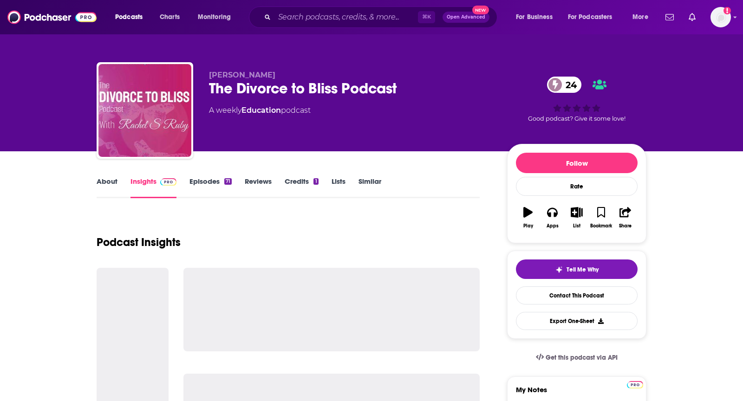
click at [98, 177] on link "About" at bounding box center [107, 187] width 21 height 21
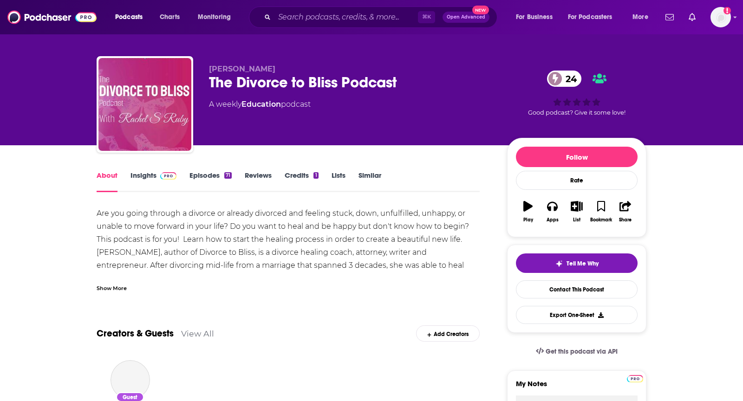
scroll to position [13, 0]
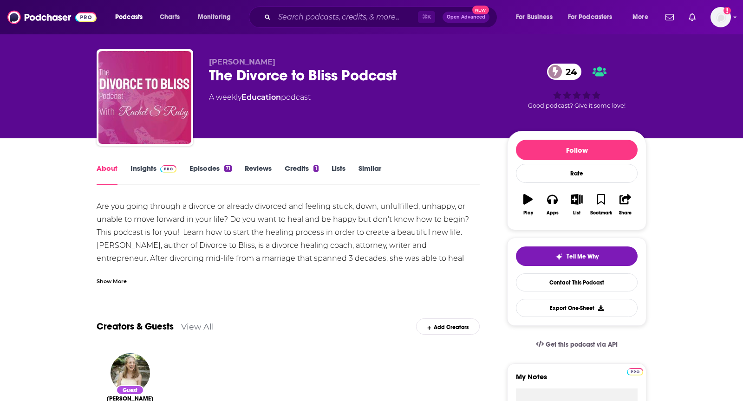
click at [109, 284] on div "Show More" at bounding box center [112, 280] width 30 height 9
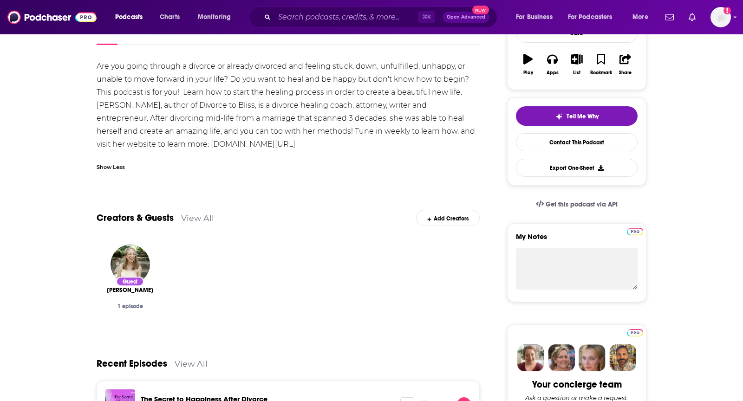
scroll to position [0, 0]
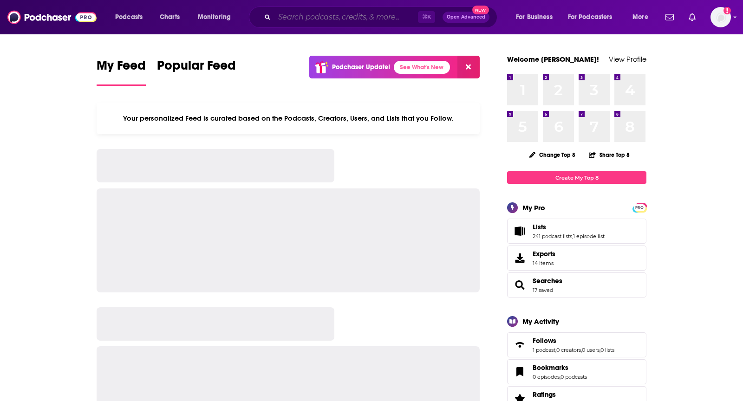
click at [358, 18] on input "Search podcasts, credits, & more..." at bounding box center [345, 17] width 143 height 15
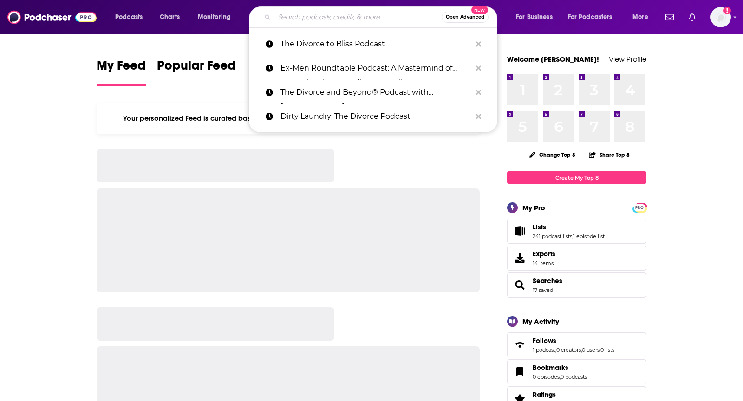
paste input "The Divorce Hour with [PERSON_NAME]"
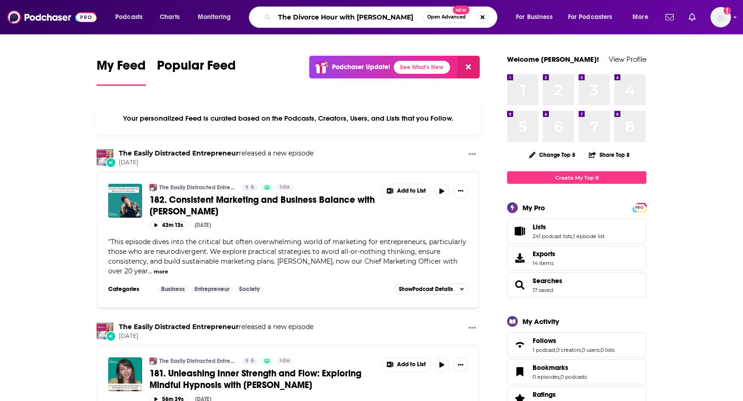
type input "The Divorce Hour with [PERSON_NAME]"
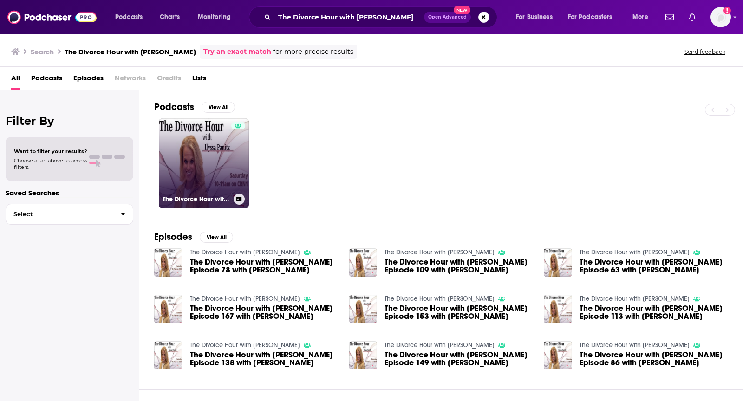
click at [227, 152] on link "The Divorce Hour with [PERSON_NAME]" at bounding box center [204, 163] width 90 height 90
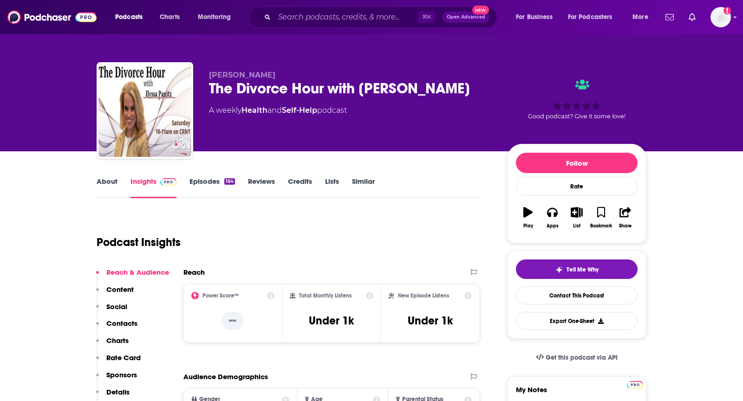
click at [106, 178] on link "About" at bounding box center [107, 187] width 21 height 21
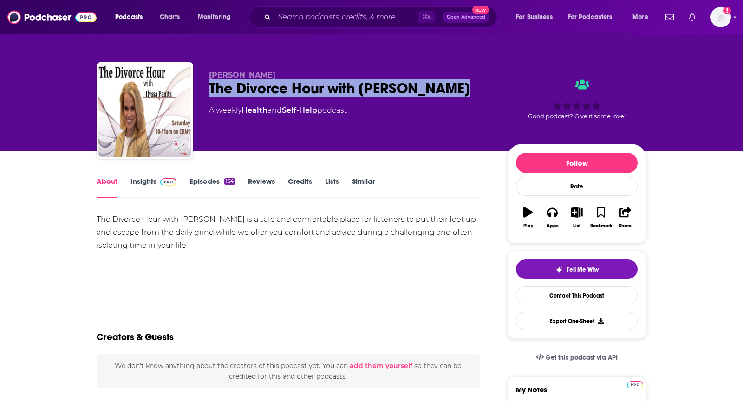
drag, startPoint x: 461, startPoint y: 91, endPoint x: 208, endPoint y: 90, distance: 253.0
click at [208, 90] on div "Ilyssa Panitz The Divorce Hour with Ilyssa Panitz A weekly Health and Self-Help…" at bounding box center [372, 112] width 550 height 100
copy h1 "The Divorce Hour with [PERSON_NAME]"
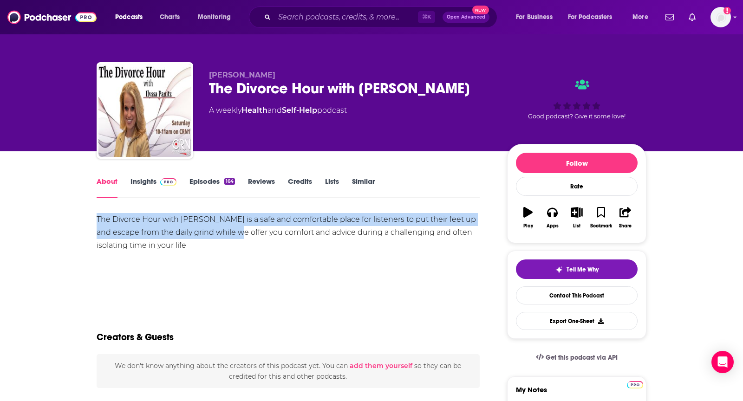
drag, startPoint x: 226, startPoint y: 238, endPoint x: 57, endPoint y: 224, distance: 169.6
click at [134, 231] on div "The Divorce Hour with Ilyssa Panitz is a safe and comfortable place for listene…" at bounding box center [288, 232] width 383 height 39
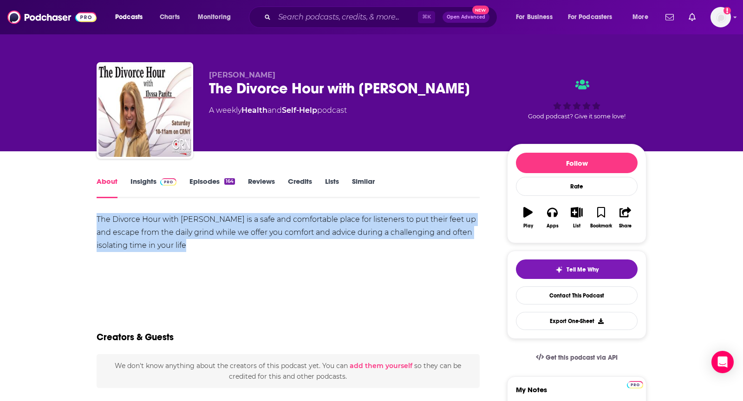
drag, startPoint x: 170, startPoint y: 245, endPoint x: 85, endPoint y: 223, distance: 87.7
click at [154, 180] on link "Insights" at bounding box center [153, 187] width 46 height 21
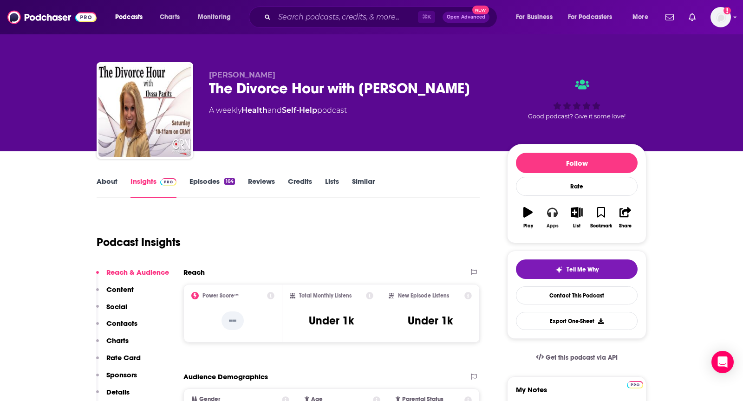
click at [546, 222] on button "Apps" at bounding box center [552, 217] width 24 height 33
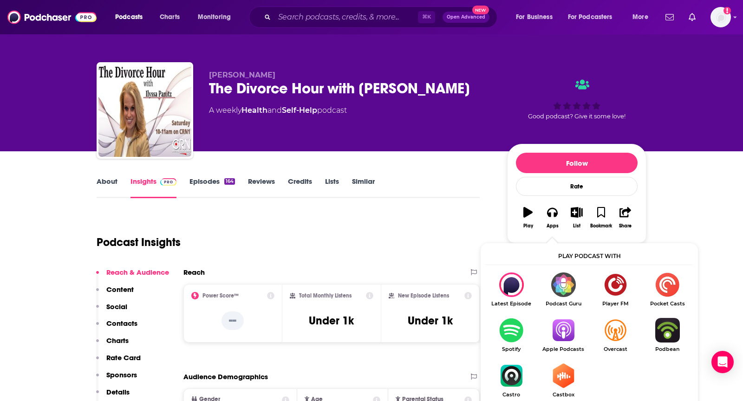
click at [559, 329] on img "Show Listen On dropdown" at bounding box center [563, 330] width 52 height 25
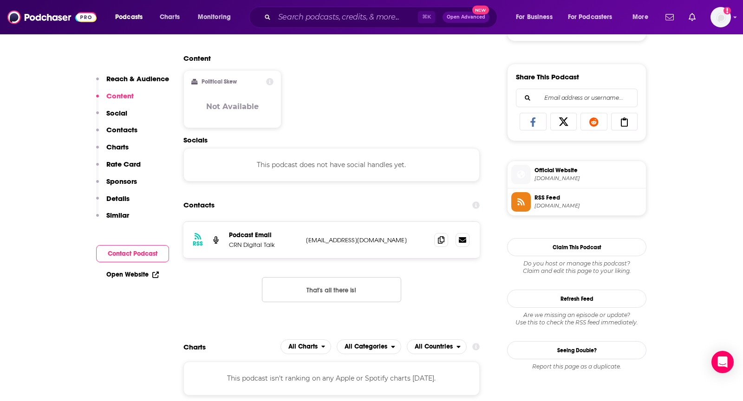
scroll to position [683, 0]
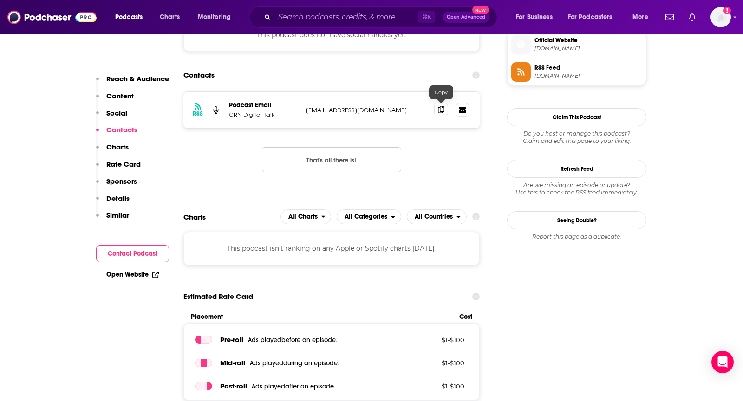
click at [440, 107] on icon at bounding box center [441, 109] width 7 height 7
click at [332, 15] on input "Search podcasts, credits, & more..." at bounding box center [345, 17] width 143 height 15
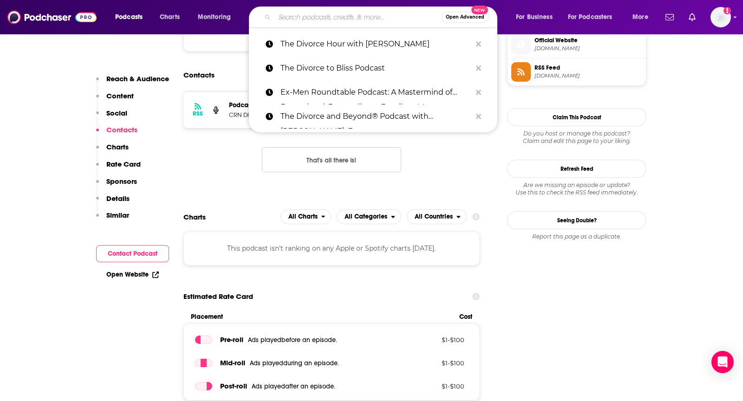
paste input "Crossroads of Divorce: life doesn't have to be [MEDICAL_DATA]"
type input "Crossroads of Divorce: life doesn't have to be [MEDICAL_DATA]"
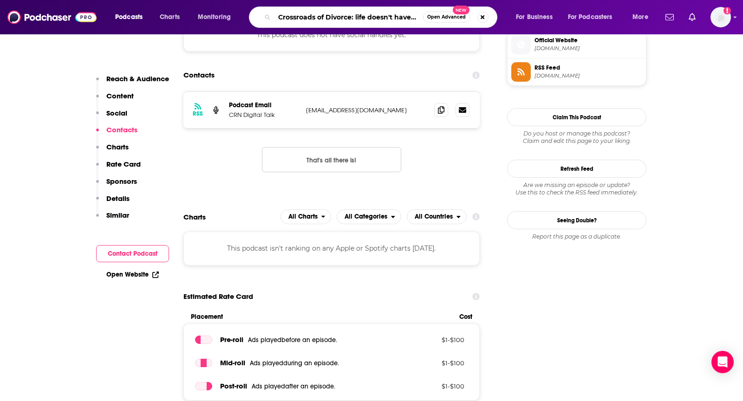
scroll to position [0, 37]
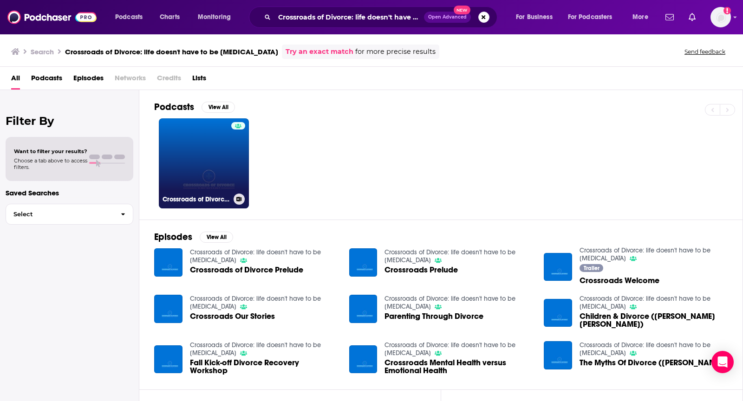
click at [209, 180] on link "Crossroads of Divorce: life doesn't have to be [MEDICAL_DATA]" at bounding box center [204, 163] width 90 height 90
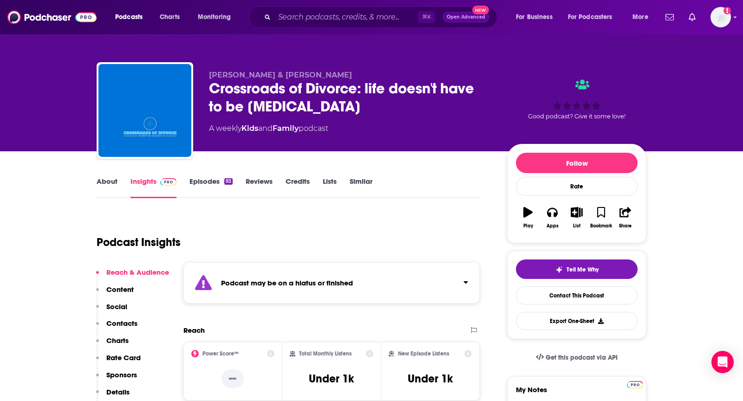
click at [104, 182] on link "About" at bounding box center [107, 187] width 21 height 21
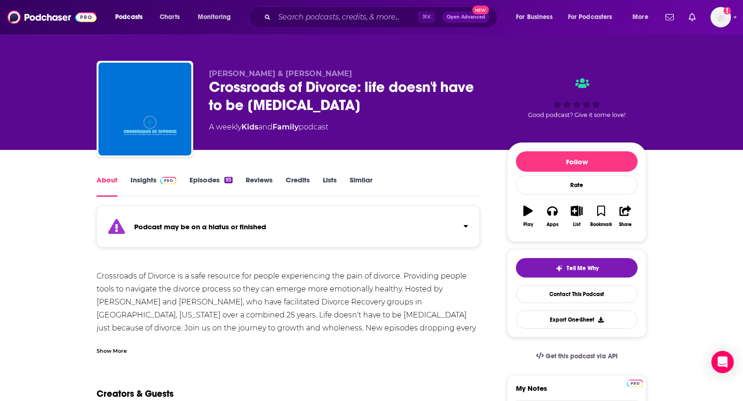
scroll to position [2, 0]
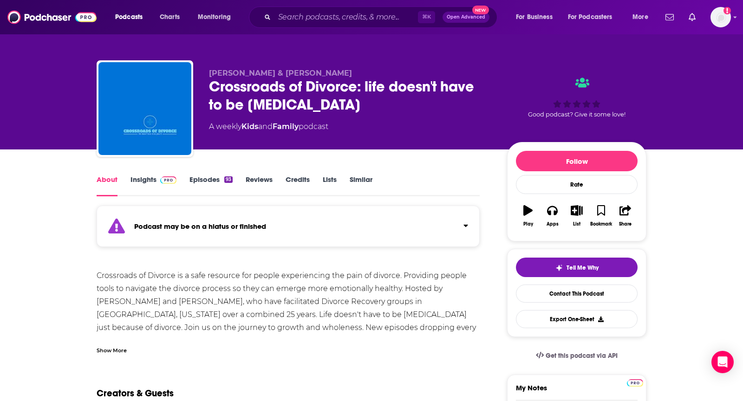
click at [106, 346] on div "Show More" at bounding box center [112, 349] width 30 height 9
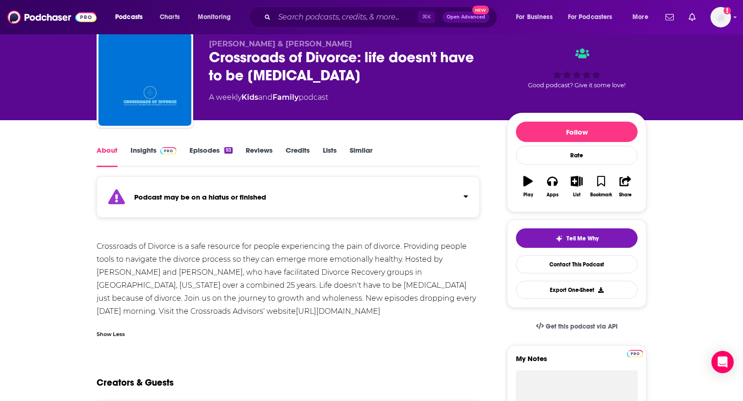
scroll to position [32, 0]
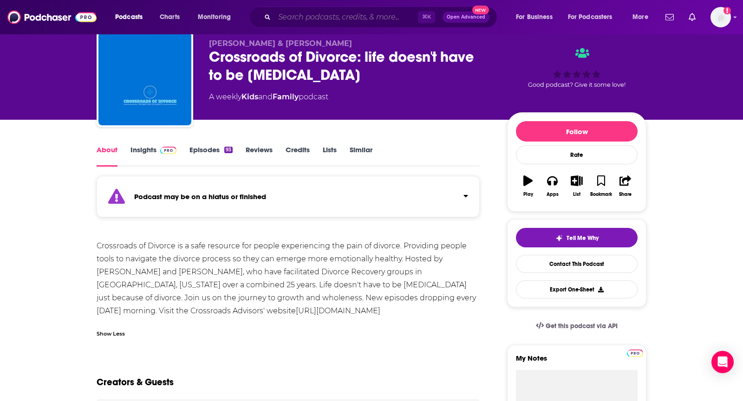
click at [316, 20] on input "Search podcasts, credits, & more..." at bounding box center [345, 17] width 143 height 15
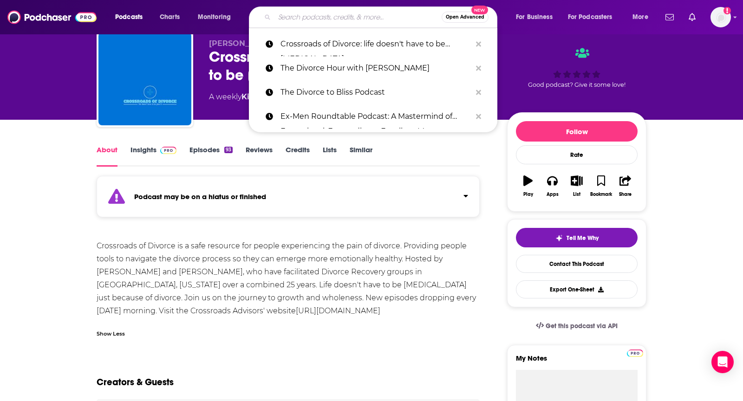
paste input "Divorce Confidential"
type input "Divorce Confidential"
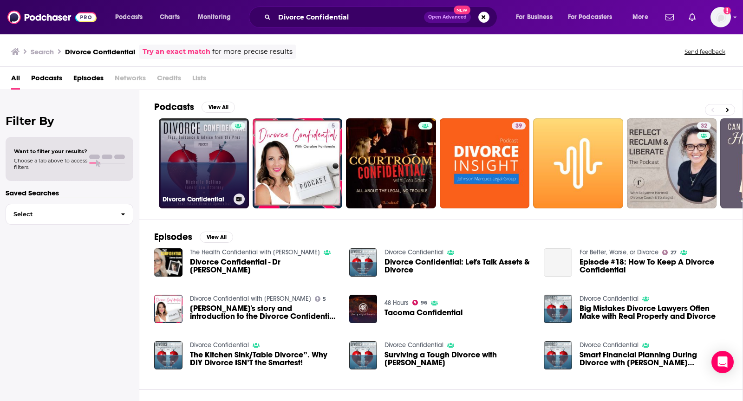
click at [191, 133] on link "Divorce Confidential" at bounding box center [204, 163] width 90 height 90
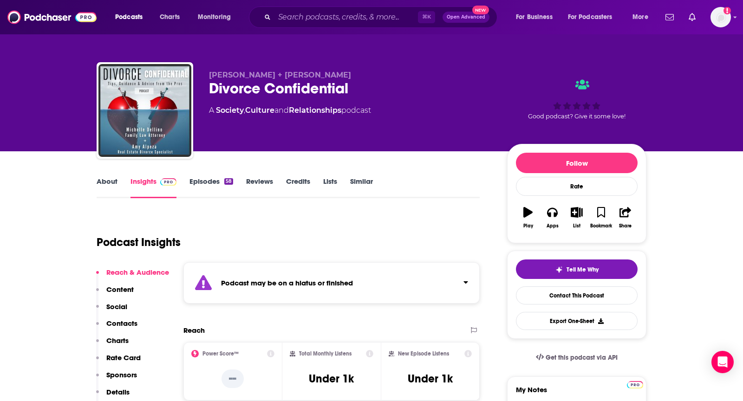
click at [106, 176] on div "About Insights Episodes 58 Reviews Credits Lists Similar" at bounding box center [288, 187] width 383 height 23
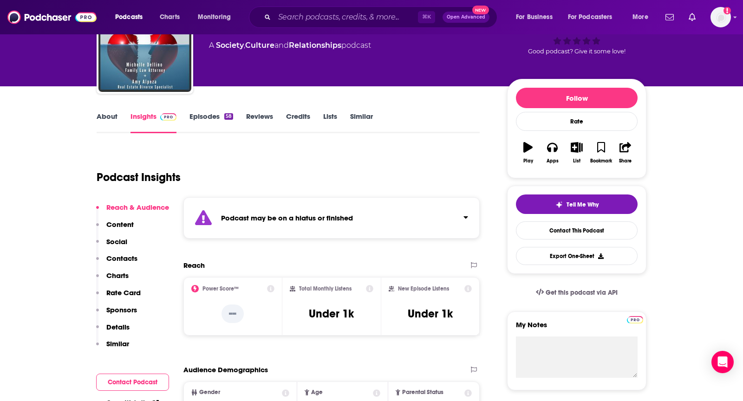
scroll to position [64, 0]
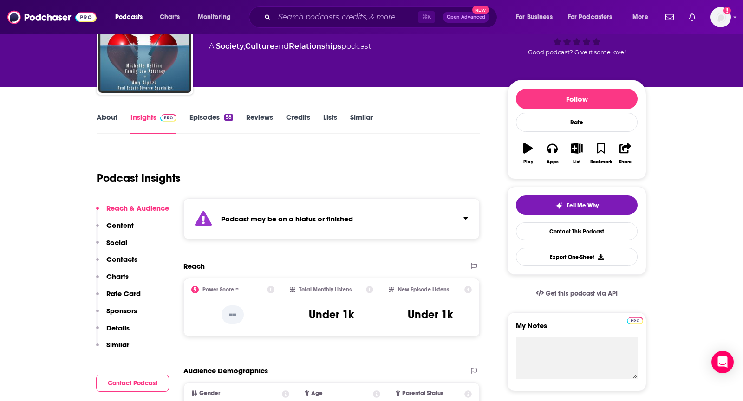
click at [110, 115] on link "About" at bounding box center [107, 123] width 21 height 21
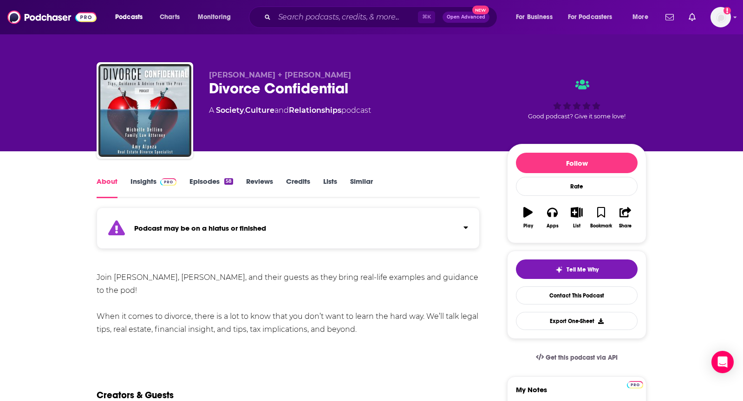
click at [351, 30] on div "Podcasts Charts Monitoring ⌘ K Open Advanced New For Business For Podcasters Mo…" at bounding box center [371, 17] width 743 height 34
click at [345, 26] on div "⌘ K Open Advanced New" at bounding box center [373, 17] width 248 height 21
click at [341, 14] on input "Search podcasts, credits, & more..." at bounding box center [345, 17] width 143 height 15
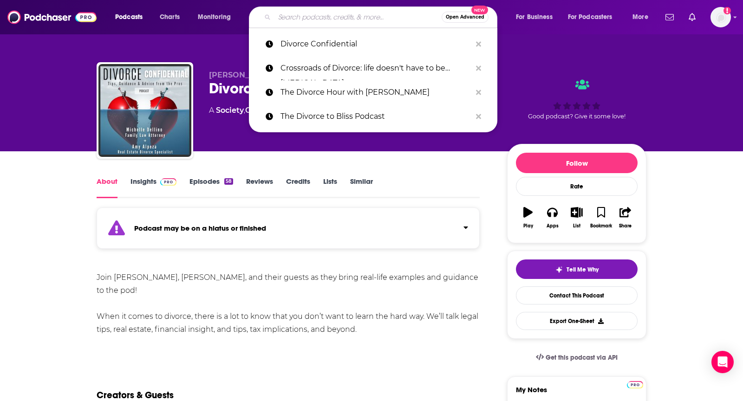
paste input "Divorce Detox with [PERSON_NAME] and [PERSON_NAME]"
type input "Divorce Detox with [PERSON_NAME] and [PERSON_NAME]"
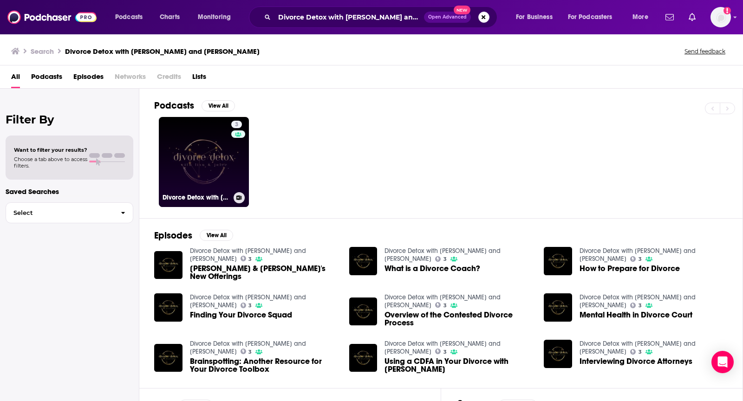
click at [221, 146] on link "3 Divorce Detox with Lisa and Jolee" at bounding box center [204, 162] width 90 height 90
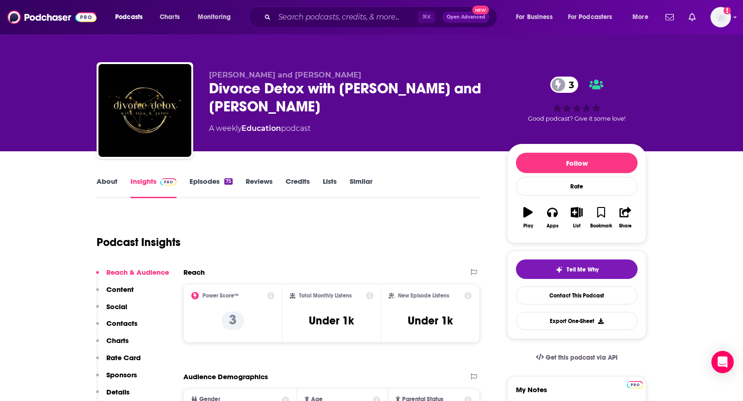
click at [100, 180] on link "About" at bounding box center [107, 187] width 21 height 21
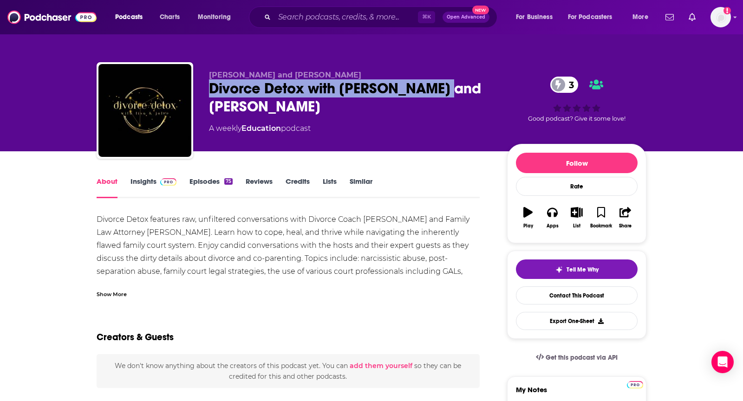
drag, startPoint x: 445, startPoint y: 83, endPoint x: 207, endPoint y: 87, distance: 238.2
click at [207, 87] on div "Lisa Happ and Jolee Vacchi Divorce Detox with Lisa and Jolee 3 A weekly Educati…" at bounding box center [372, 112] width 550 height 100
copy h1 "Divorce Detox with [PERSON_NAME] and [PERSON_NAME]"
click at [142, 185] on link "Insights" at bounding box center [153, 187] width 46 height 21
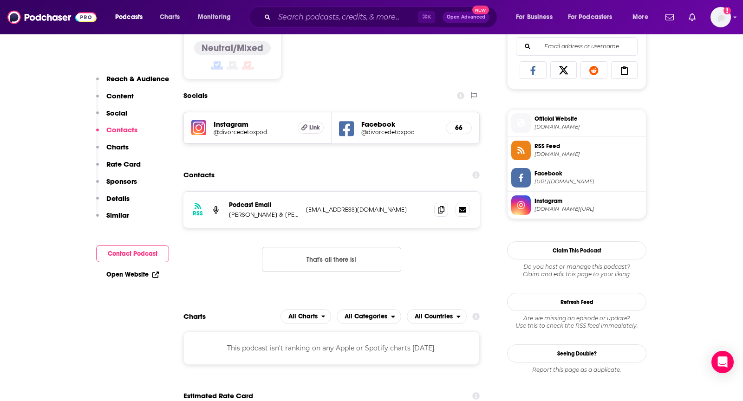
scroll to position [628, 0]
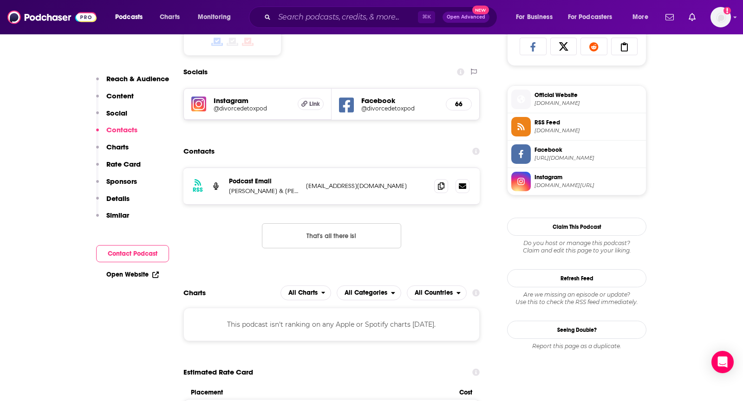
click at [434, 183] on div at bounding box center [451, 186] width 35 height 14
click at [442, 179] on span at bounding box center [441, 186] width 14 height 14
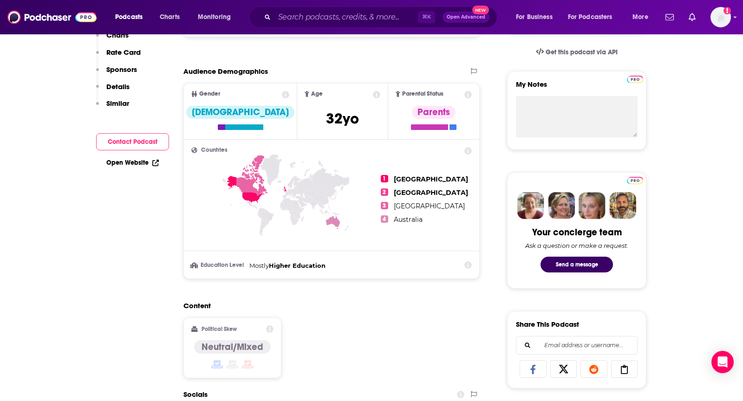
scroll to position [0, 0]
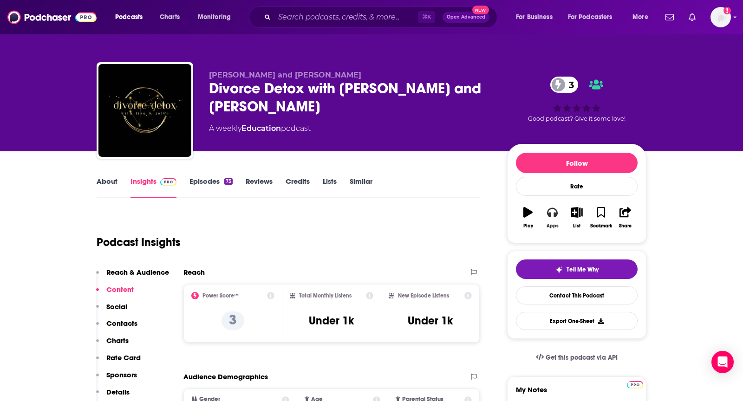
click at [555, 212] on icon "button" at bounding box center [552, 212] width 10 height 9
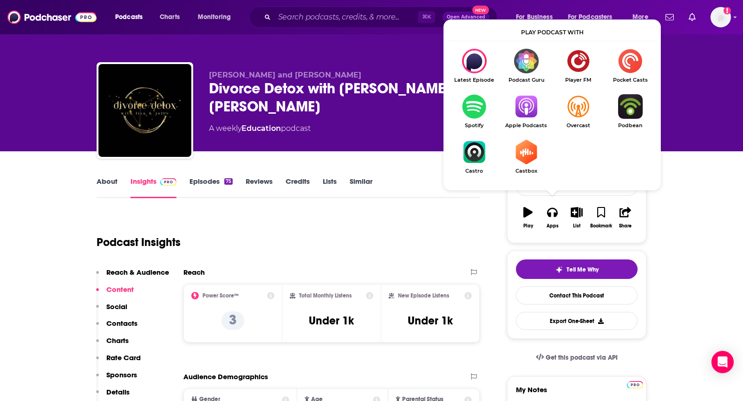
click at [531, 105] on img "Show Listen On dropdown" at bounding box center [526, 106] width 52 height 25
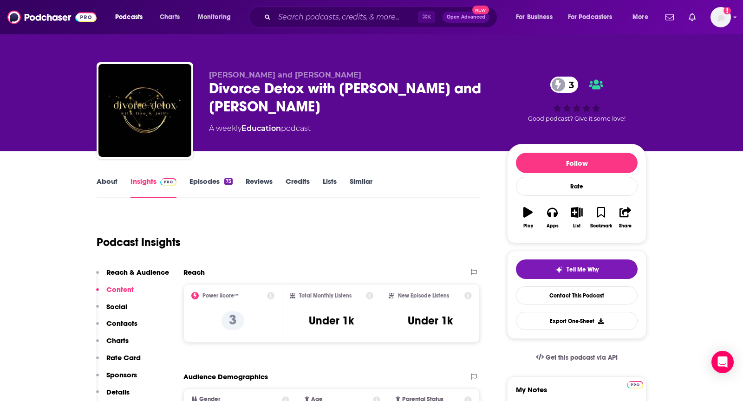
click at [104, 182] on link "About" at bounding box center [107, 187] width 21 height 21
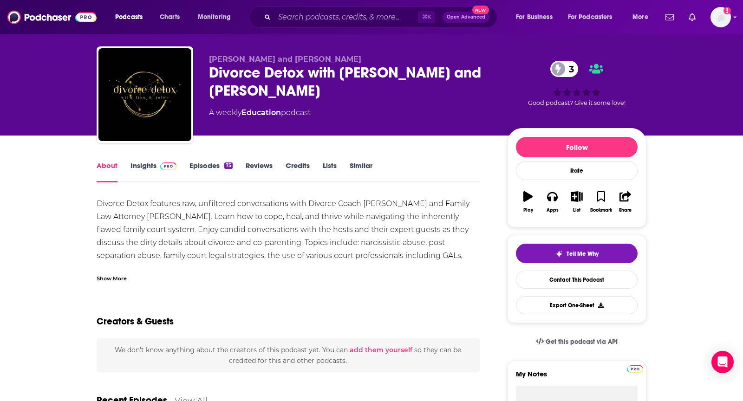
scroll to position [16, 0]
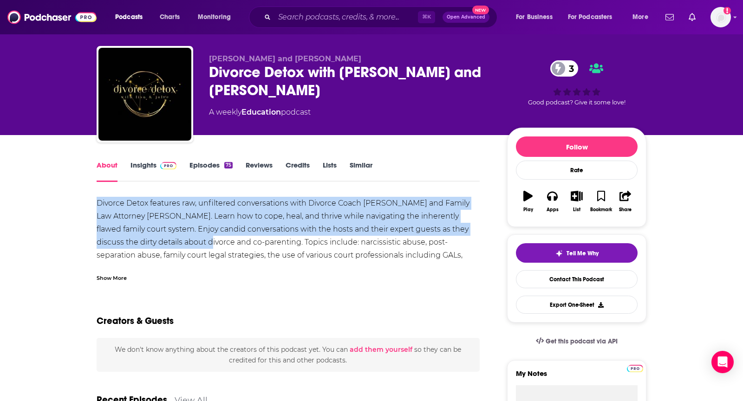
drag, startPoint x: 94, startPoint y: 207, endPoint x: 169, endPoint y: 243, distance: 83.7
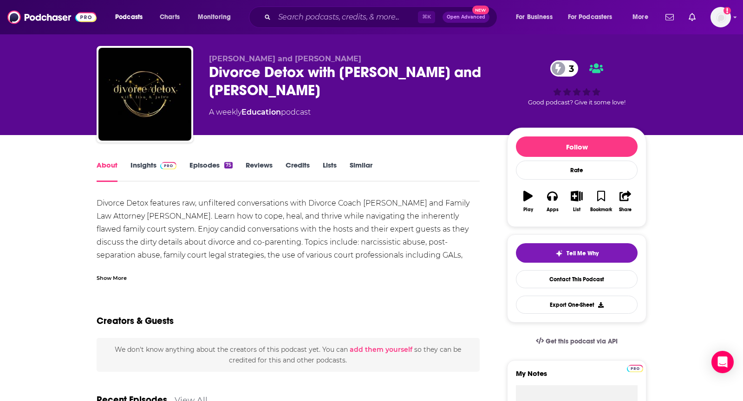
click at [119, 278] on div "Show More" at bounding box center [112, 277] width 30 height 9
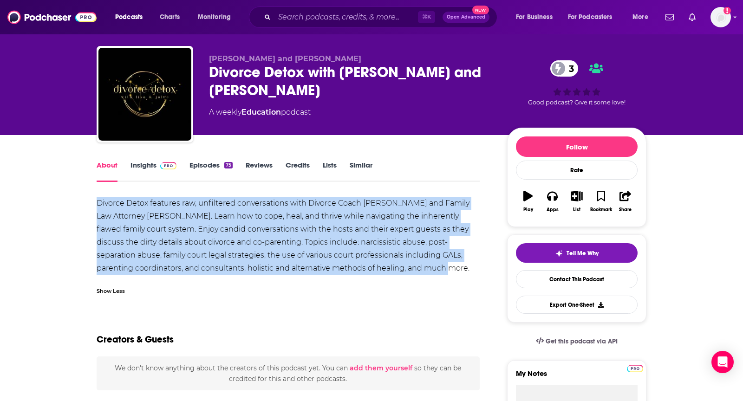
drag, startPoint x: 387, startPoint y: 273, endPoint x: 74, endPoint y: 205, distance: 320.3
copy div "Divorce Detox features raw, unfiltered conversations with Divorce Coach Lisa Ha…"
click at [149, 168] on link "Insights" at bounding box center [153, 171] width 46 height 21
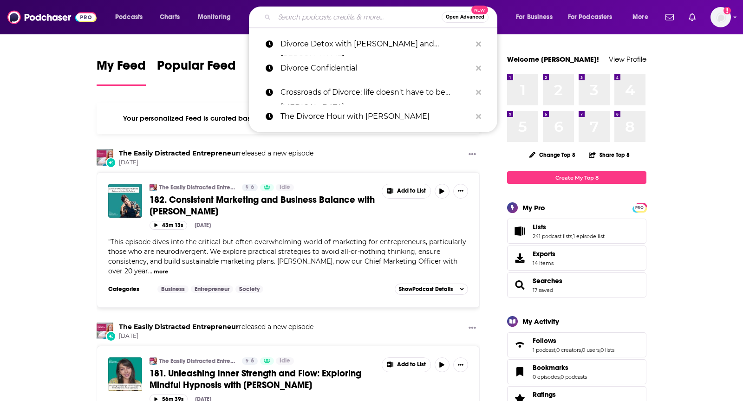
click at [310, 15] on input "Search podcasts, credits, & more..." at bounding box center [357, 17] width 167 height 15
paste input "[URL][DOMAIN_NAME]"
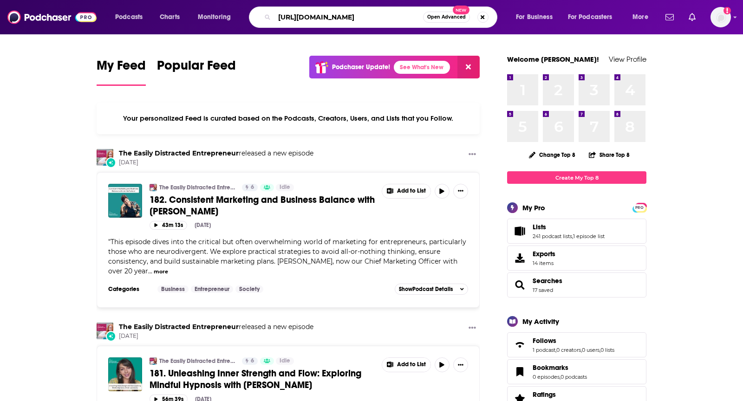
type input "[URL][DOMAIN_NAME]"
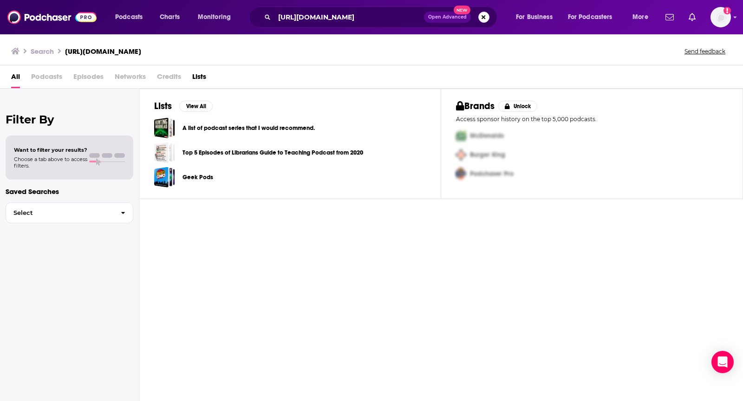
click at [480, 20] on button "Search podcasts, credits, & more..." at bounding box center [483, 17] width 11 height 11
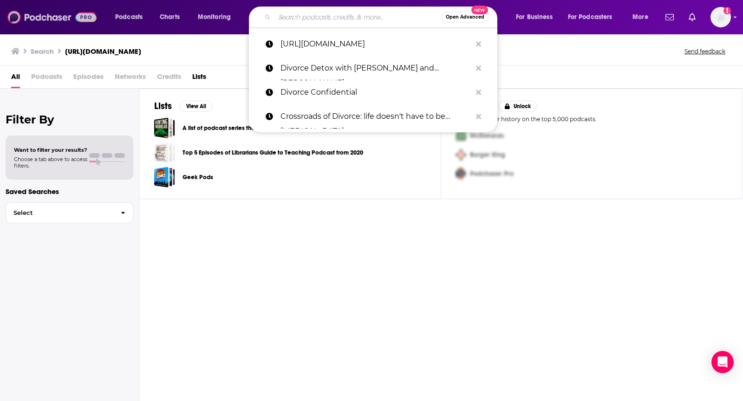
click at [18, 16] on img at bounding box center [51, 17] width 89 height 18
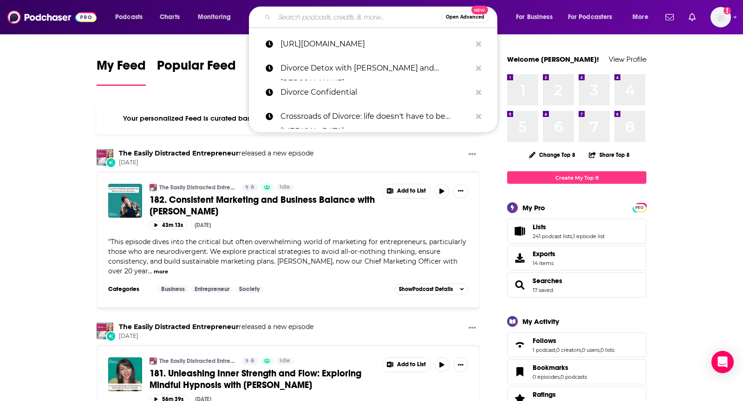
click at [290, 13] on input "Search podcasts, credits, & more..." at bounding box center [357, 17] width 167 height 15
paste input "The Aviator's Guide: Novice to Pilot"
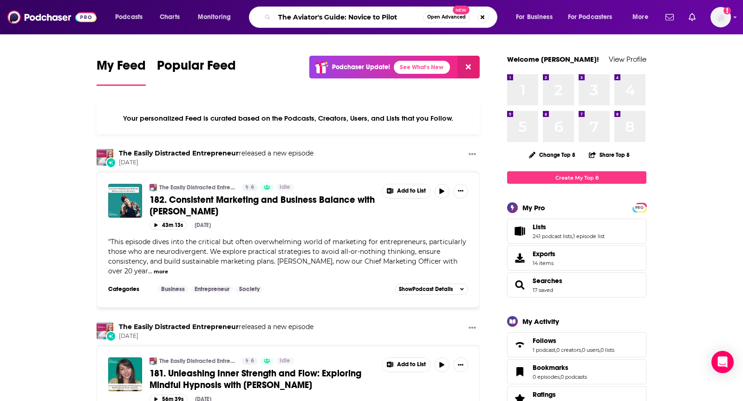
type input "The Aviator's Guide: Novice to Pilot"
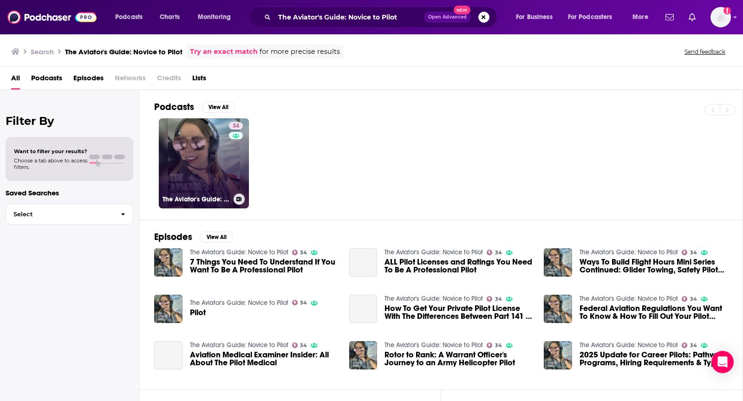
click at [199, 164] on link "34 The Aviator's Guide: Novice to Pilot" at bounding box center [204, 163] width 90 height 90
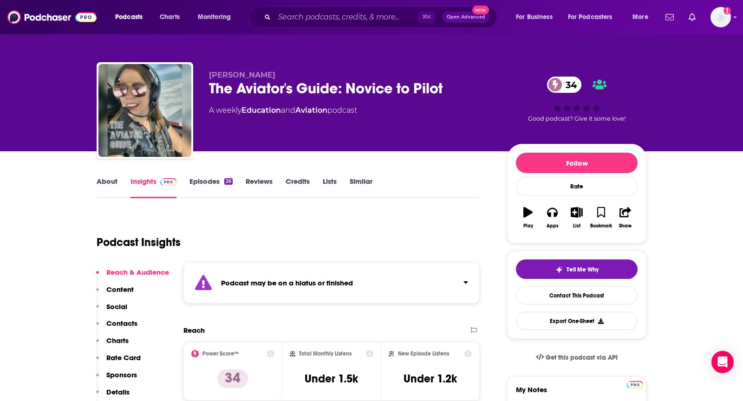
click at [112, 188] on link "About" at bounding box center [107, 187] width 21 height 21
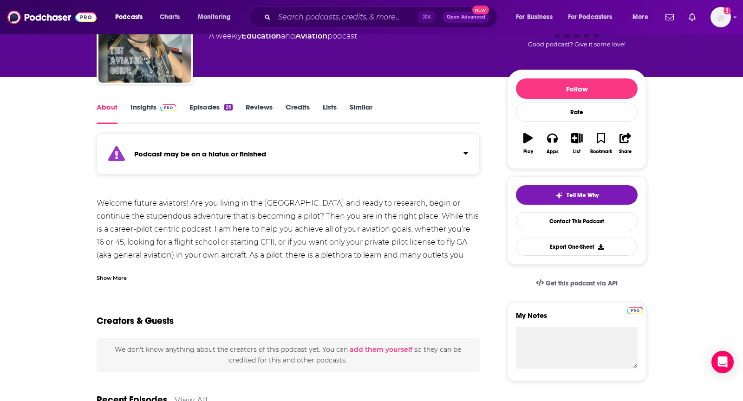
scroll to position [77, 0]
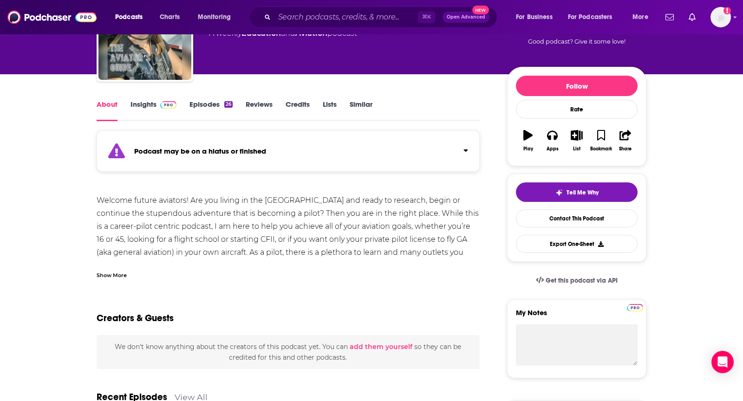
click at [116, 274] on div "Show More" at bounding box center [112, 274] width 30 height 9
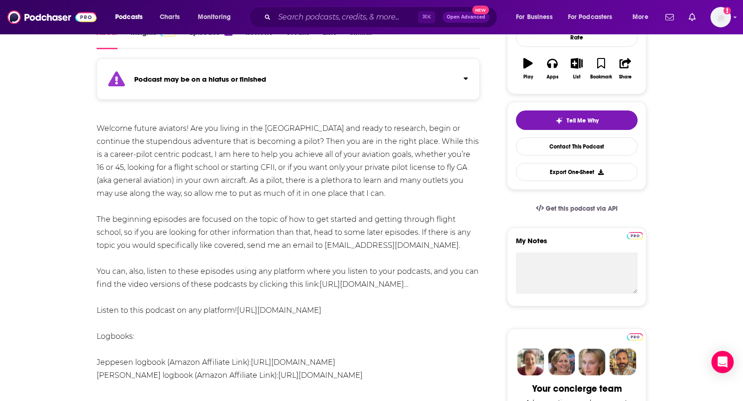
scroll to position [149, 0]
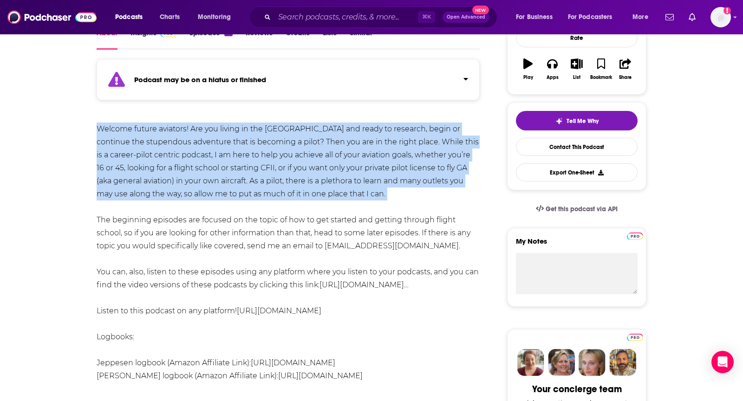
drag, startPoint x: 93, startPoint y: 128, endPoint x: 233, endPoint y: 202, distance: 158.5
copy div "Welcome future aviators! Are you living in the [GEOGRAPHIC_DATA] and ready to r…"
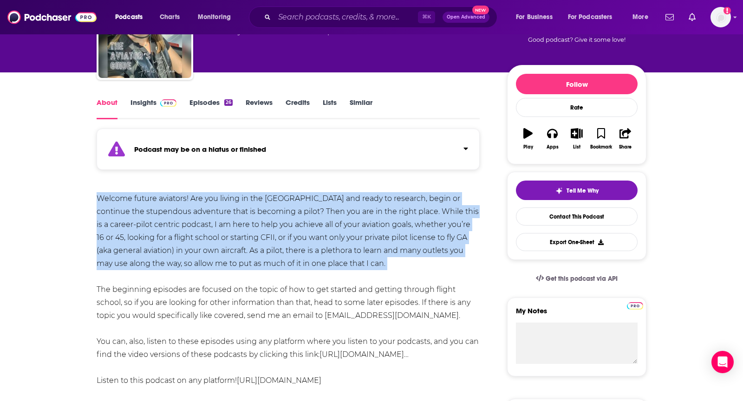
scroll to position [71, 0]
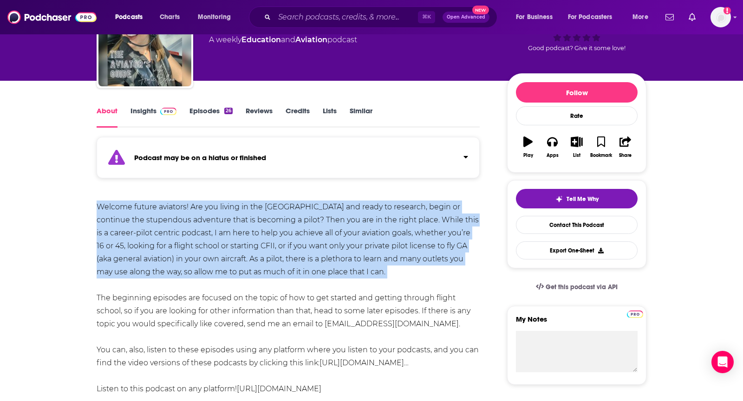
click at [158, 107] on span at bounding box center [166, 110] width 20 height 9
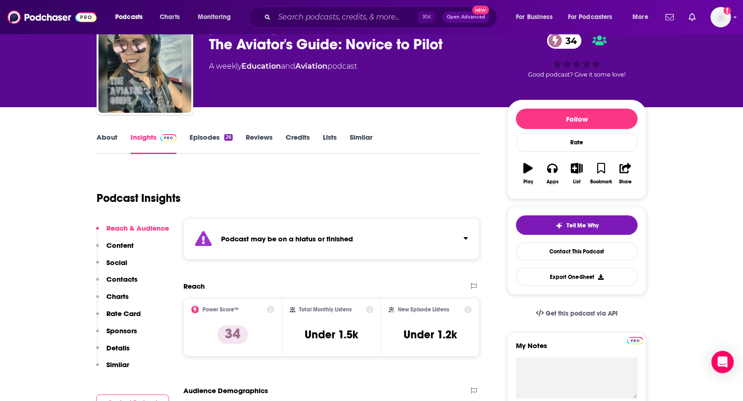
scroll to position [57, 0]
